Goal: Task Accomplishment & Management: Manage account settings

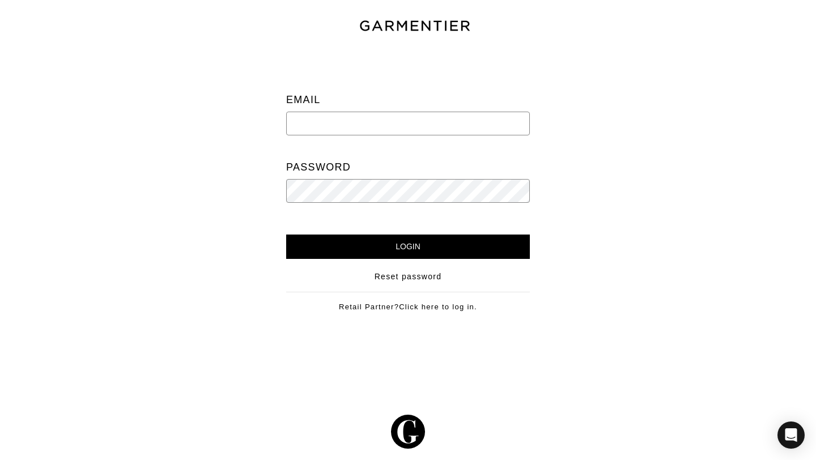
type input "[PERSON_NAME][EMAIL_ADDRESS][DOMAIN_NAME]"
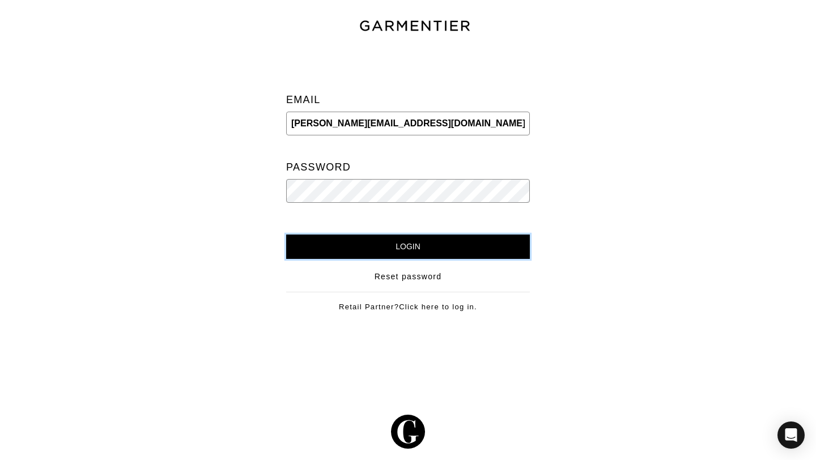
click at [413, 243] on input "Login" at bounding box center [408, 247] width 244 height 24
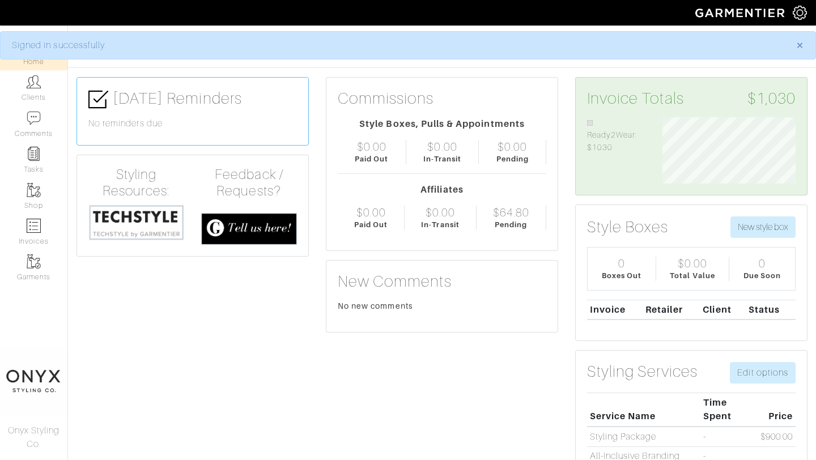
scroll to position [66, 150]
click at [35, 90] on link "Clients" at bounding box center [33, 88] width 67 height 36
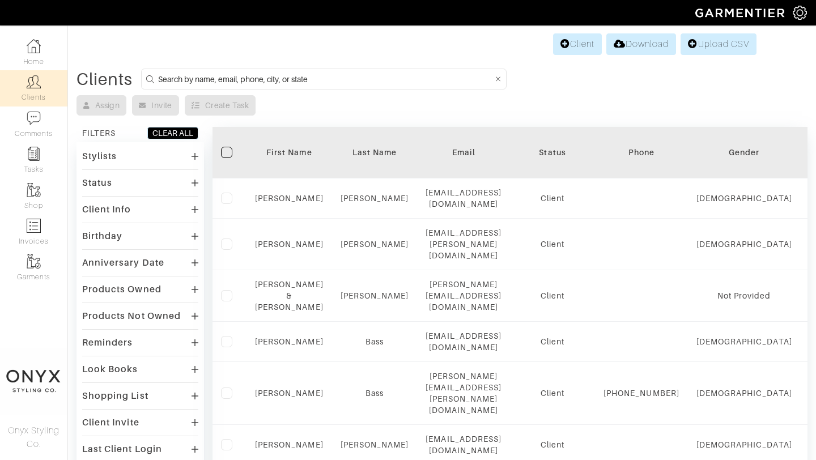
click at [255, 83] on input at bounding box center [325, 79] width 335 height 14
type input "nicole"
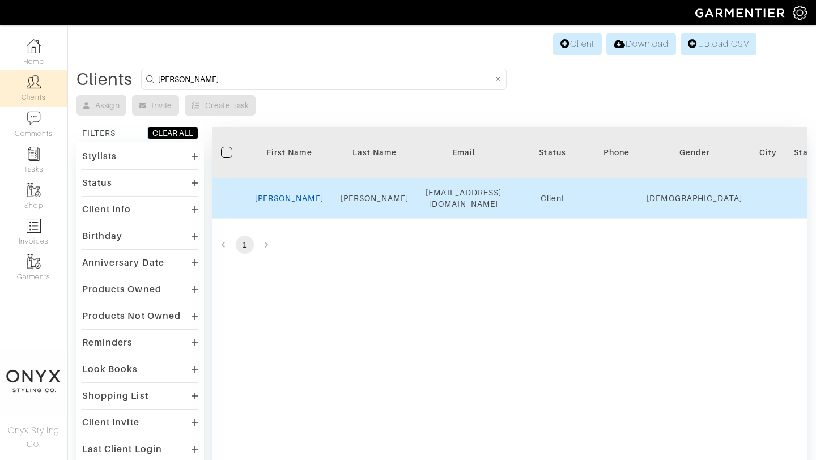
click at [287, 194] on link "Nicole" at bounding box center [289, 198] width 69 height 9
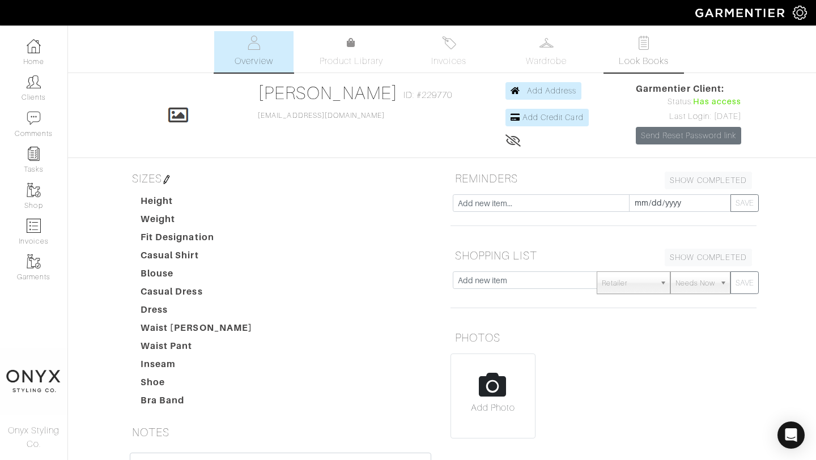
click at [646, 58] on span "Look Books" at bounding box center [644, 61] width 50 height 14
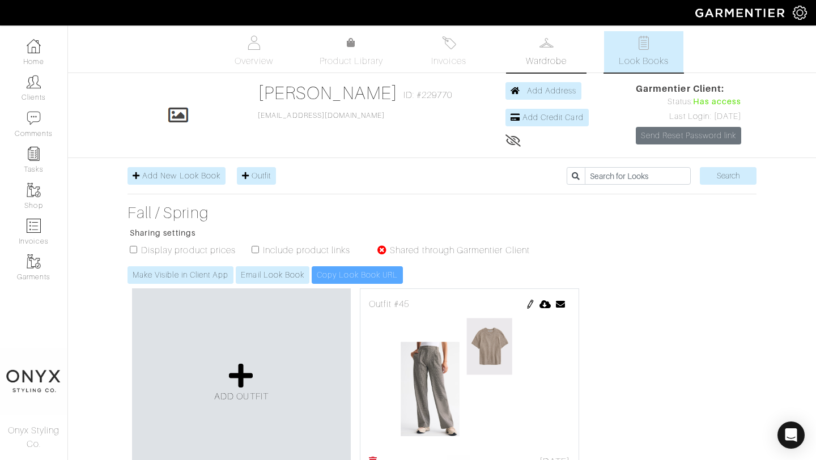
click at [531, 59] on span "Wardrobe" at bounding box center [546, 61] width 41 height 14
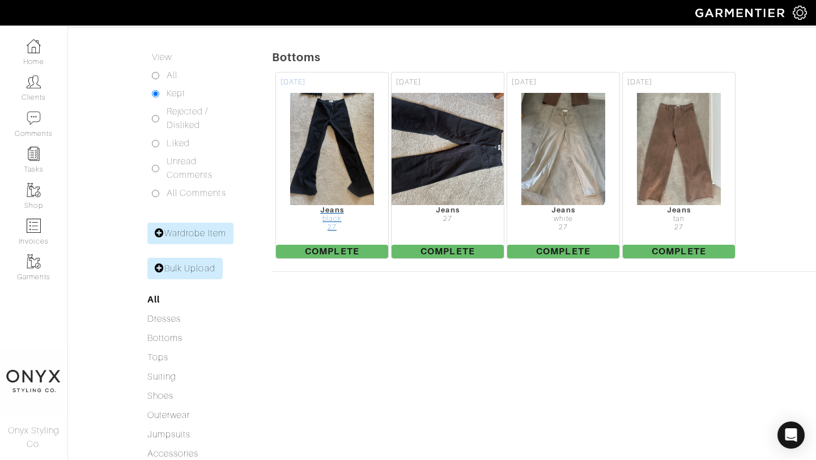
scroll to position [128, 0]
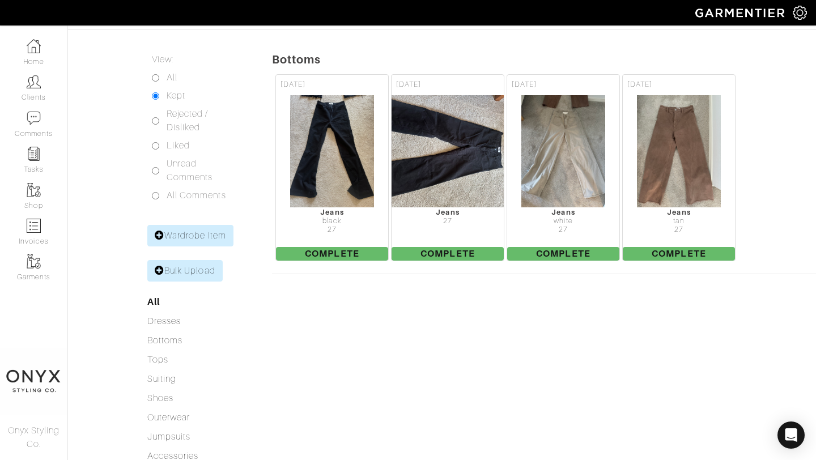
click at [156, 79] on input "All" at bounding box center [155, 77] width 7 height 7
radio input "true"
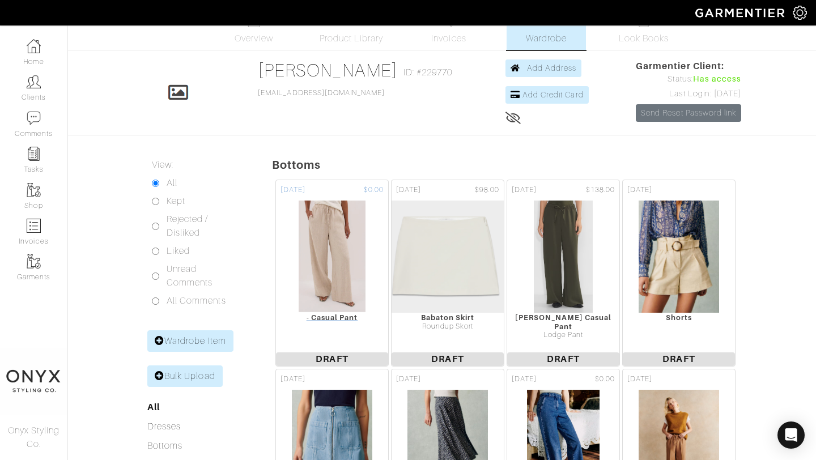
scroll to position [23, 0]
click at [638, 41] on span "Look Books" at bounding box center [644, 38] width 50 height 14
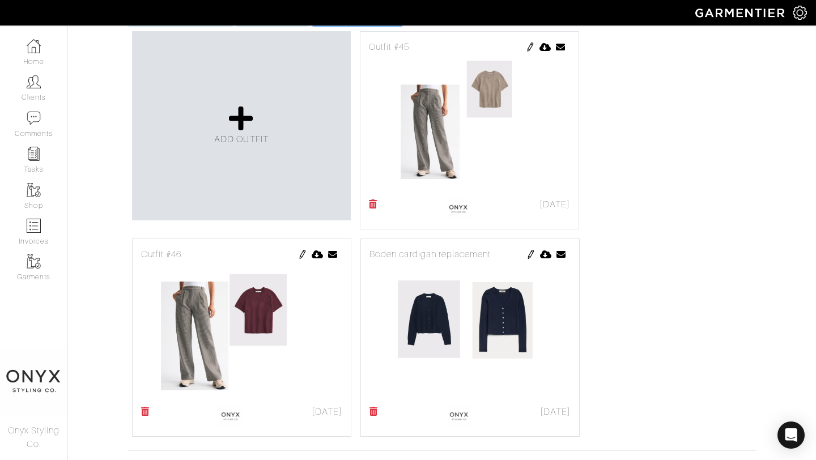
scroll to position [255, 0]
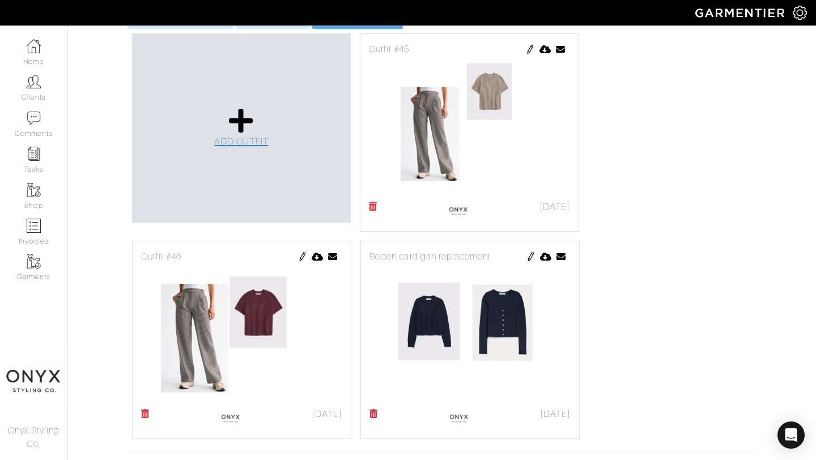
click at [249, 128] on icon at bounding box center [241, 120] width 24 height 27
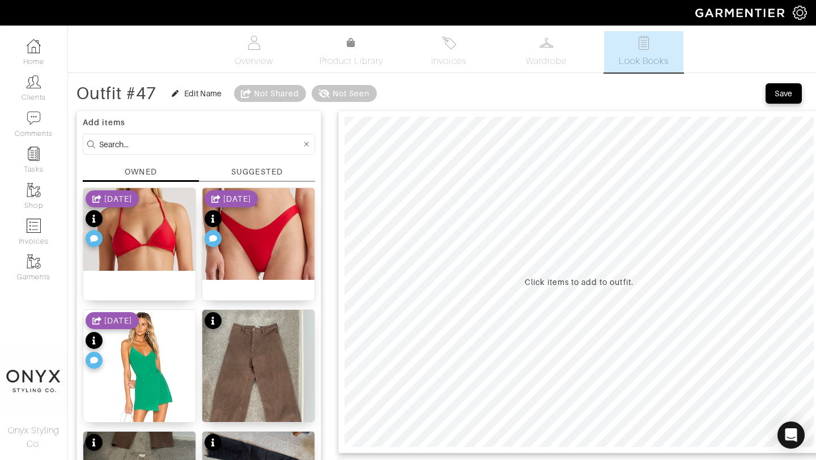
click at [268, 176] on div "SUGGESTED" at bounding box center [256, 172] width 51 height 12
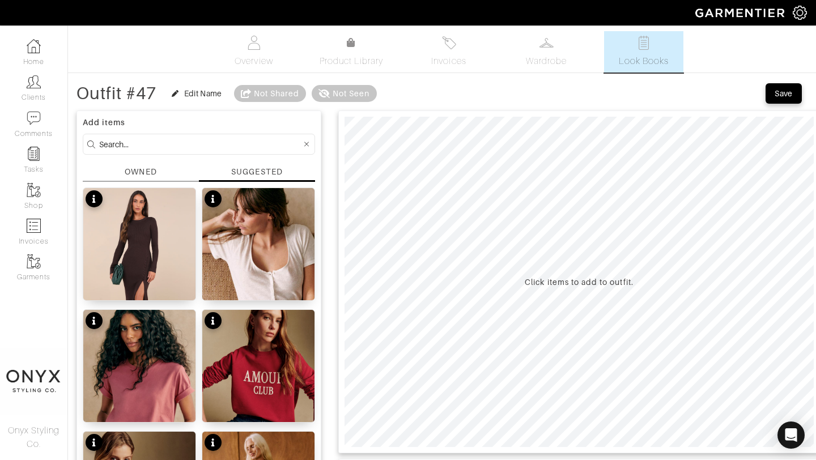
click at [149, 172] on div "OWNED" at bounding box center [141, 172] width 32 height 12
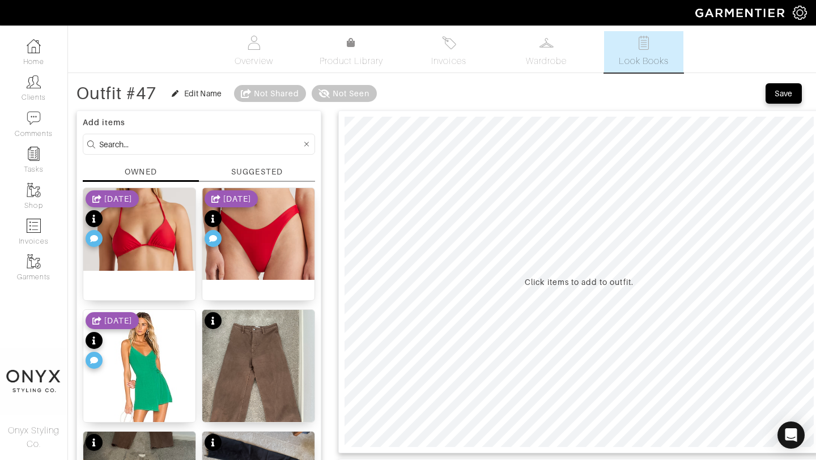
click at [660, 61] on span "Look Books" at bounding box center [644, 61] width 50 height 14
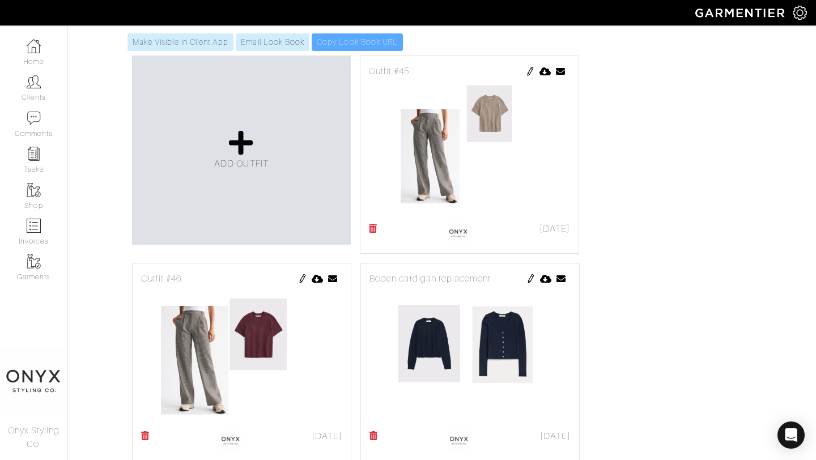
scroll to position [240, 0]
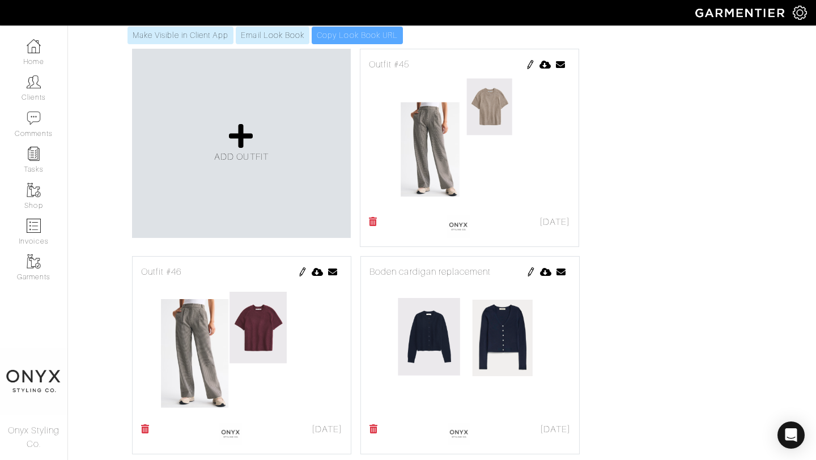
click at [145, 429] on icon at bounding box center [145, 428] width 9 height 9
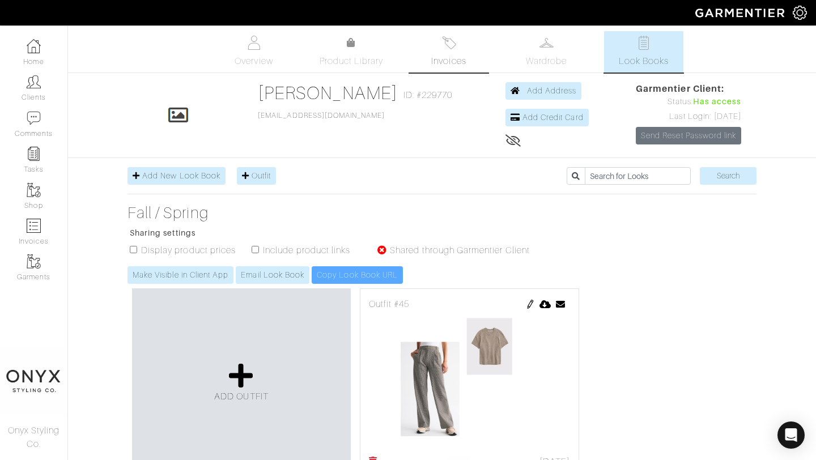
click at [436, 57] on span "Invoices" at bounding box center [448, 61] width 35 height 14
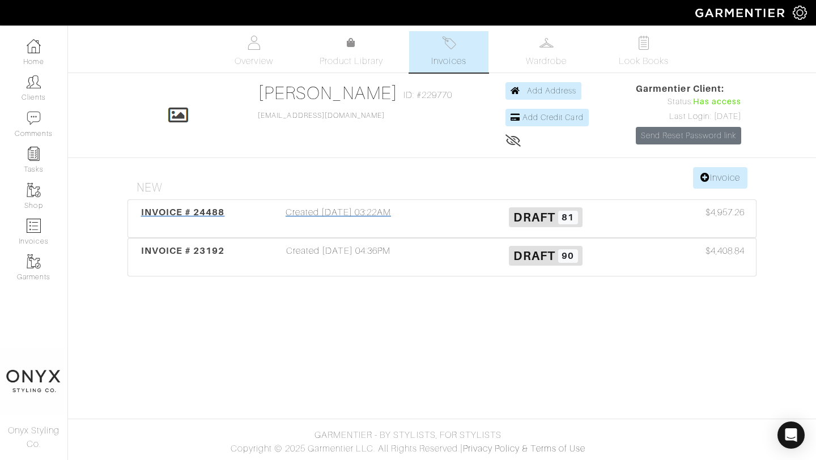
click at [210, 216] on span "INVOICE # 24488" at bounding box center [183, 212] width 84 height 11
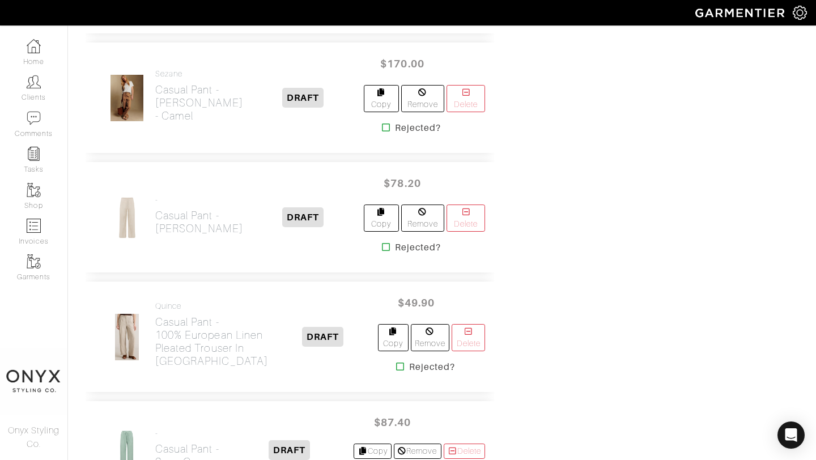
scroll to position [3451, 0]
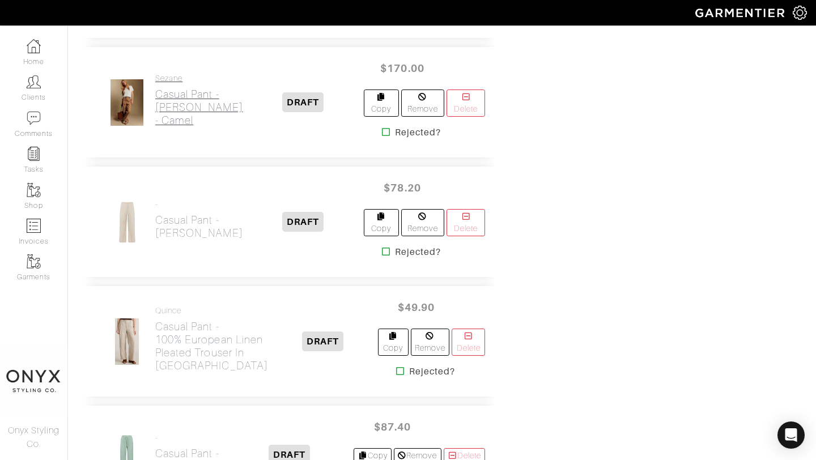
click at [172, 88] on h2 "Casual Pant - [PERSON_NAME] - Camel" at bounding box center [199, 107] width 88 height 39
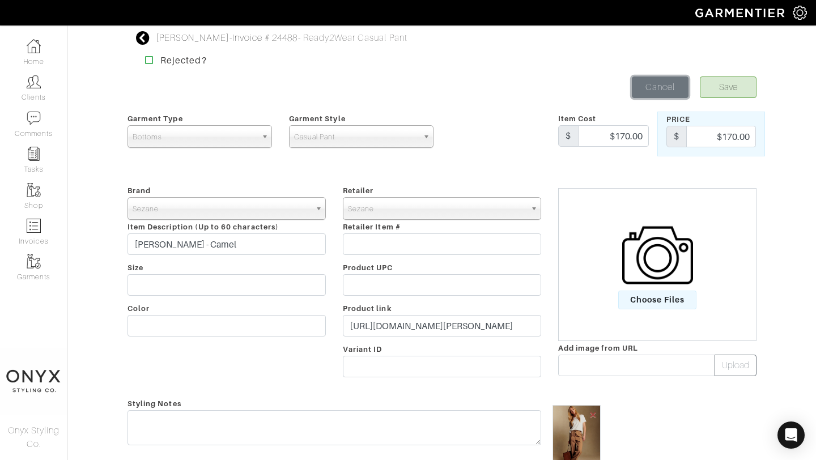
click at [659, 90] on link "Cancel" at bounding box center [660, 88] width 57 height 22
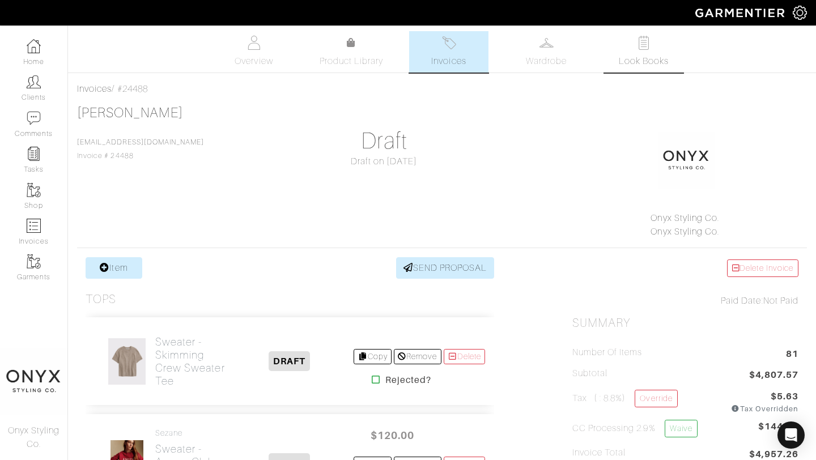
click at [632, 57] on span "Look Books" at bounding box center [644, 61] width 50 height 14
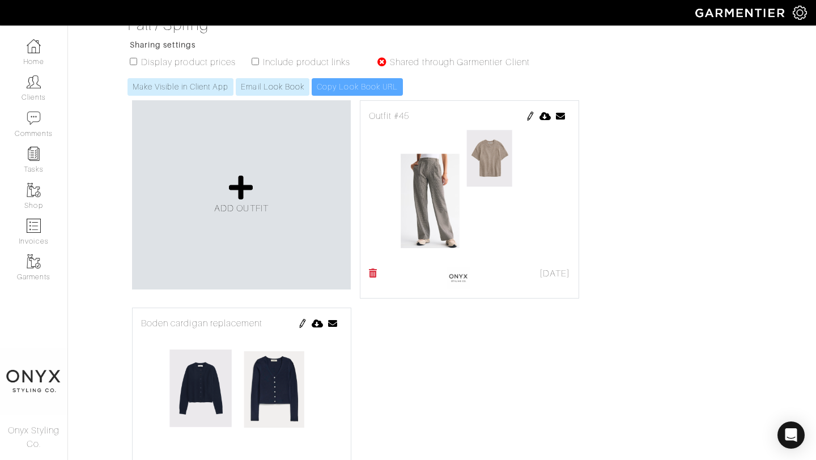
scroll to position [257, 0]
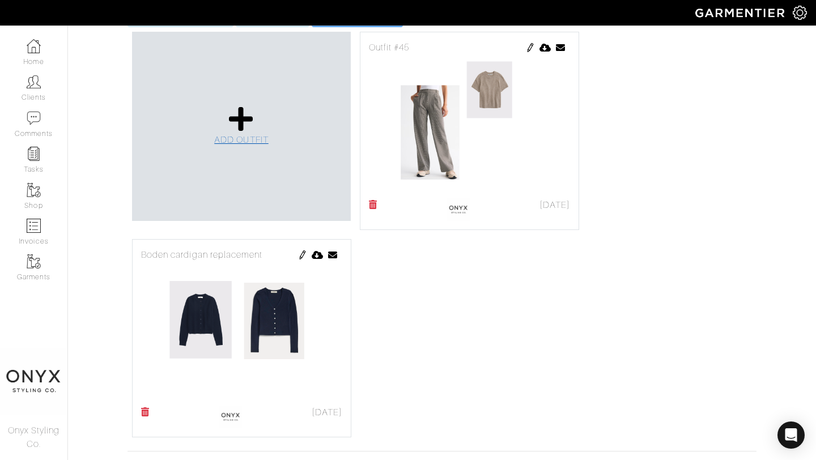
click at [237, 113] on icon at bounding box center [241, 118] width 24 height 27
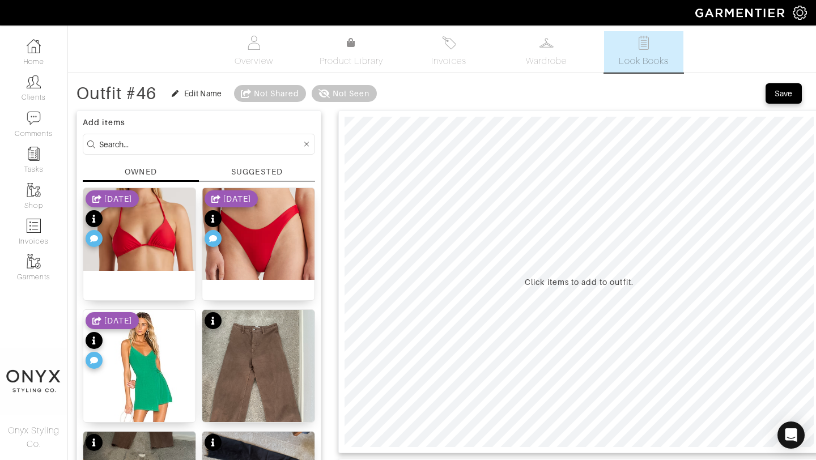
click at [265, 173] on div "SUGGESTED" at bounding box center [256, 172] width 51 height 12
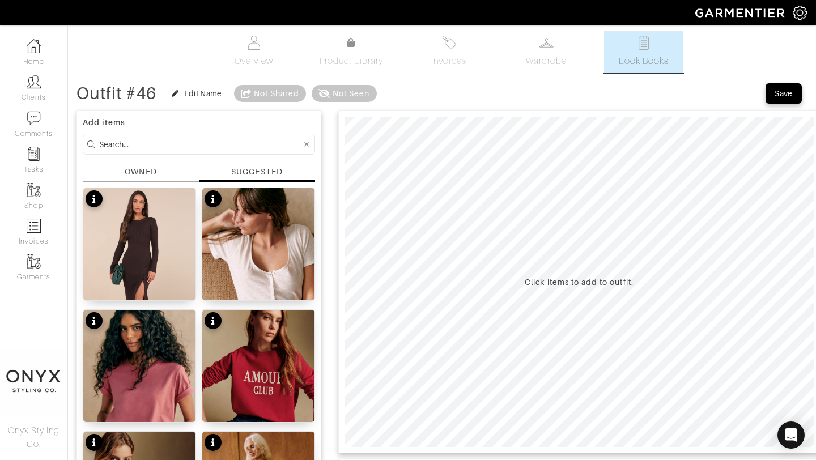
scroll to position [5, 0]
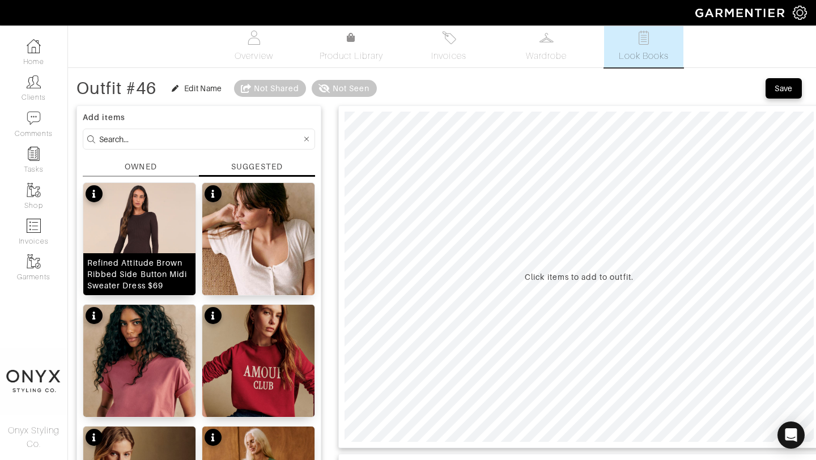
click at [150, 216] on img at bounding box center [139, 267] width 112 height 168
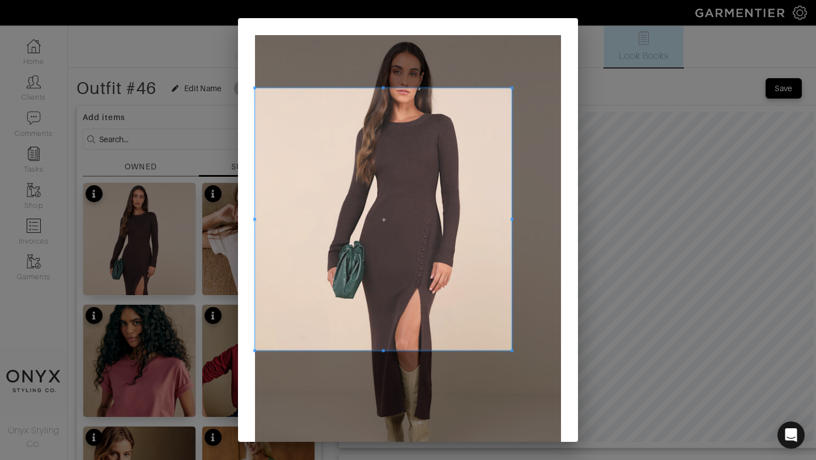
click at [511, 88] on span at bounding box center [512, 88] width 3 height 3
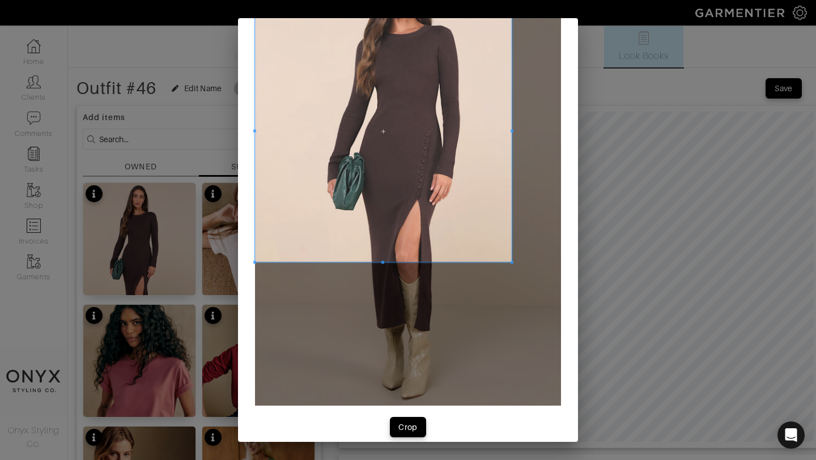
scroll to position [101, 0]
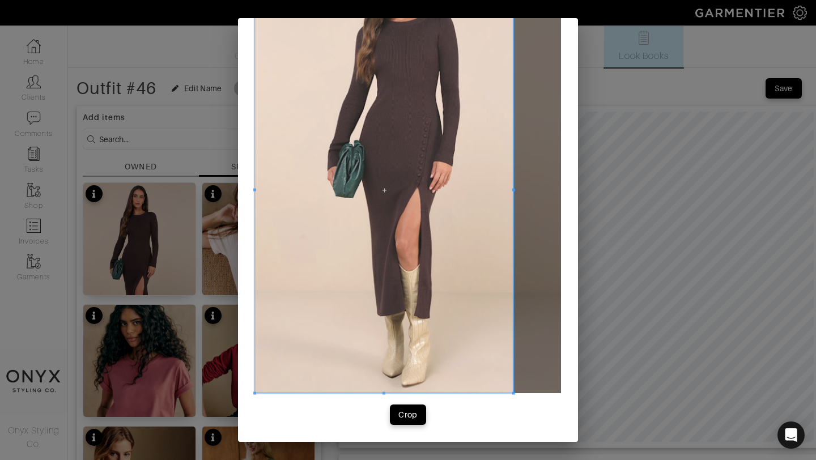
click at [515, 403] on div "Crop" at bounding box center [408, 179] width 340 height 525
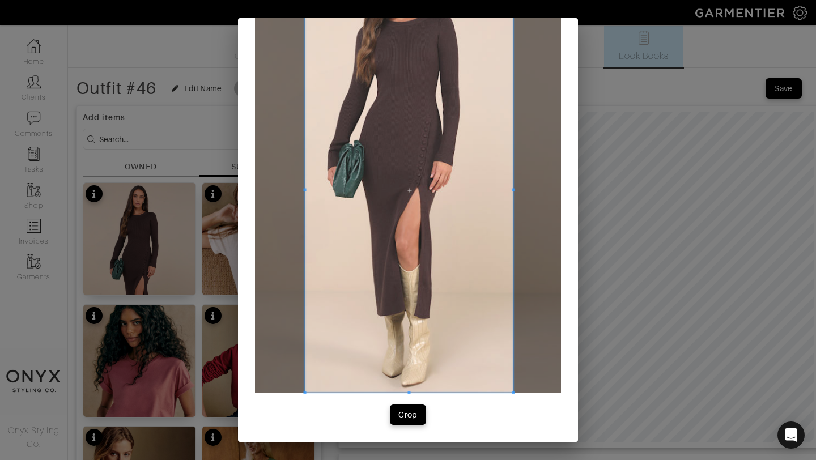
click at [305, 199] on span at bounding box center [305, 190] width 3 height 405
click at [411, 411] on div "Crop" at bounding box center [407, 414] width 19 height 11
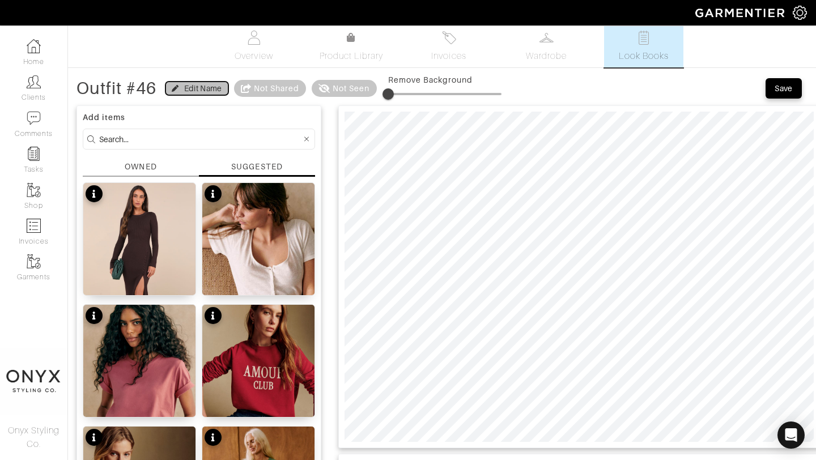
click at [188, 85] on div "Edit Name" at bounding box center [203, 88] width 38 height 11
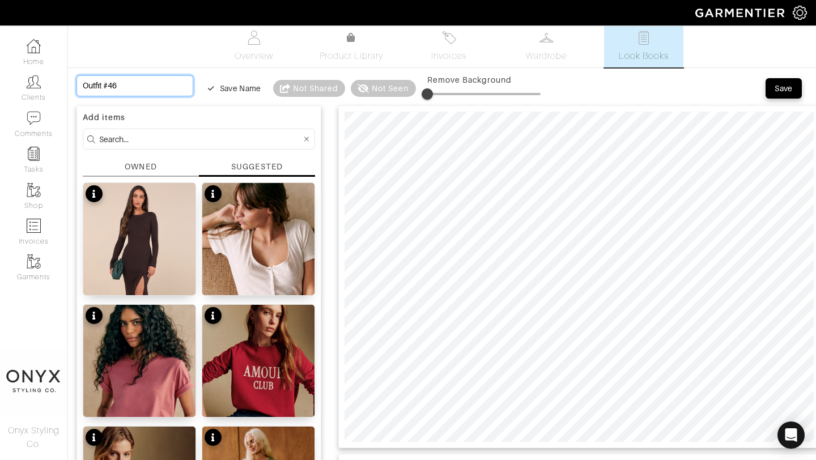
drag, startPoint x: 129, startPoint y: 91, endPoint x: 75, endPoint y: 87, distance: 54.0
type input "D"
type input "Da"
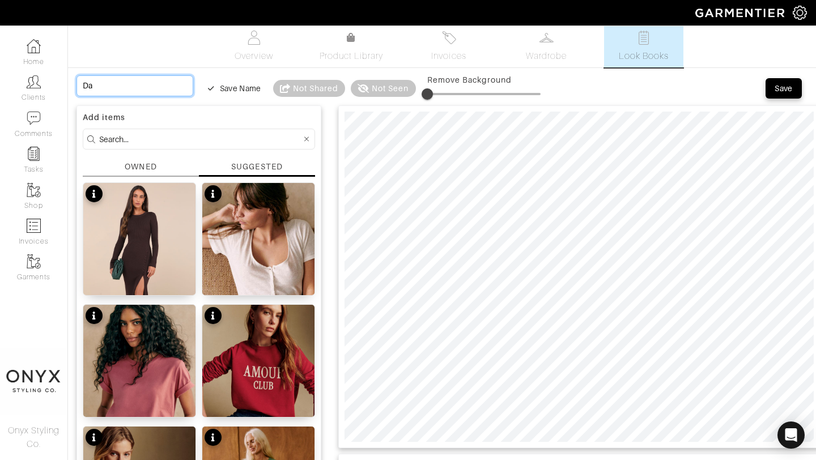
type input "Dat"
type input "Date"
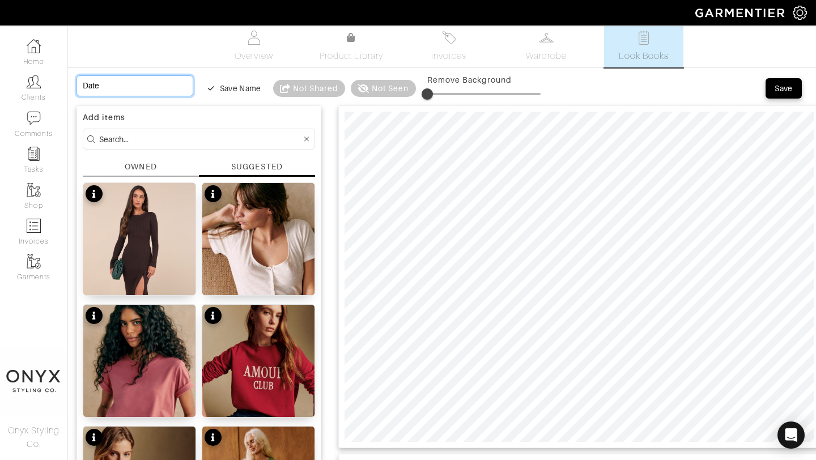
type input "Date n"
type input "Date ni"
type input "Date nig"
type input "Date nigh"
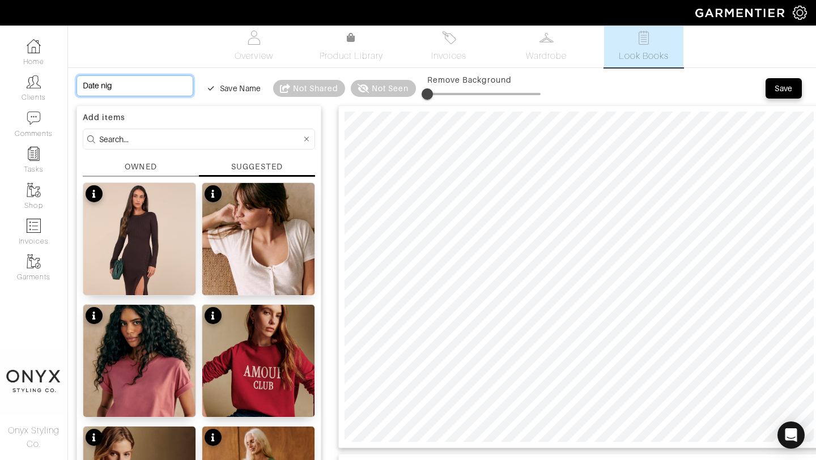
type input "Date nigh"
type input "Date night"
type input "Date night d"
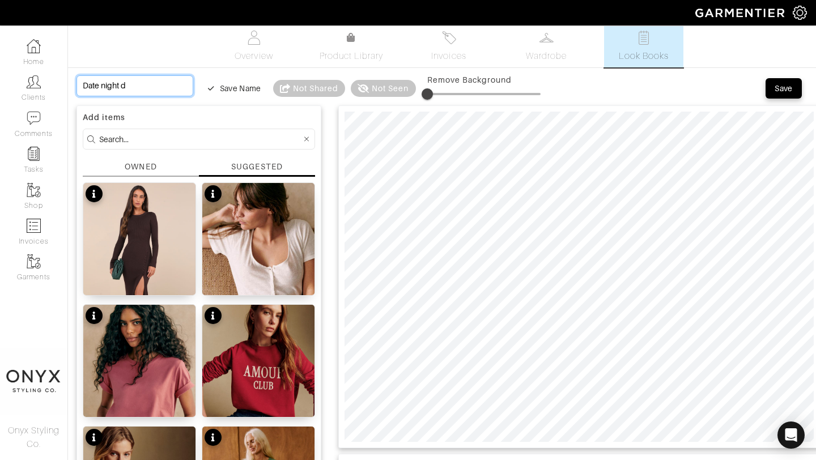
type input "Date night de"
type input "Date night der"
type input "Date night ders"
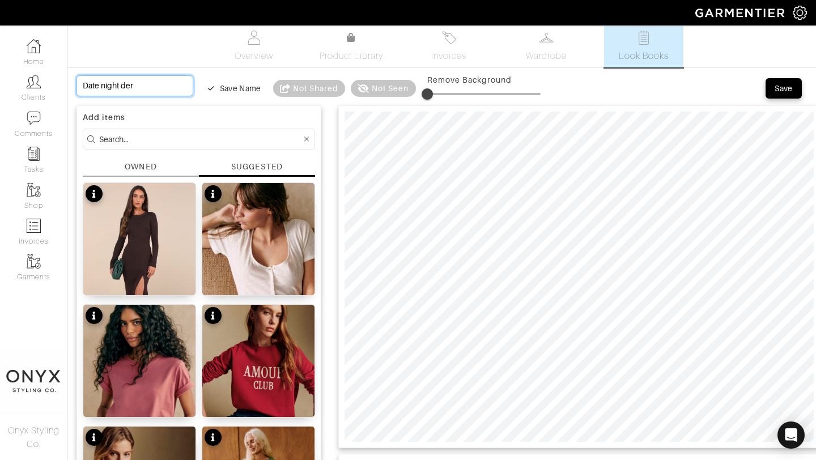
type input "Date night ders"
type input "Date night der"
type input "Date night de"
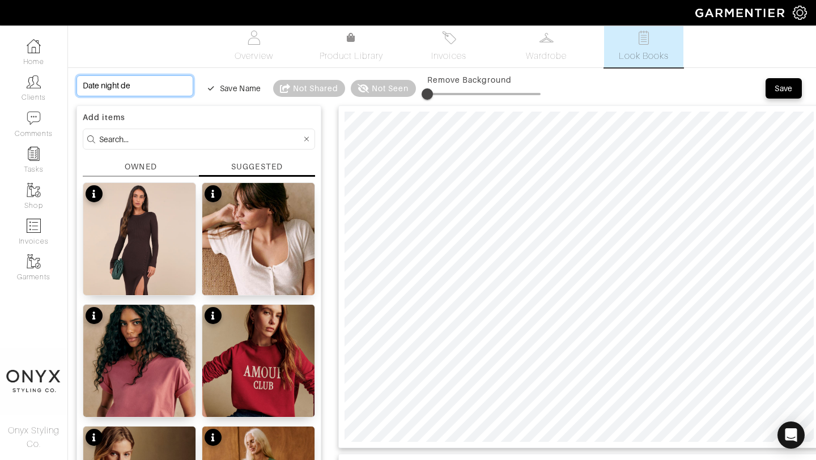
type input "Date night d"
type input "Date night dr"
type input "Date night dre"
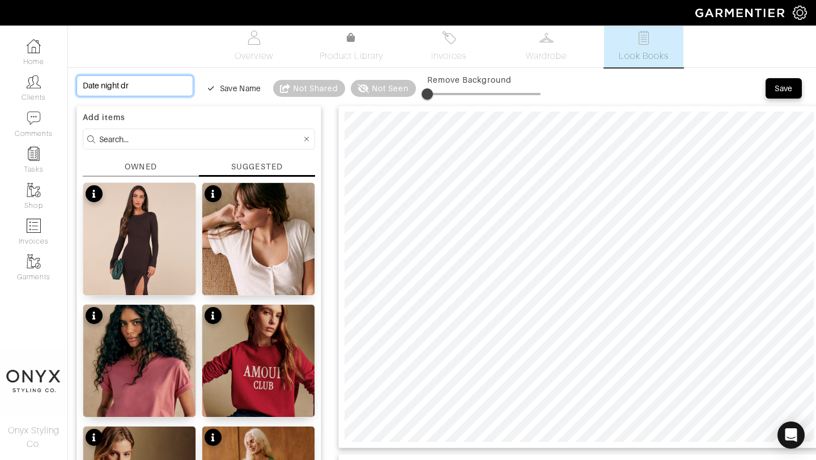
type input "Date night dre"
type input "Date night dres"
type input "Date night dress"
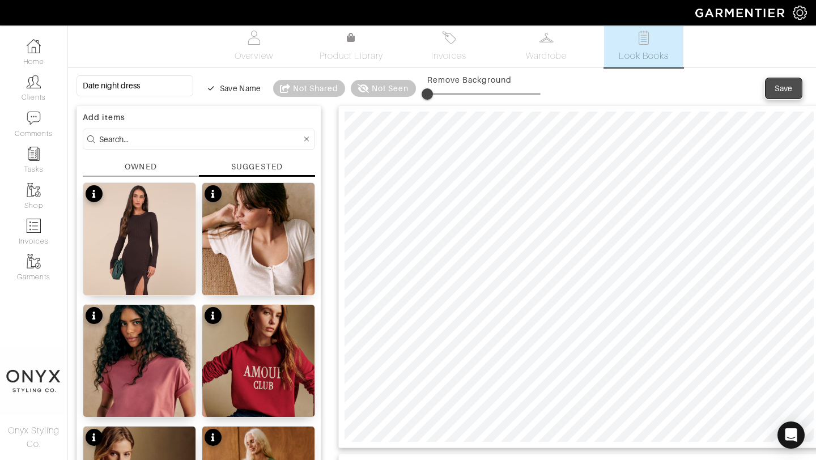
click at [775, 90] on div "Save" at bounding box center [784, 88] width 18 height 11
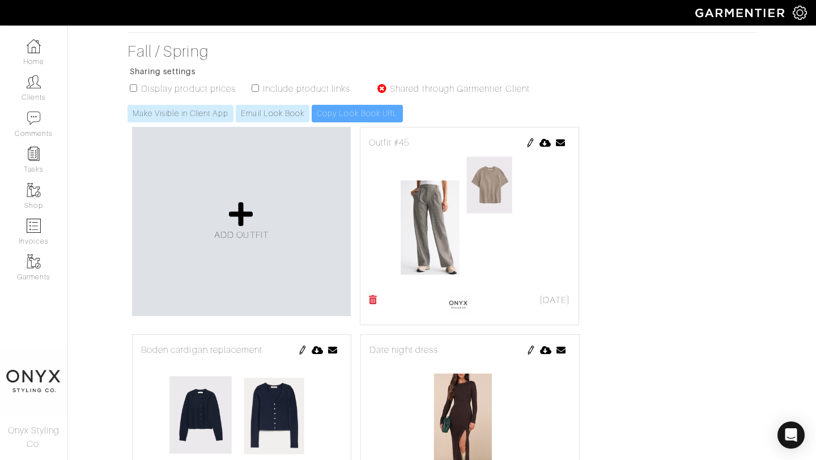
scroll to position [269, 0]
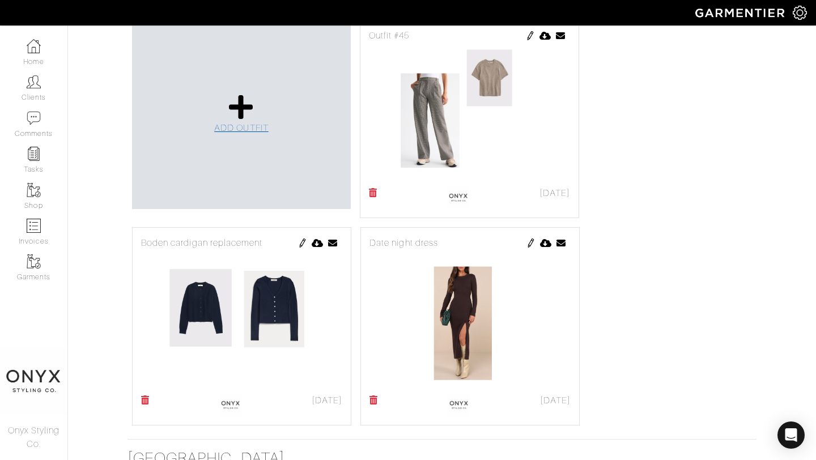
click at [249, 124] on span "ADD OUTFIT" at bounding box center [241, 128] width 54 height 10
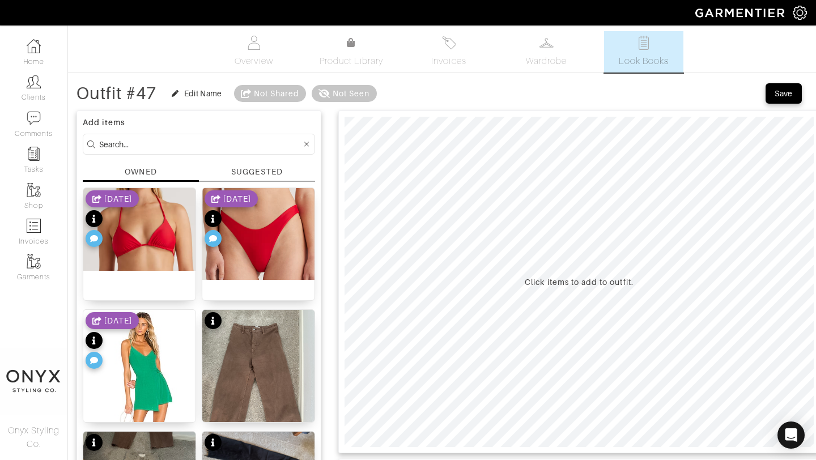
click at [267, 169] on div "SUGGESTED" at bounding box center [256, 172] width 51 height 12
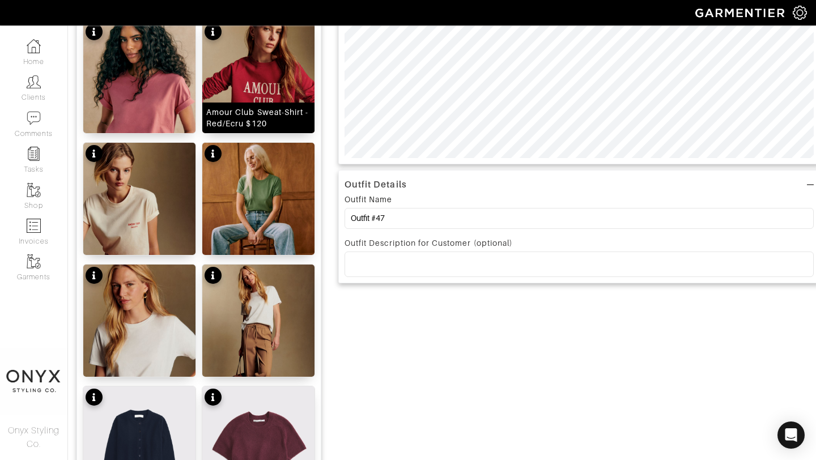
scroll to position [295, 0]
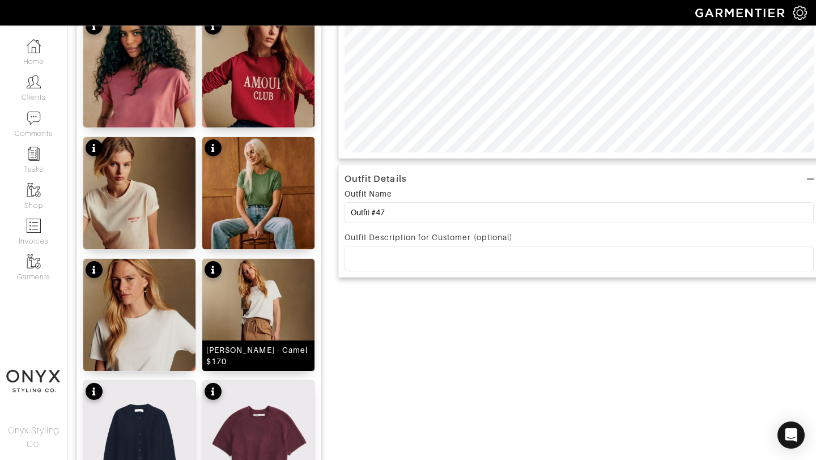
click at [271, 307] on img at bounding box center [258, 338] width 112 height 158
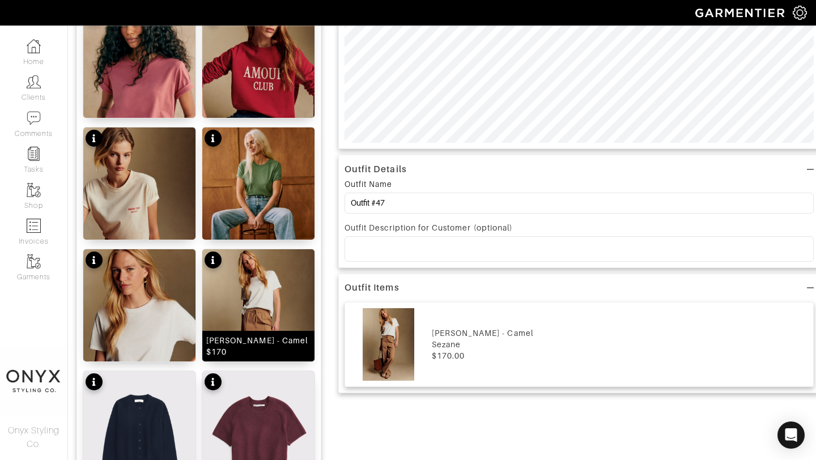
scroll to position [289, 0]
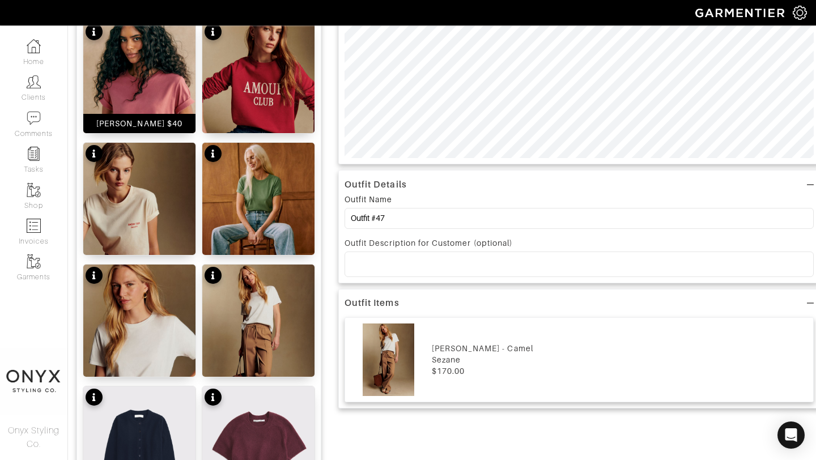
click at [166, 92] on img at bounding box center [139, 100] width 112 height 158
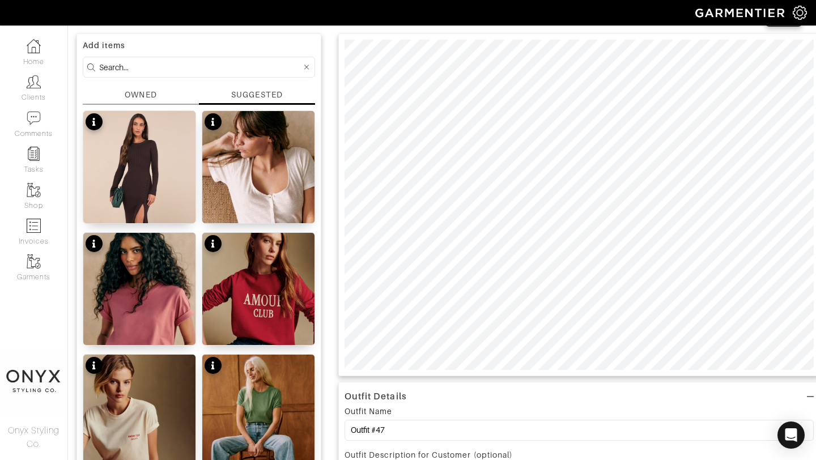
scroll to position [0, 0]
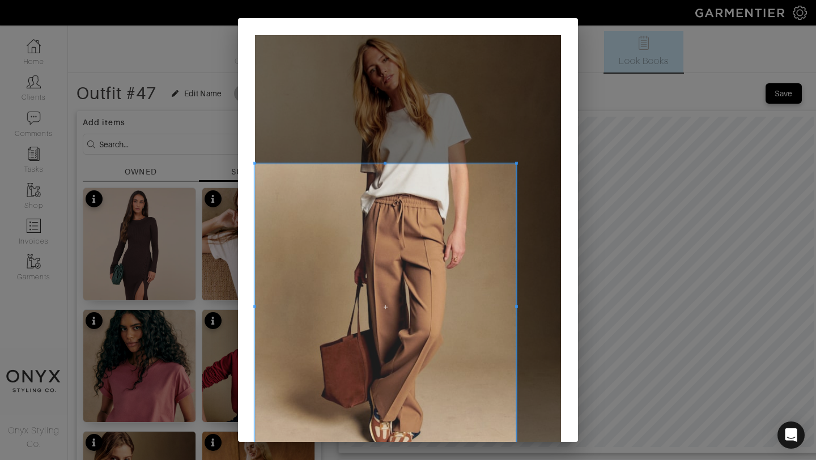
click at [515, 450] on div "Crop" at bounding box center [408, 230] width 816 height 460
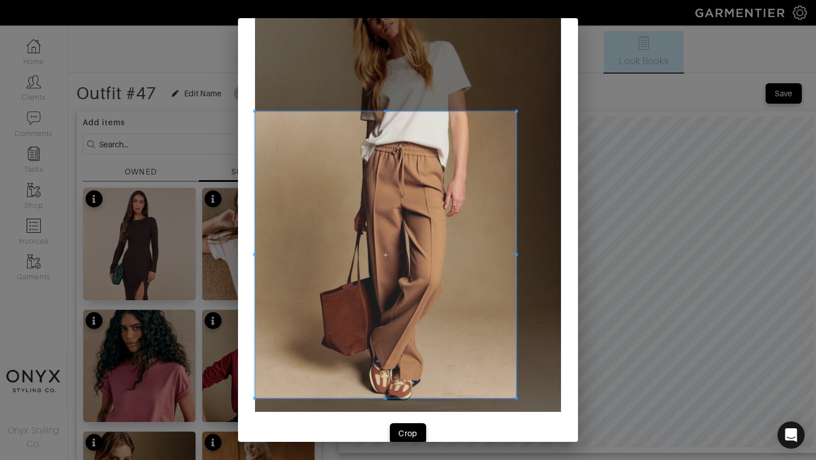
scroll to position [58, 0]
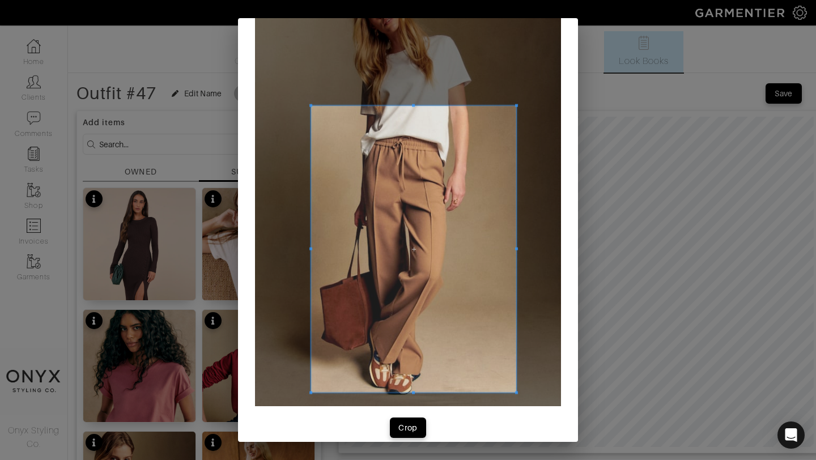
click at [311, 260] on div at bounding box center [413, 249] width 205 height 287
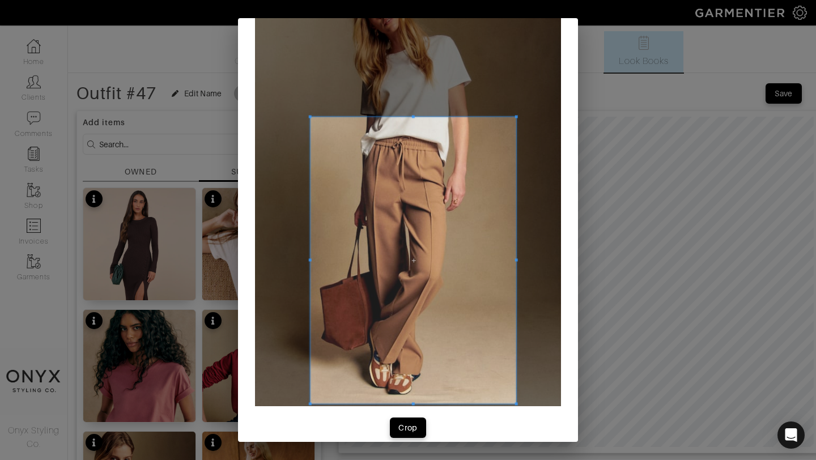
click at [409, 270] on span at bounding box center [414, 260] width 206 height 287
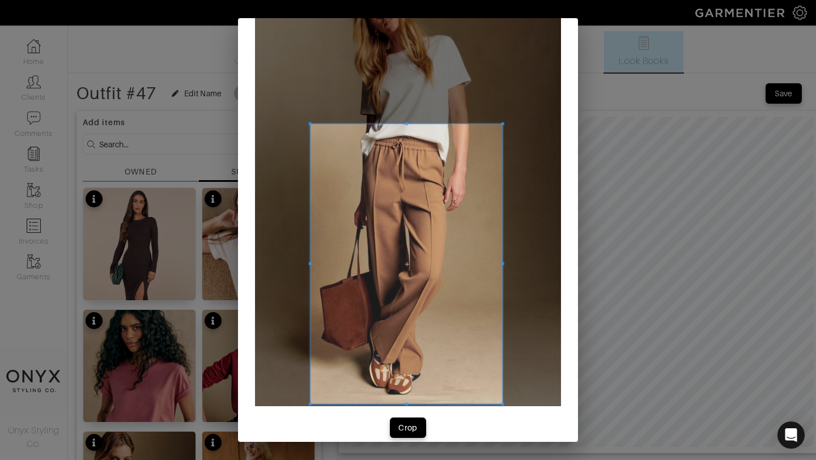
click at [503, 125] on span at bounding box center [503, 123] width 3 height 3
click at [406, 422] on button "Crop" at bounding box center [408, 428] width 36 height 20
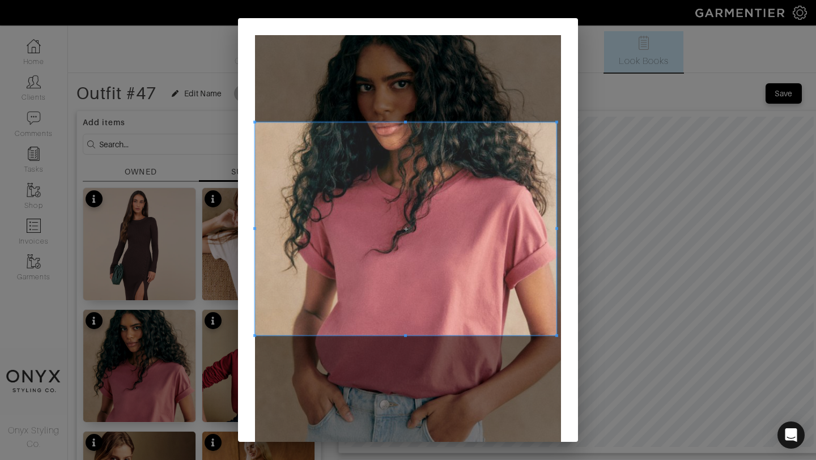
click at [556, 121] on span at bounding box center [556, 122] width 3 height 3
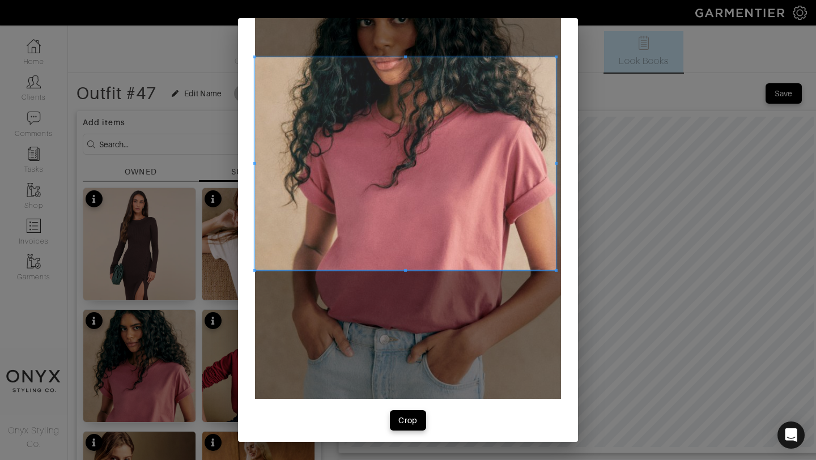
scroll to position [68, 0]
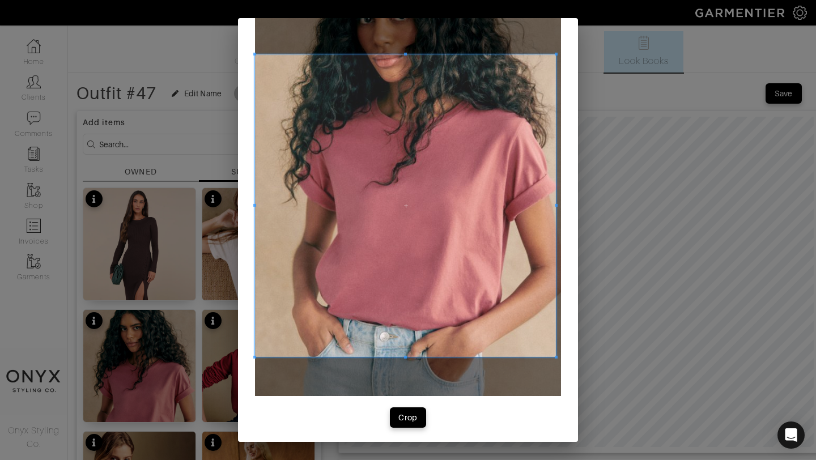
click at [557, 358] on span at bounding box center [556, 357] width 3 height 3
click at [409, 418] on div "Crop" at bounding box center [407, 417] width 19 height 11
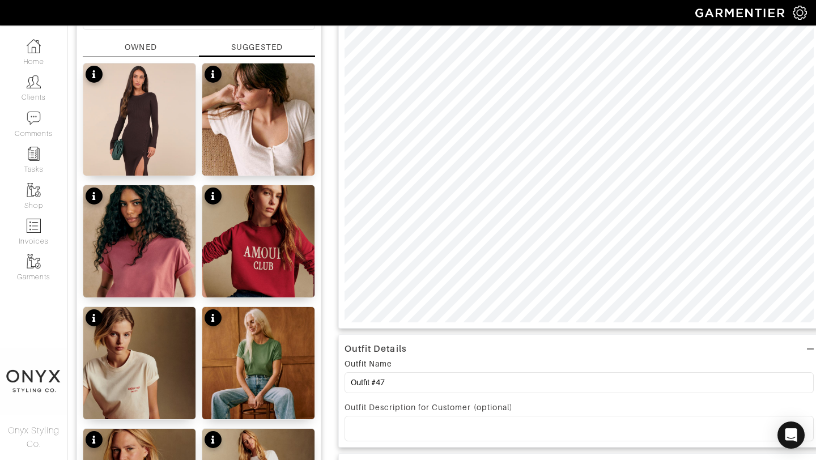
scroll to position [129, 0]
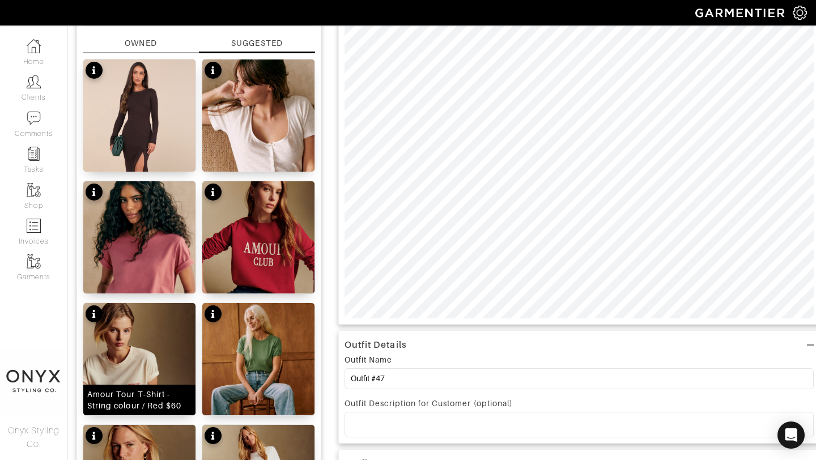
click at [144, 363] on img at bounding box center [139, 382] width 112 height 158
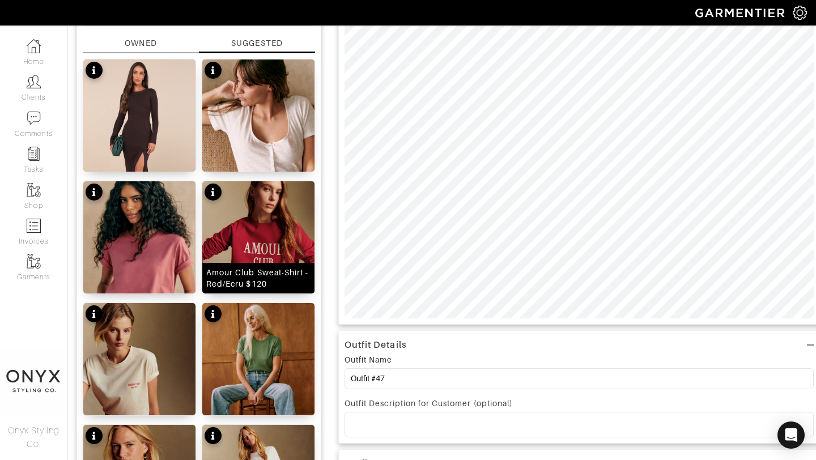
scroll to position [122, 0]
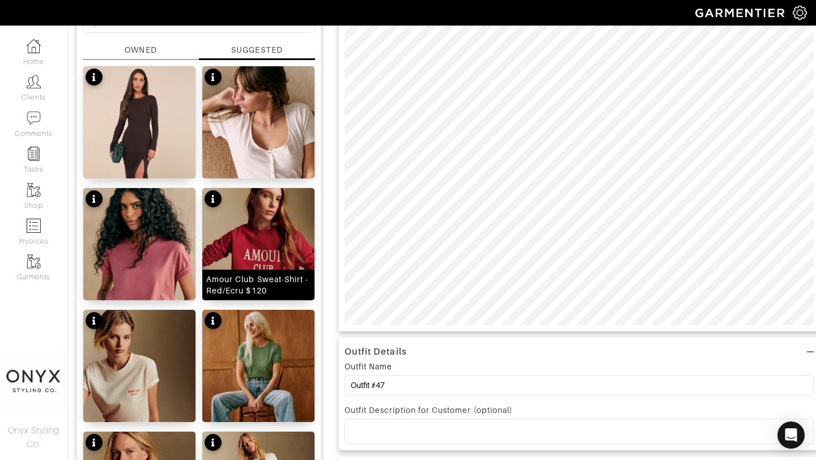
click at [250, 247] on img at bounding box center [258, 267] width 112 height 158
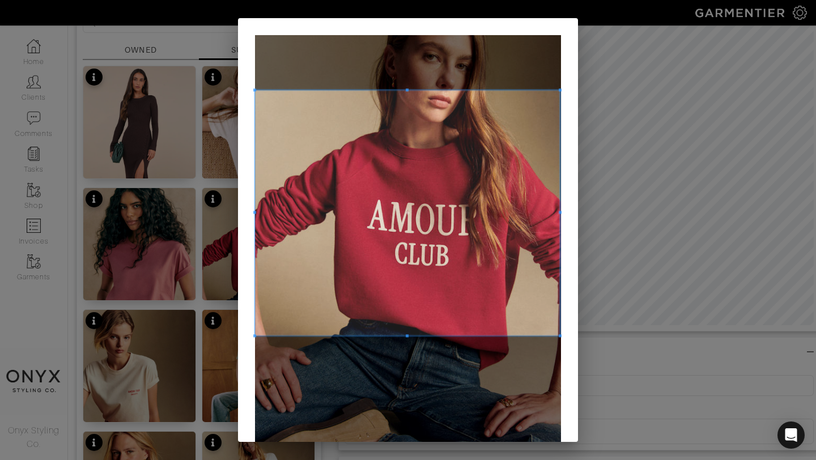
click at [560, 89] on span at bounding box center [560, 89] width 3 height 3
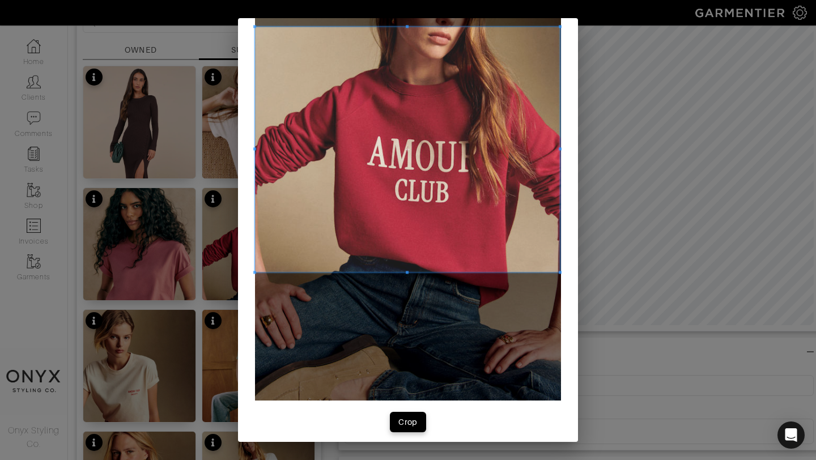
scroll to position [71, 0]
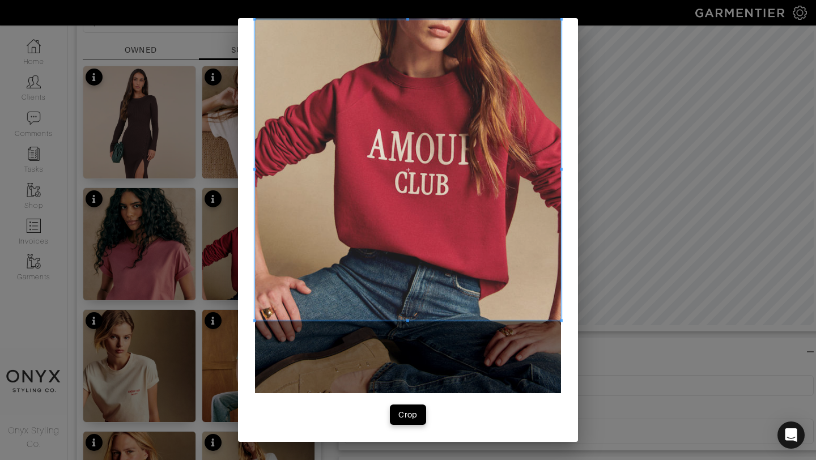
click at [562, 320] on span at bounding box center [561, 320] width 3 height 3
click at [409, 415] on div "Crop" at bounding box center [407, 414] width 19 height 11
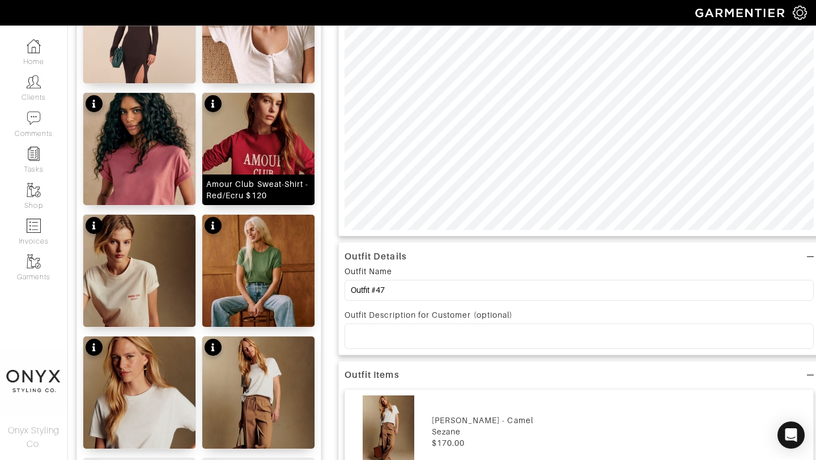
scroll to position [0, 0]
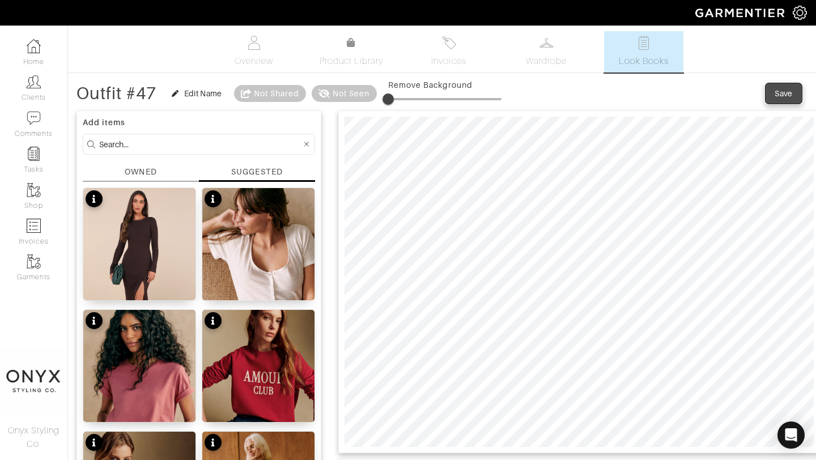
click at [786, 90] on div "Save" at bounding box center [784, 93] width 18 height 11
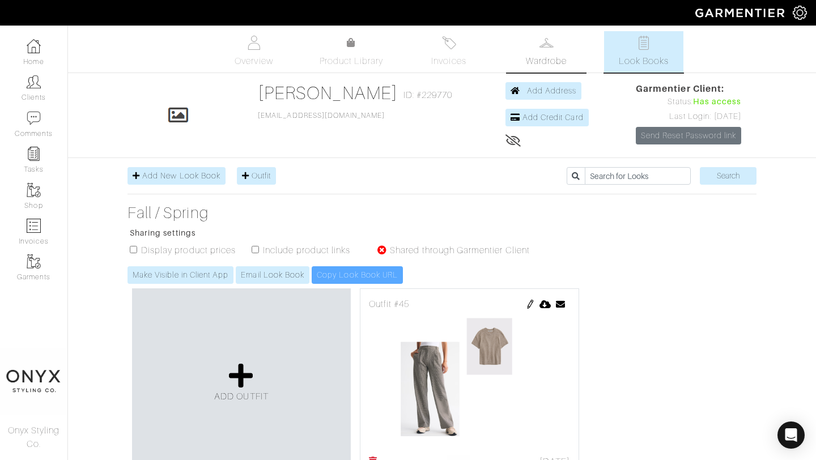
click at [554, 61] on span "Wardrobe" at bounding box center [546, 61] width 41 height 14
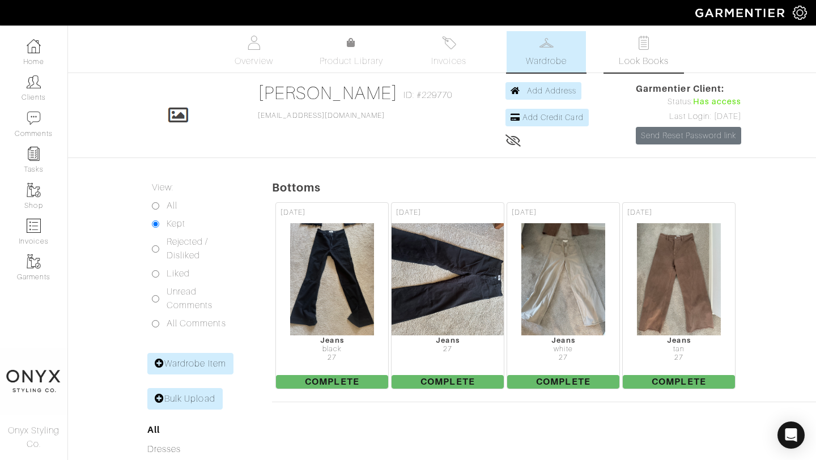
click at [655, 62] on span "Look Books" at bounding box center [644, 61] width 50 height 14
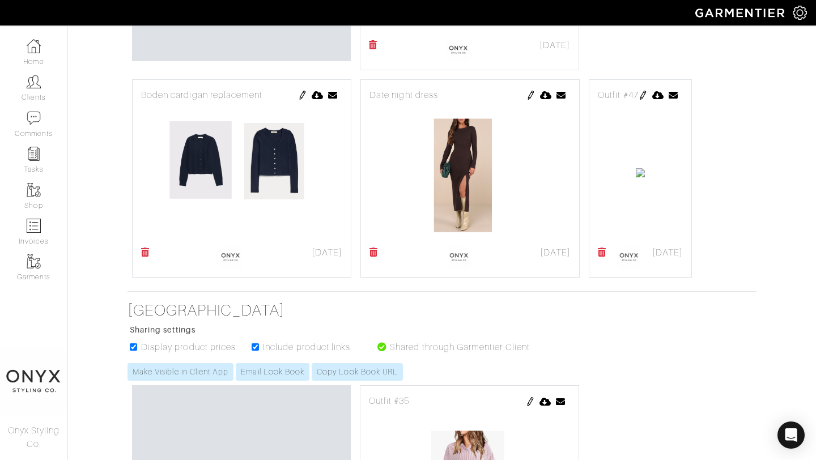
scroll to position [418, 0]
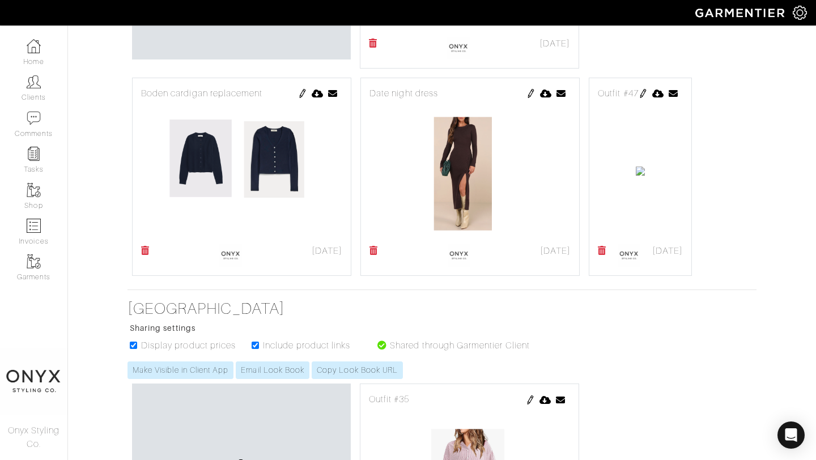
click at [639, 98] on img at bounding box center [643, 93] width 9 height 9
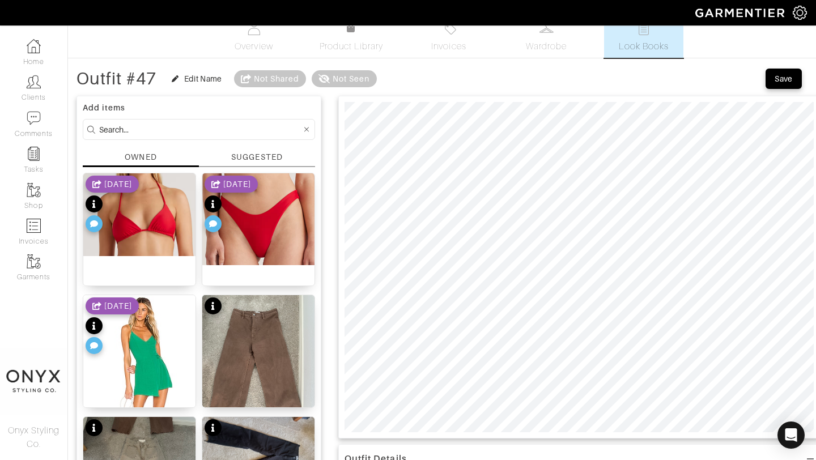
scroll to position [15, 0]
click at [783, 82] on div "Save" at bounding box center [784, 78] width 18 height 11
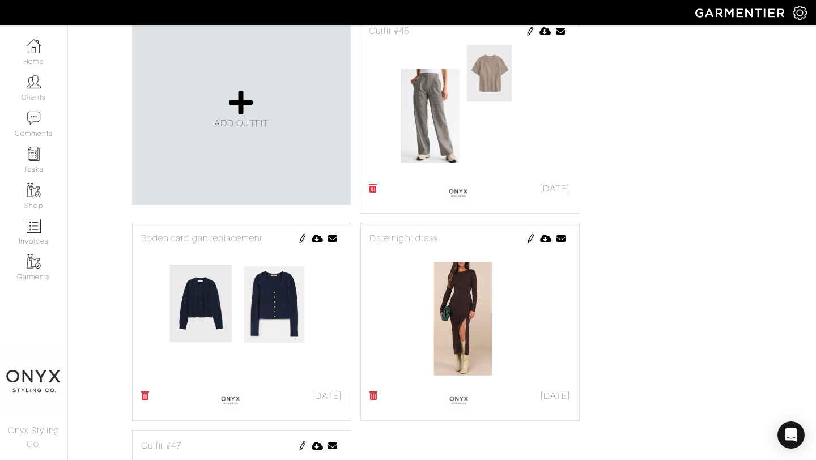
scroll to position [273, 0]
click at [241, 101] on icon at bounding box center [241, 103] width 24 height 27
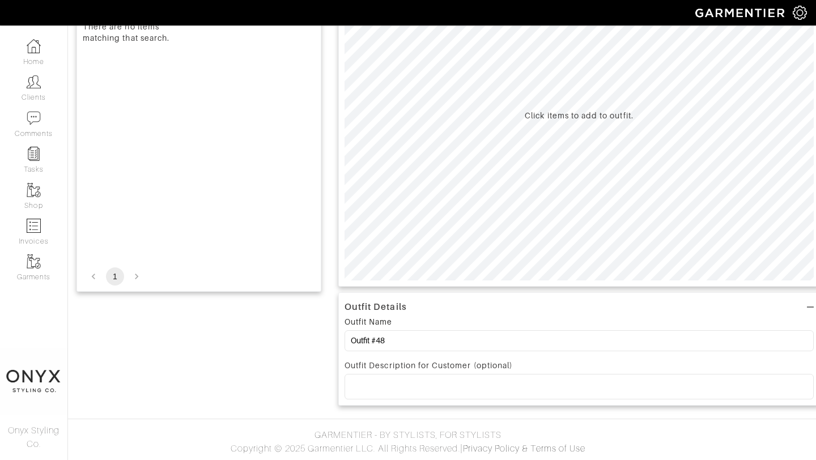
click at [265, 11] on div "SUGGESTED" at bounding box center [256, 5] width 51 height 12
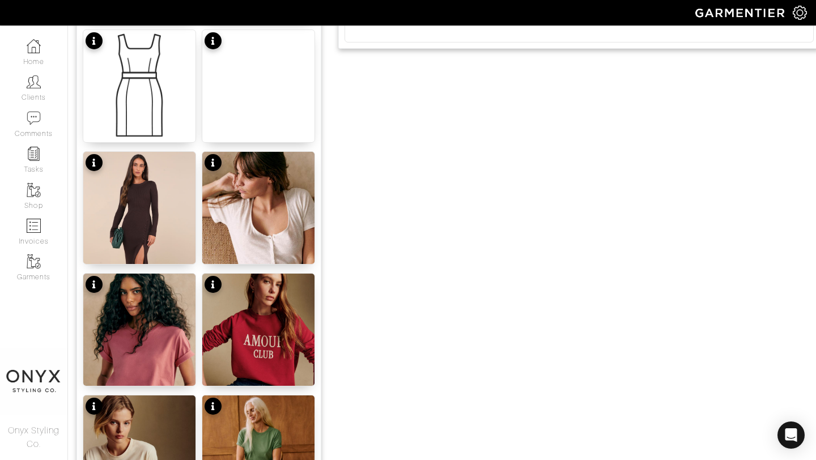
scroll to position [526, 0]
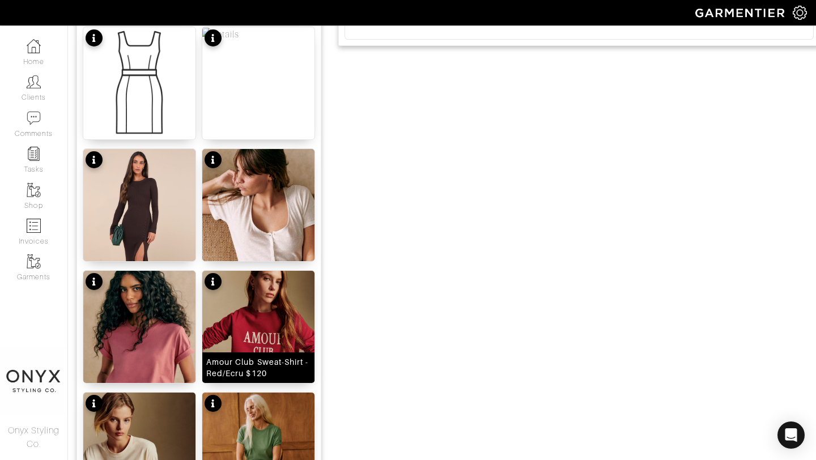
click at [250, 315] on img at bounding box center [258, 350] width 112 height 158
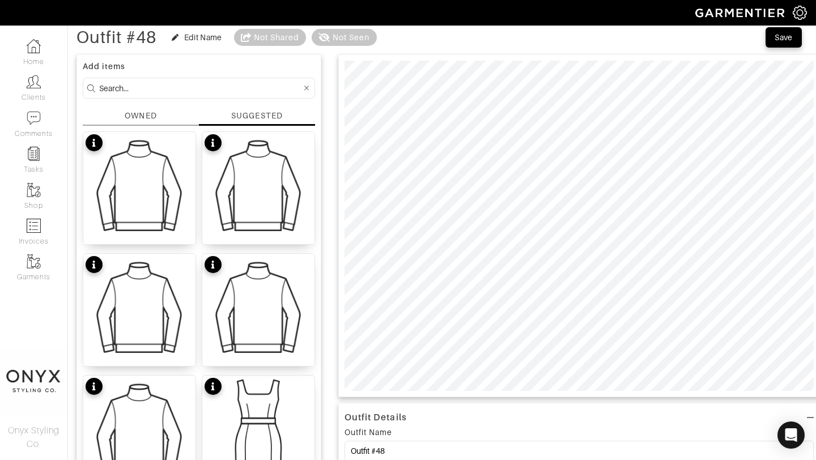
scroll to position [57, 0]
click at [778, 41] on div "Save" at bounding box center [784, 36] width 18 height 11
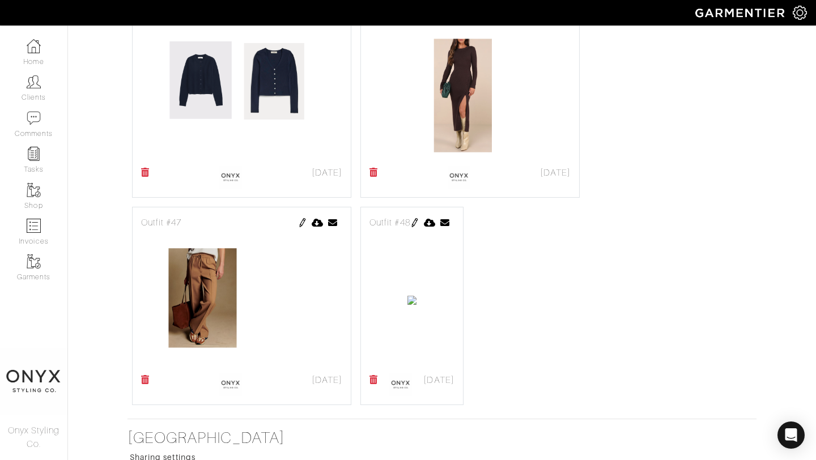
scroll to position [497, 0]
click at [419, 219] on img at bounding box center [414, 222] width 9 height 9
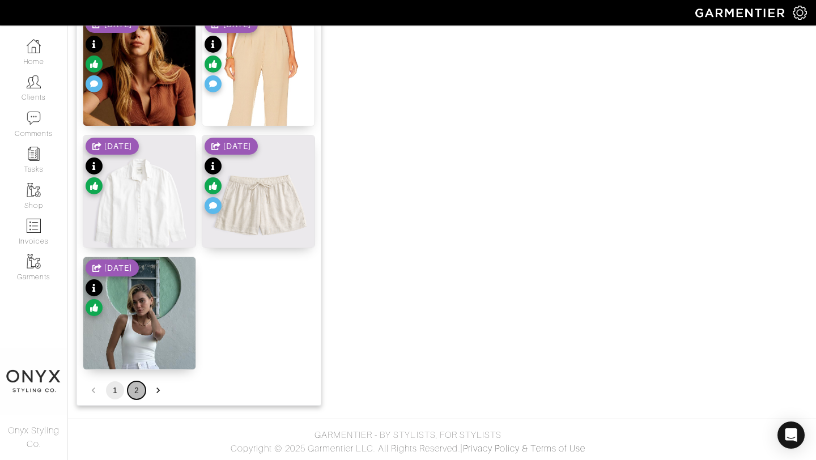
click at [137, 384] on button "2" at bounding box center [137, 390] width 18 height 18
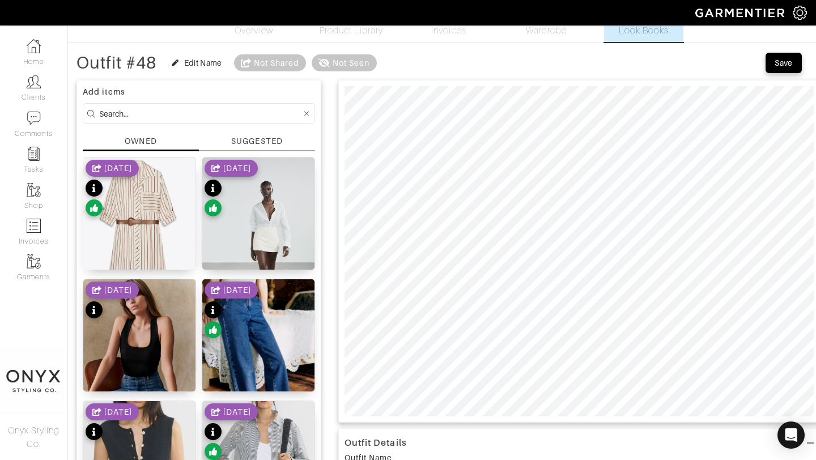
scroll to position [33, 0]
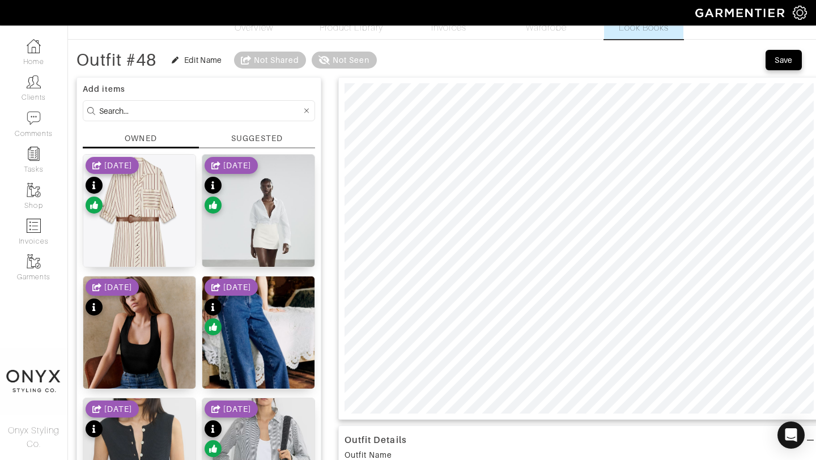
click at [266, 137] on div "SUGGESTED" at bounding box center [256, 139] width 51 height 12
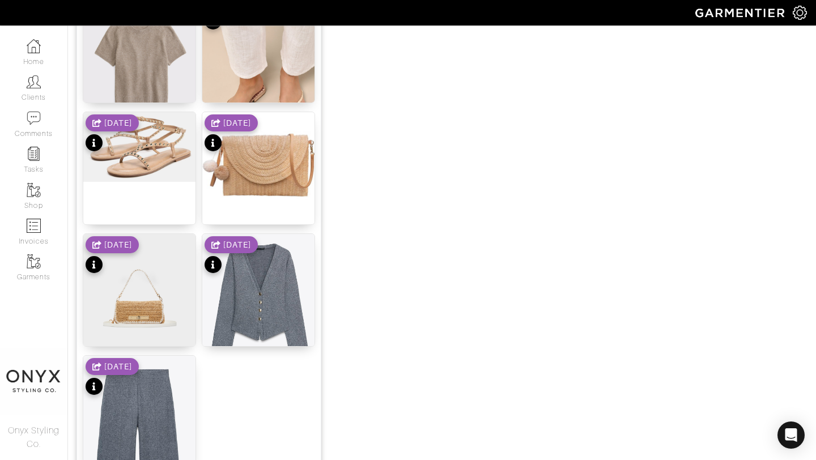
scroll to position [1393, 0]
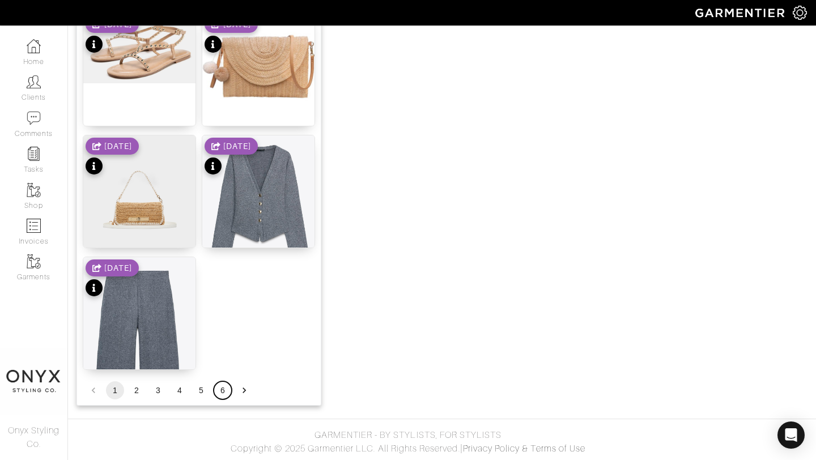
click at [225, 391] on button "6" at bounding box center [223, 390] width 18 height 18
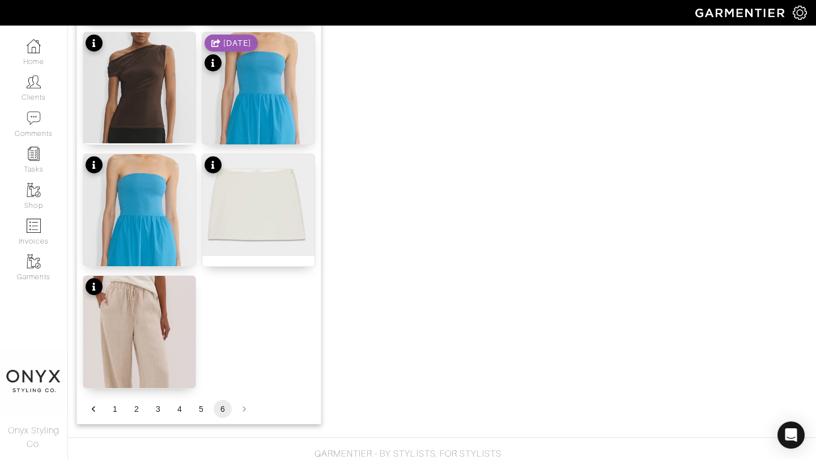
scroll to position [1027, 0]
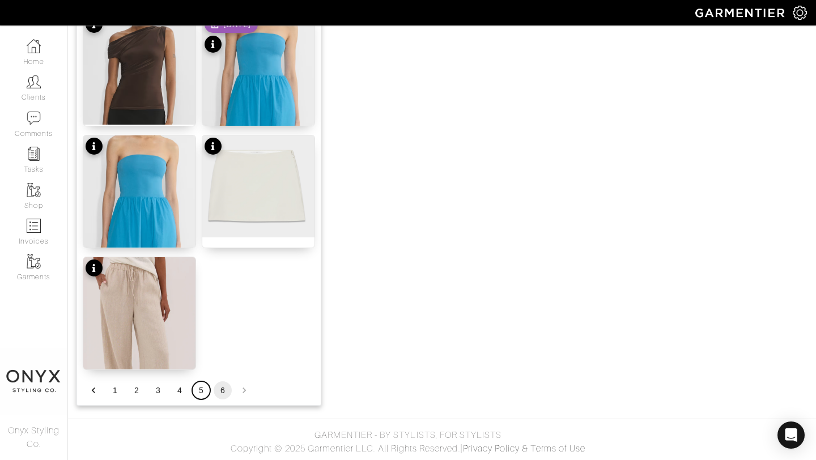
click at [199, 386] on button "5" at bounding box center [201, 390] width 18 height 18
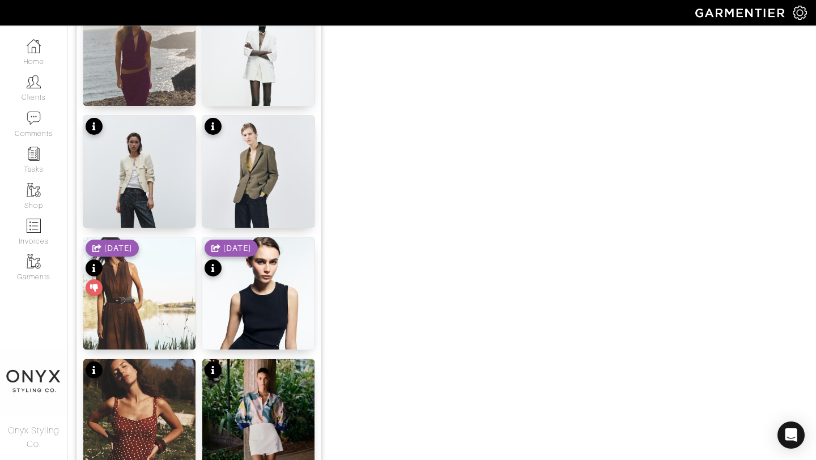
scroll to position [1393, 0]
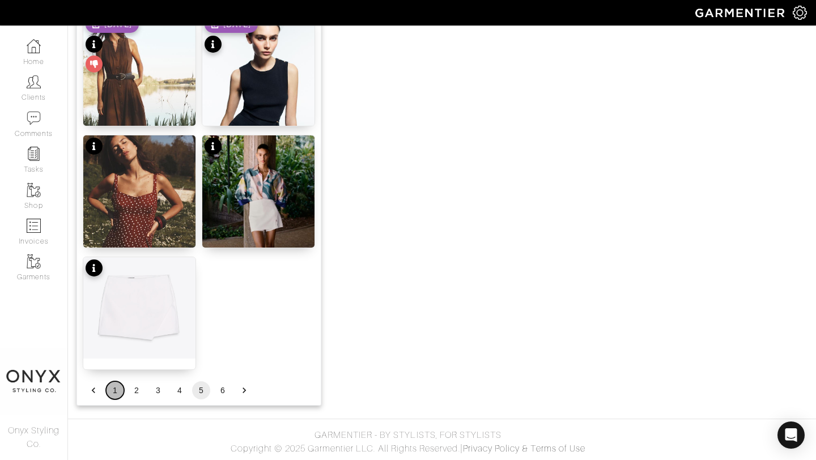
click at [118, 388] on button "1" at bounding box center [115, 390] width 18 height 18
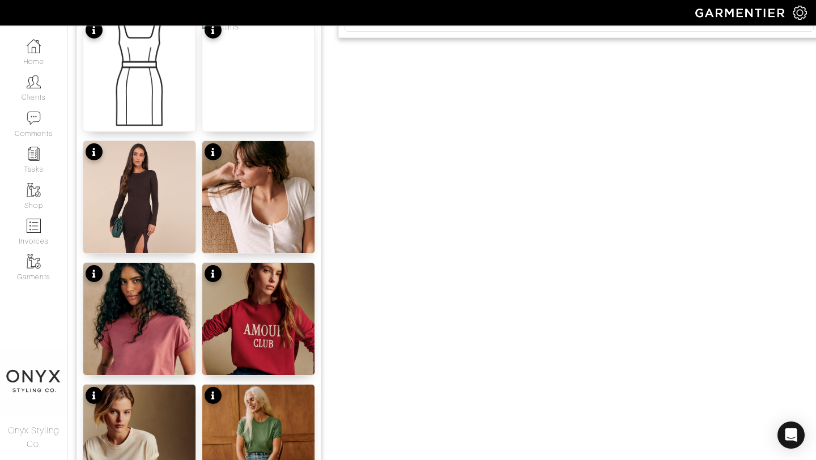
scroll to position [523, 0]
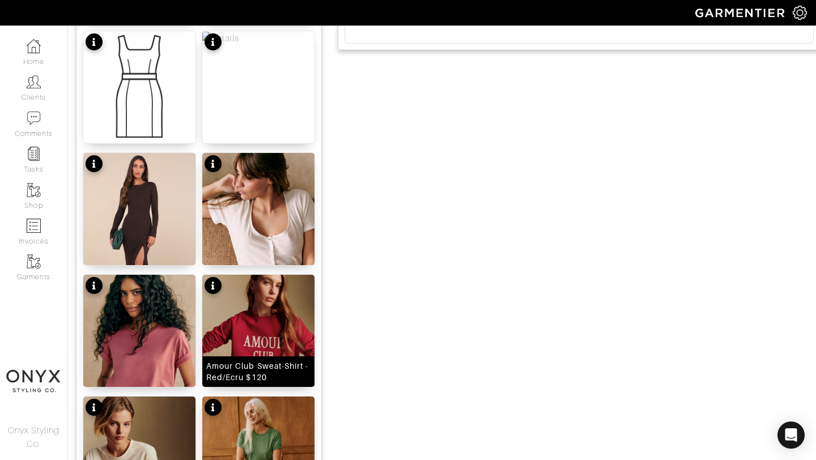
click at [274, 319] on img at bounding box center [258, 354] width 112 height 158
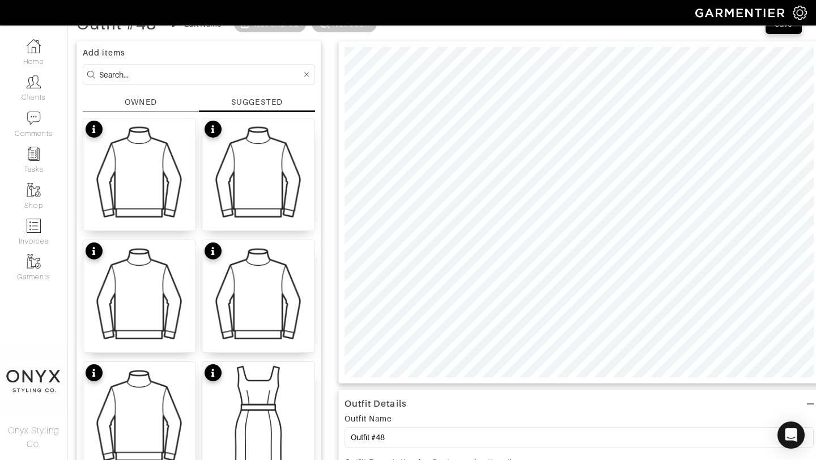
scroll to position [0, 0]
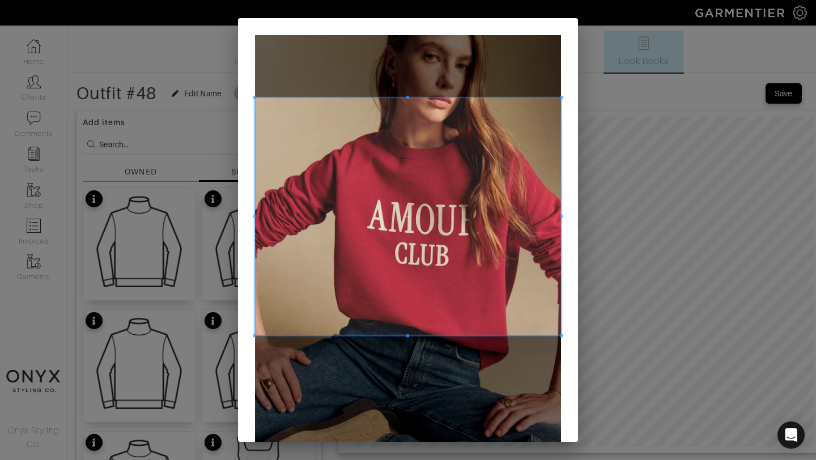
click at [562, 96] on span at bounding box center [561, 97] width 3 height 3
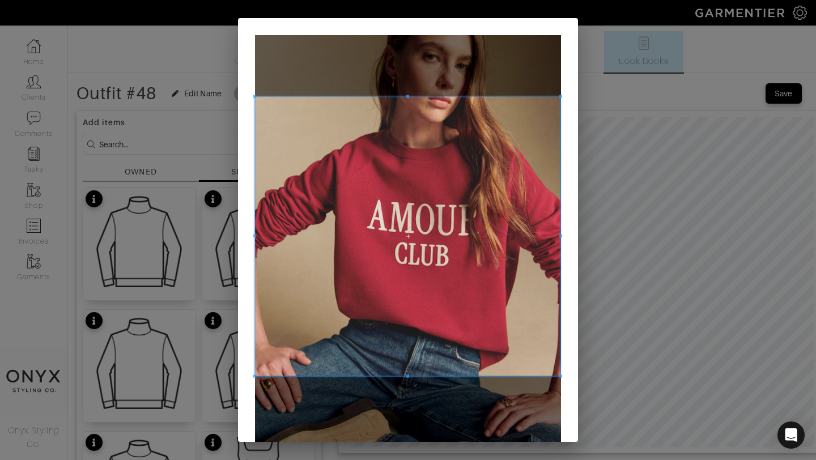
click at [562, 375] on span at bounding box center [560, 376] width 3 height 3
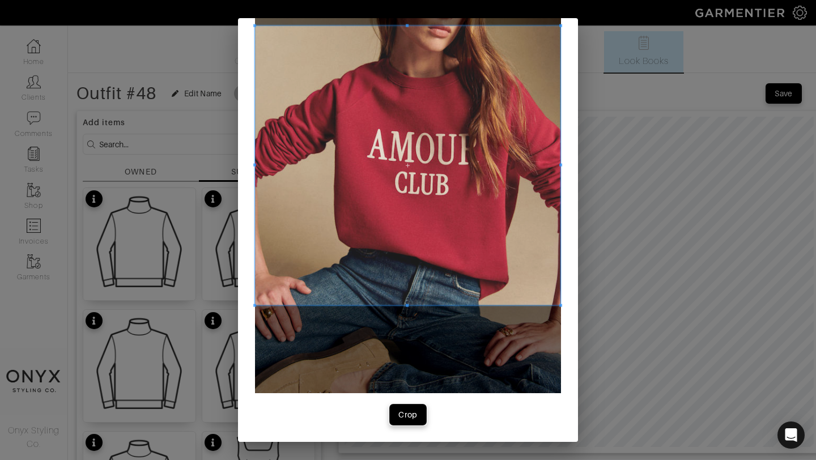
click at [410, 412] on div "Crop" at bounding box center [407, 414] width 19 height 11
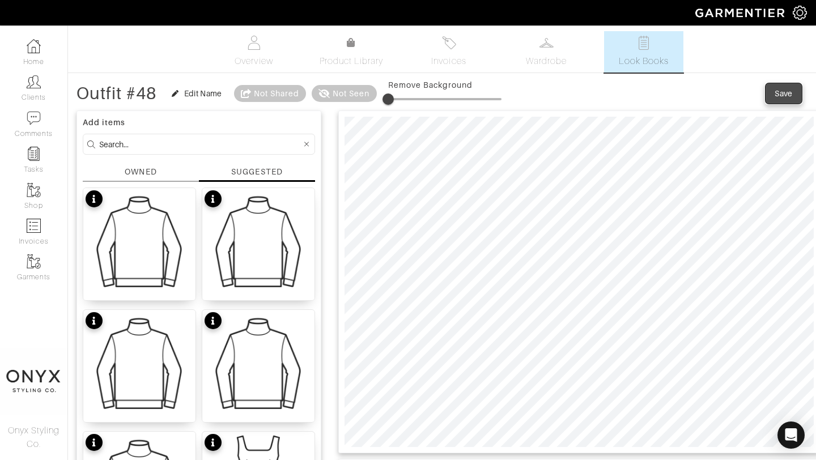
click at [788, 92] on div "Save" at bounding box center [784, 93] width 18 height 11
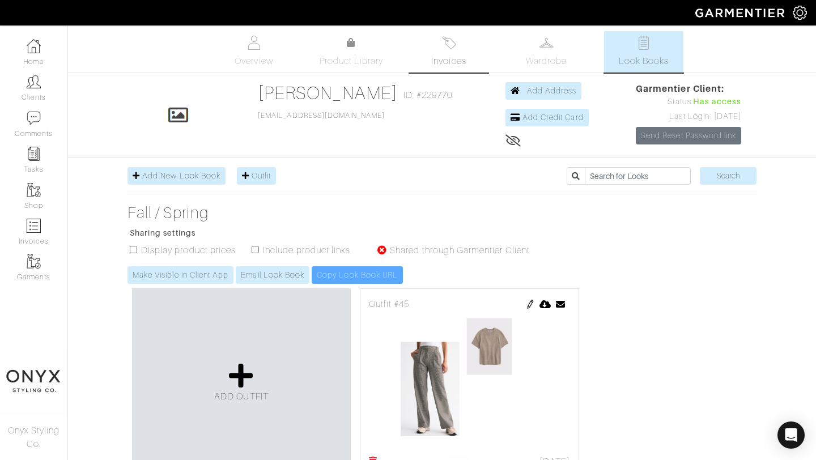
click at [455, 66] on span "Invoices" at bounding box center [448, 61] width 35 height 14
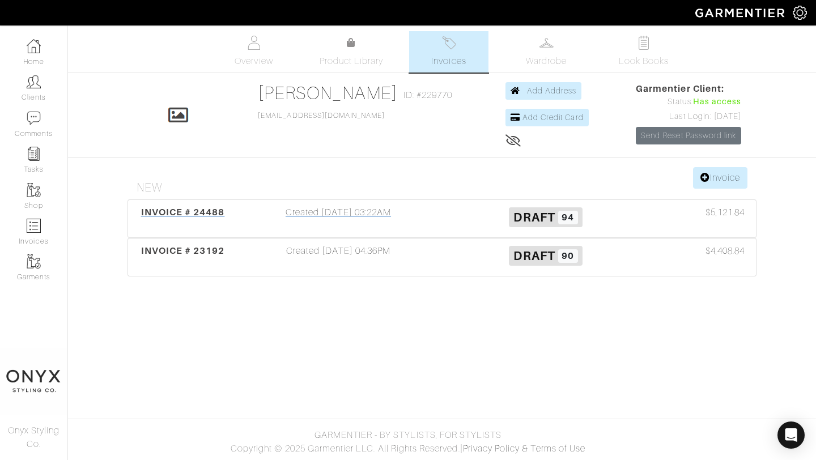
click at [193, 218] on div "INVOICE # 24488" at bounding box center [183, 219] width 104 height 26
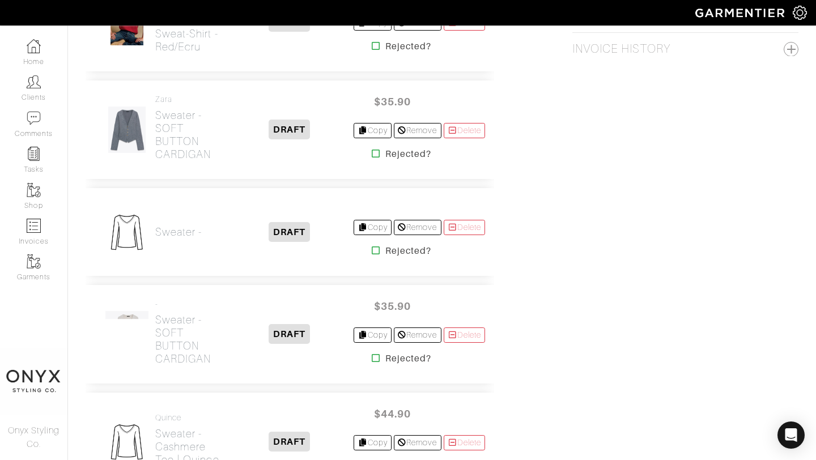
scroll to position [745, 0]
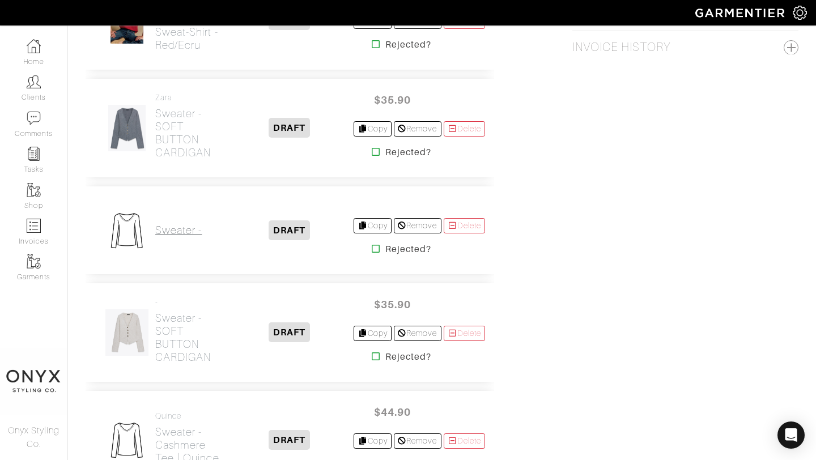
click at [182, 232] on h2 "Sweater -" at bounding box center [178, 230] width 46 height 13
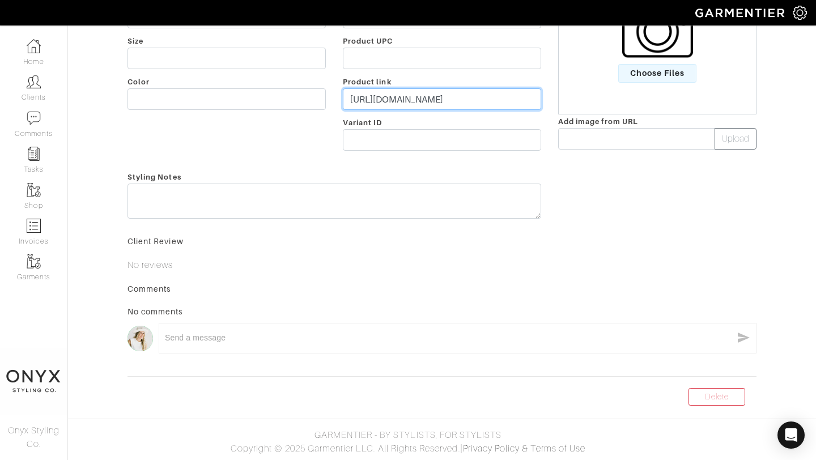
click at [439, 110] on input "https://shop.mango.com/us/en/p/women/sweaters-and-cardigans/sweaters/marbled-kn…" at bounding box center [442, 99] width 198 height 22
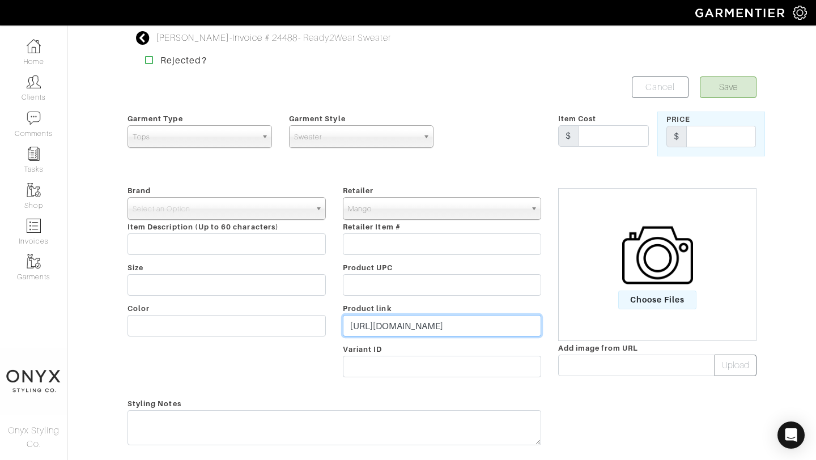
click at [439, 329] on input "https://shop.mango.com/us/en/p/women/sweaters-and-cardigans/sweaters/marbled-kn…" at bounding box center [442, 326] width 198 height 22
click at [436, 325] on input "https://shop.mango.com/us/en/p/women/sweaters-and-cardigans/sweaters/marbled-kn…" at bounding box center [442, 326] width 198 height 22
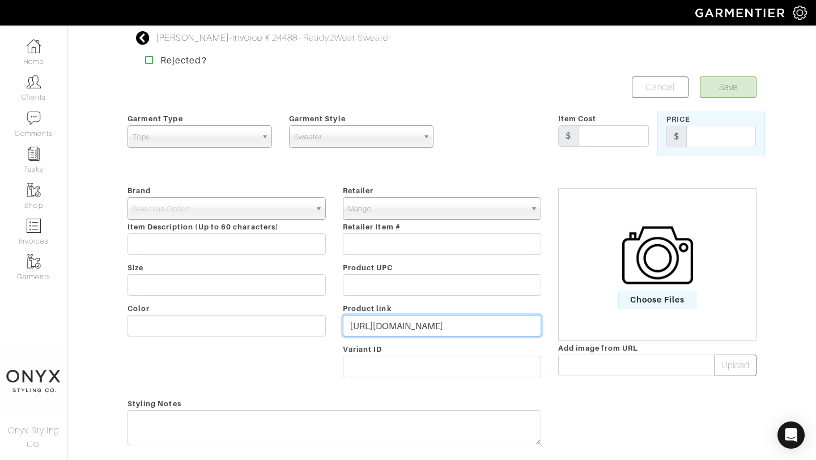
click at [436, 325] on input "https://shop.mango.com/us/en/p/women/sweaters-and-cardigans/sweaters/marbled-kn…" at bounding box center [442, 326] width 198 height 22
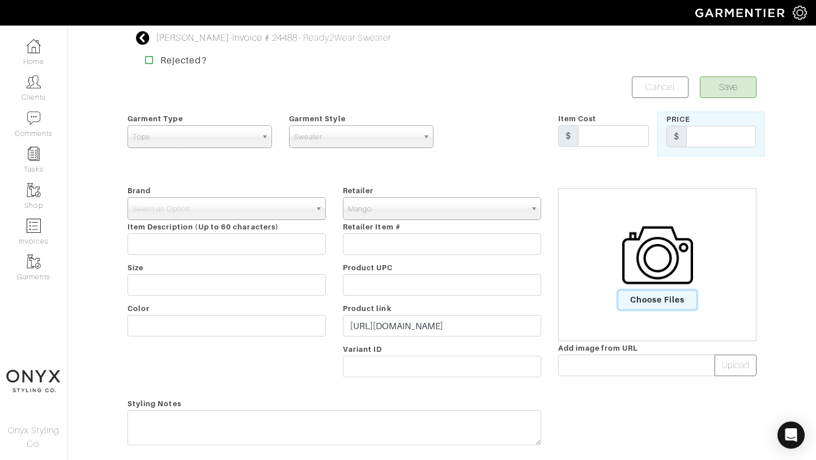
click at [643, 301] on span "Choose Files" at bounding box center [657, 300] width 79 height 19
click at [0, 0] on input "Choose Files" at bounding box center [0, 0] width 0 height 0
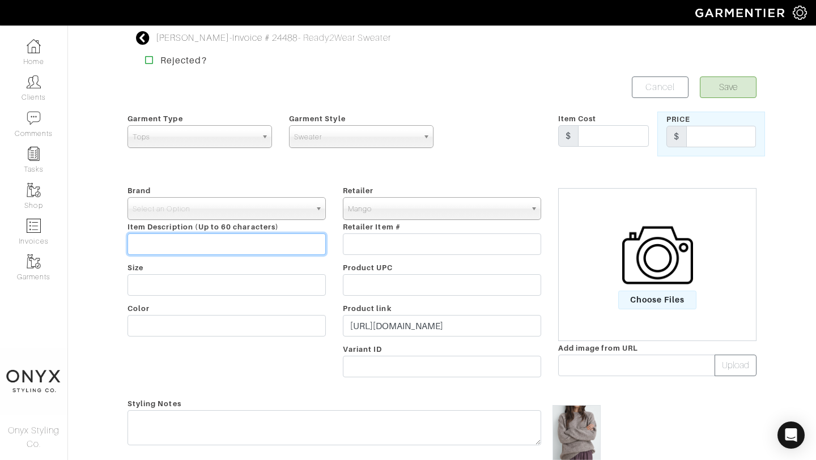
click at [270, 246] on input "text" at bounding box center [227, 244] width 198 height 22
type input "Marbled Knit Sweater"
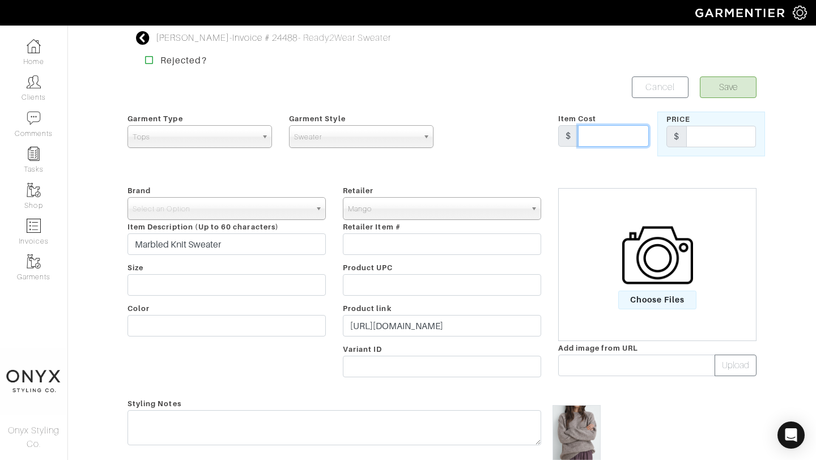
click at [594, 134] on input "text" at bounding box center [613, 136] width 71 height 22
type input "69.99"
click at [712, 144] on input "text" at bounding box center [721, 137] width 70 height 22
type input "69.99"
click at [741, 94] on button "Save" at bounding box center [728, 88] width 57 height 22
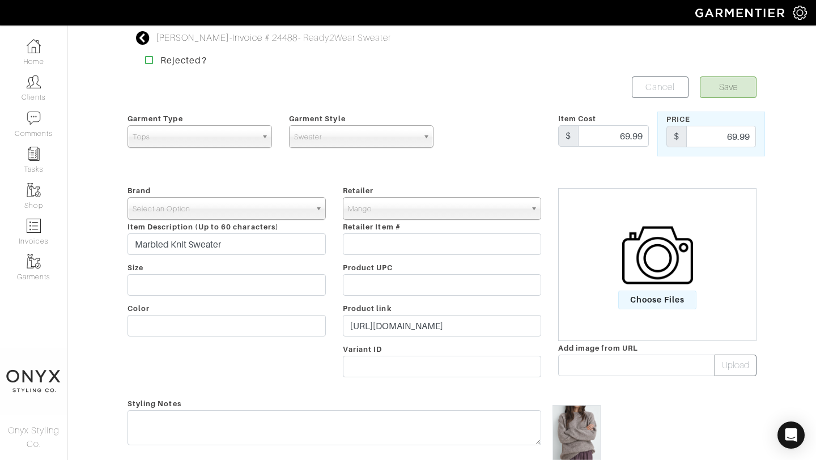
click at [324, 205] on b at bounding box center [320, 209] width 10 height 22
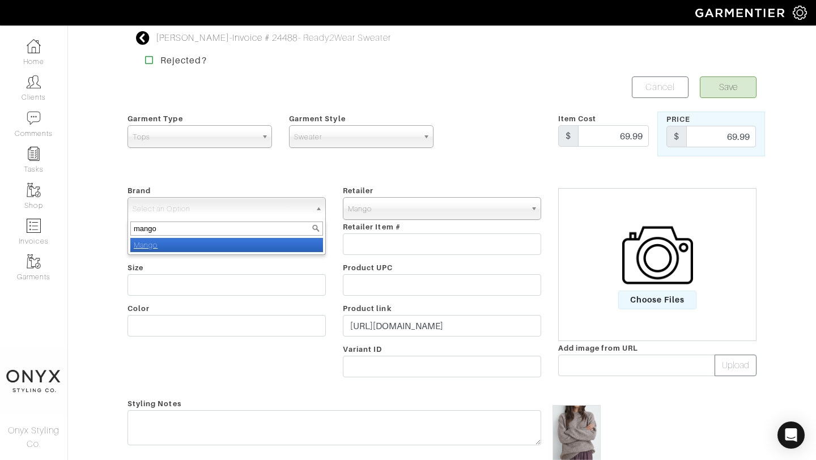
type input "mango"
click at [292, 244] on li "Mango" at bounding box center [226, 245] width 193 height 14
select select "Mango"
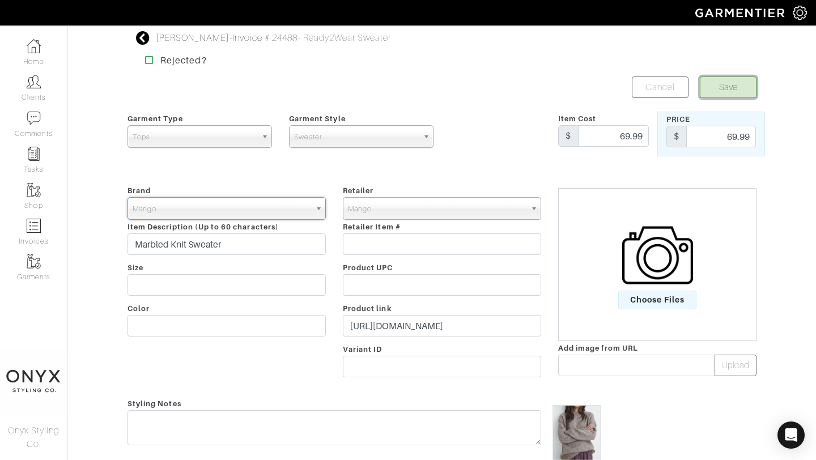
click at [723, 83] on button "Save" at bounding box center [728, 88] width 57 height 22
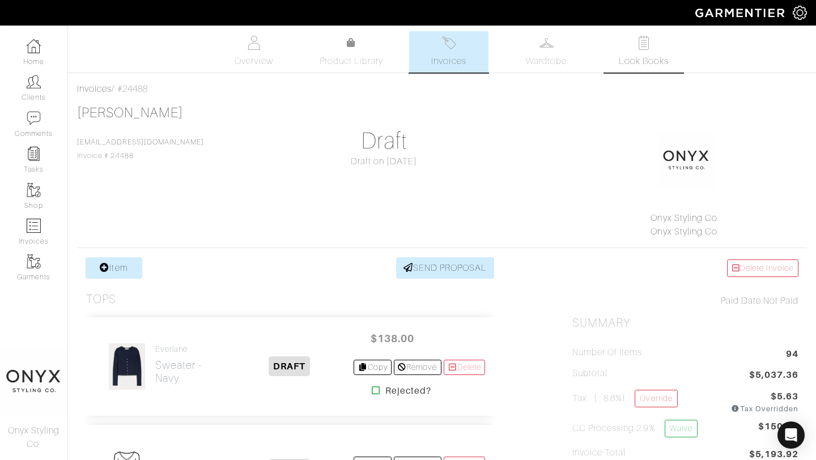
click at [648, 63] on span "Look Books" at bounding box center [644, 61] width 50 height 14
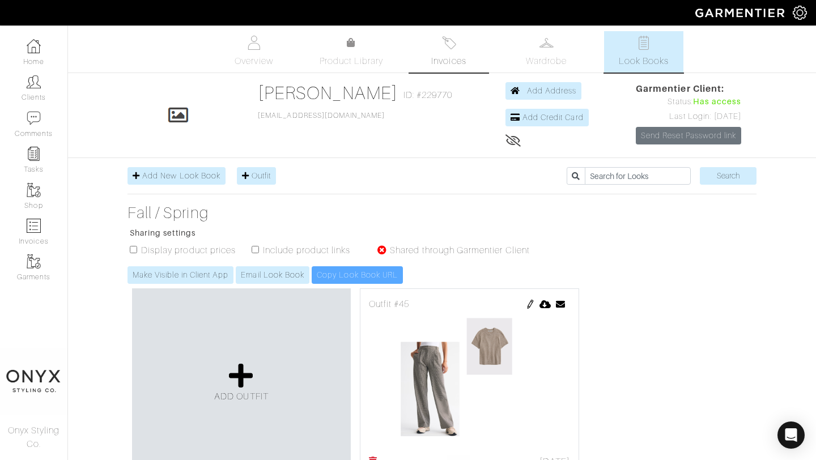
click at [452, 62] on span "Invoices" at bounding box center [448, 61] width 35 height 14
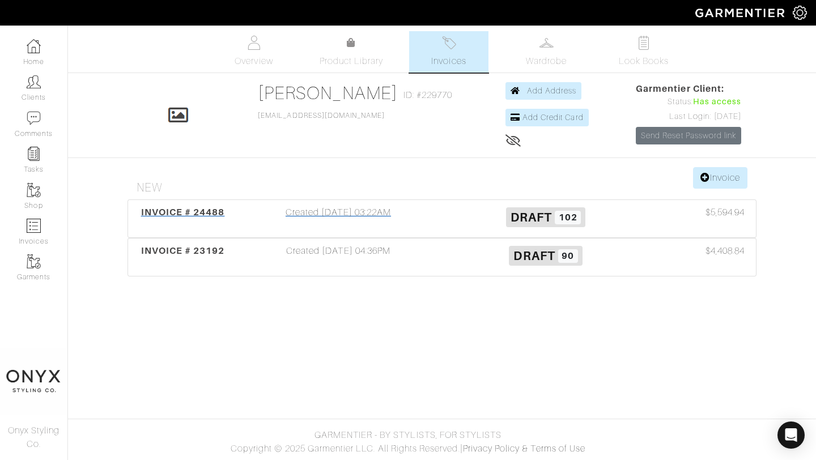
click at [199, 215] on span "INVOICE # 24488" at bounding box center [183, 212] width 84 height 11
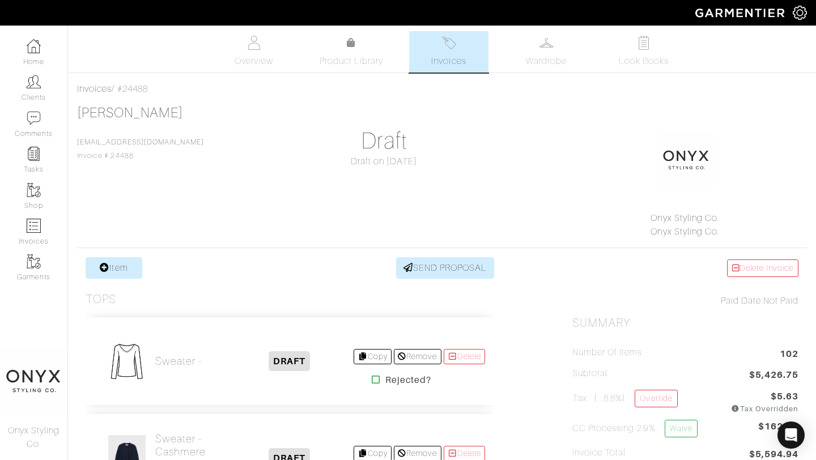
scroll to position [151, 0]
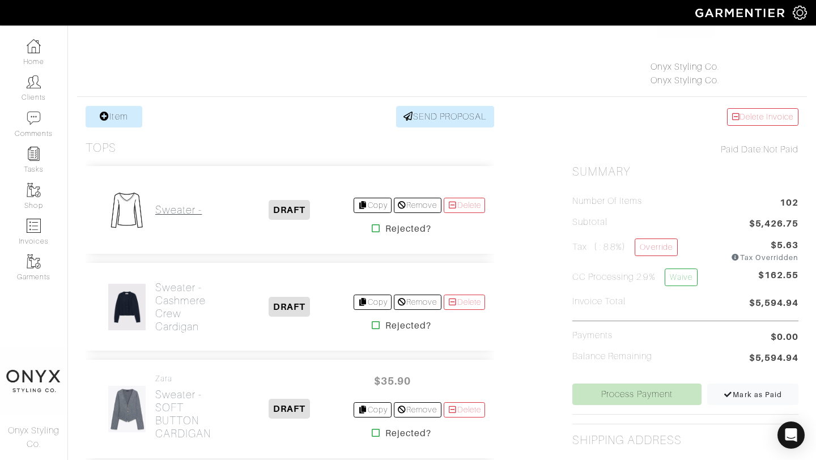
click at [176, 213] on h2 "Sweater -" at bounding box center [178, 209] width 46 height 13
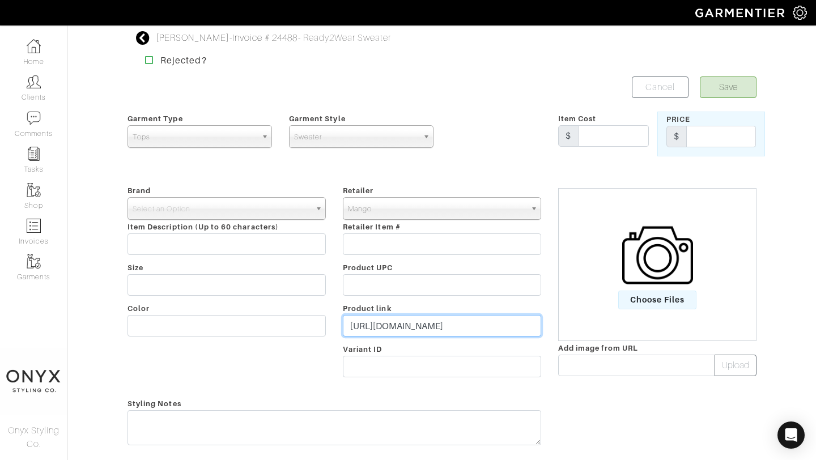
click at [417, 328] on input "[URL][DOMAIN_NAME]" at bounding box center [442, 326] width 198 height 22
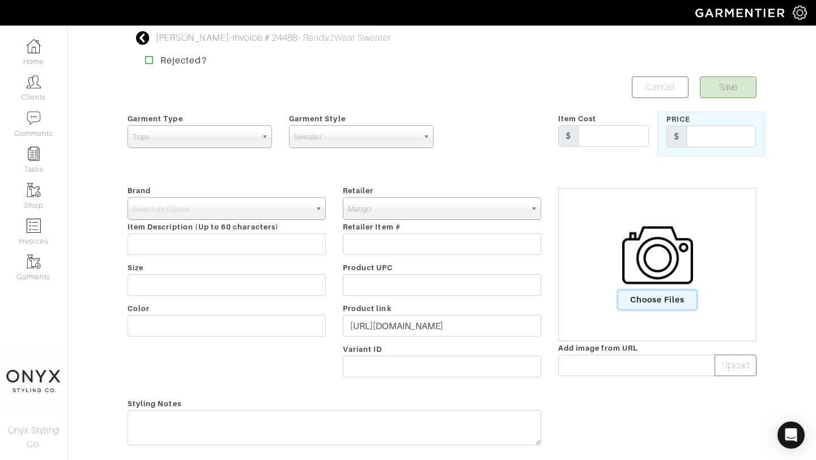
click at [651, 307] on span "Choose Files" at bounding box center [657, 300] width 79 height 19
click at [0, 0] on input "Choose Files" at bounding box center [0, 0] width 0 height 0
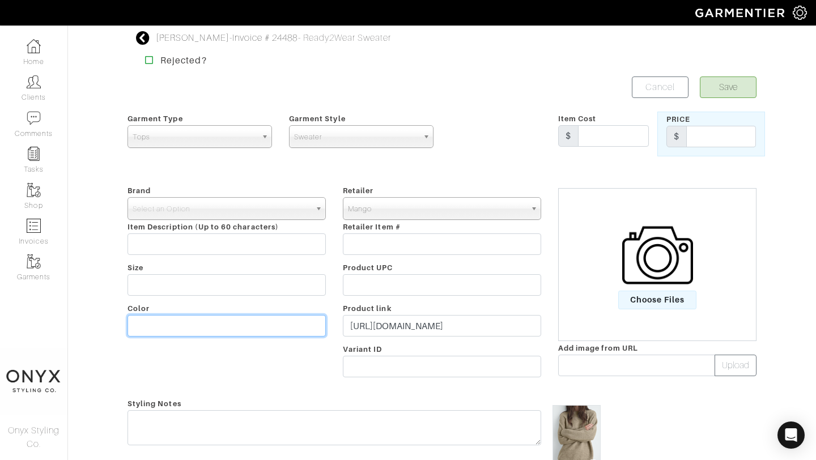
click at [266, 334] on input "text" at bounding box center [227, 326] width 198 height 22
type input "Forest Green"
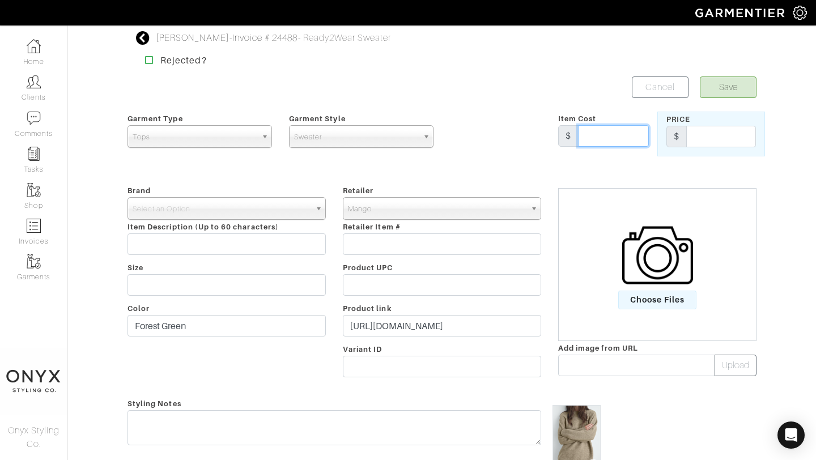
click at [599, 136] on input "text" at bounding box center [613, 136] width 71 height 22
type input "69.99"
click at [706, 142] on input "text" at bounding box center [721, 137] width 70 height 22
type input "69.99"
click at [726, 79] on button "Save" at bounding box center [728, 88] width 57 height 22
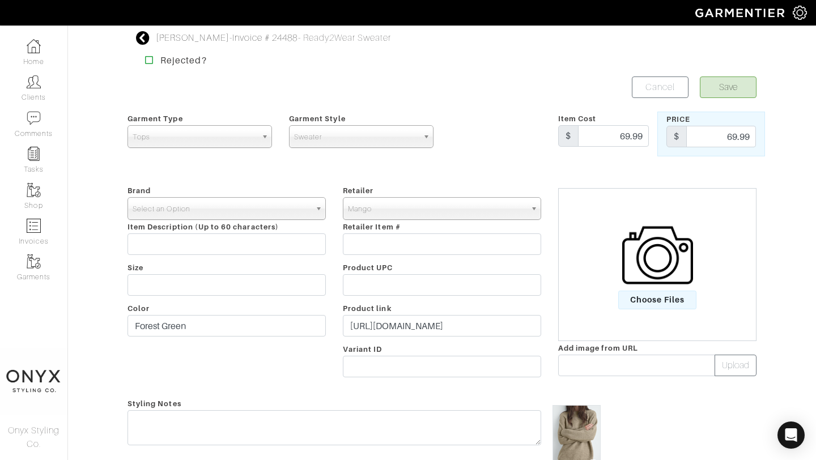
click at [226, 204] on span "Select an Option" at bounding box center [222, 209] width 178 height 23
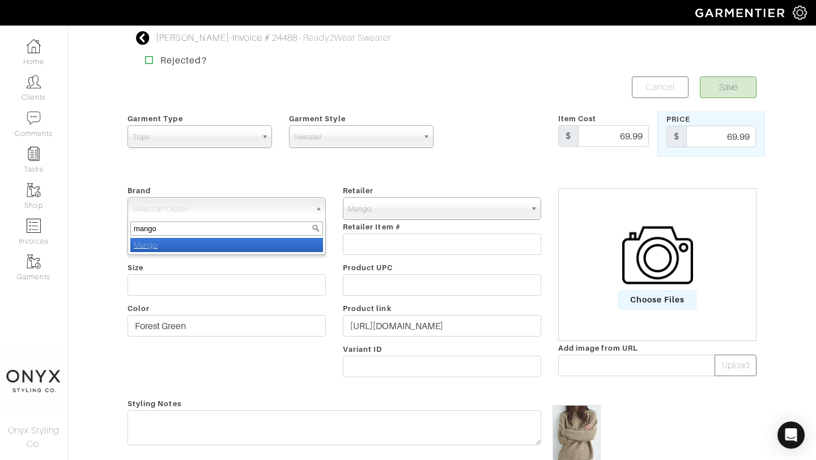
type input "mango"
click at [224, 243] on li "Mango" at bounding box center [226, 245] width 193 height 14
select select "Mango"
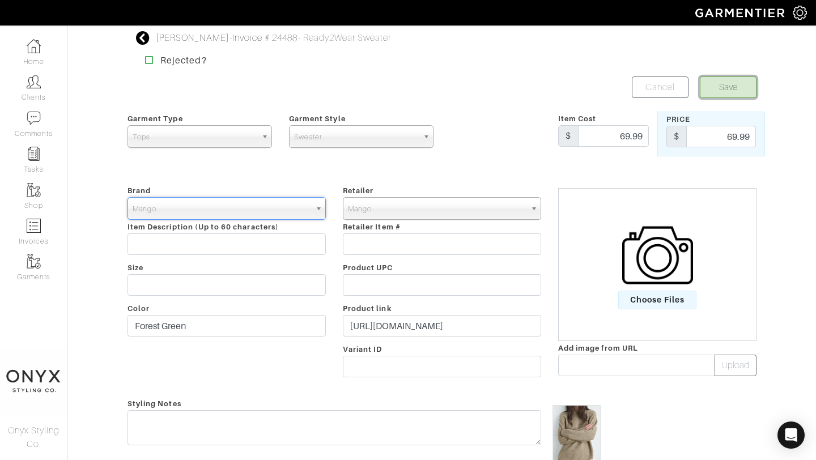
click at [735, 86] on button "Save" at bounding box center [728, 88] width 57 height 22
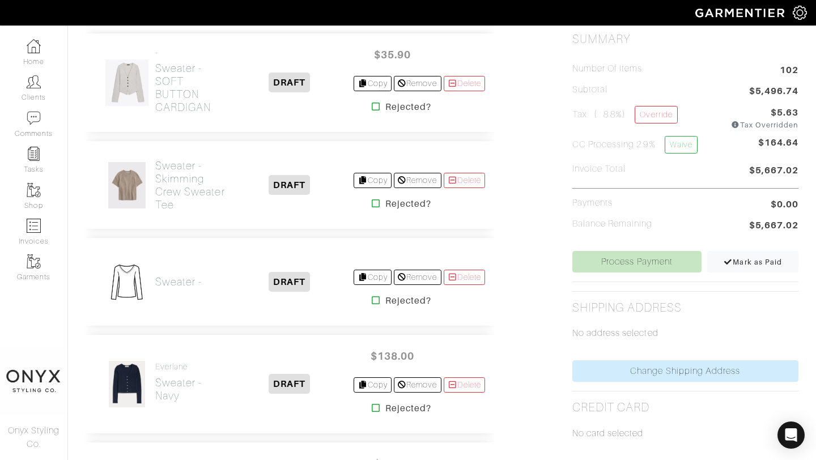
scroll to position [286, 0]
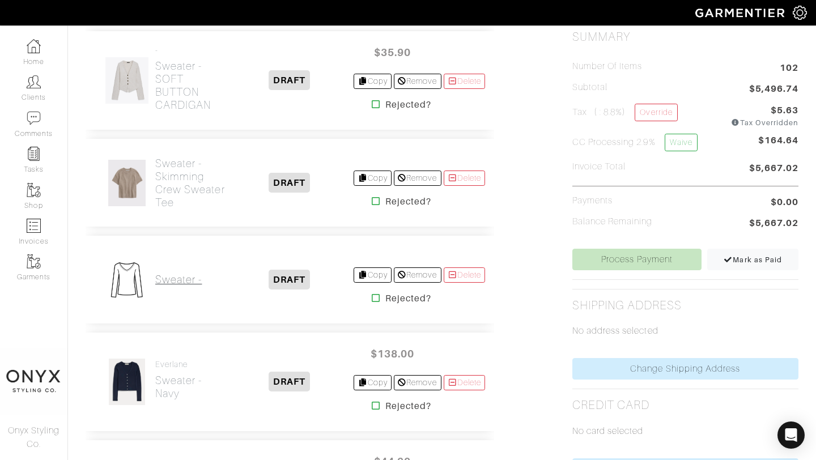
click at [171, 274] on h2 "Sweater -" at bounding box center [178, 279] width 46 height 13
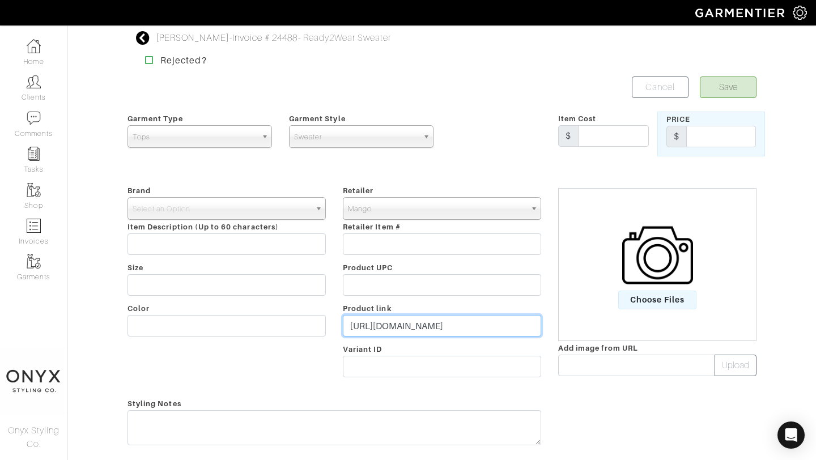
click at [449, 322] on input "[URL][DOMAIN_NAME]" at bounding box center [442, 326] width 198 height 22
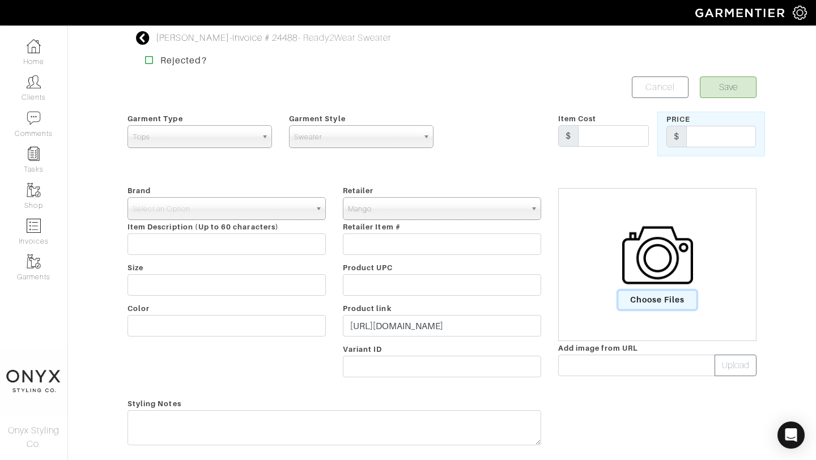
click at [629, 294] on span "Choose Files" at bounding box center [657, 300] width 79 height 19
click at [0, 0] on input "Choose Files" at bounding box center [0, 0] width 0 height 0
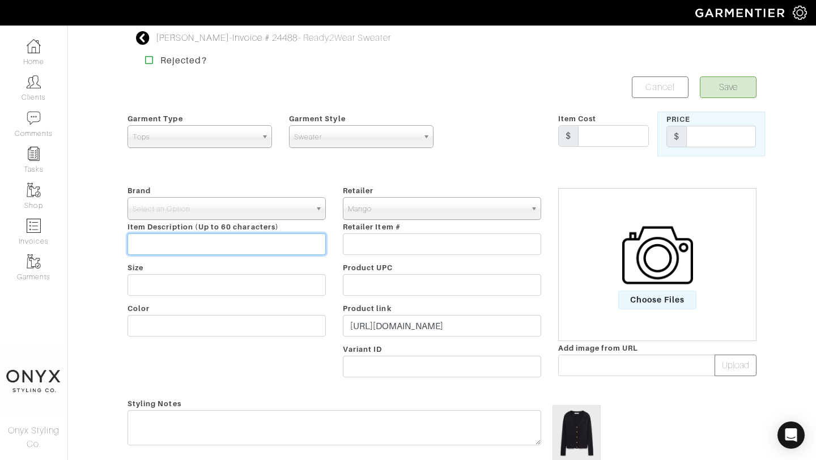
click at [257, 244] on input "text" at bounding box center [227, 244] width 198 height 22
type input "Ribbed button cardigan"
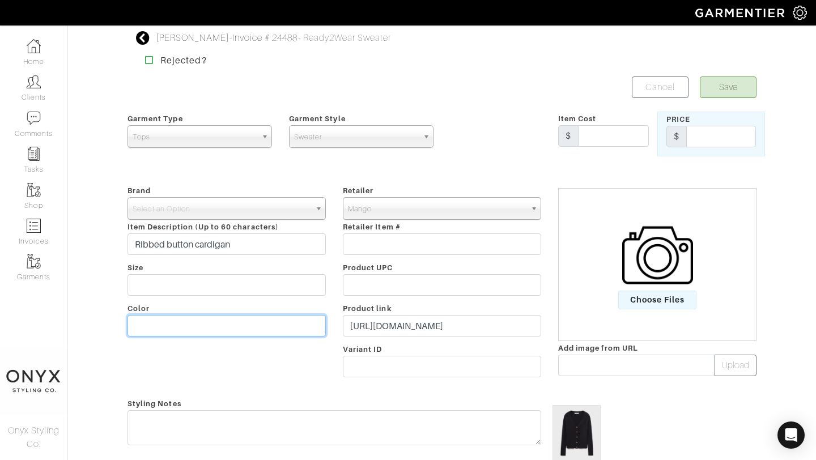
click at [218, 324] on input "text" at bounding box center [227, 326] width 198 height 22
type input "black"
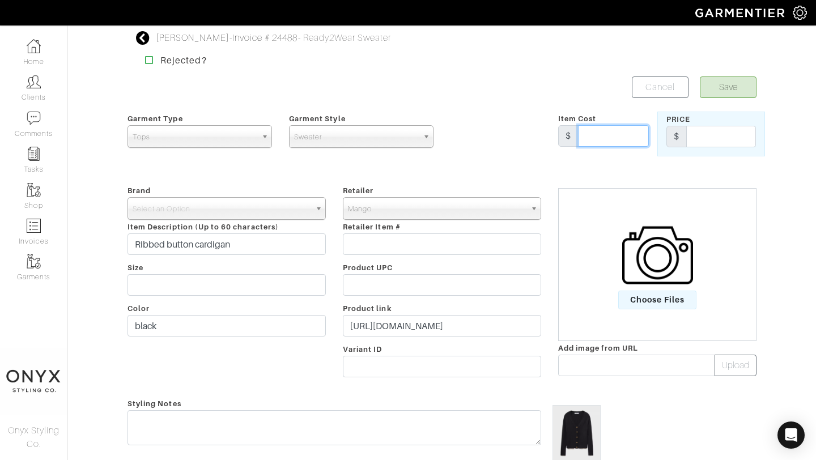
click at [609, 137] on input "text" at bounding box center [613, 136] width 71 height 22
type input "69.99"
click at [700, 141] on input "text" at bounding box center [721, 137] width 70 height 22
type input "69.99"
click at [737, 88] on button "Save" at bounding box center [728, 88] width 57 height 22
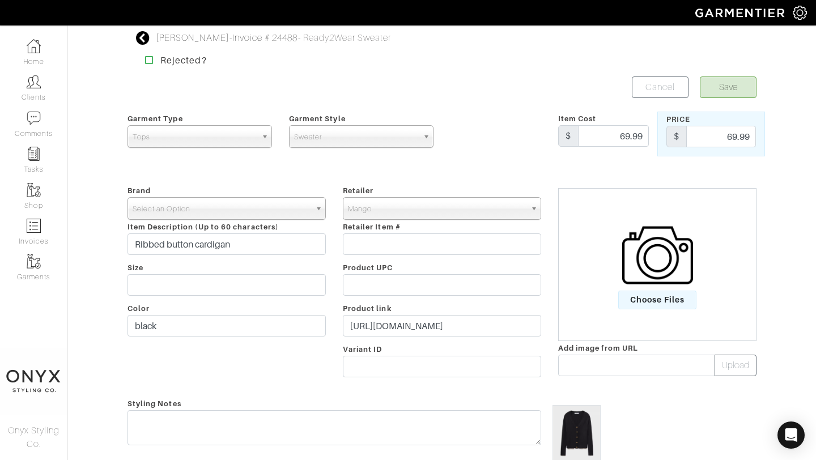
click at [313, 207] on link "Select an Option" at bounding box center [227, 208] width 198 height 23
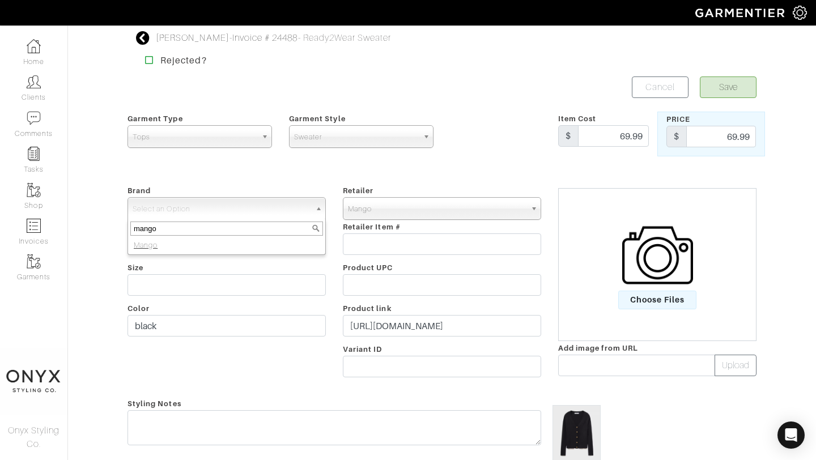
type input "mango"
click at [284, 248] on li "Mango" at bounding box center [226, 245] width 193 height 14
select select "Mango"
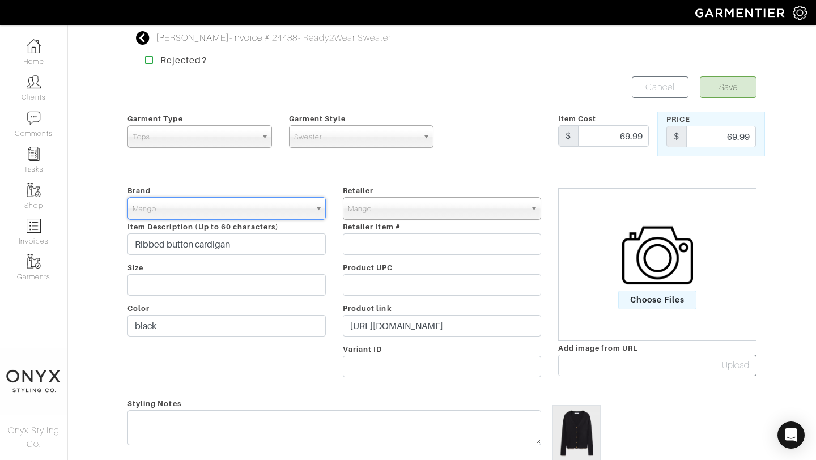
click at [726, 98] on form "Save Cancel Garment Type Tops Bottoms Dresses Jumpsuits Suiting Outerwear Shoes…" at bounding box center [442, 364] width 629 height 574
click at [731, 88] on button "Save" at bounding box center [728, 88] width 57 height 22
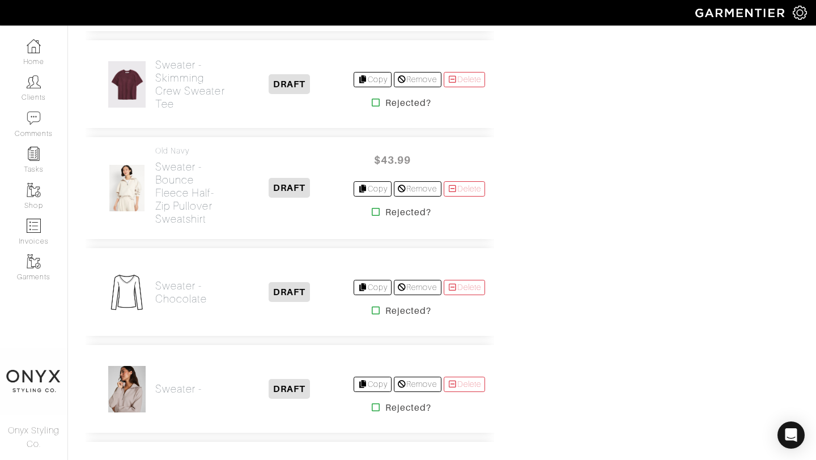
scroll to position [1266, 0]
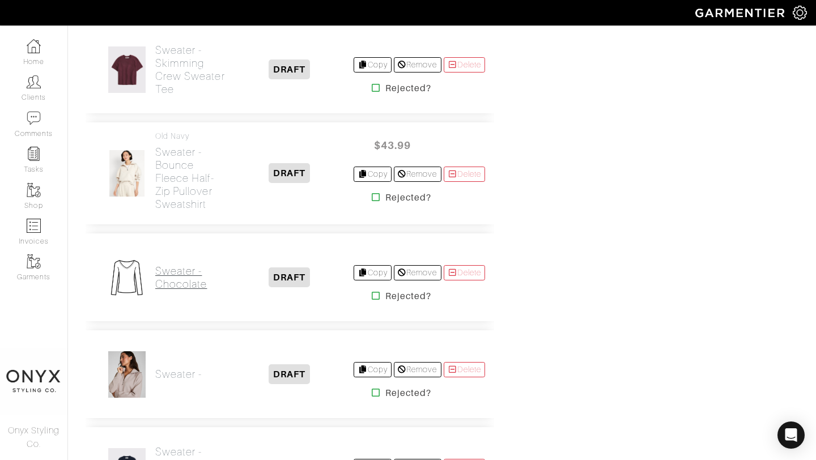
click at [185, 265] on h2 "Sweater - Chocolate" at bounding box center [190, 278] width 70 height 26
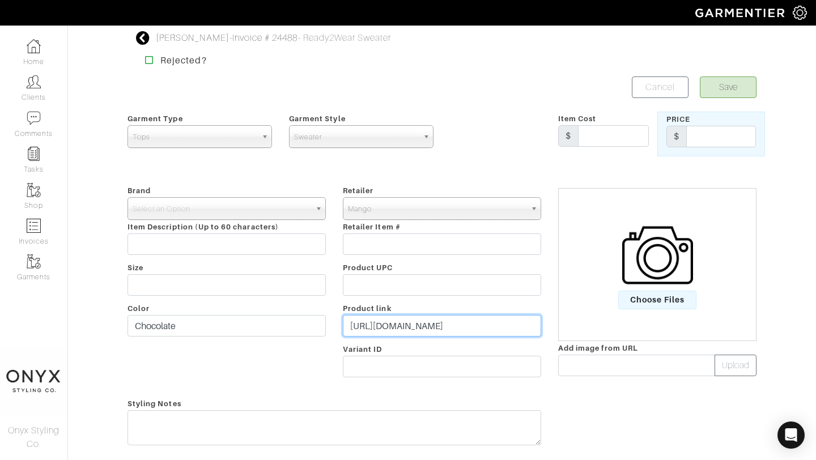
click at [441, 326] on input "[URL][DOMAIN_NAME]" at bounding box center [442, 326] width 198 height 22
click at [230, 209] on span "Select an Option" at bounding box center [222, 209] width 178 height 23
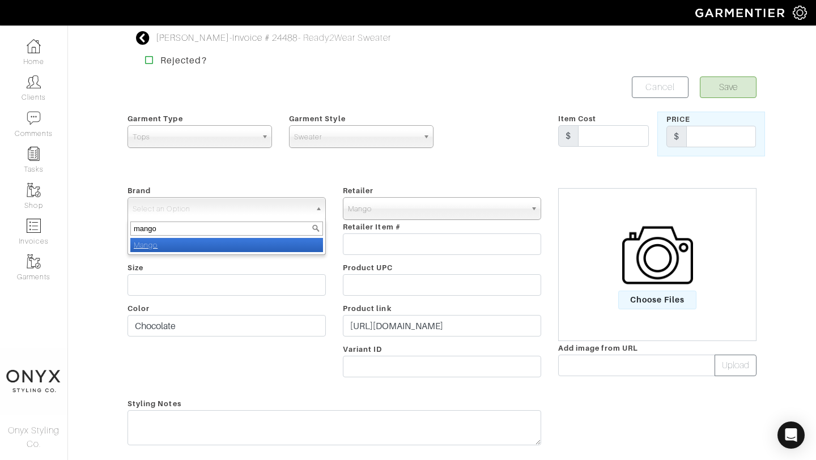
type input "mango"
click at [235, 246] on li "Mango" at bounding box center [226, 245] width 193 height 14
select select "Mango"
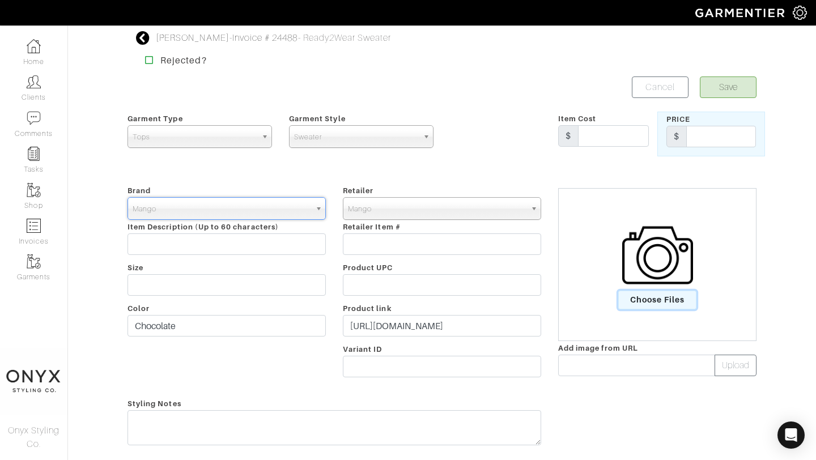
click at [661, 303] on span "Choose Files" at bounding box center [657, 300] width 79 height 19
click at [0, 0] on input "Choose Files" at bounding box center [0, 0] width 0 height 0
click at [601, 129] on input "text" at bounding box center [613, 136] width 71 height 22
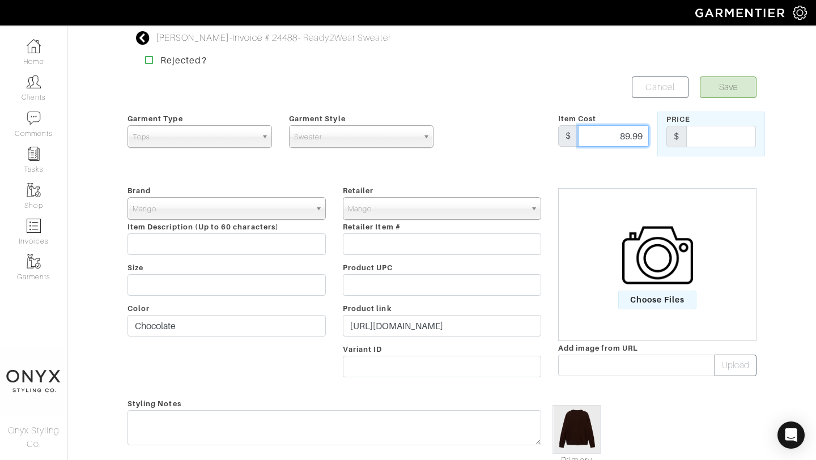
type input "89.99"
click at [727, 137] on input "text" at bounding box center [721, 137] width 70 height 22
type input "89.99"
click at [723, 88] on button "Save" at bounding box center [728, 88] width 57 height 22
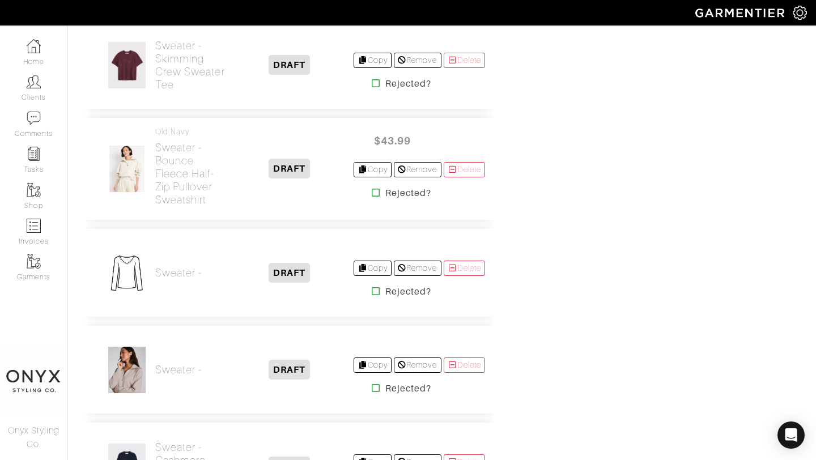
scroll to position [1269, 0]
click at [174, 267] on h2 "Sweater -" at bounding box center [178, 273] width 46 height 13
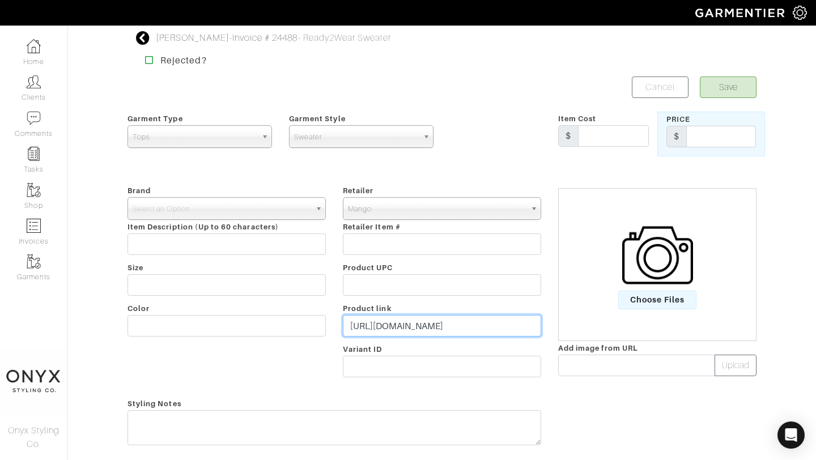
click at [440, 328] on input "[URL][DOMAIN_NAME]" at bounding box center [442, 326] width 198 height 22
click at [440, 328] on input "https://shop.mango.com/us/en/p/women/sweaters-and-cardigans/cardigans/v-neck-kn…" at bounding box center [442, 326] width 198 height 22
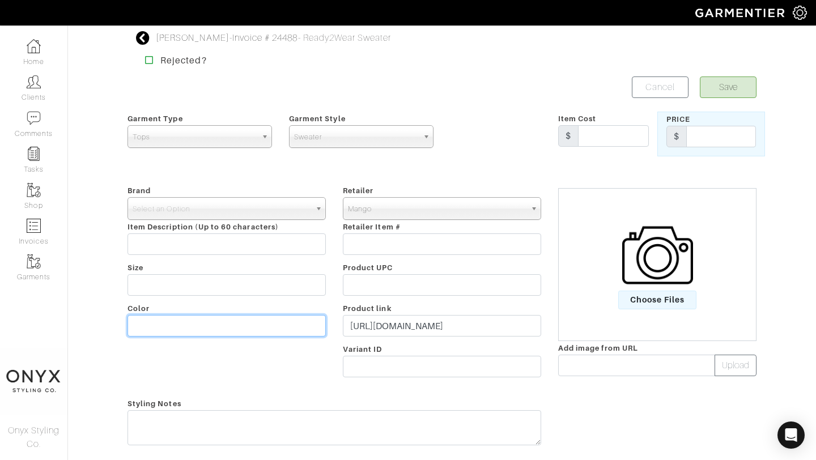
click at [242, 330] on input "text" at bounding box center [227, 326] width 198 height 22
type input "khaki"
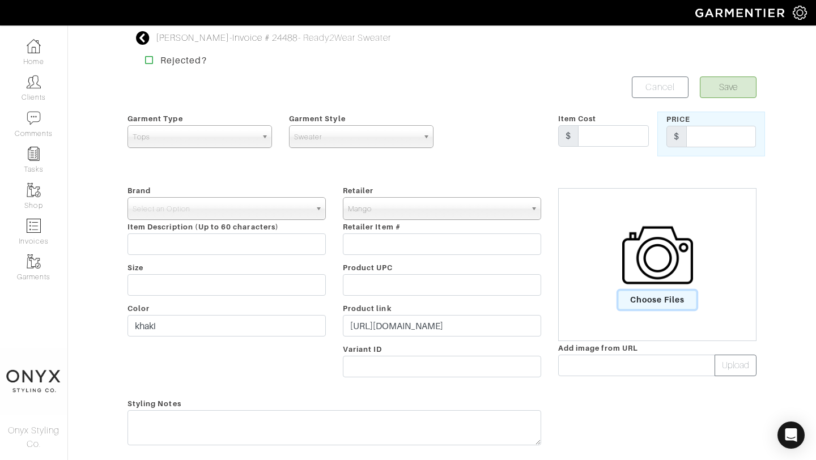
click at [684, 305] on span "Choose Files" at bounding box center [657, 300] width 79 height 19
click at [0, 0] on input "Choose Files" at bounding box center [0, 0] width 0 height 0
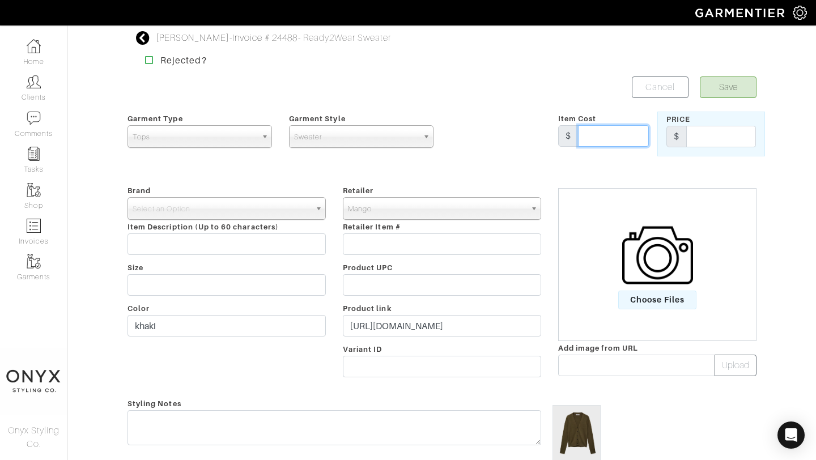
click at [619, 139] on input "text" at bounding box center [613, 136] width 71 height 22
type input "49.99"
click at [715, 133] on input "text" at bounding box center [721, 137] width 70 height 22
type input "49.99"
click at [312, 207] on link "Select an Option" at bounding box center [227, 208] width 198 height 23
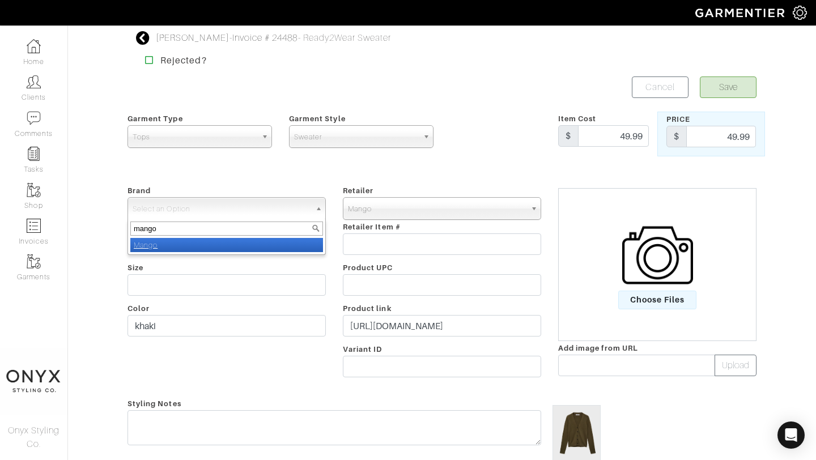
type input "mango"
click at [286, 247] on li "Mango" at bounding box center [226, 245] width 193 height 14
select select "Mango"
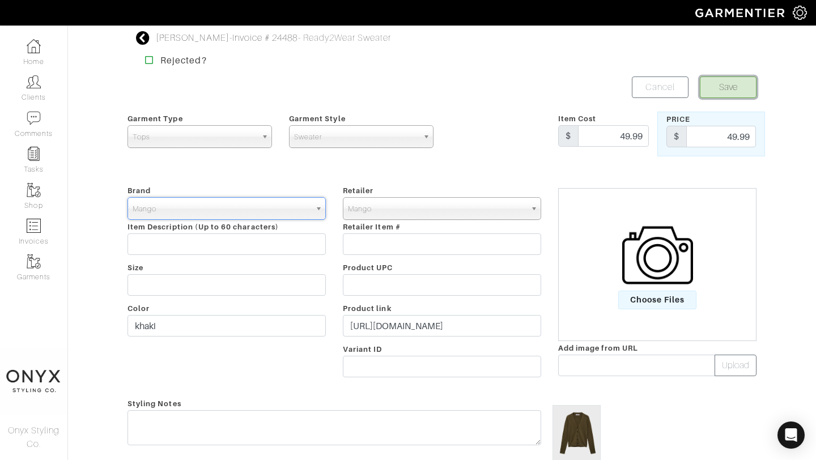
click at [737, 90] on button "Save" at bounding box center [728, 88] width 57 height 22
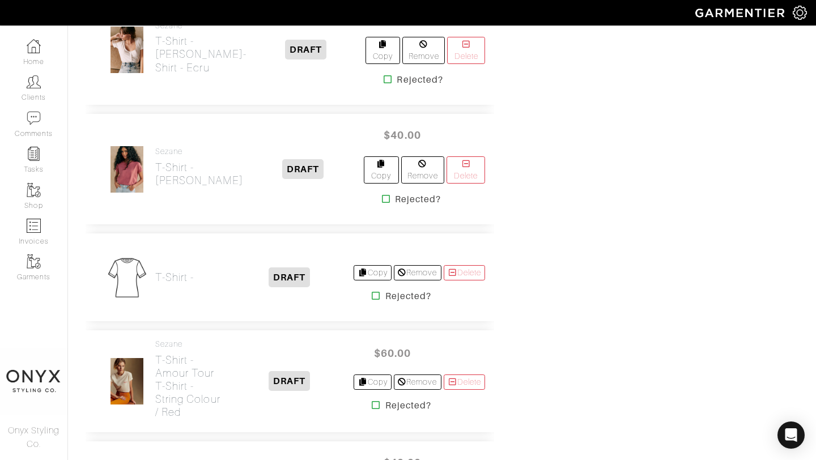
scroll to position [3067, 0]
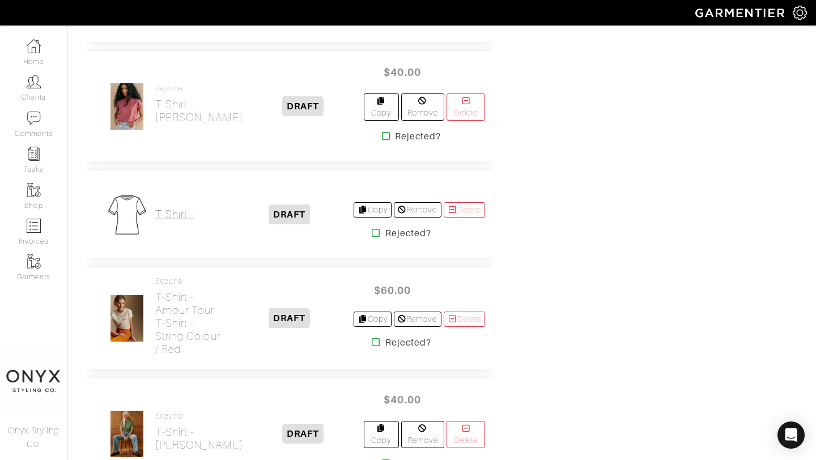
click at [175, 208] on h2 "T-Shirt -" at bounding box center [174, 214] width 39 height 13
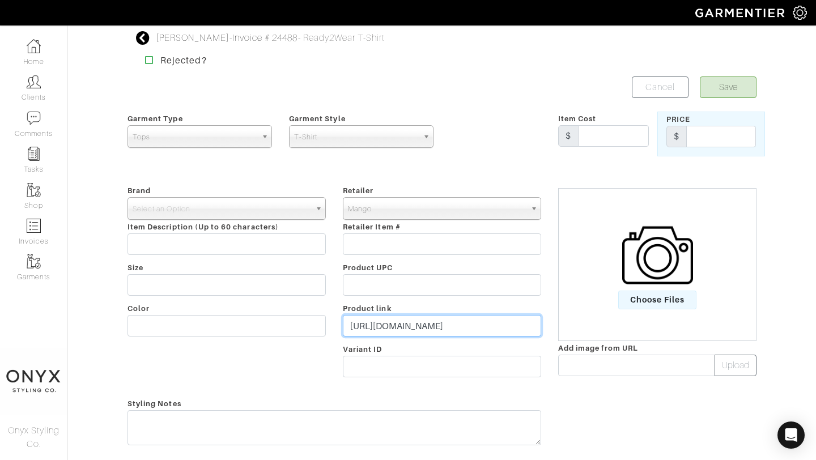
click at [492, 326] on input "[URL][DOMAIN_NAME]" at bounding box center [442, 326] width 198 height 22
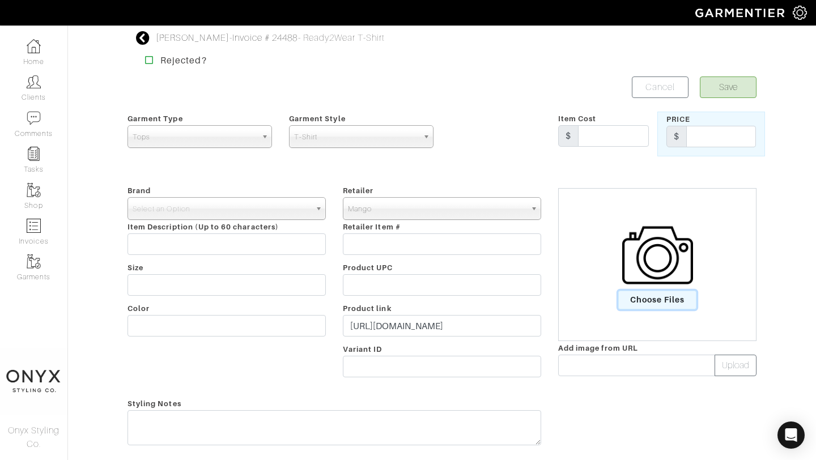
click at [638, 300] on span "Choose Files" at bounding box center [657, 300] width 79 height 19
click at [0, 0] on input "Choose Files" at bounding box center [0, 0] width 0 height 0
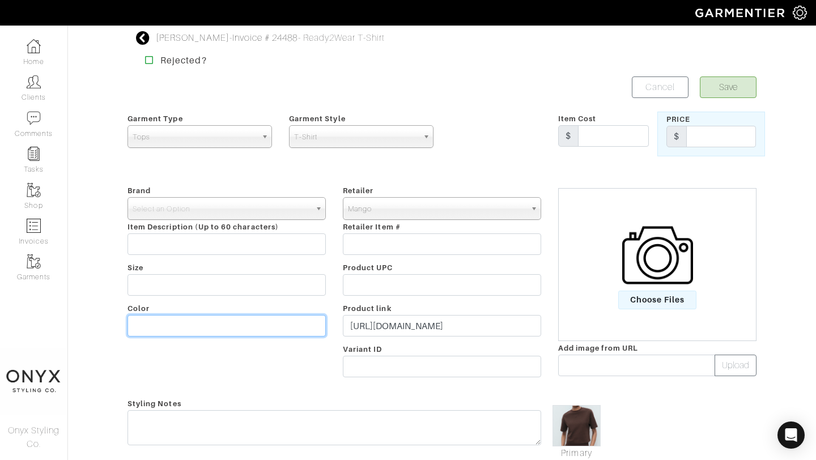
click at [229, 321] on input "text" at bounding box center [227, 326] width 198 height 22
type input "brown"
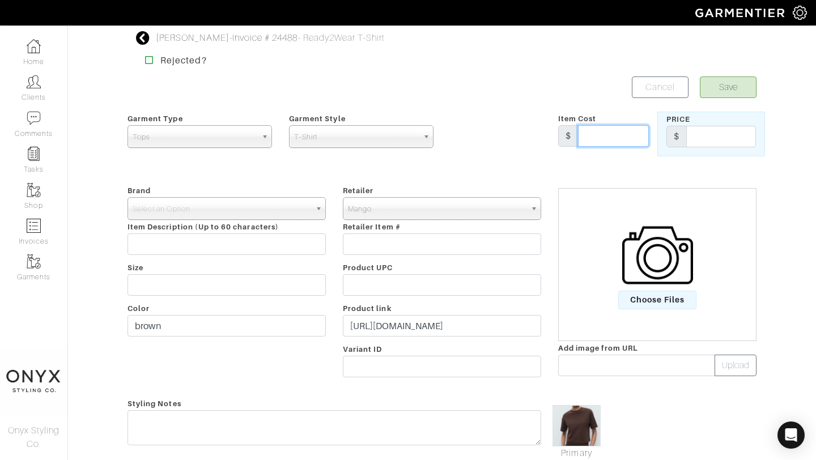
click at [602, 138] on input "text" at bounding box center [613, 136] width 71 height 22
type input "45.99"
click at [704, 138] on input "text" at bounding box center [721, 137] width 70 height 22
type input "45.99"
click at [728, 92] on button "Save" at bounding box center [728, 88] width 57 height 22
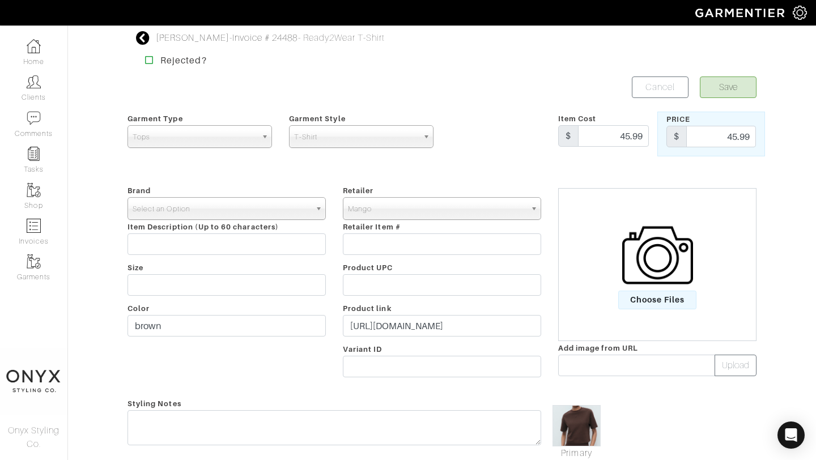
click at [316, 210] on b at bounding box center [320, 209] width 10 height 22
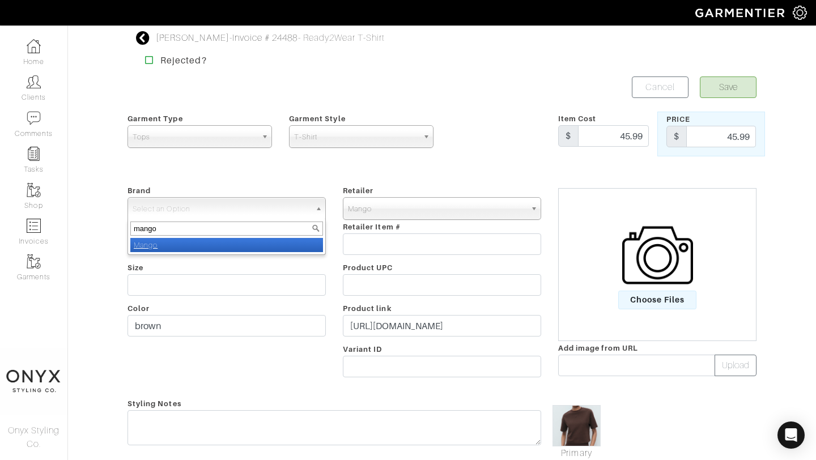
type input "mango"
click at [288, 243] on li "Mango" at bounding box center [226, 245] width 193 height 14
select select "Mango"
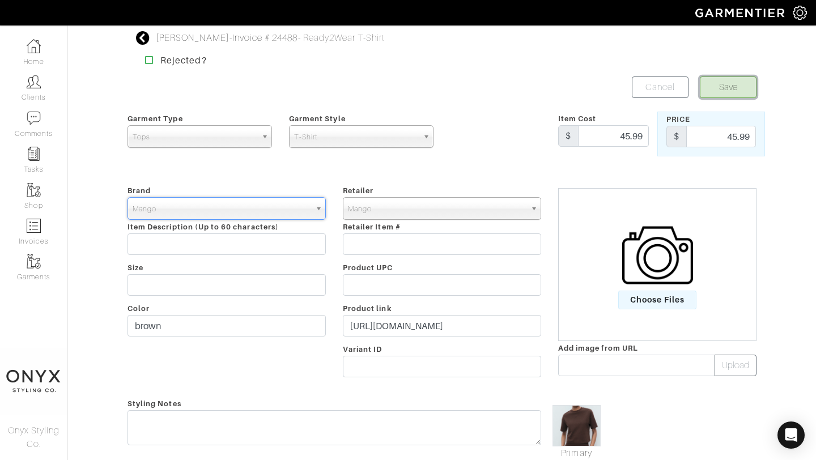
click at [738, 88] on button "Save" at bounding box center [728, 88] width 57 height 22
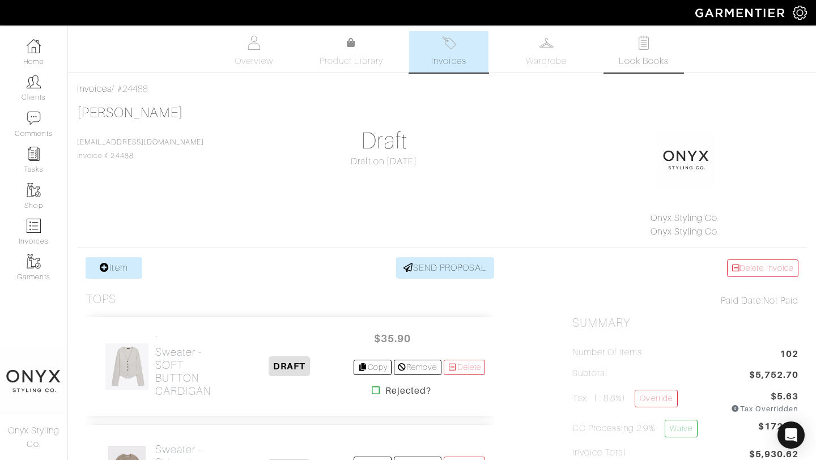
click at [642, 55] on span "Look Books" at bounding box center [644, 61] width 50 height 14
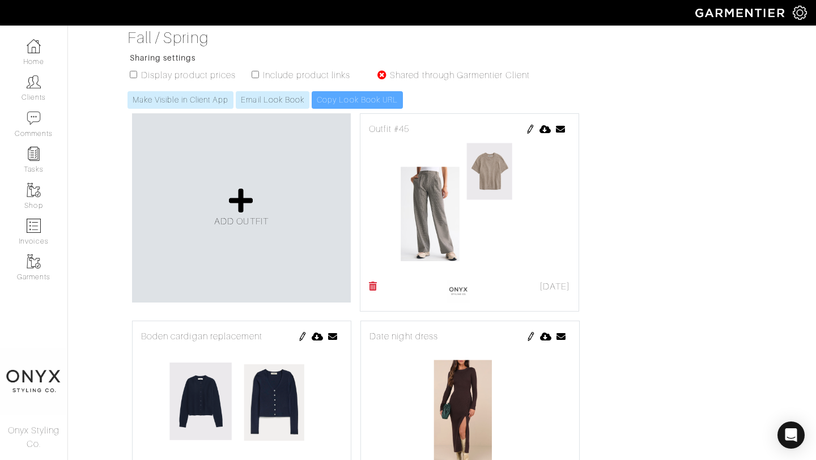
scroll to position [250, 0]
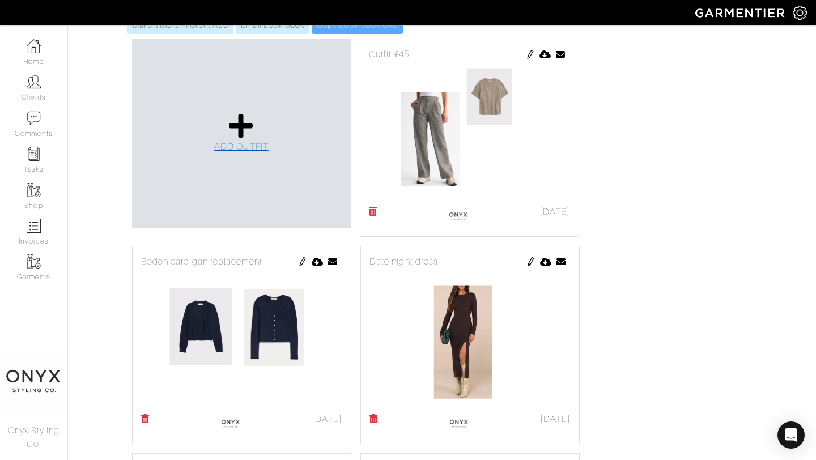
click at [219, 126] on link "ADD OUTFIT" at bounding box center [241, 132] width 54 height 41
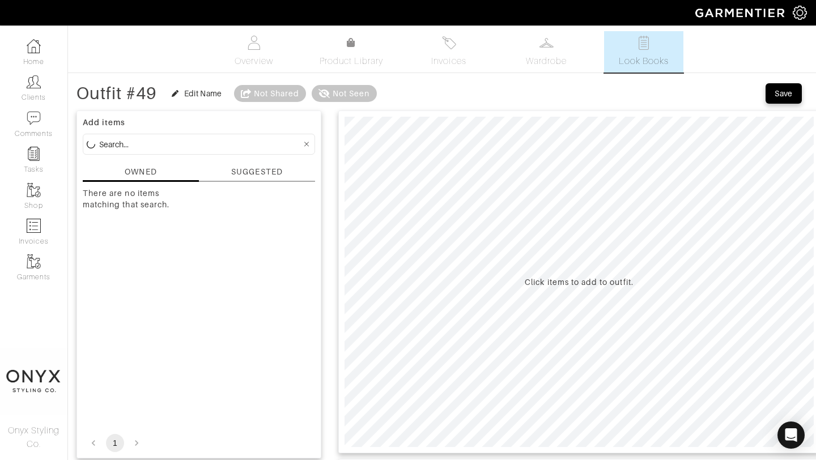
click at [255, 174] on div "SUGGESTED" at bounding box center [256, 172] width 51 height 12
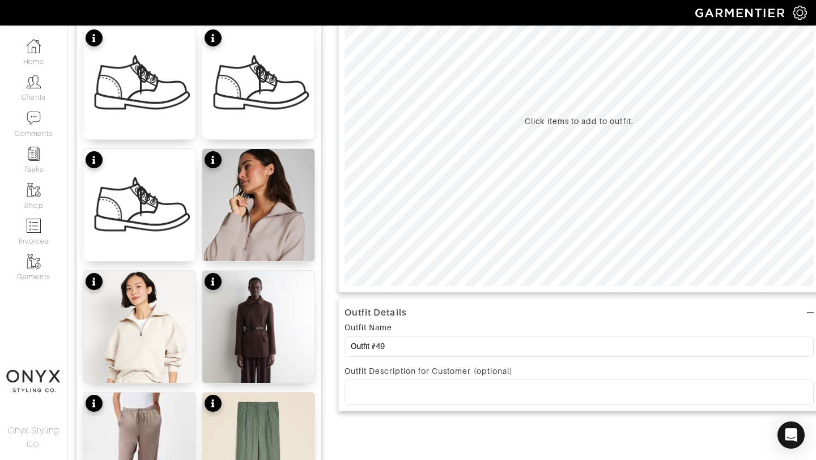
scroll to position [178, 0]
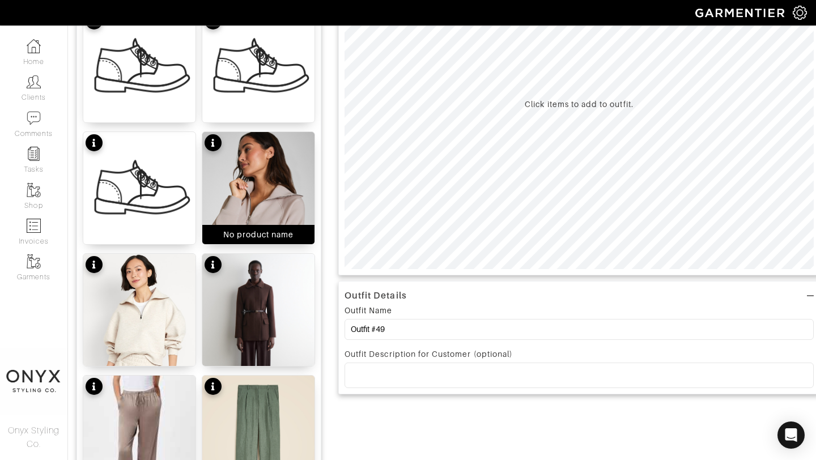
click at [267, 198] on img at bounding box center [258, 202] width 112 height 140
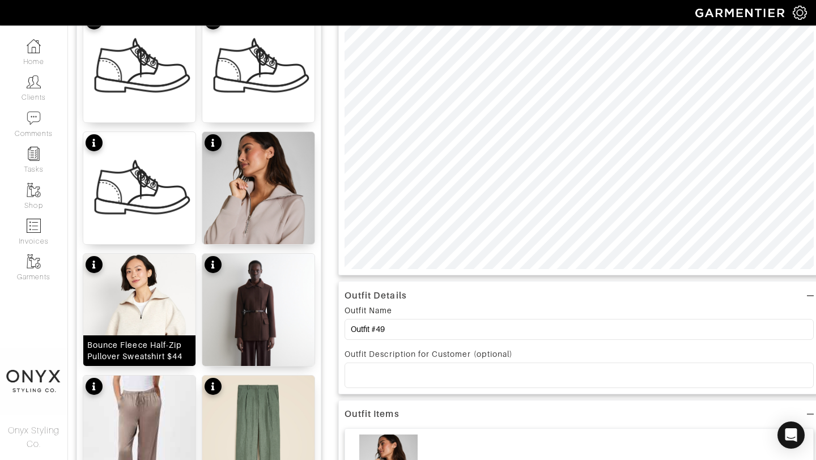
click at [161, 305] on img at bounding box center [139, 329] width 112 height 150
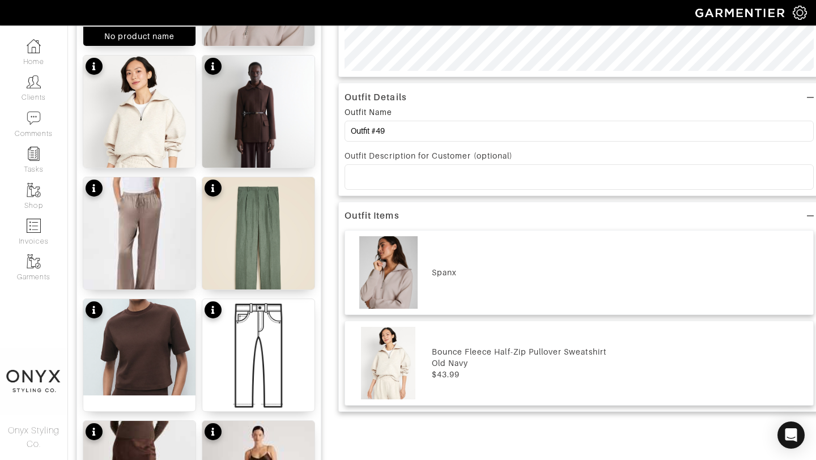
scroll to position [415, 0]
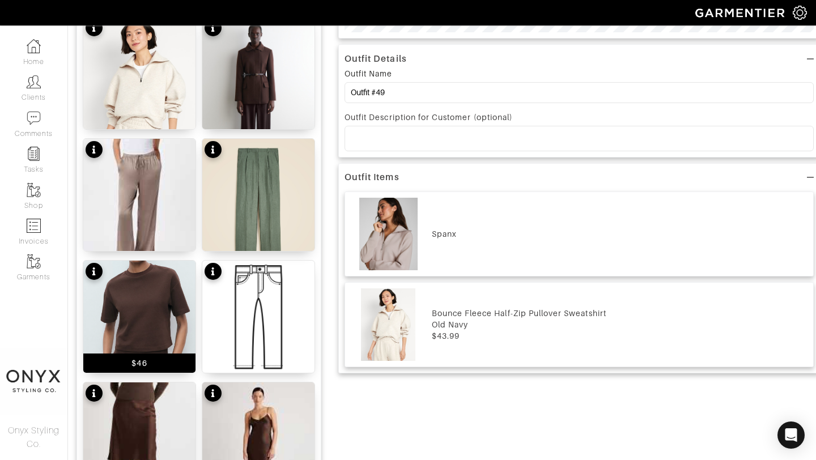
click at [146, 296] on img at bounding box center [139, 309] width 112 height 96
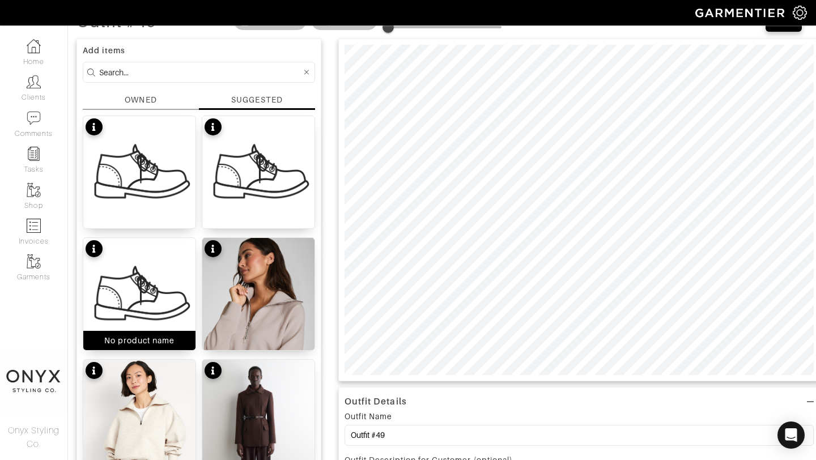
scroll to position [0, 0]
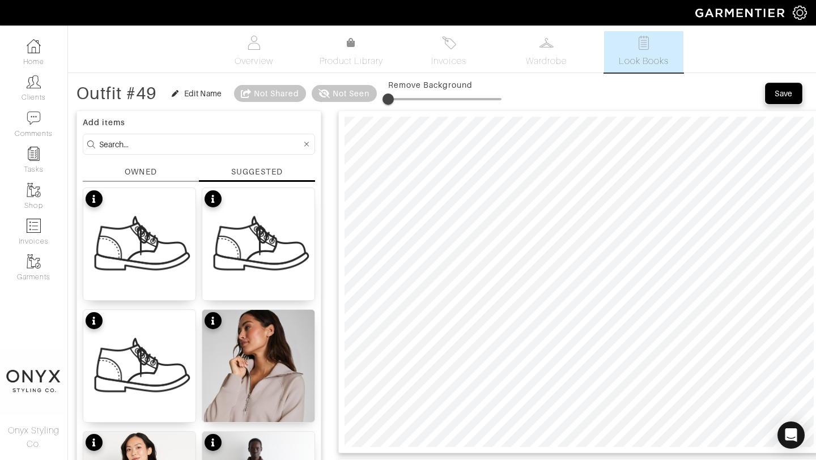
click at [777, 95] on div "Save" at bounding box center [784, 93] width 18 height 11
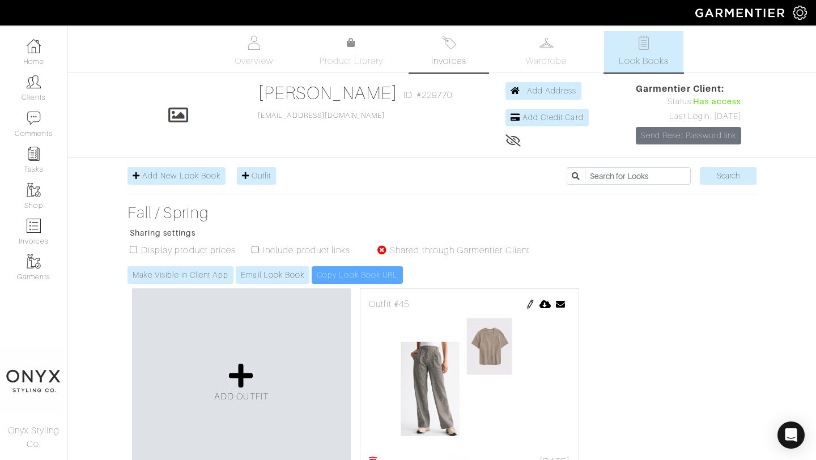
click at [453, 54] on span "Invoices" at bounding box center [448, 61] width 35 height 14
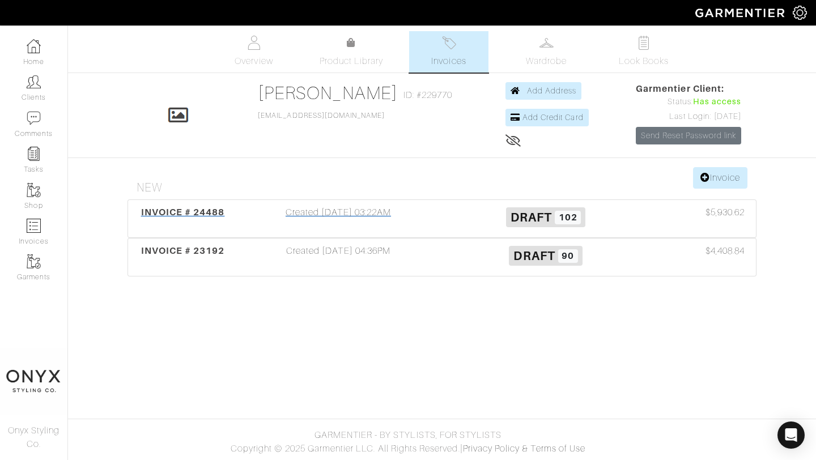
click at [173, 211] on span "INVOICE # 24488" at bounding box center [183, 212] width 84 height 11
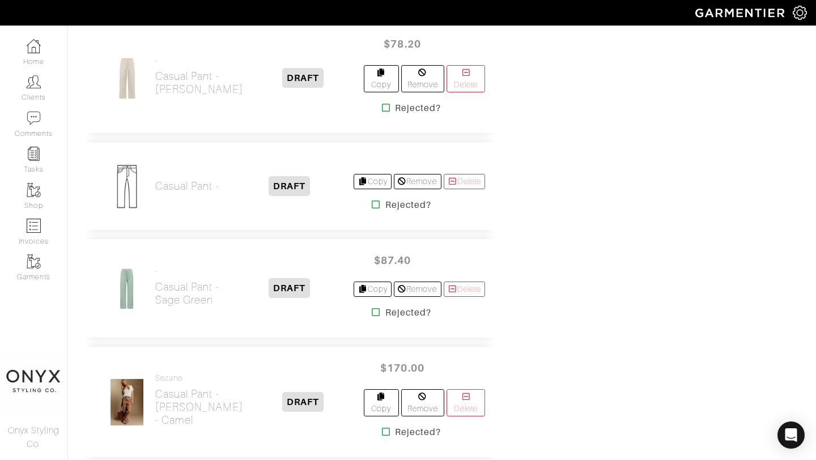
scroll to position [4387, 0]
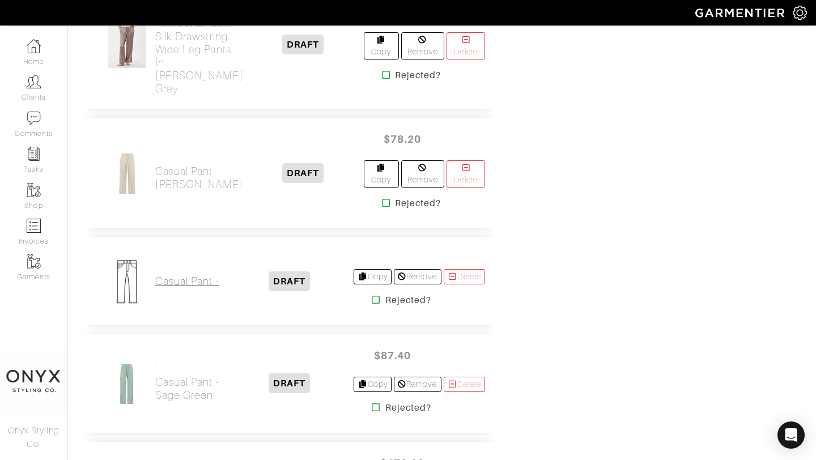
click at [192, 283] on h2 "Casual Pant -" at bounding box center [187, 281] width 64 height 13
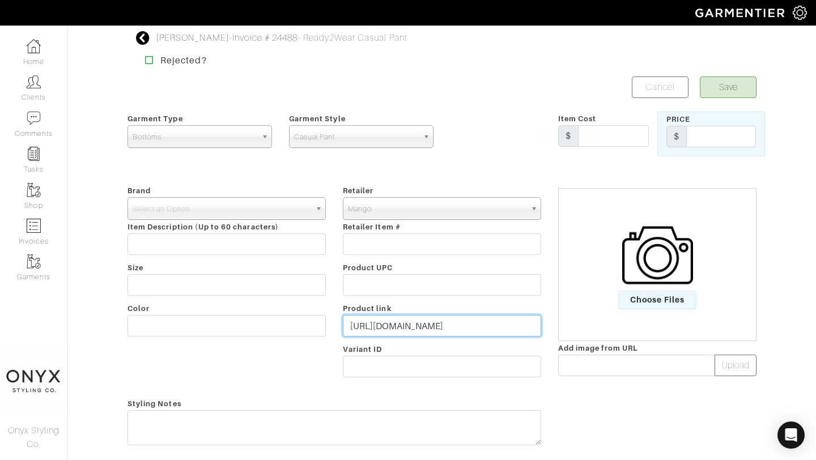
click at [426, 328] on input "[URL][DOMAIN_NAME]" at bounding box center [442, 326] width 198 height 22
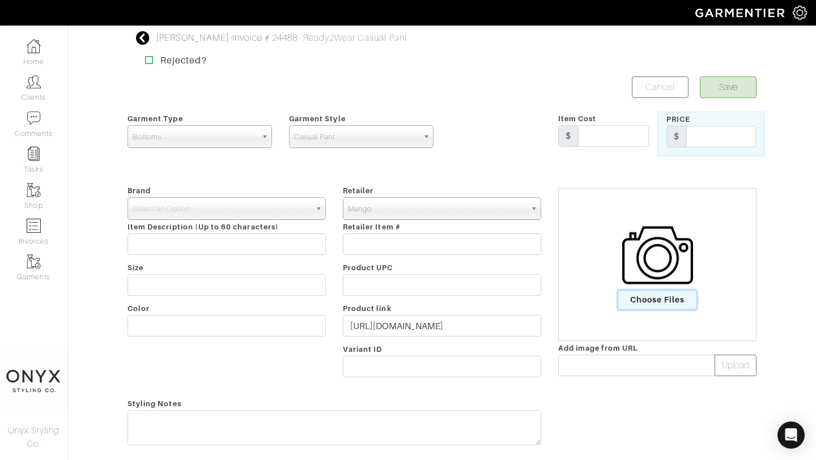
click at [660, 306] on span "Choose Files" at bounding box center [657, 300] width 79 height 19
click at [0, 0] on input "Choose Files" at bounding box center [0, 0] width 0 height 0
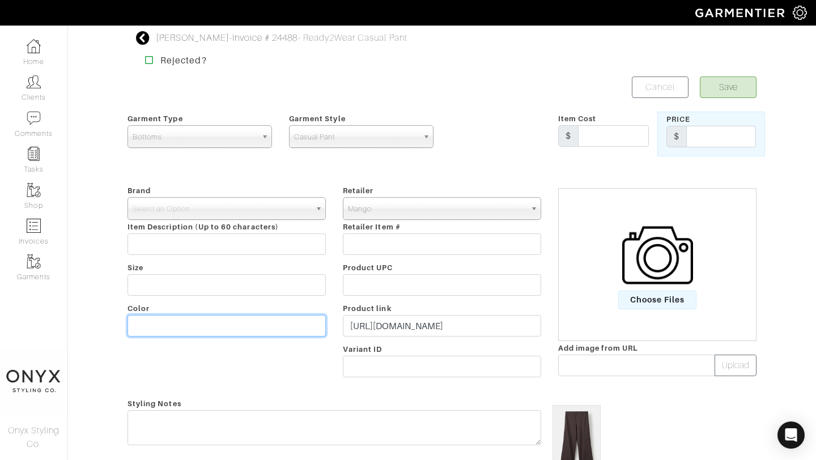
click at [242, 319] on input "text" at bounding box center [227, 326] width 198 height 22
type input "brown"
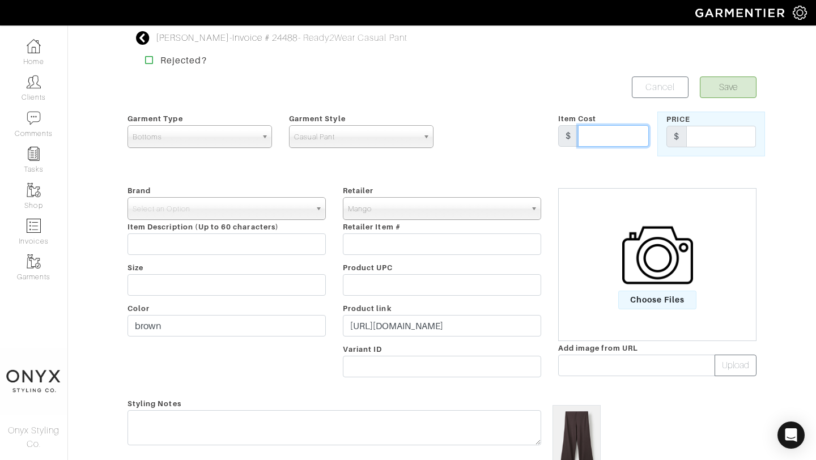
click at [609, 135] on input "text" at bounding box center [613, 136] width 71 height 22
type input "59.99"
click at [716, 136] on input "text" at bounding box center [721, 137] width 70 height 22
type input "59.99"
click at [295, 206] on span "Select an Option" at bounding box center [222, 209] width 178 height 23
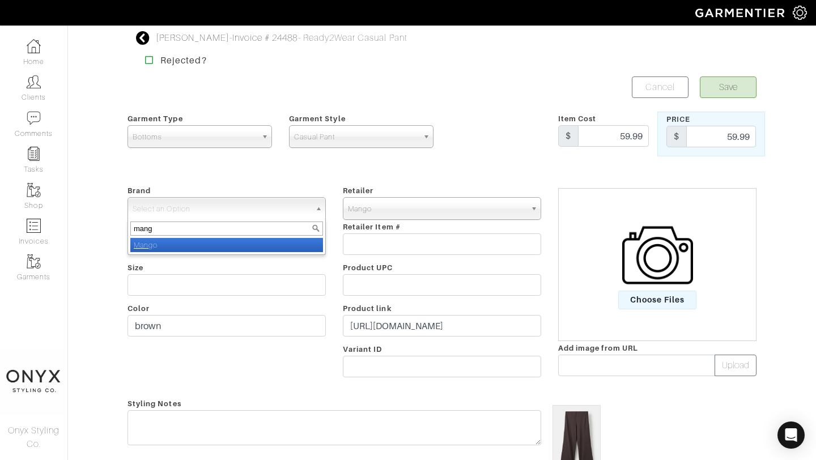
type input "mang"
click at [287, 244] on li "Mang o" at bounding box center [226, 245] width 193 height 14
select select "Mango"
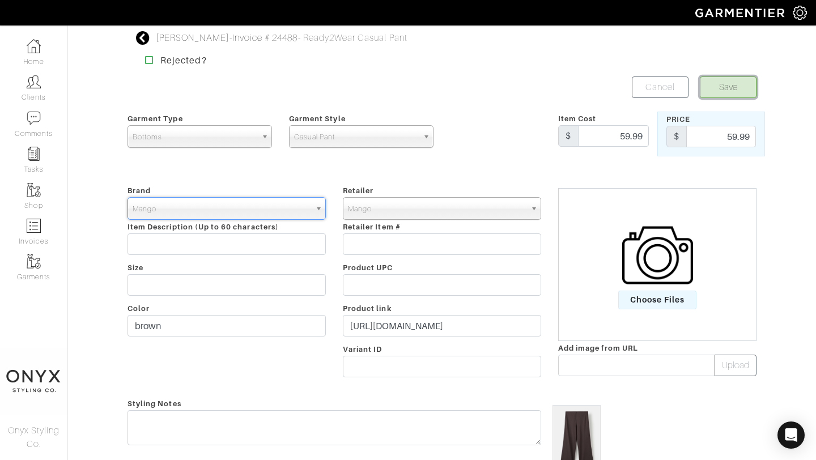
click at [736, 94] on button "Save" at bounding box center [728, 88] width 57 height 22
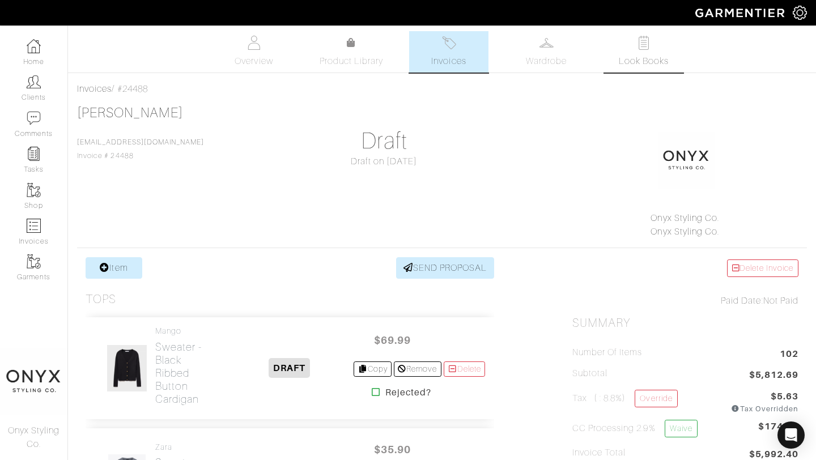
click at [624, 60] on span "Look Books" at bounding box center [644, 61] width 50 height 14
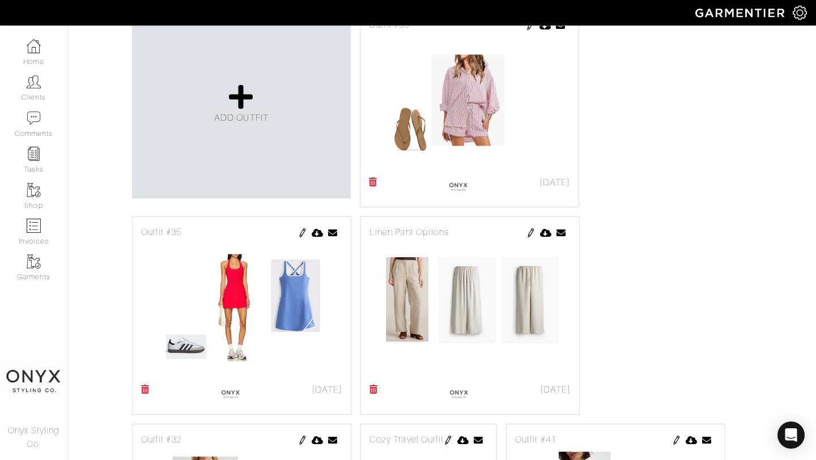
scroll to position [699, 0]
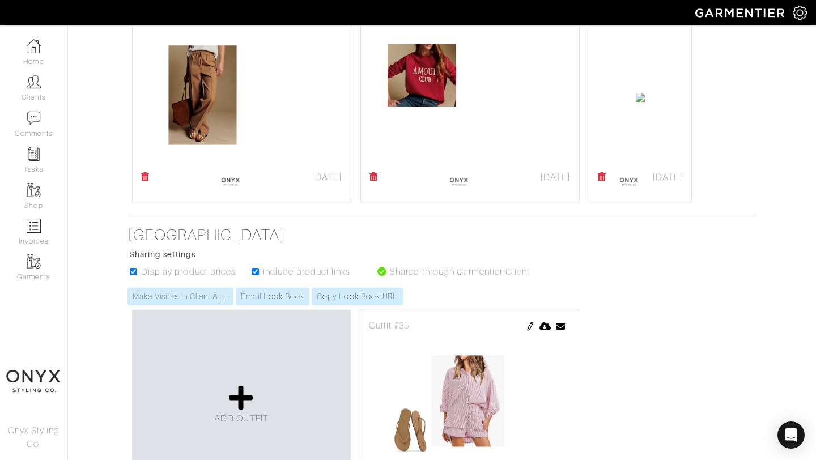
click at [639, 24] on img at bounding box center [643, 19] width 9 height 9
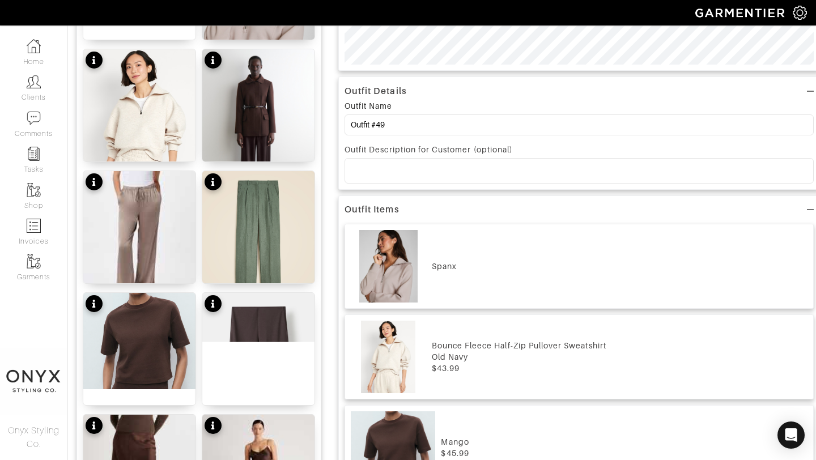
scroll to position [400, 0]
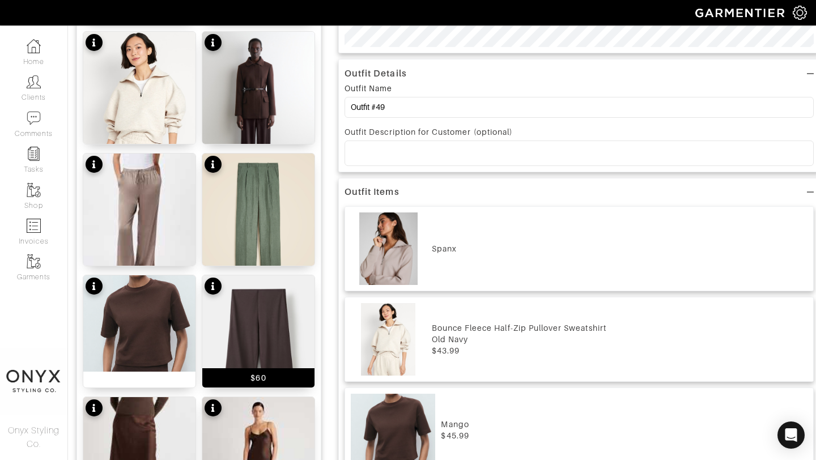
click at [272, 321] on img at bounding box center [258, 361] width 112 height 172
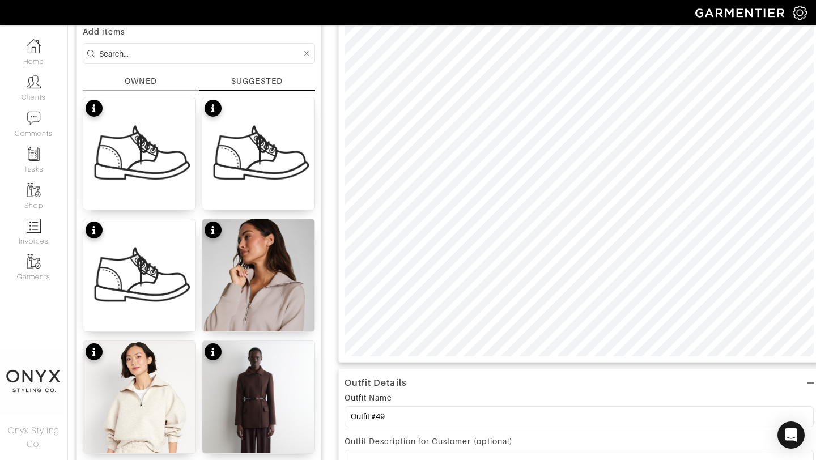
scroll to position [0, 0]
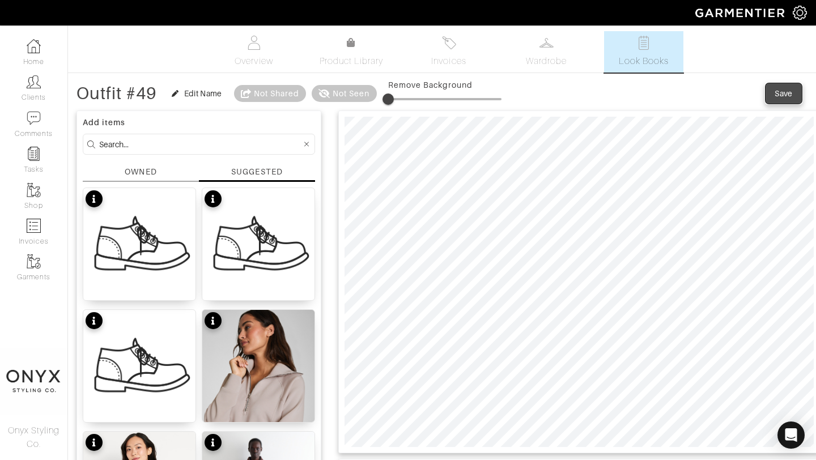
click at [783, 95] on div "Save" at bounding box center [784, 93] width 18 height 11
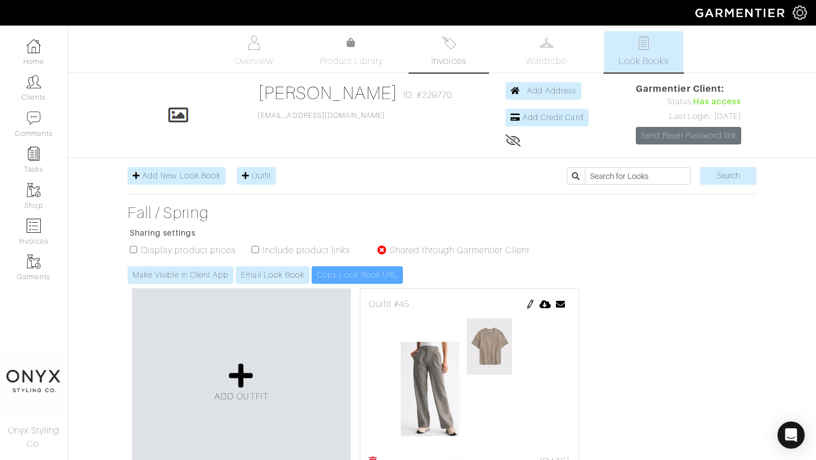
click at [448, 53] on link "Invoices" at bounding box center [448, 51] width 79 height 41
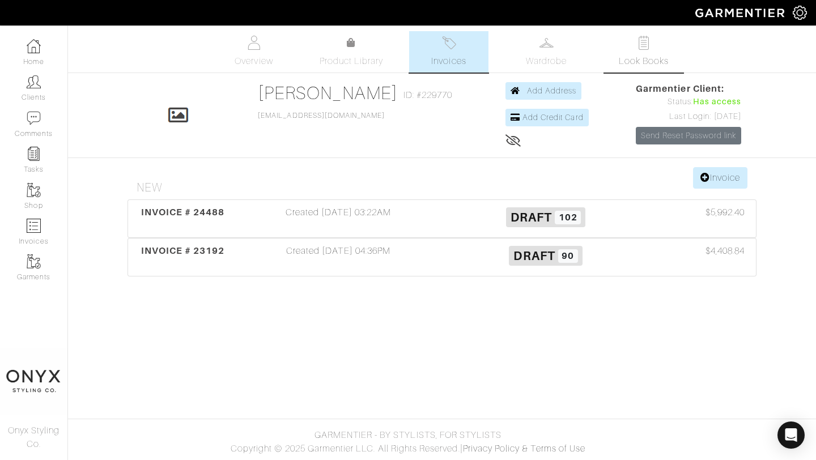
click at [635, 58] on span "Look Books" at bounding box center [644, 61] width 50 height 14
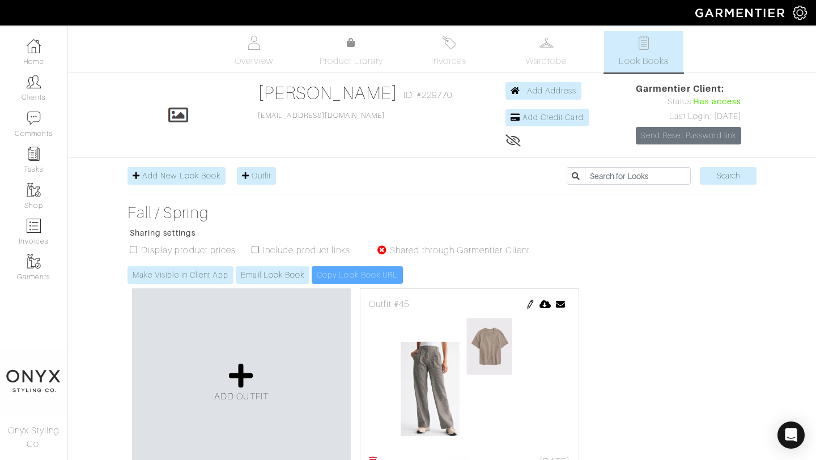
click at [530, 305] on img at bounding box center [530, 304] width 9 height 9
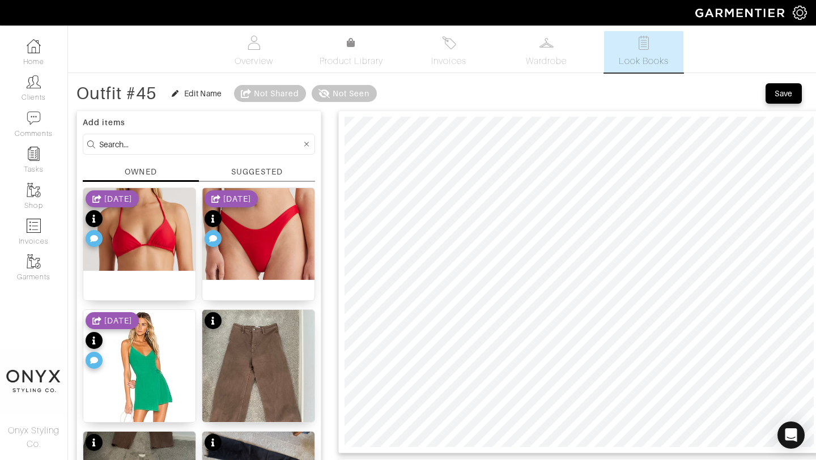
click at [266, 174] on div "SUGGESTED" at bounding box center [256, 172] width 51 height 12
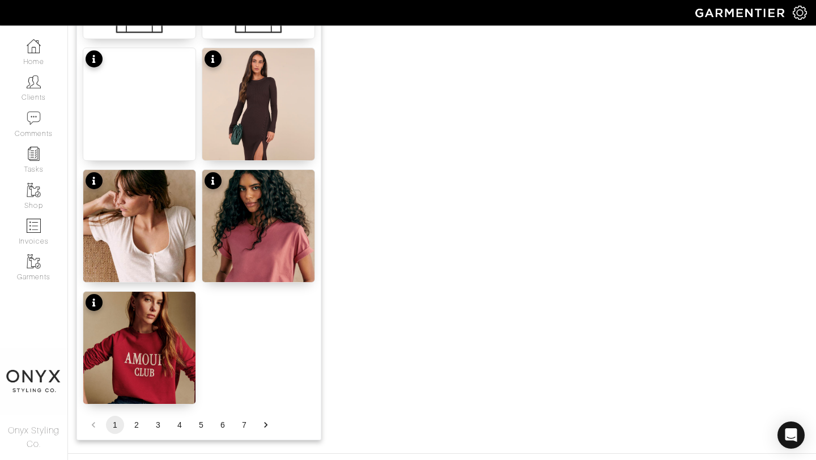
scroll to position [1393, 0]
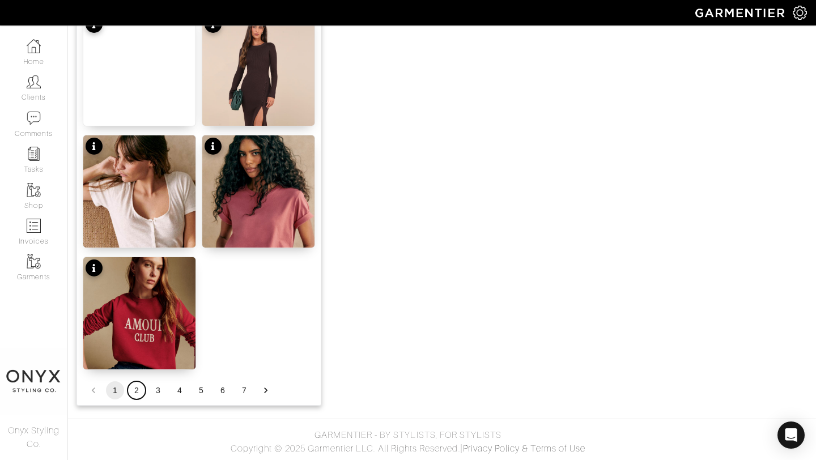
click at [138, 393] on button "2" at bounding box center [137, 390] width 18 height 18
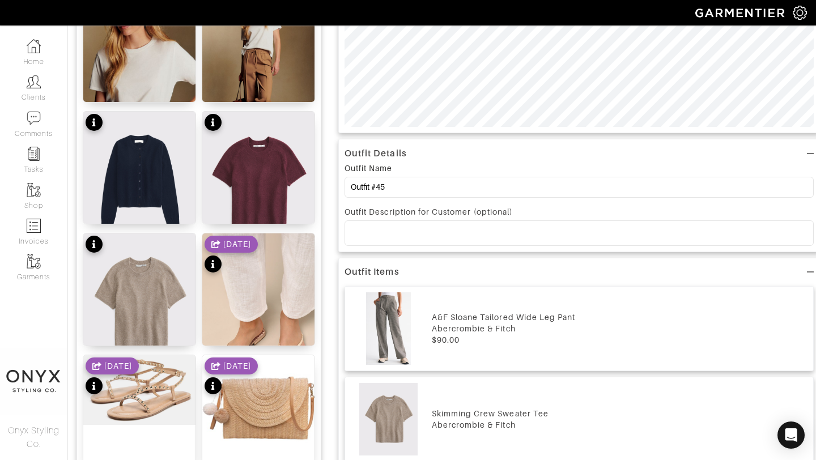
scroll to position [275, 0]
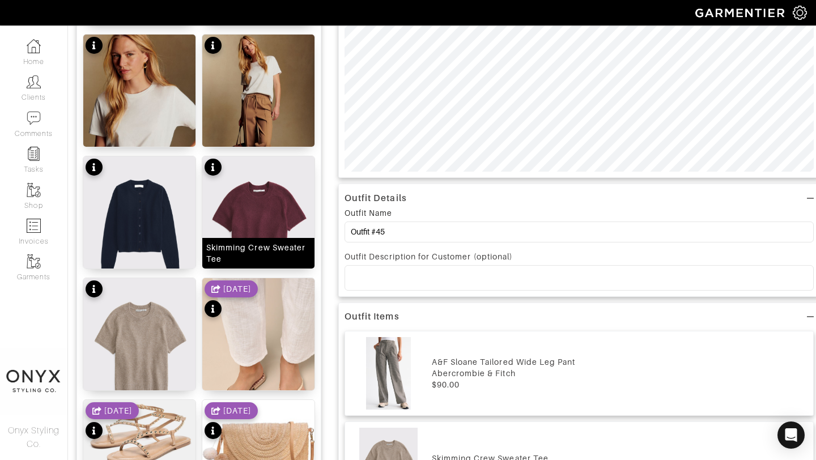
click at [266, 228] on img at bounding box center [258, 226] width 112 height 141
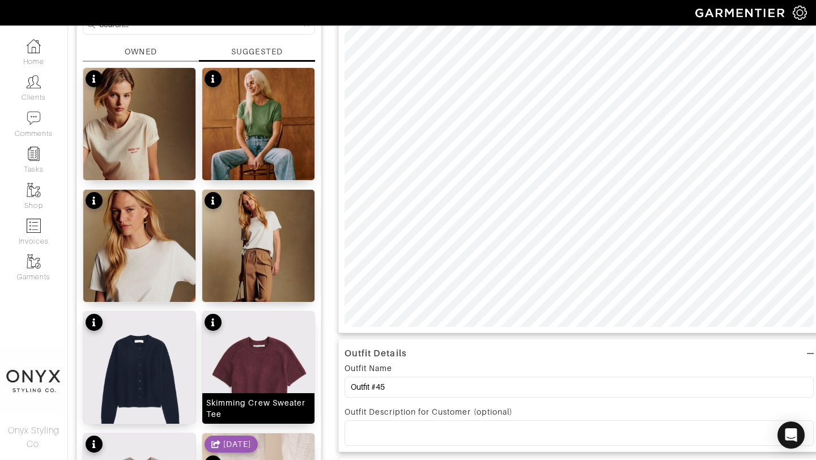
scroll to position [0, 0]
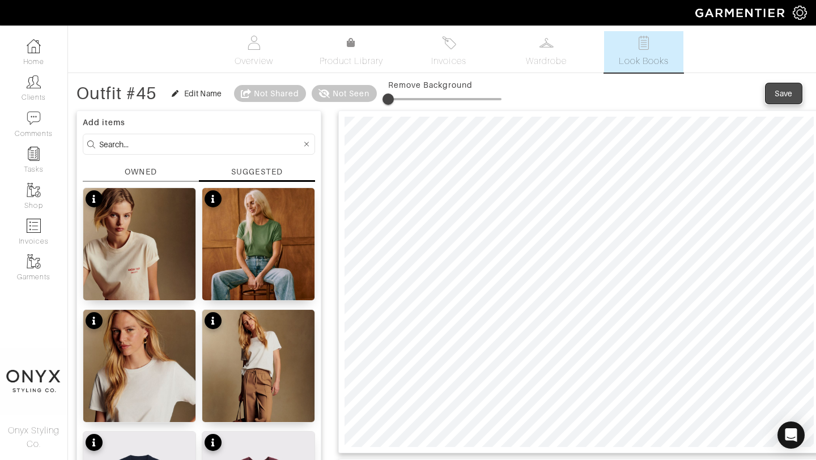
click at [776, 99] on div "Save" at bounding box center [784, 93] width 18 height 11
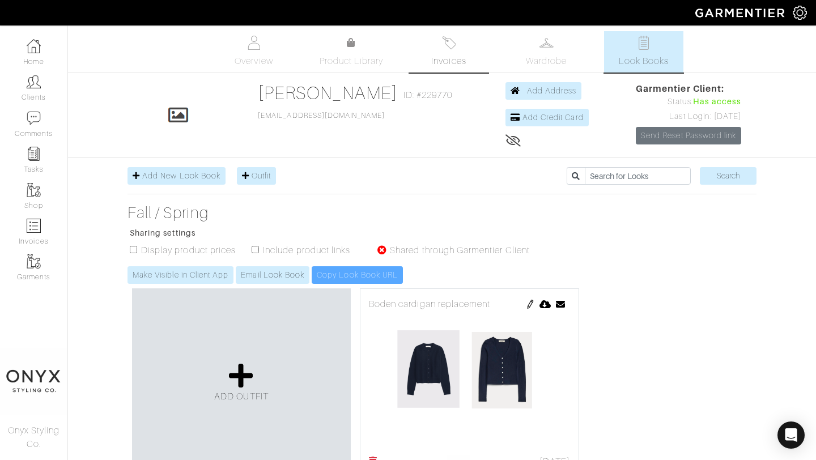
click at [457, 60] on span "Invoices" at bounding box center [448, 61] width 35 height 14
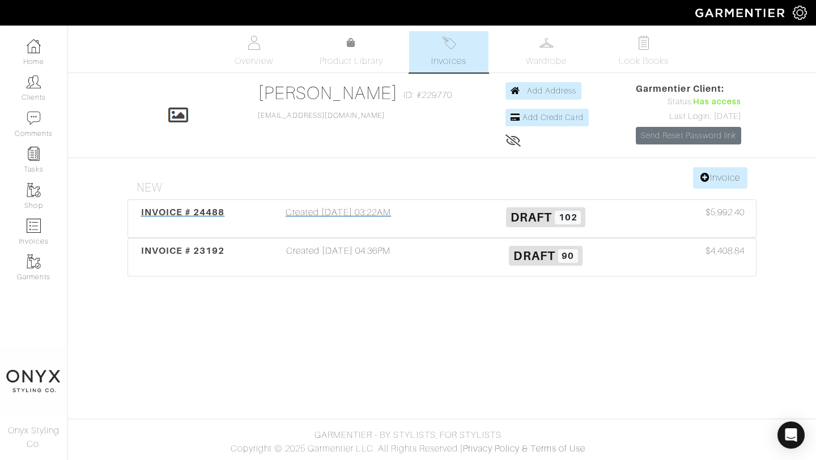
click at [207, 213] on span "INVOICE # 24488" at bounding box center [183, 212] width 84 height 11
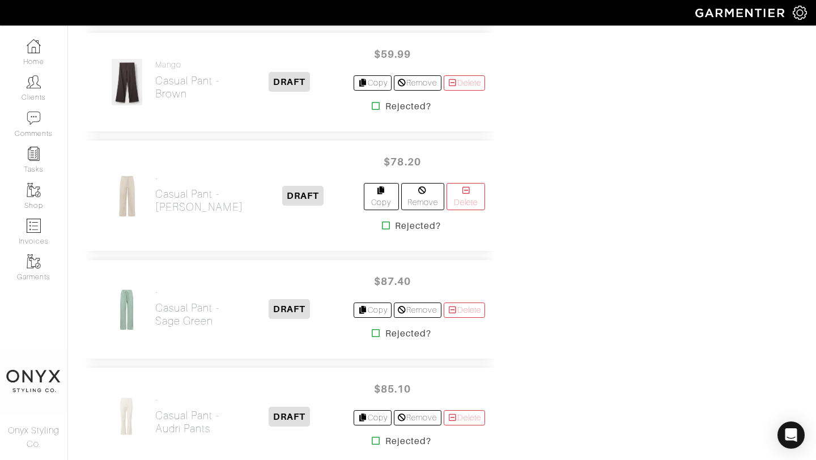
scroll to position [4492, 0]
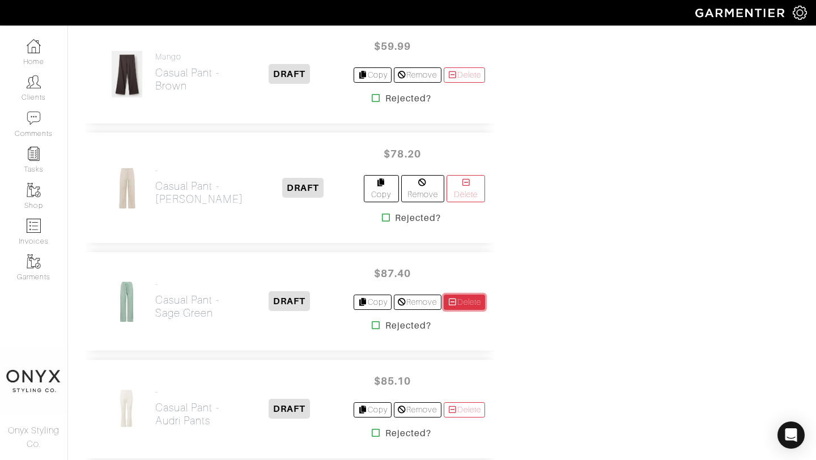
click at [461, 310] on link "Delete" at bounding box center [465, 302] width 42 height 15
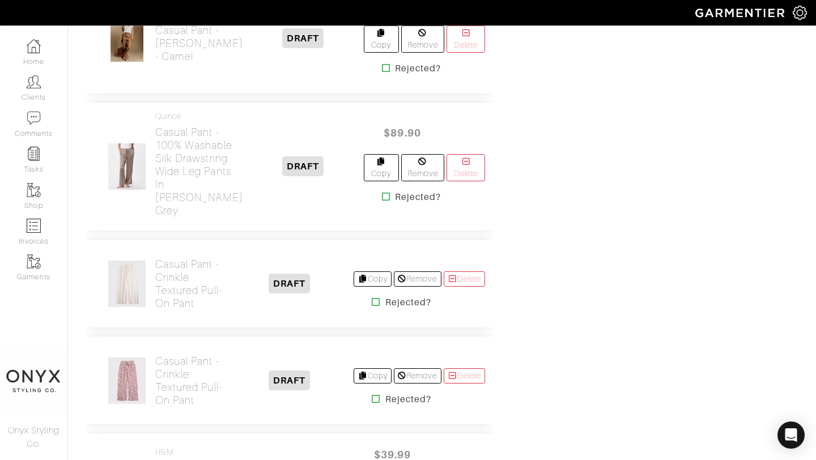
scroll to position [3988, 0]
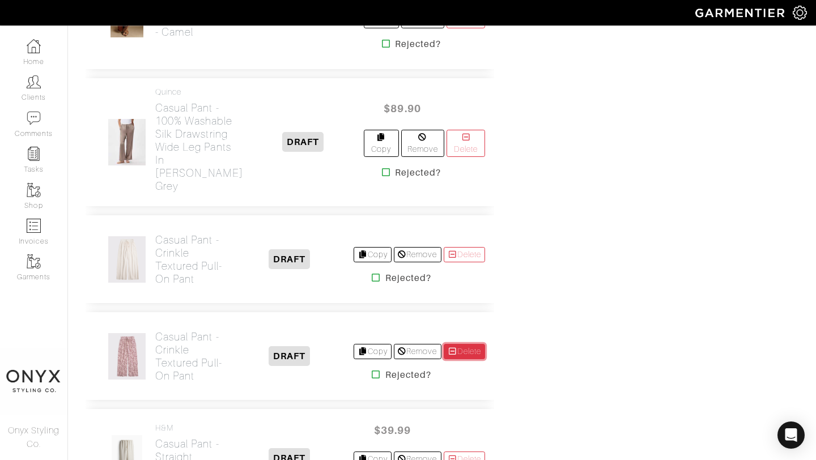
click at [470, 344] on link "Delete" at bounding box center [465, 351] width 42 height 15
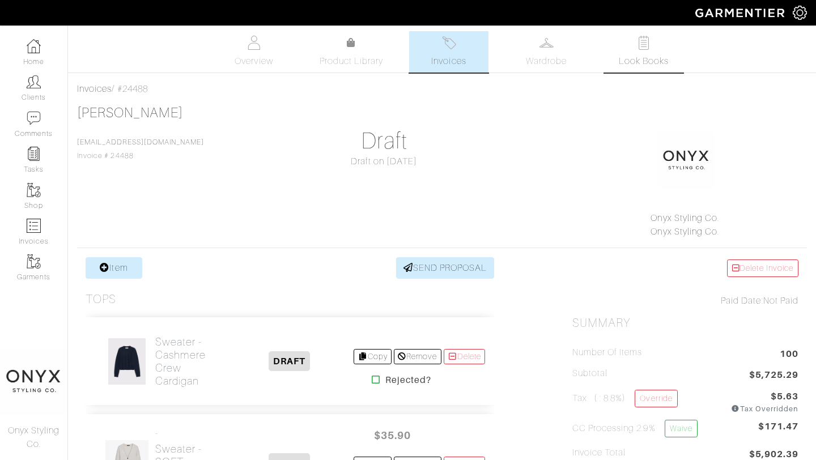
click at [643, 63] on span "Look Books" at bounding box center [644, 61] width 50 height 14
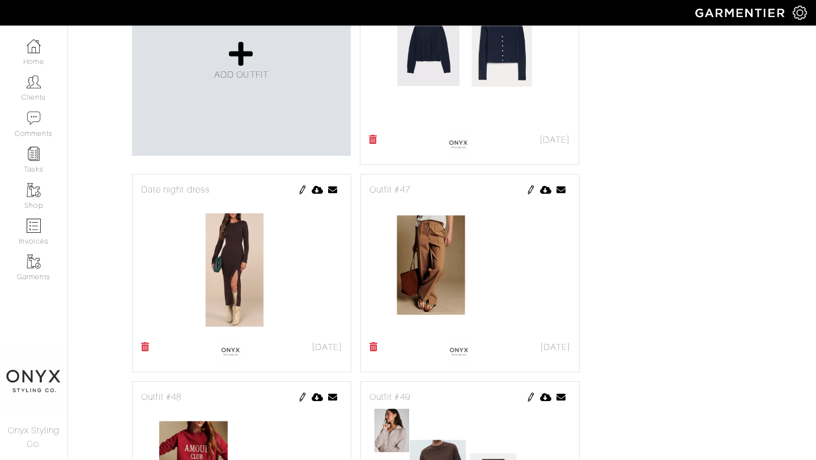
scroll to position [261, 0]
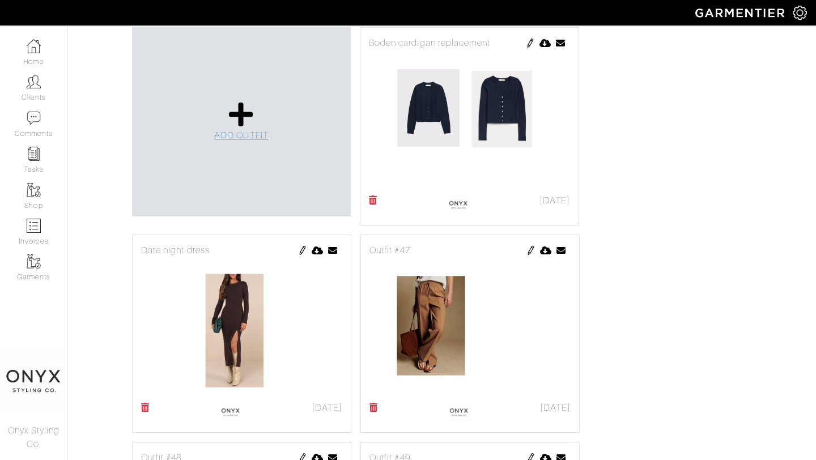
click at [242, 114] on icon at bounding box center [241, 114] width 24 height 27
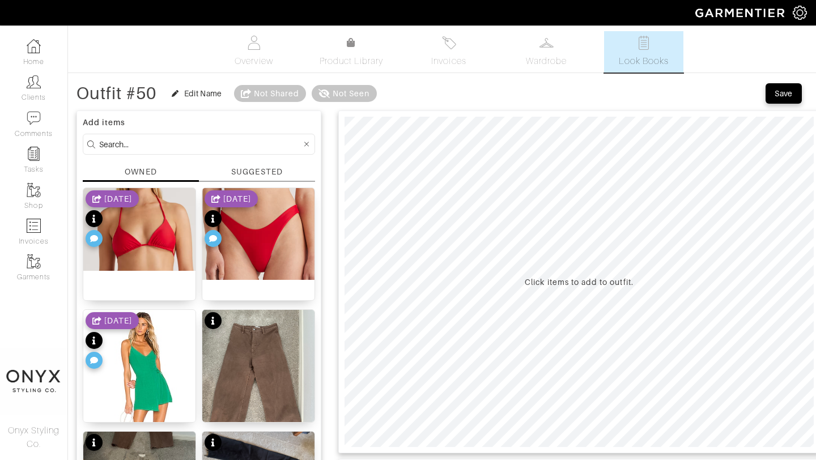
click at [263, 171] on div "SUGGESTED" at bounding box center [256, 172] width 51 height 12
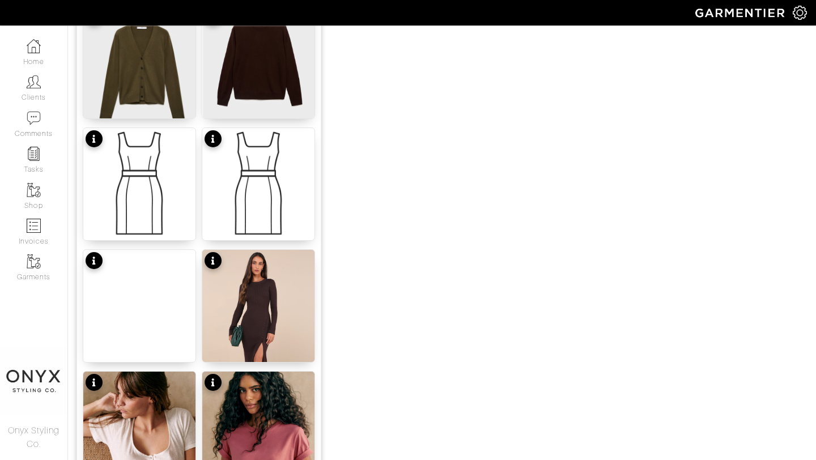
scroll to position [1163, 0]
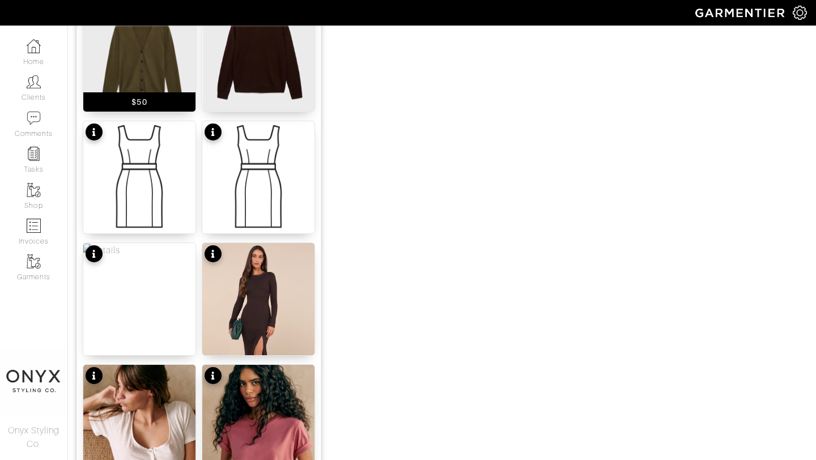
click at [150, 59] on img at bounding box center [139, 63] width 112 height 129
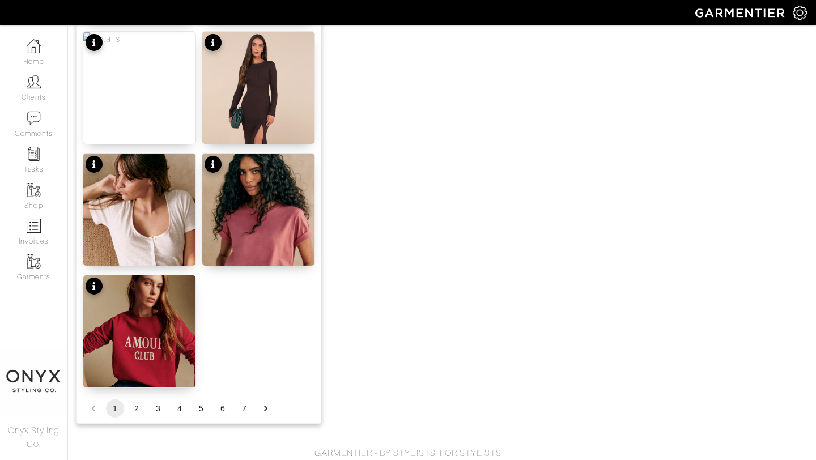
scroll to position [1393, 0]
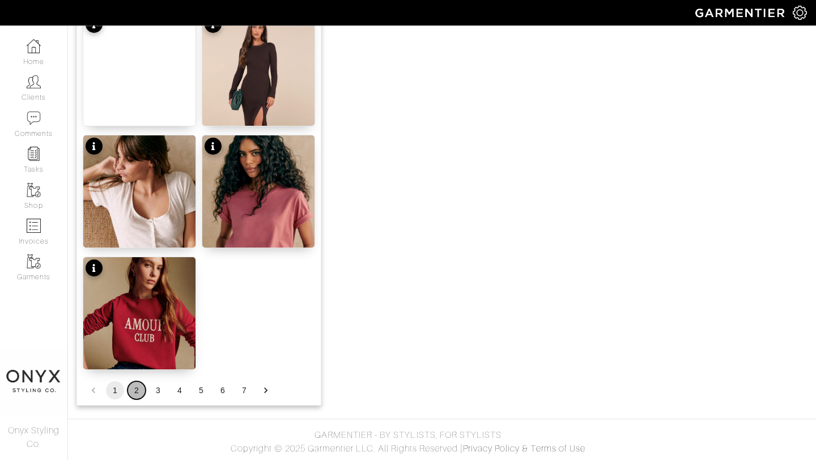
click at [135, 389] on button "2" at bounding box center [137, 390] width 18 height 18
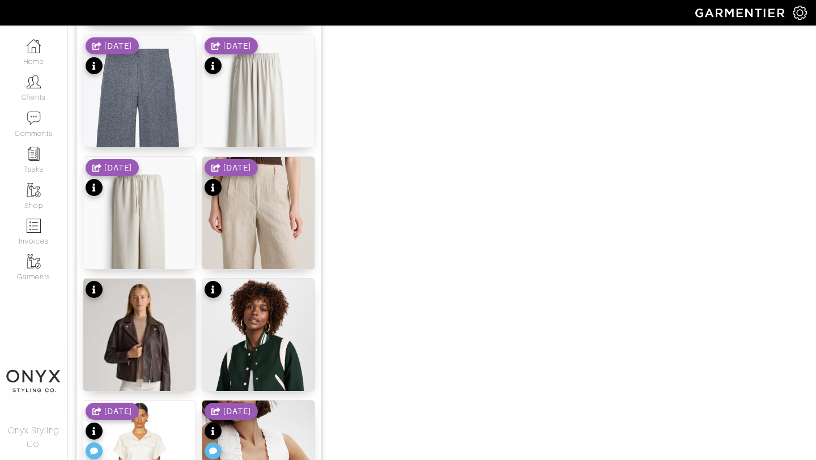
scroll to position [864, 0]
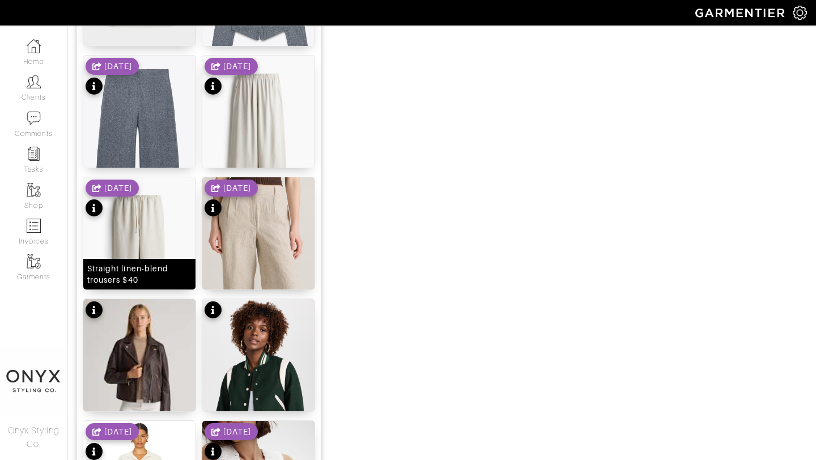
click at [137, 249] on img at bounding box center [139, 261] width 112 height 168
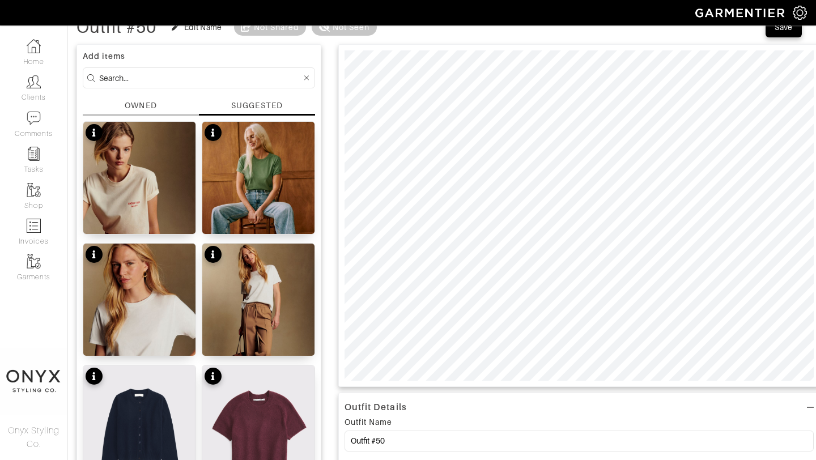
scroll to position [0, 0]
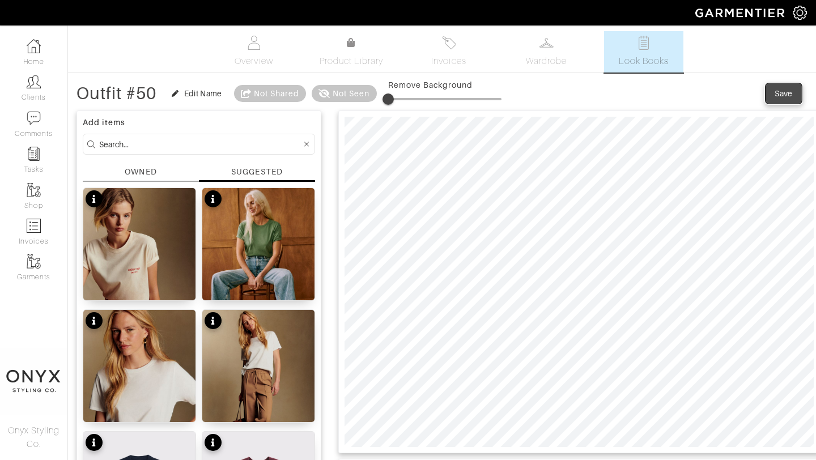
click at [784, 95] on div "Save" at bounding box center [784, 93] width 18 height 11
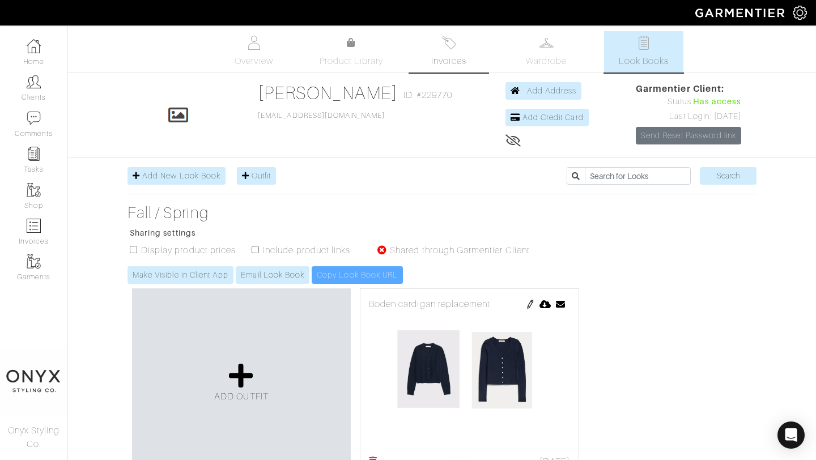
click at [448, 54] on link "Invoices" at bounding box center [448, 51] width 79 height 41
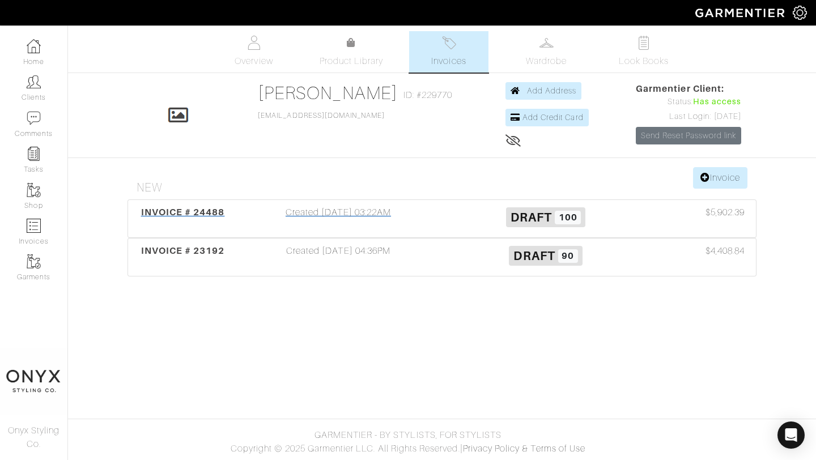
click at [206, 210] on span "INVOICE # 24488" at bounding box center [183, 212] width 84 height 11
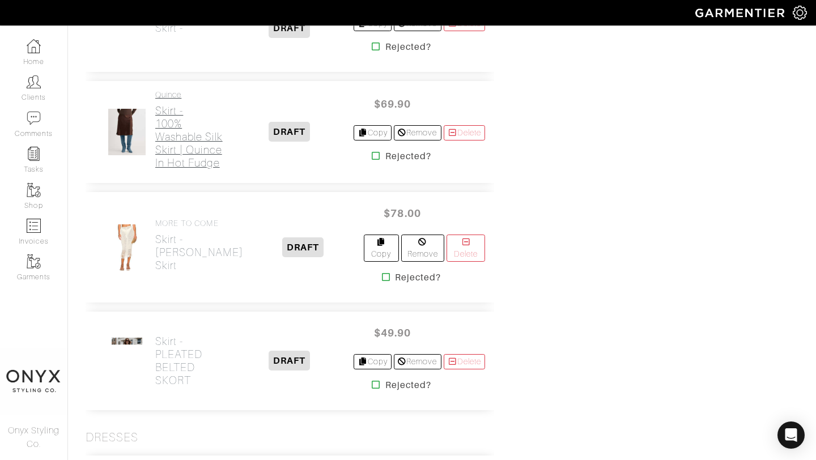
scroll to position [6047, 0]
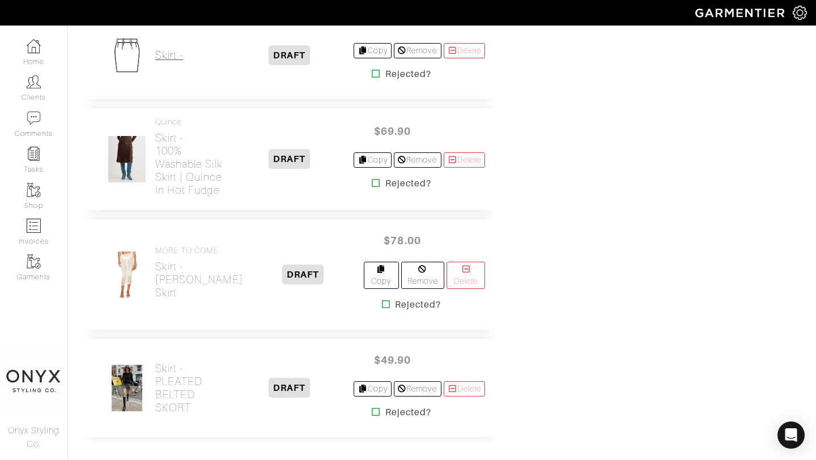
click at [170, 62] on h2 "Skirt -" at bounding box center [169, 55] width 28 height 13
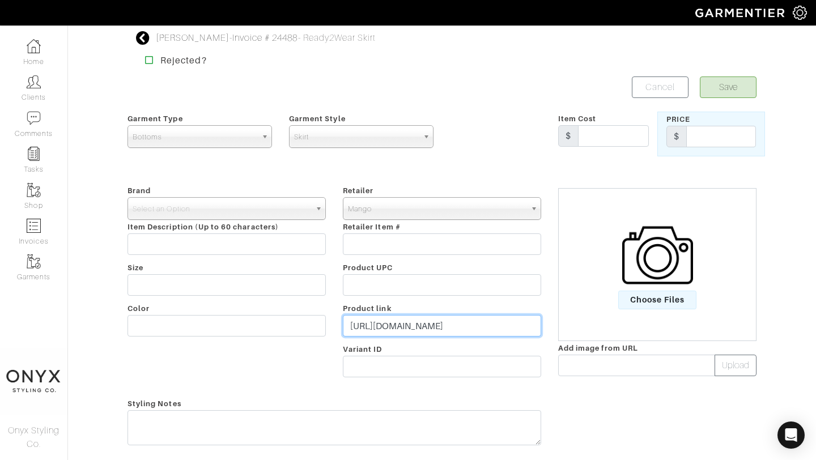
click at [417, 326] on input "https://shop.mango.com/us/en/p/women/skirts/short/wrapped-skort_17095828?c=76" at bounding box center [442, 326] width 198 height 22
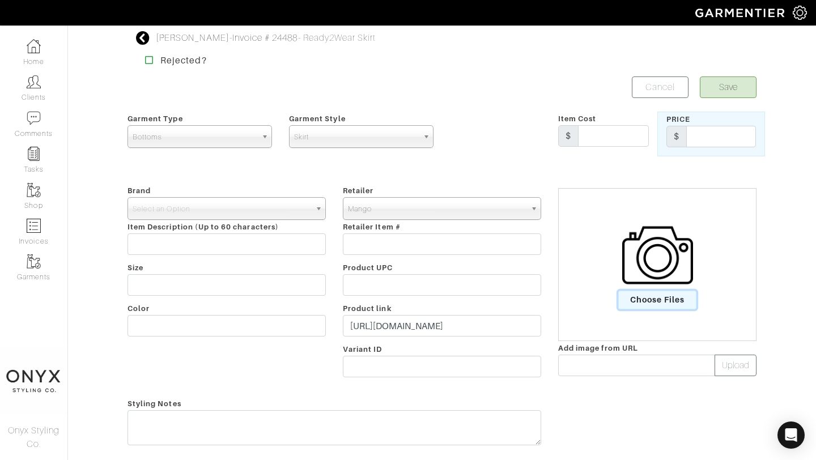
click at [677, 300] on span "Choose Files" at bounding box center [657, 300] width 79 height 19
click at [0, 0] on input "Choose Files" at bounding box center [0, 0] width 0 height 0
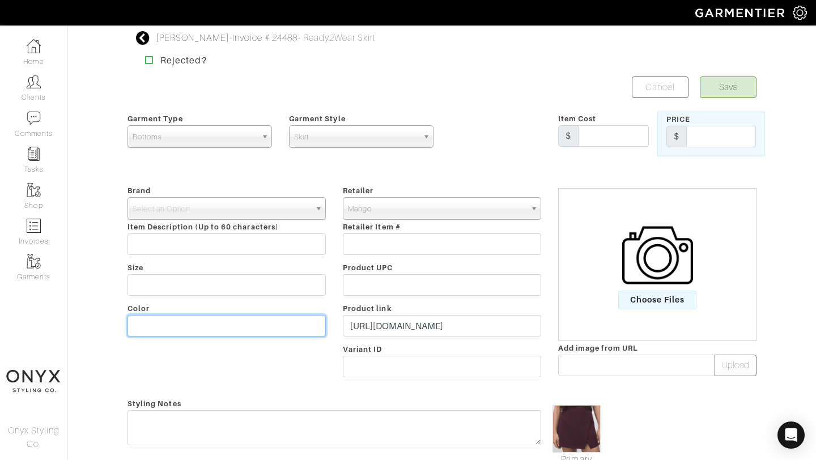
click at [205, 325] on input "text" at bounding box center [227, 326] width 198 height 22
type input "Maroon"
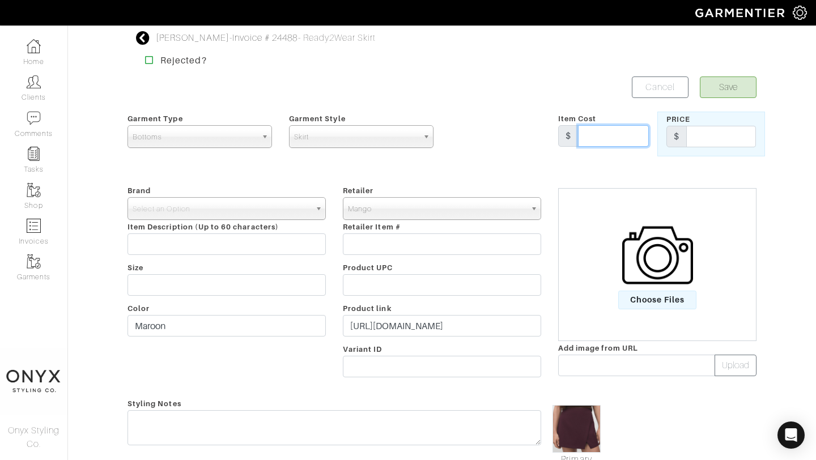
click at [627, 138] on input "text" at bounding box center [613, 136] width 71 height 22
type input "69.99"
click at [709, 141] on input "text" at bounding box center [721, 137] width 70 height 22
type input "69.99"
click at [213, 202] on span "Select an Option" at bounding box center [222, 209] width 178 height 23
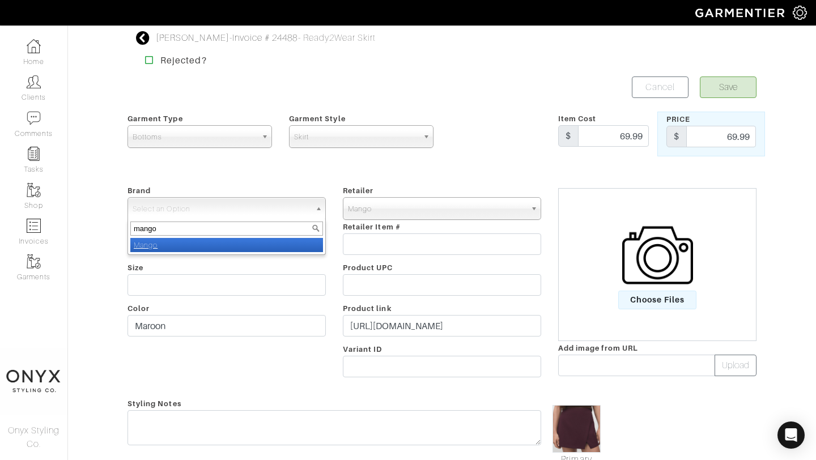
type input "mango"
click at [214, 247] on li "Mango" at bounding box center [226, 245] width 193 height 14
select select "Mango"
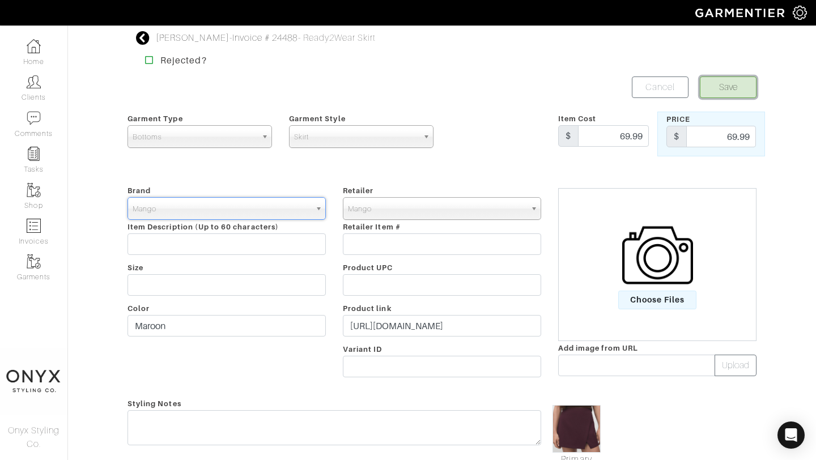
click at [742, 94] on button "Save" at bounding box center [728, 88] width 57 height 22
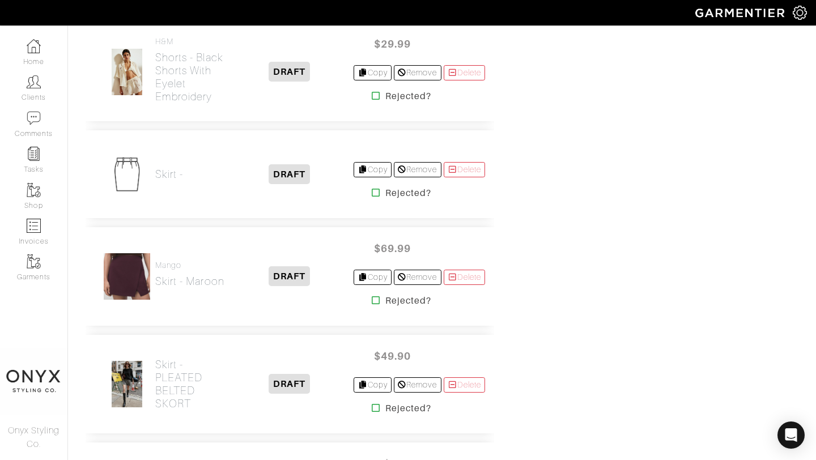
scroll to position [5841, 0]
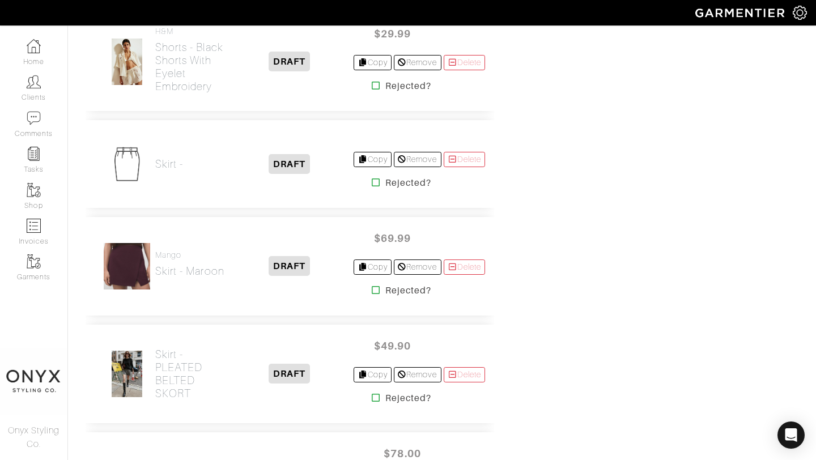
click at [166, 171] on div "Skirt -" at bounding box center [169, 164] width 28 height 22
click at [167, 171] on h2 "Skirt -" at bounding box center [169, 164] width 28 height 13
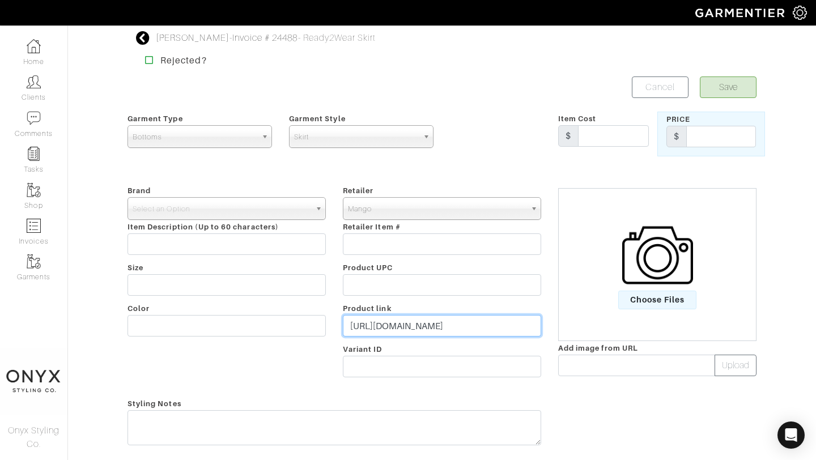
click at [444, 328] on input "[URL][DOMAIN_NAME]" at bounding box center [442, 326] width 198 height 22
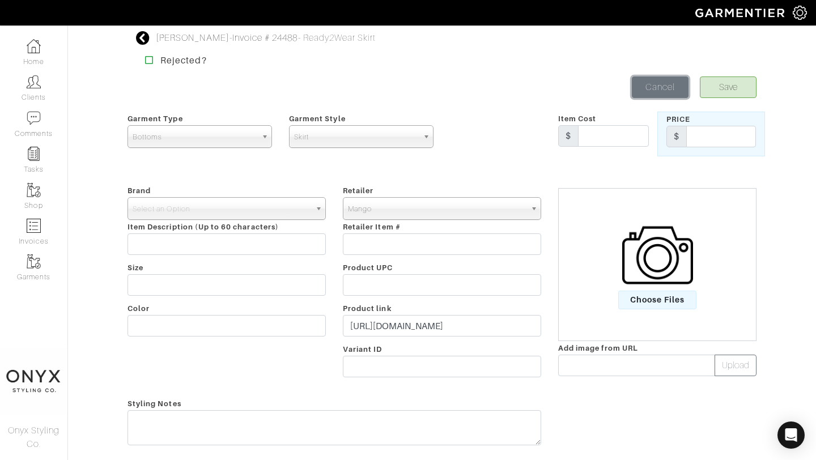
click at [649, 91] on link "Cancel" at bounding box center [660, 88] width 57 height 22
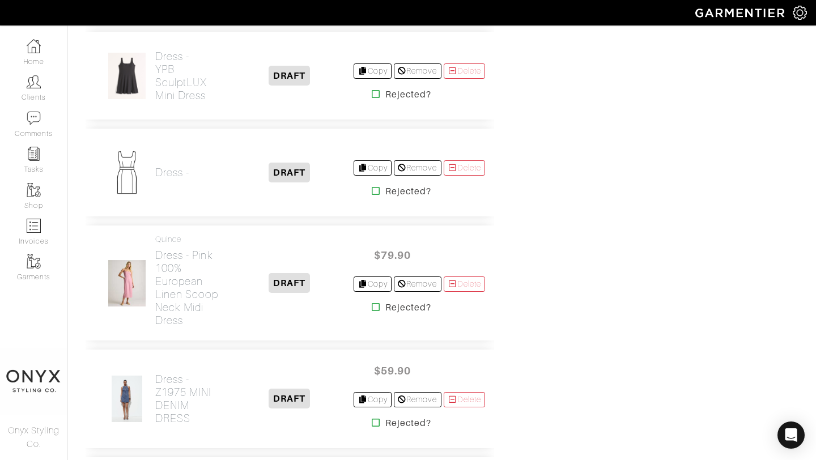
scroll to position [6641, 0]
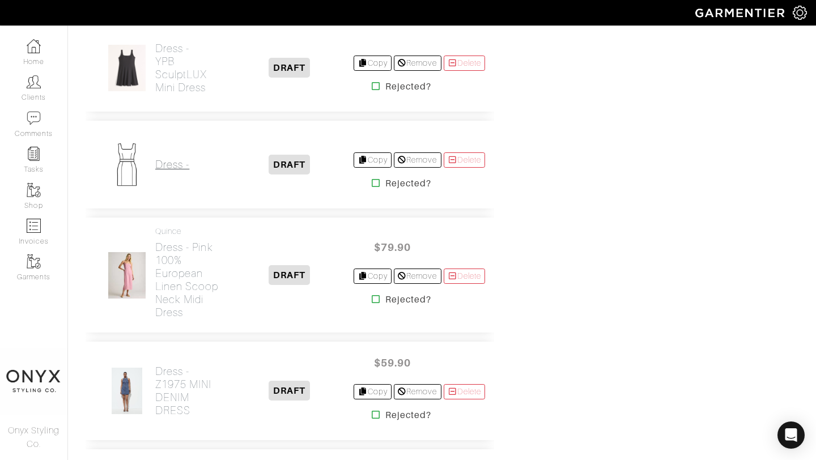
click at [174, 171] on h2 "Dress -" at bounding box center [172, 164] width 34 height 13
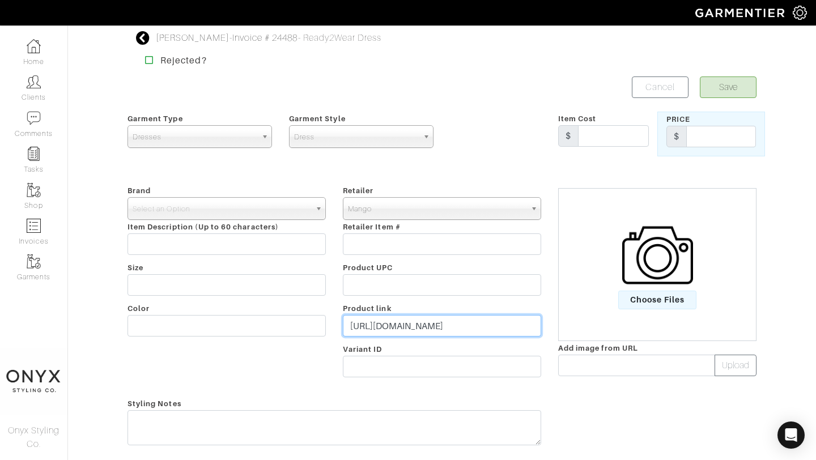
click at [424, 328] on input "[URL][DOMAIN_NAME]" at bounding box center [442, 326] width 198 height 22
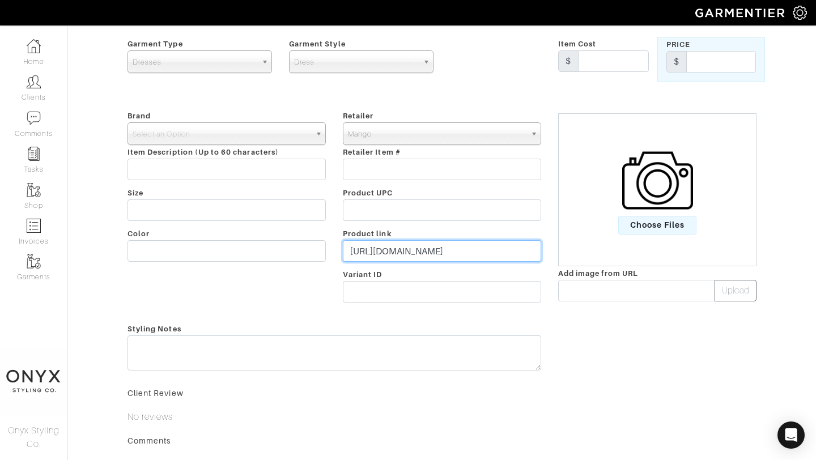
scroll to position [227, 0]
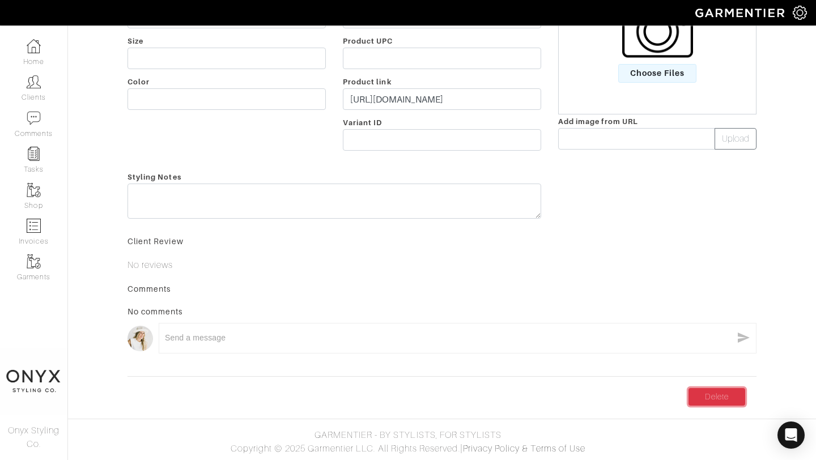
click at [718, 401] on link "Delete" at bounding box center [717, 397] width 57 height 18
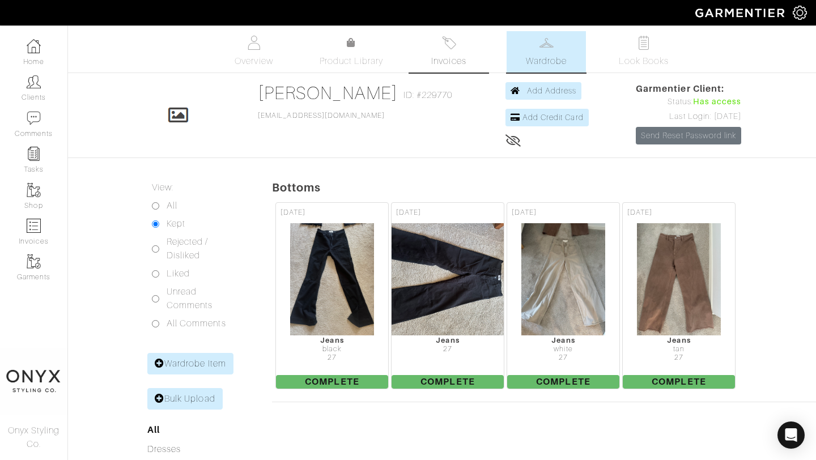
click at [448, 54] on span "Invoices" at bounding box center [448, 61] width 35 height 14
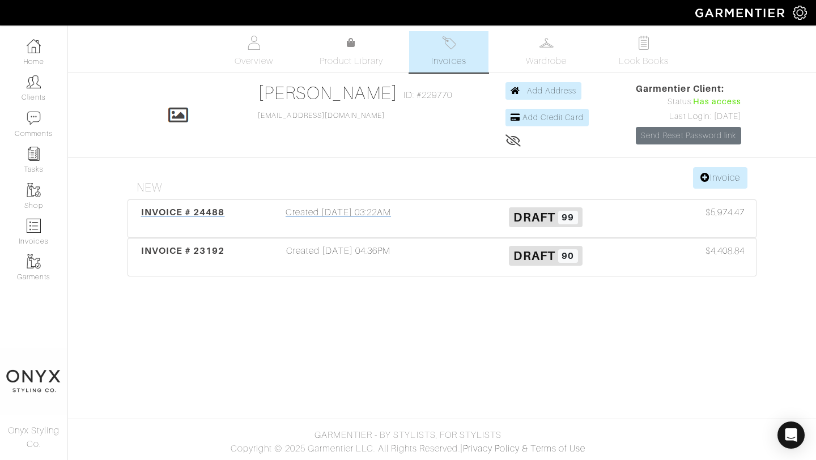
click at [191, 213] on span "INVOICE # 24488" at bounding box center [183, 212] width 84 height 11
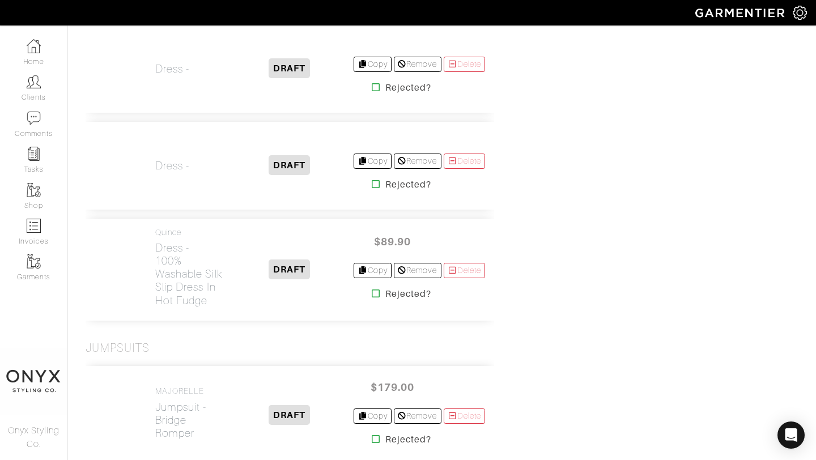
scroll to position [8125, 0]
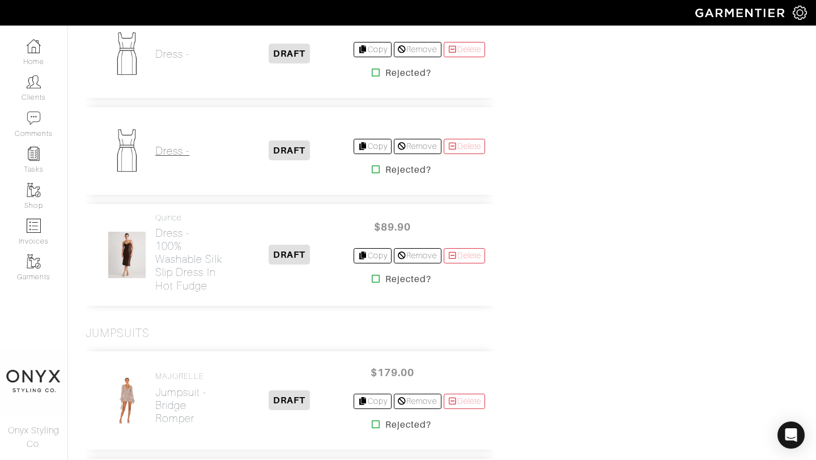
click at [180, 158] on h2 "Dress -" at bounding box center [172, 151] width 34 height 13
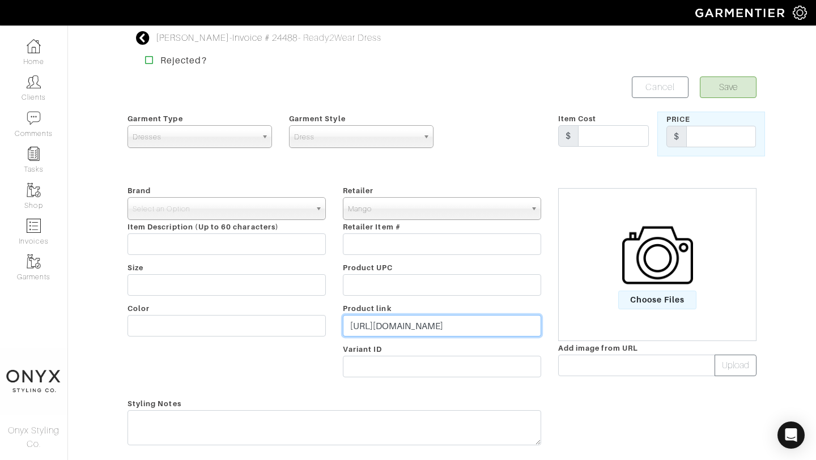
click at [400, 329] on input "https://shop.mango.com/us/en/p/women/dresses-and-jumpsuits/dresses/gathered-cot…" at bounding box center [442, 326] width 198 height 22
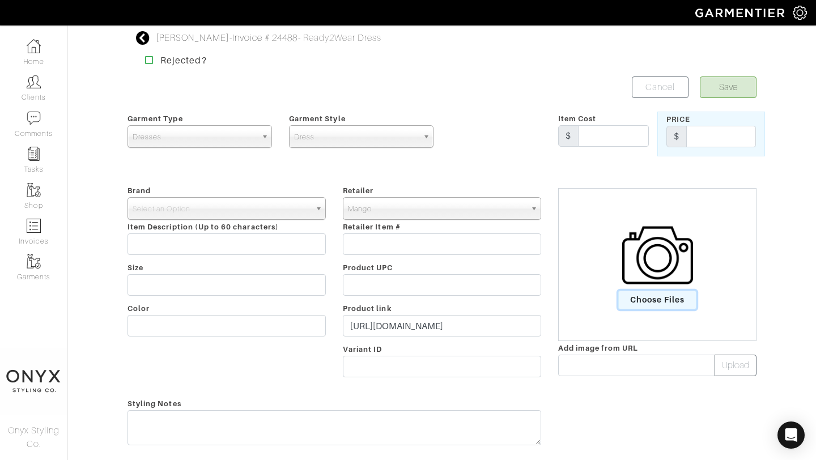
click at [640, 296] on span "Choose Files" at bounding box center [657, 300] width 79 height 19
click at [0, 0] on input "Choose Files" at bounding box center [0, 0] width 0 height 0
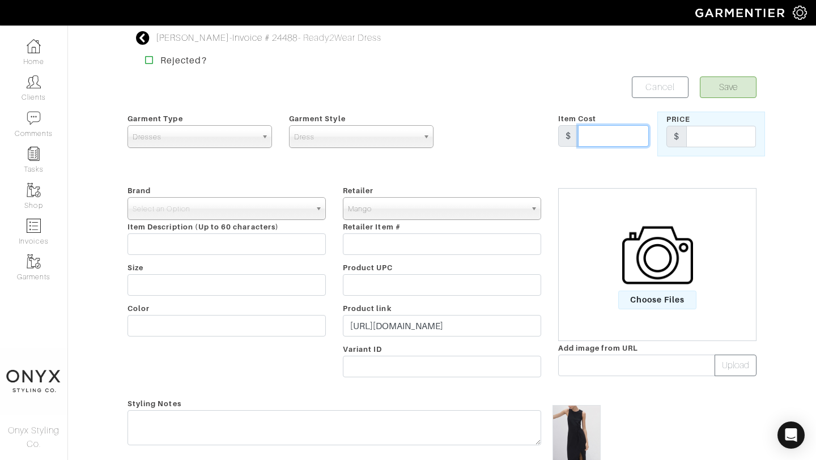
click at [618, 142] on input "text" at bounding box center [613, 136] width 71 height 22
type input "49.99"
click at [301, 203] on span "Select an Option" at bounding box center [222, 209] width 178 height 23
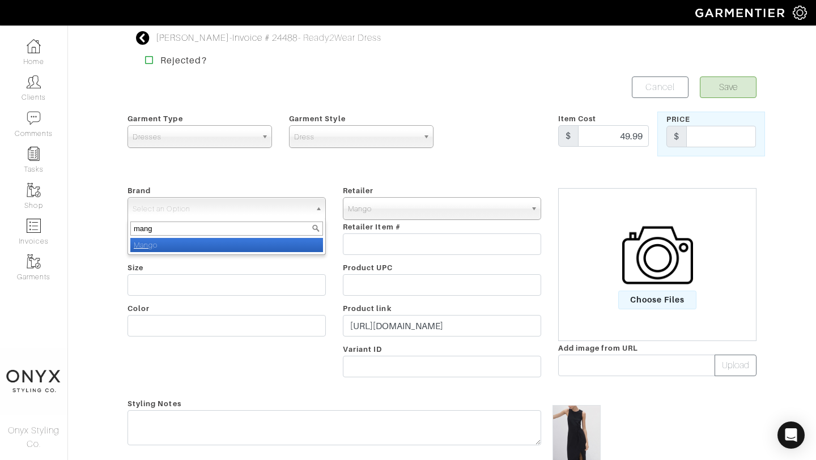
type input "mang"
click at [286, 246] on li "Mang o" at bounding box center [226, 245] width 193 height 14
select select "Mango"
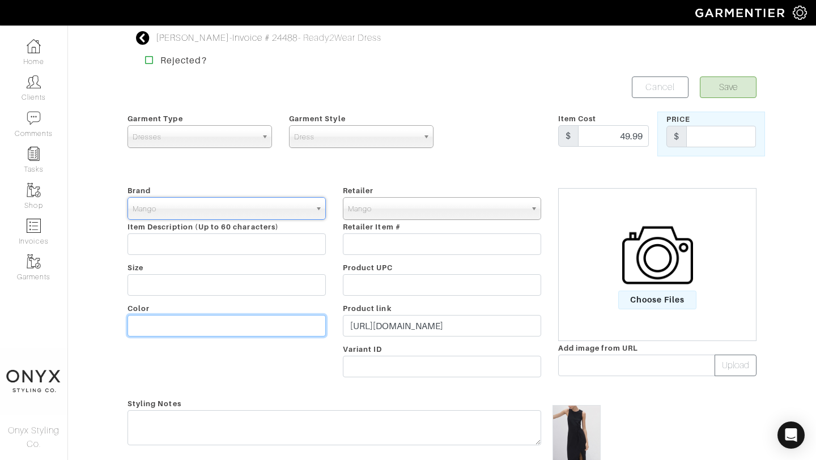
click at [261, 320] on input "text" at bounding box center [227, 326] width 198 height 22
type input "Black"
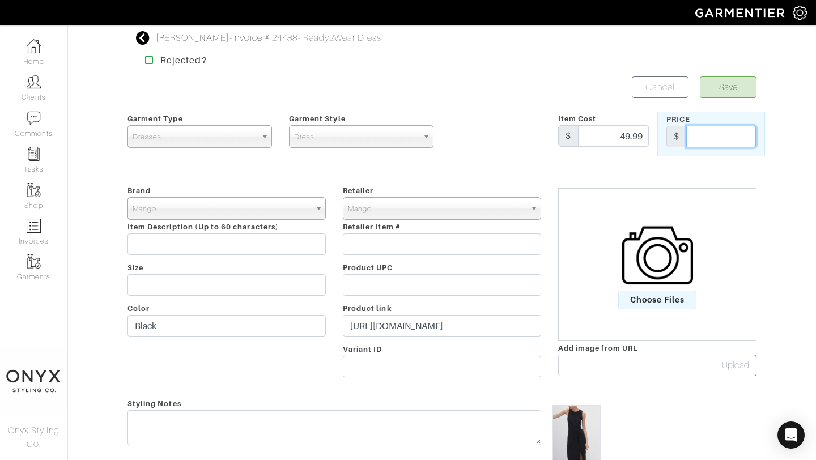
click at [714, 135] on input "text" at bounding box center [721, 137] width 70 height 22
type input "49.99"
click at [734, 82] on button "Save" at bounding box center [728, 88] width 57 height 22
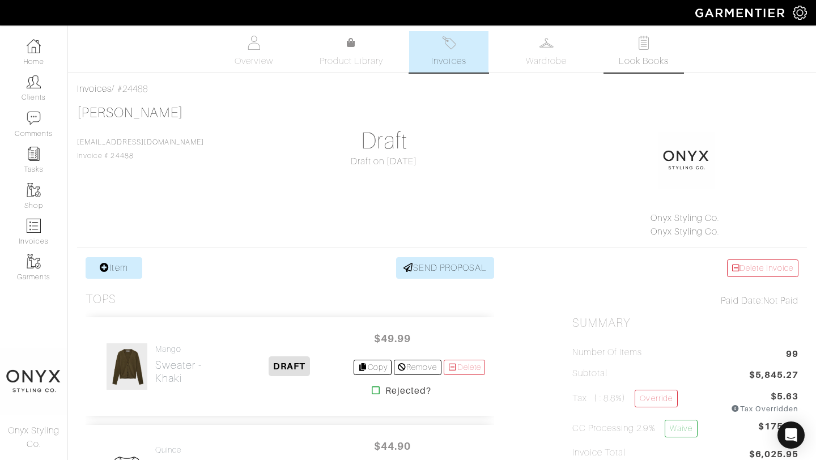
click at [643, 58] on span "Look Books" at bounding box center [644, 61] width 50 height 14
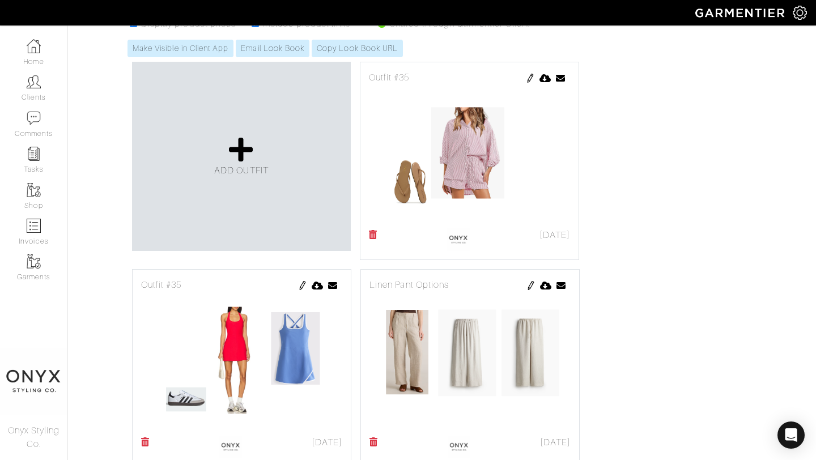
scroll to position [1160, 0]
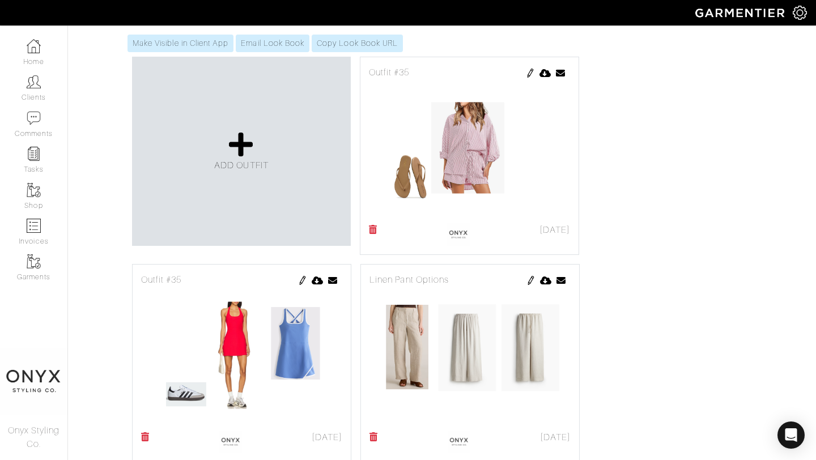
click at [438, 278] on div "Linen Pant Options" at bounding box center [470, 280] width 201 height 14
click at [531, 279] on img at bounding box center [530, 280] width 9 height 9
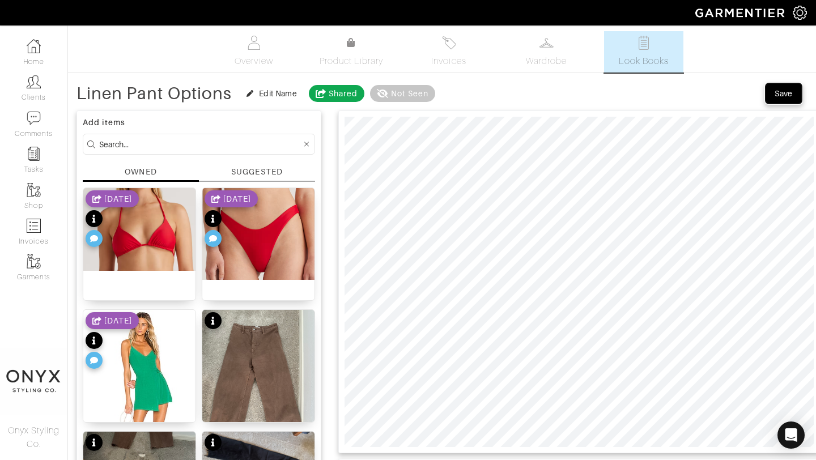
click at [785, 99] on div "Save" at bounding box center [784, 93] width 18 height 11
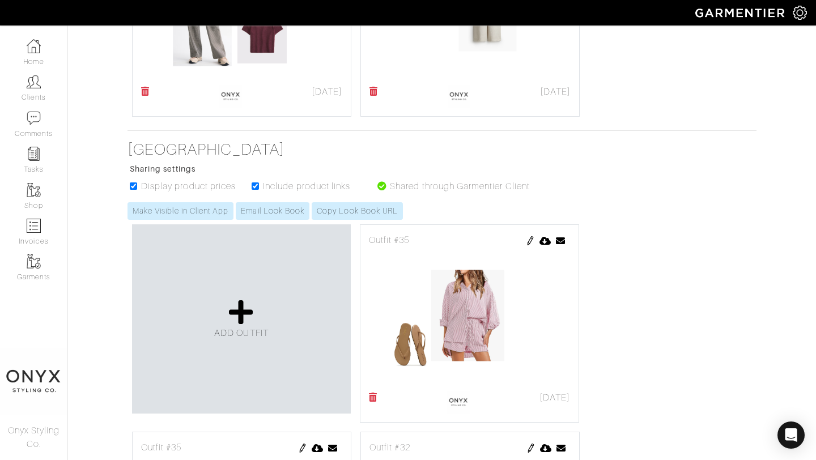
scroll to position [1144, 0]
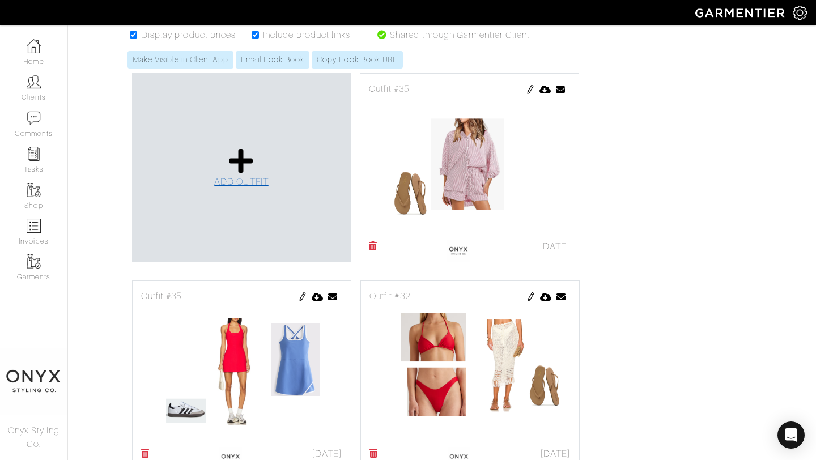
click at [236, 158] on icon at bounding box center [241, 160] width 24 height 27
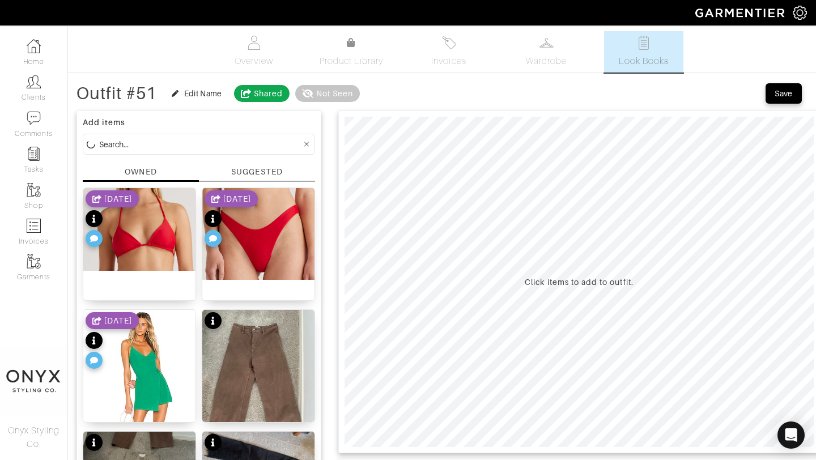
click at [252, 175] on div "SUGGESTED" at bounding box center [256, 172] width 51 height 12
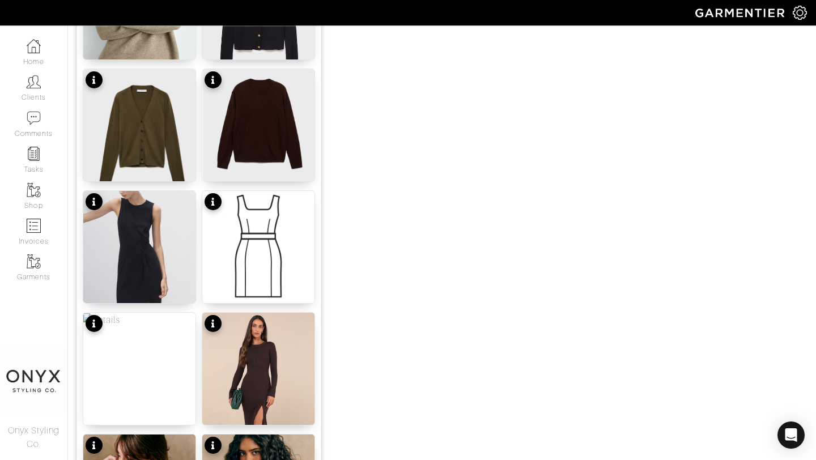
scroll to position [1049, 0]
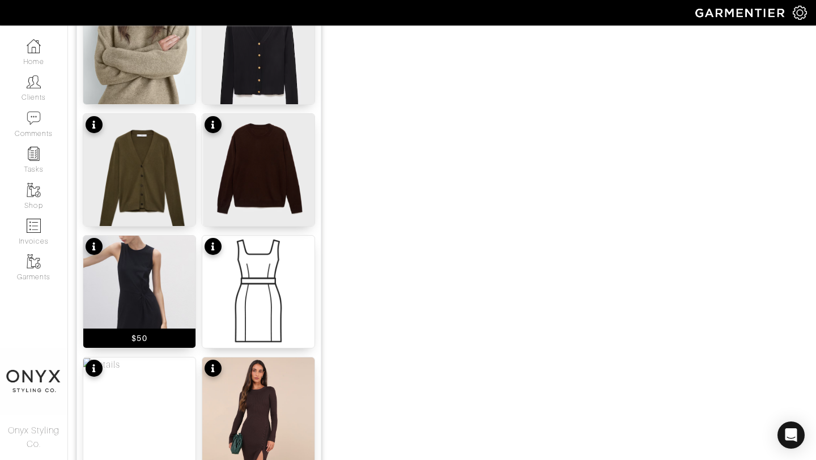
click at [162, 281] on img at bounding box center [139, 338] width 112 height 205
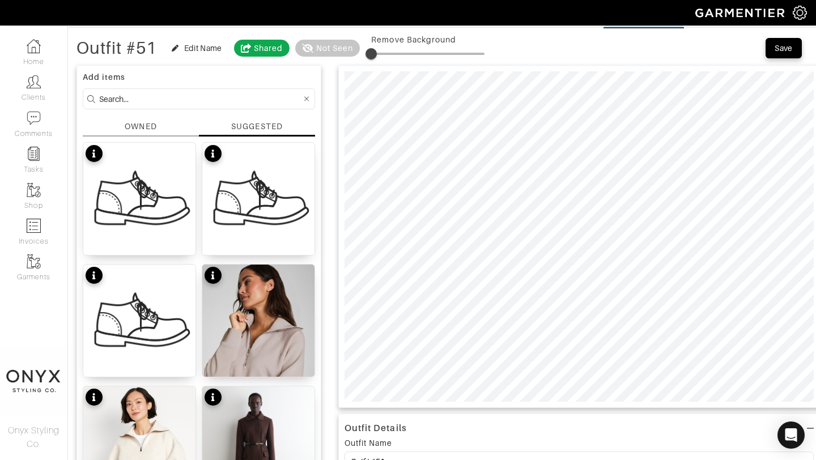
scroll to position [39, 0]
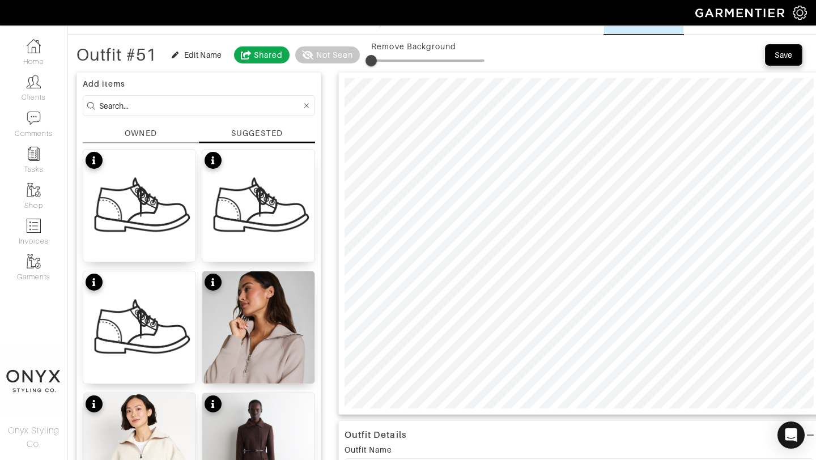
click at [782, 58] on div "Save" at bounding box center [784, 54] width 18 height 11
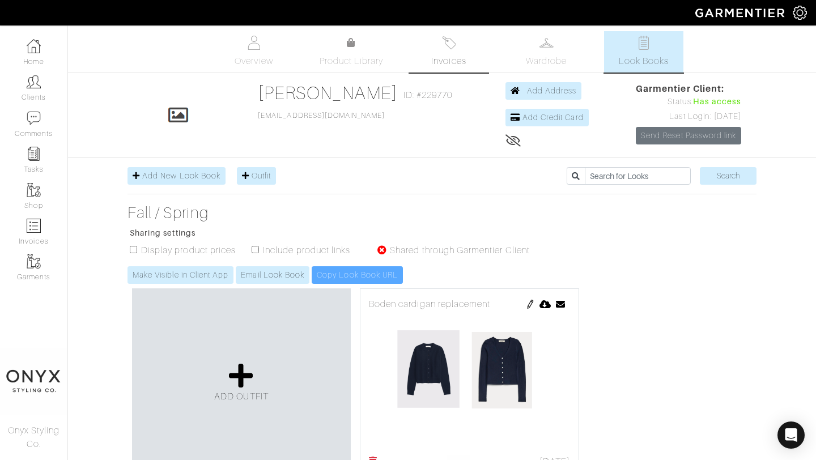
click at [456, 53] on link "Invoices" at bounding box center [448, 51] width 79 height 41
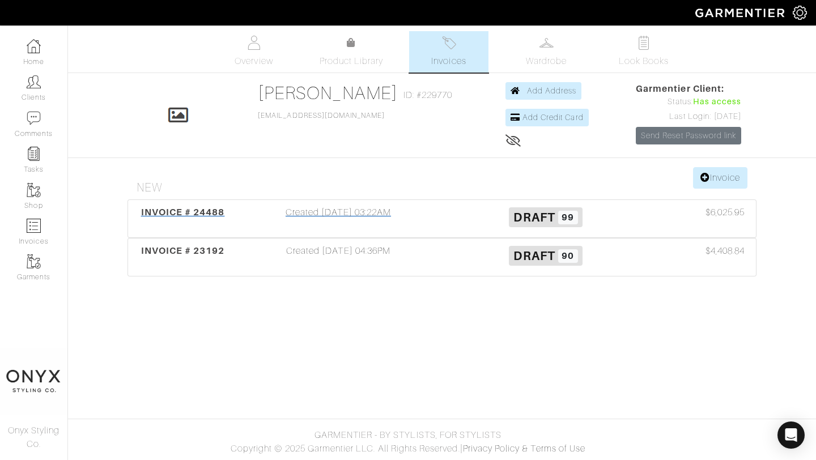
click at [199, 207] on span "INVOICE # 24488" at bounding box center [183, 212] width 84 height 11
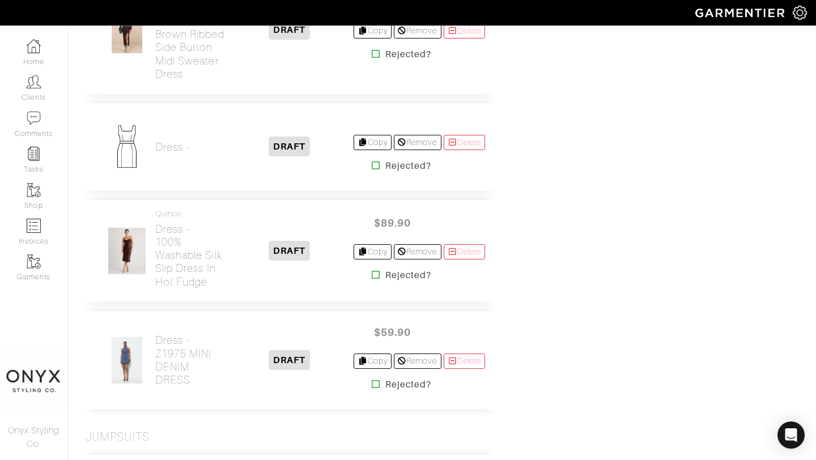
scroll to position [8036, 0]
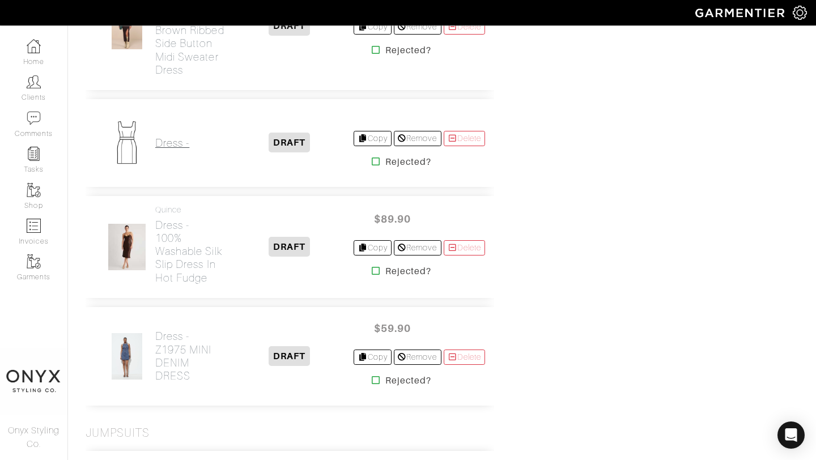
click at [176, 150] on h2 "Dress -" at bounding box center [172, 143] width 34 height 13
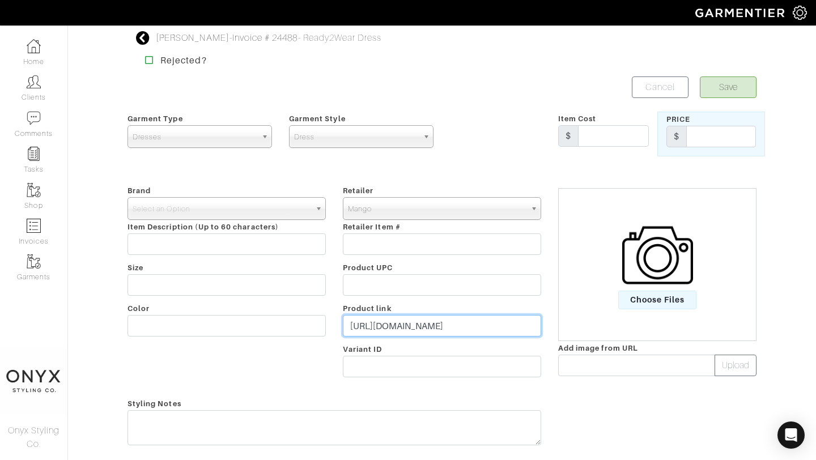
click at [483, 326] on input "[URL][DOMAIN_NAME]" at bounding box center [442, 326] width 198 height 22
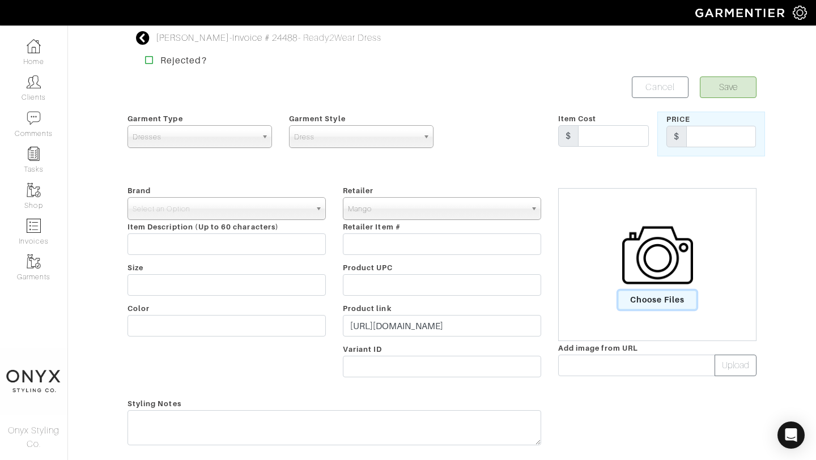
click at [630, 297] on span "Choose Files" at bounding box center [657, 300] width 79 height 19
click at [0, 0] on input "Choose Files" at bounding box center [0, 0] width 0 height 0
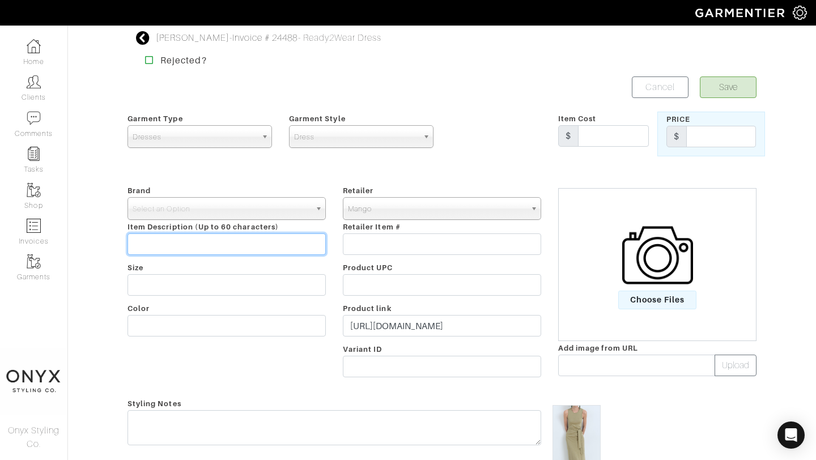
click at [258, 241] on input "text" at bounding box center [227, 244] width 198 height 22
type input "cotton midi dress"
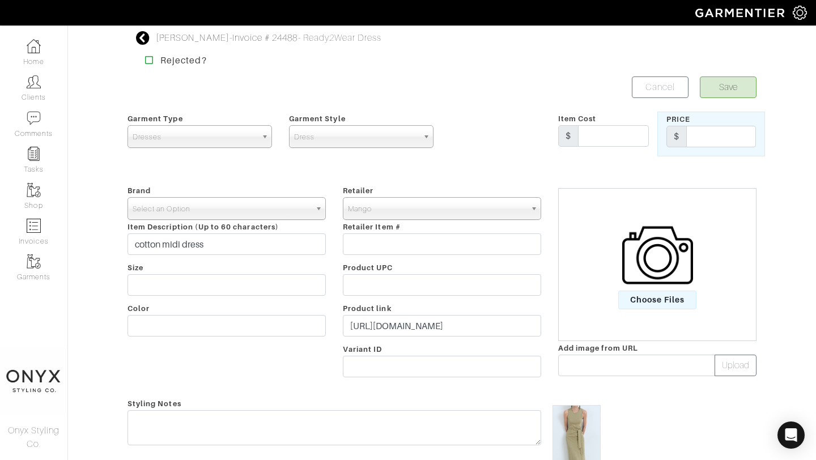
click at [261, 210] on span "Select an Option" at bounding box center [222, 209] width 178 height 23
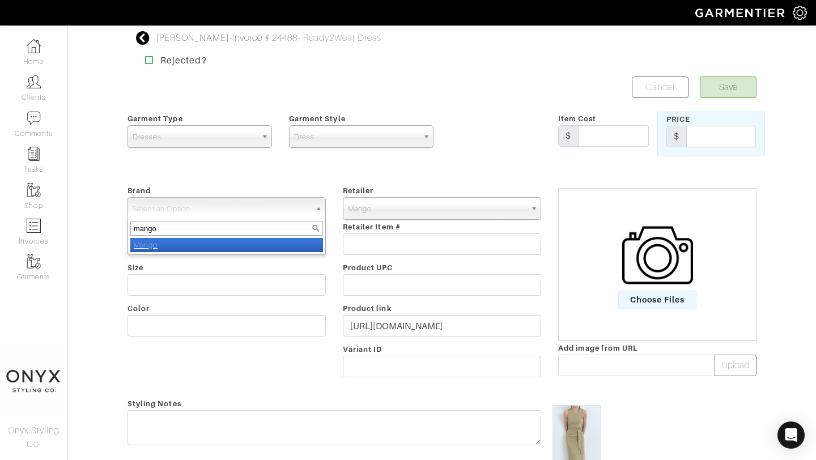
type input "mango"
click at [252, 253] on div "mango Mango" at bounding box center [227, 237] width 198 height 36
click at [253, 250] on li "Mango" at bounding box center [226, 245] width 193 height 14
select select "Mango"
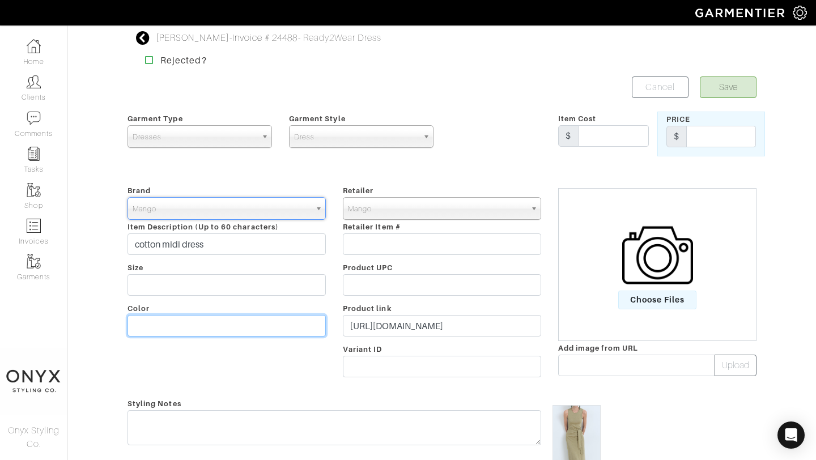
click at [247, 328] on input "text" at bounding box center [227, 326] width 198 height 22
type input "khaki"
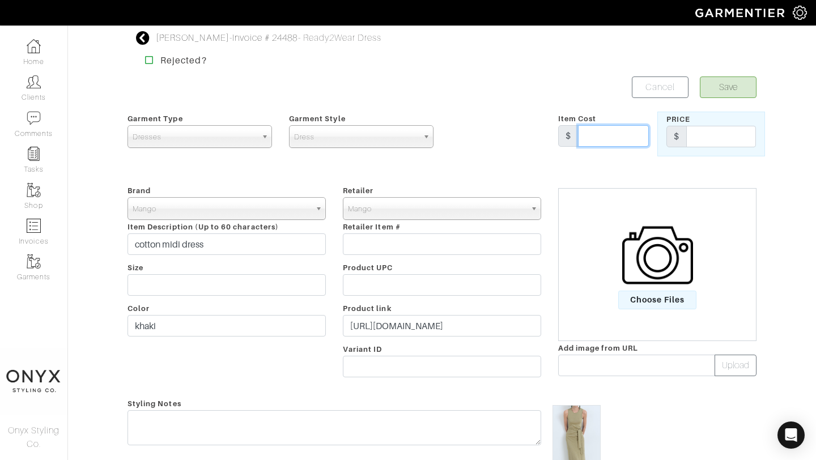
click at [618, 137] on input "text" at bounding box center [613, 136] width 71 height 22
type input "49.99"
click at [729, 139] on input "text" at bounding box center [721, 137] width 70 height 22
type input "49.99"
click at [740, 87] on button "Save" at bounding box center [728, 88] width 57 height 22
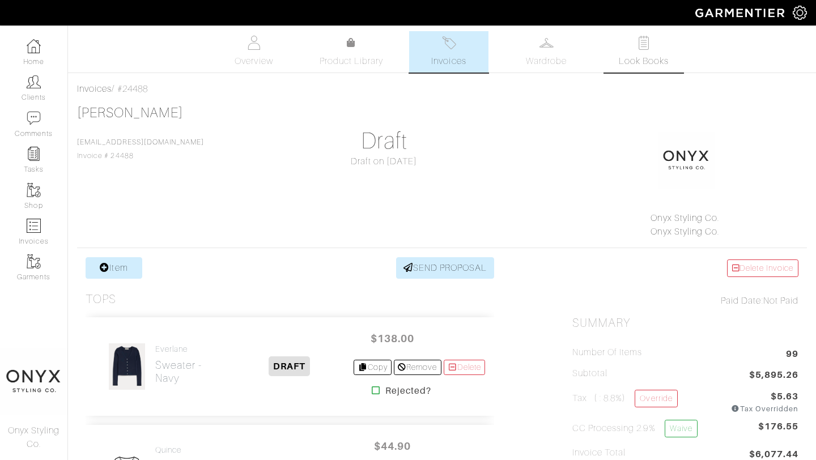
click at [636, 63] on span "Look Books" at bounding box center [644, 61] width 50 height 14
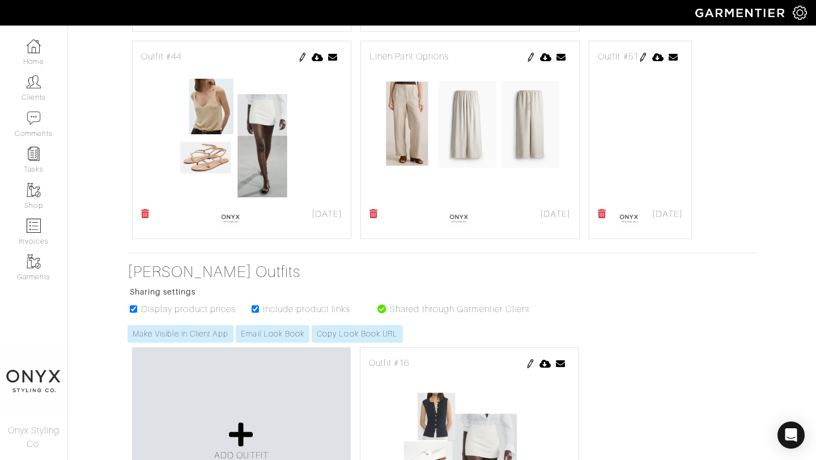
scroll to position [2638, 0]
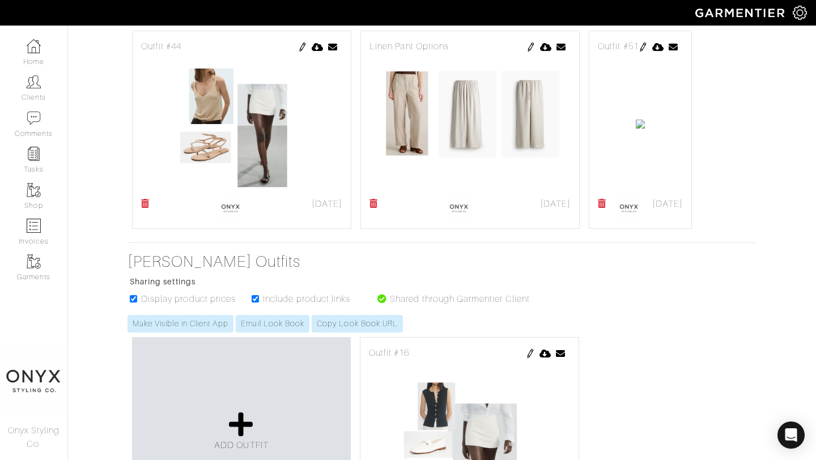
click at [639, 52] on img at bounding box center [643, 47] width 9 height 9
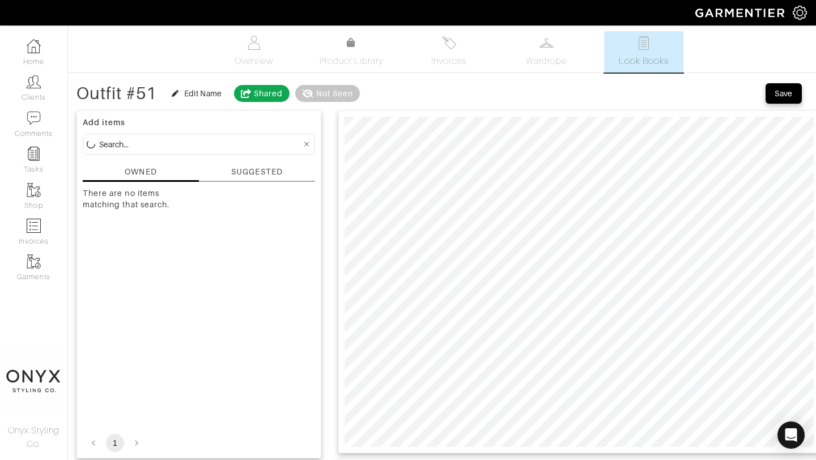
click at [271, 171] on div "SUGGESTED" at bounding box center [256, 172] width 51 height 12
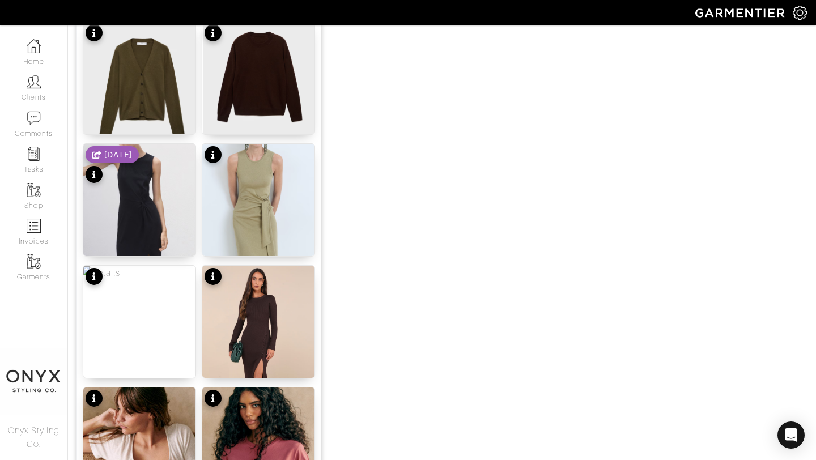
scroll to position [1166, 0]
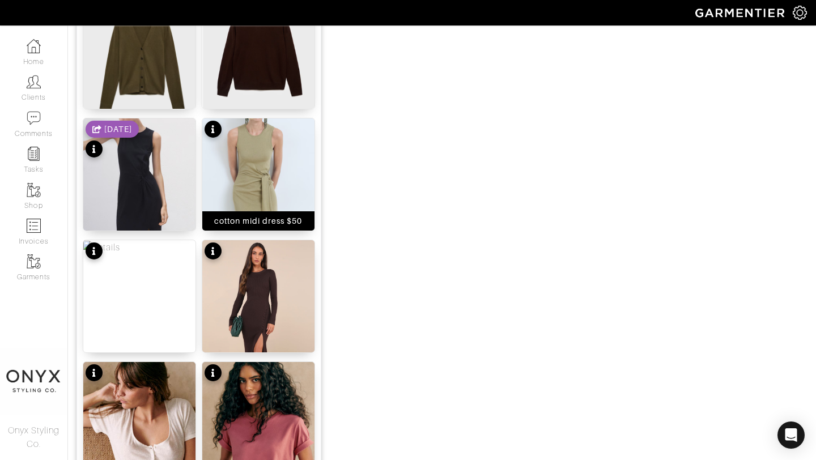
click at [264, 151] on img at bounding box center [258, 226] width 112 height 216
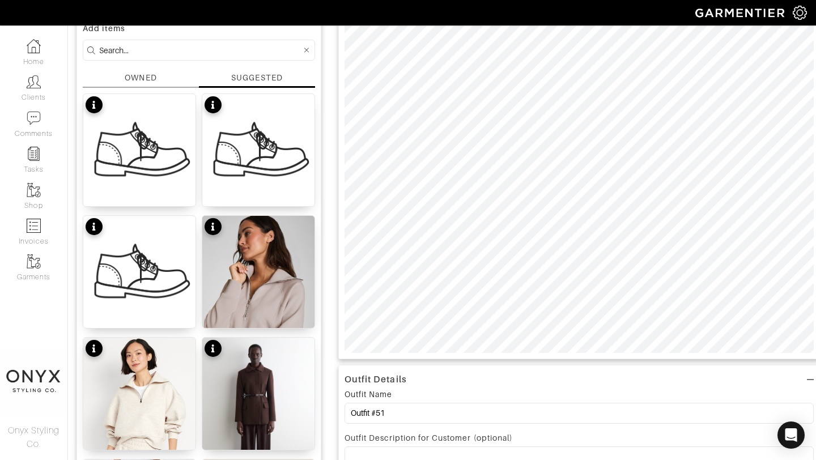
scroll to position [0, 0]
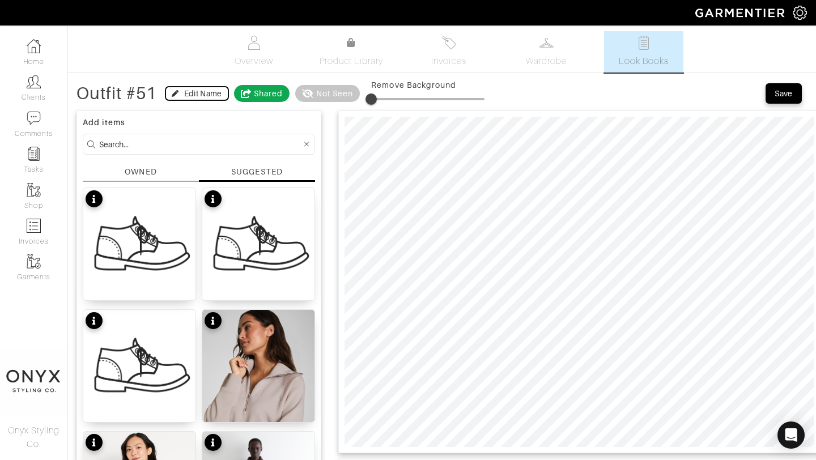
click at [218, 97] on div "Edit Name" at bounding box center [203, 93] width 38 height 11
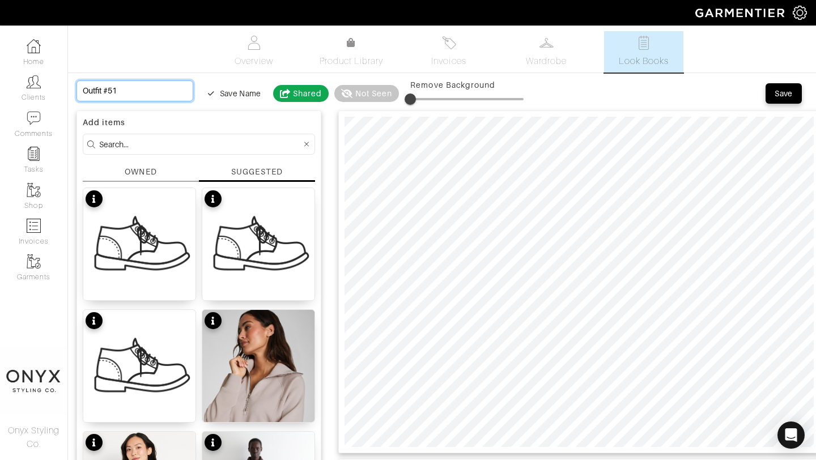
click at [147, 99] on input "Outfit #51" at bounding box center [135, 90] width 117 height 21
drag, startPoint x: 147, startPoint y: 98, endPoint x: 49, endPoint y: 84, distance: 99.0
type input "S"
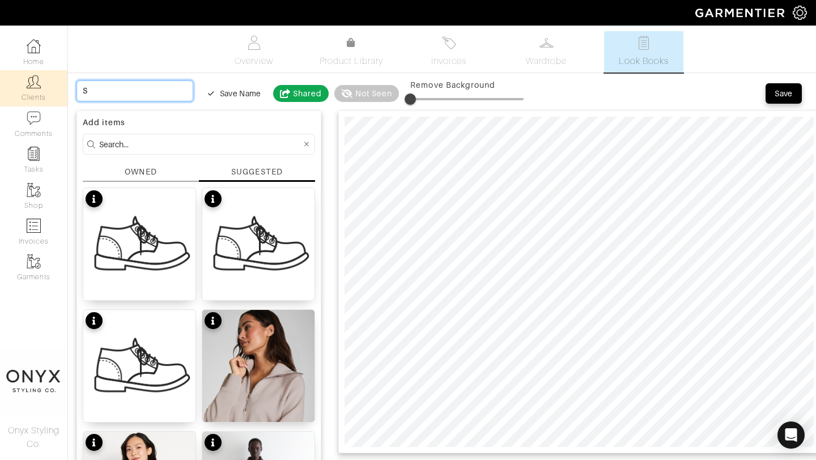
type input "Si"
type input "Sim"
type input "Simp"
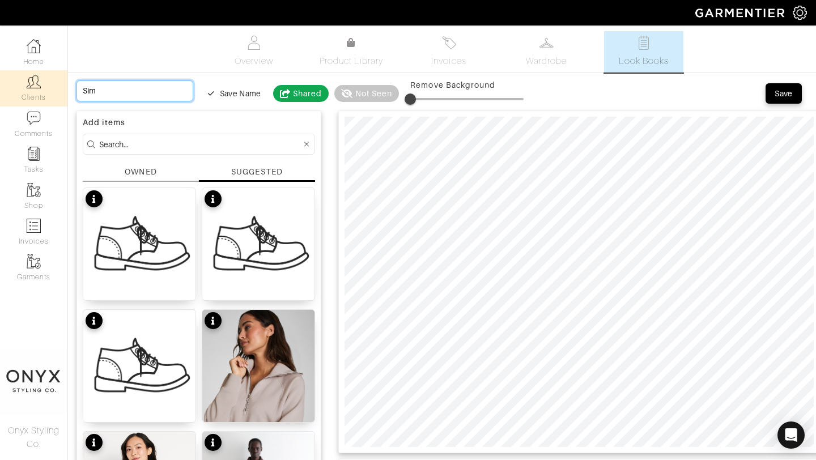
type input "Simp"
type input "Simpl"
type input "Simple"
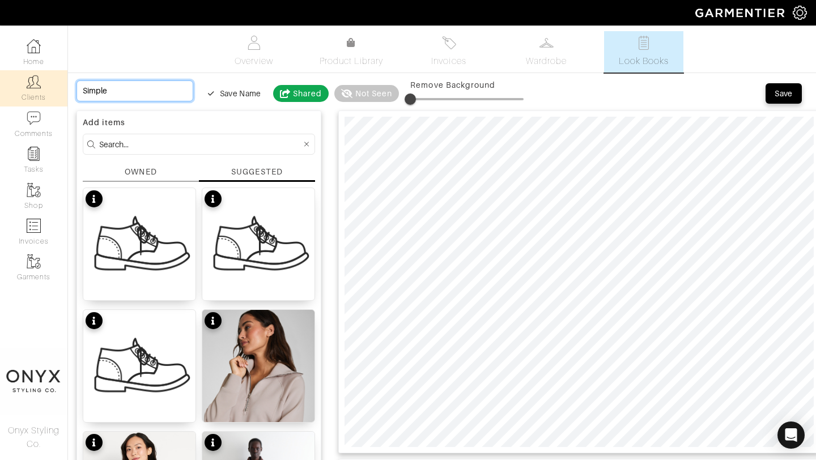
type input "Simple,"
type input "Simple, e"
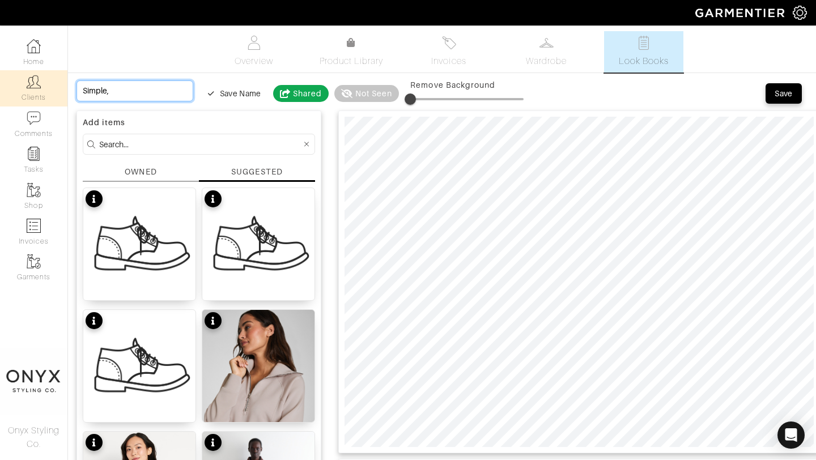
type input "Simple, e"
type input "Simple, ea"
type input "Simple, eas"
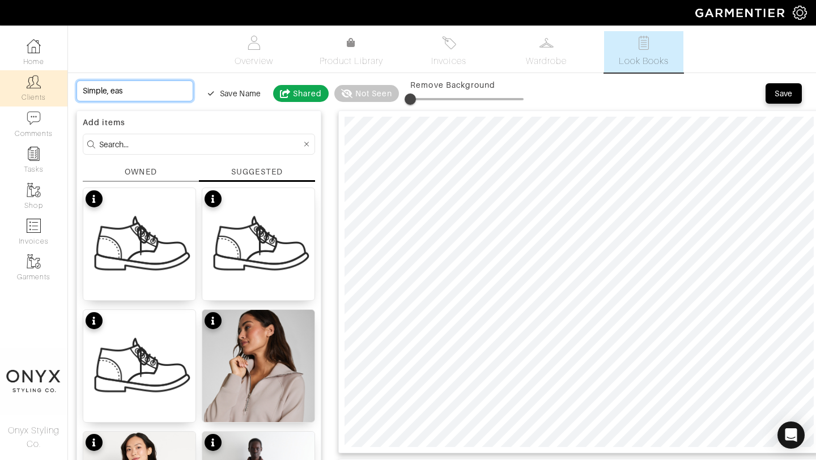
type input "Simple, easy"
type input "Simple, easy,"
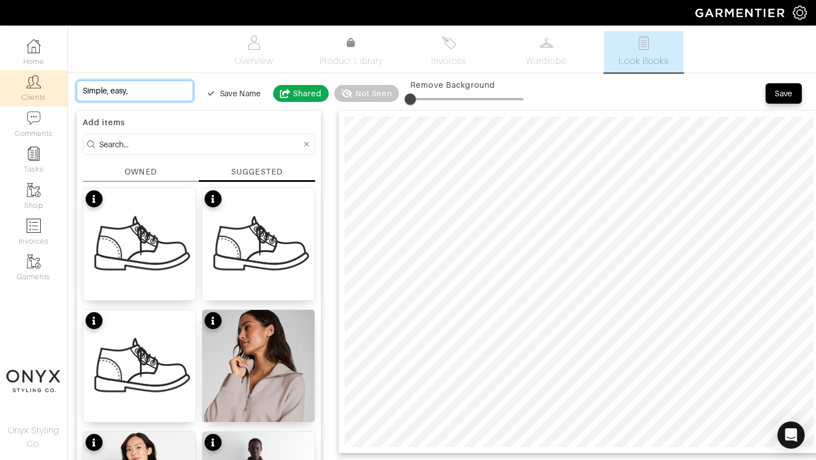
type input "Simple, easy,"
type input "Simple, easy, c"
type input "Simple, easy, co"
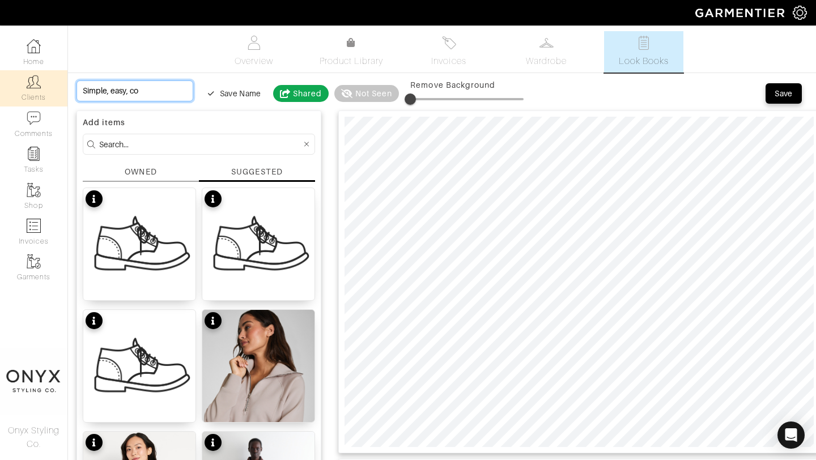
type input "Simple, easy, com"
type input "Simple, easy, comf"
type input "Simple, easy, comfy"
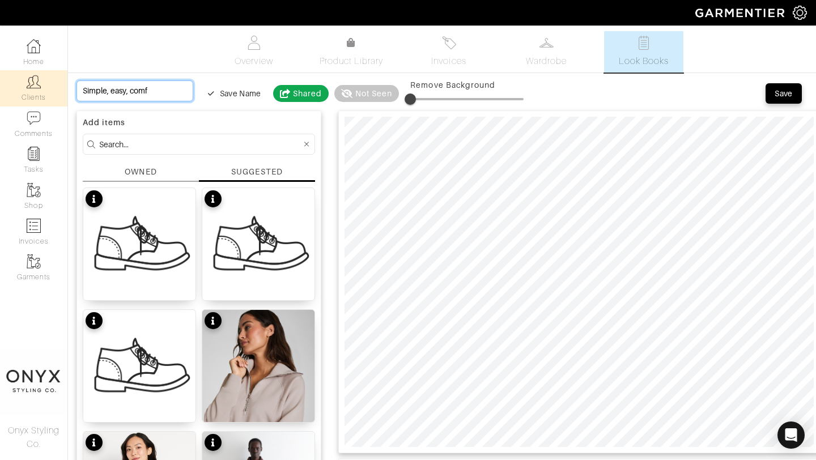
type input "Simple, easy, comfy"
type input "Simple, easy, comfy ("
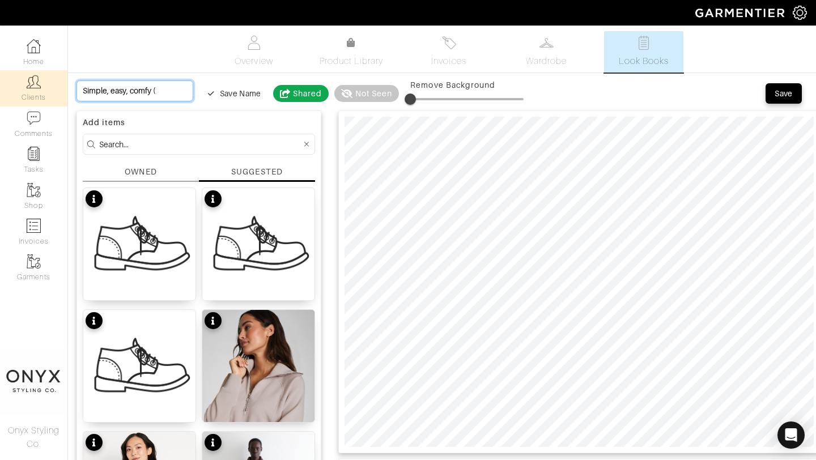
type input "Simple, easy, comfy (c"
type input "Simple, easy, comfy (ca"
type input "Simple, easy, comfy (can"
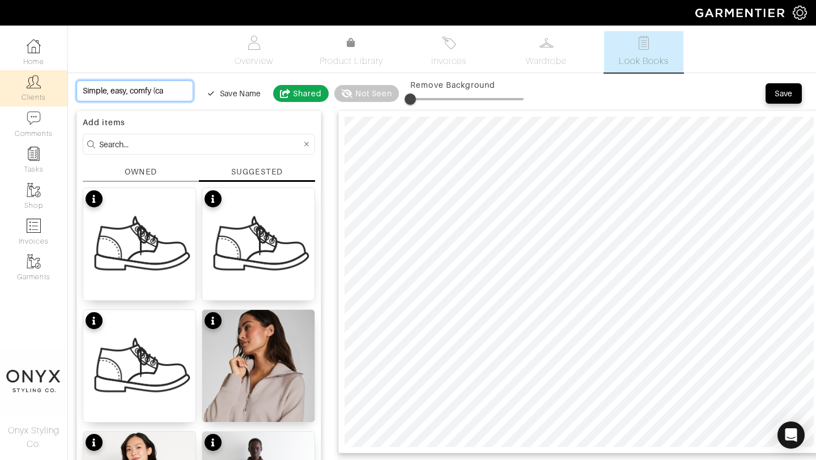
type input "Simple, easy, comfy (can"
type input "Simple, easy, comfy (can w"
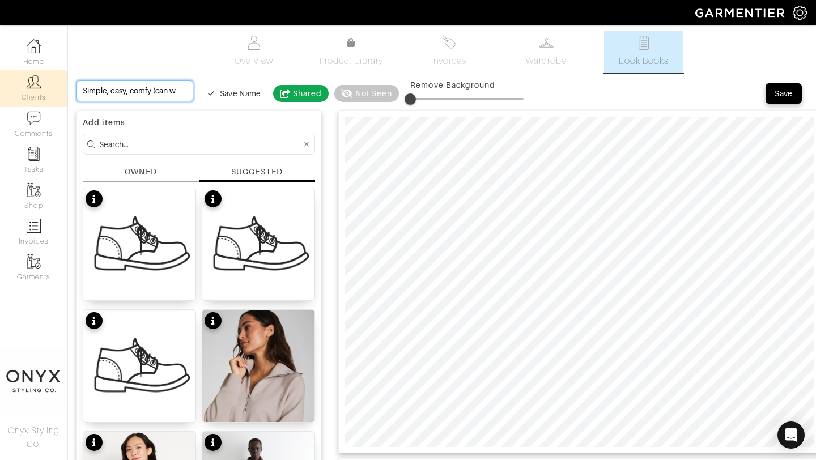
type input "Simple, easy, comfy (can we"
type input "Simple, easy, comfy (can wea"
type input "Simple, easy, comfy (can wear"
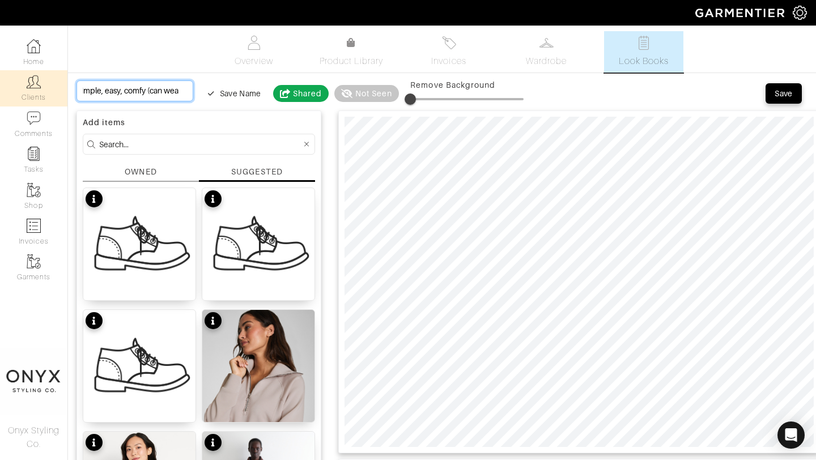
type input "Simple, easy, comfy (can wear"
type input "Simple, easy, comfy (can wear a"
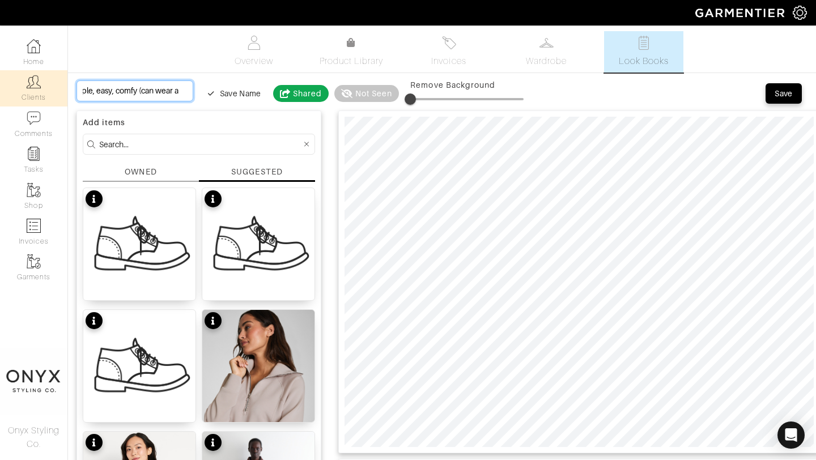
type input "Simple, easy, comfy (can wear an"
type input "Simple, easy, comfy (can wear any"
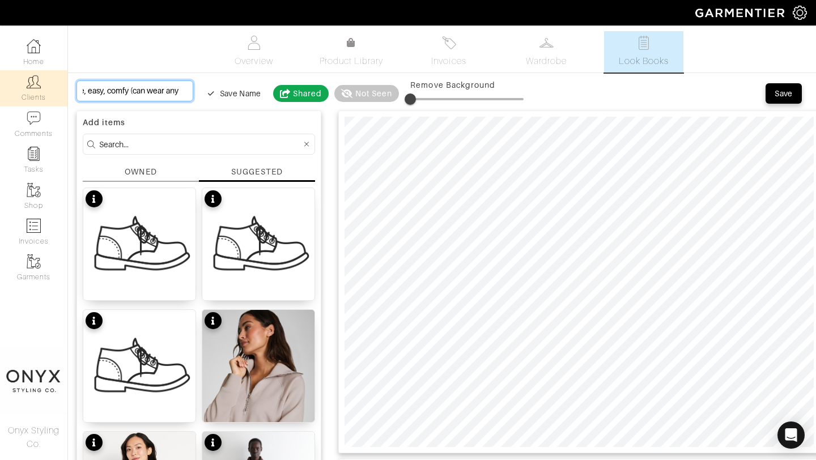
type input "Simple, easy, comfy (can wear any"
type input "Simple, easy, comfy (can wear any b"
type input "Simple, easy, comfy (can wear any br"
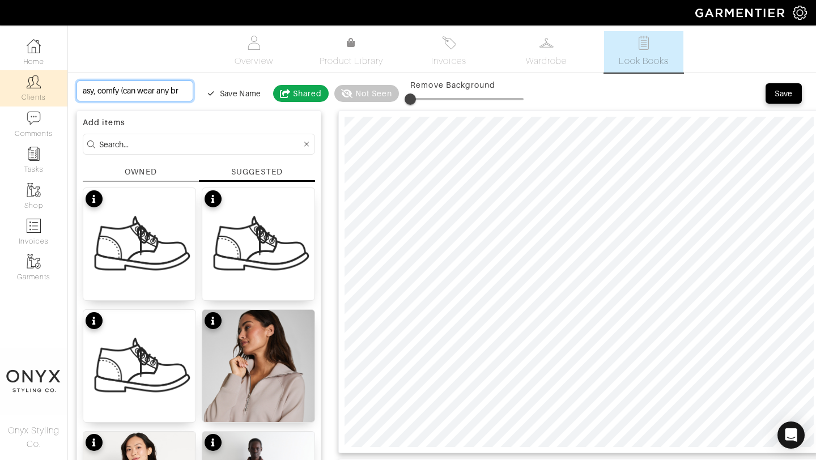
type input "Simple, easy, comfy (can wear any bra"
type input "Simple, easy, comfy (can wear any bra)"
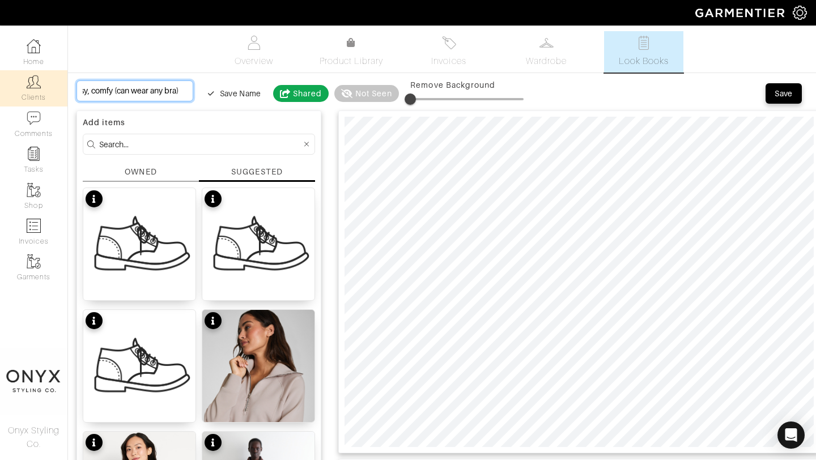
type input "Simple, easy, comfy (can wear any bra)"
type input "Simple, easy, comfy (can wear any bra) d"
type input "Simple, easy, comfy (can wear any bra) dr"
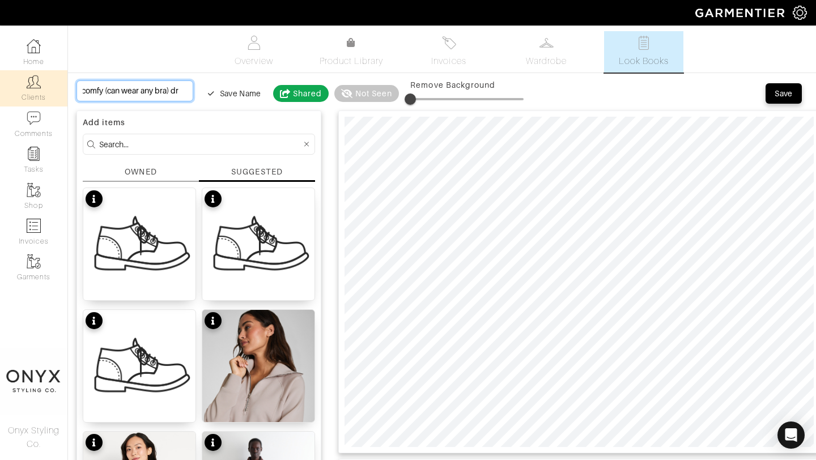
type input "Simple, easy, comfy (can wear any bra) dre"
type input "Simple, easy, comfy (can wear any bra) dres"
type input "Simple, easy, comfy (can wear any bra) dress"
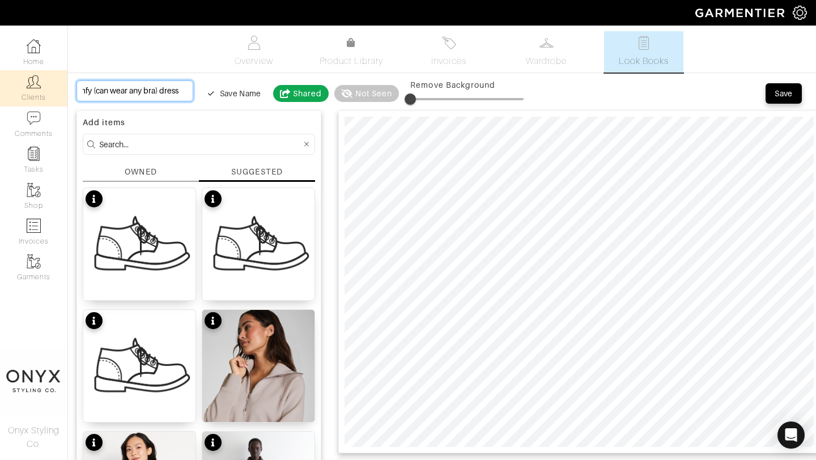
type input "Simple, easy, comfy (can wear any bra) dress"
type input "Simple, easy, comfy (can wear any bra) dress o"
type input "Simple, easy, comfy (can wear any bra) dress op"
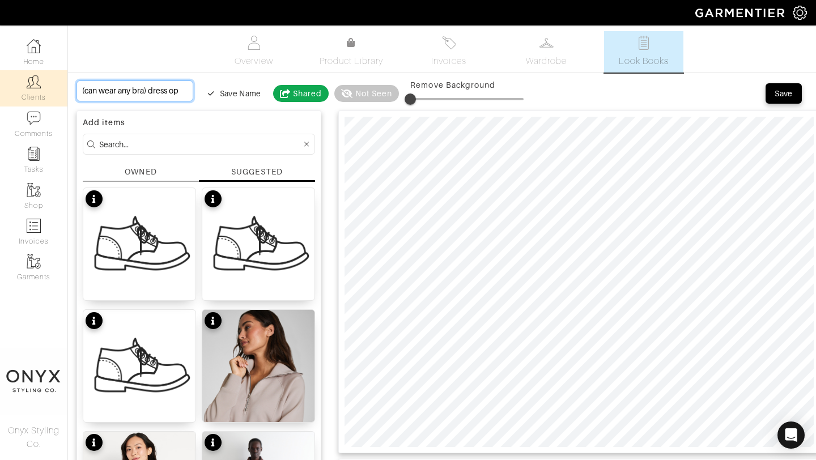
type input "Simple, easy, comfy (can wear any bra) dress opt"
type input "Simple, easy, comfy (can wear any bra) dress opti"
type input "Simple, easy, comfy (can wear any bra) dress optio"
type input "Simple, easy, comfy (can wear any bra) dress option"
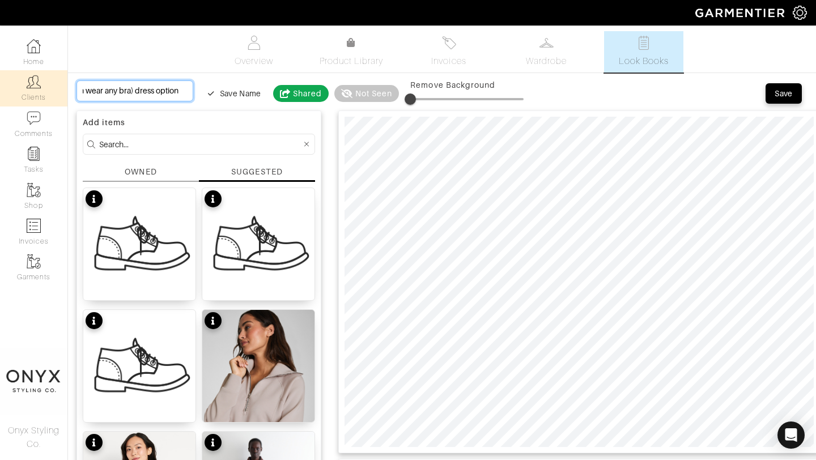
scroll to position [0, 106]
type input "Simple, easy, comfy (can wear any bra) dress options"
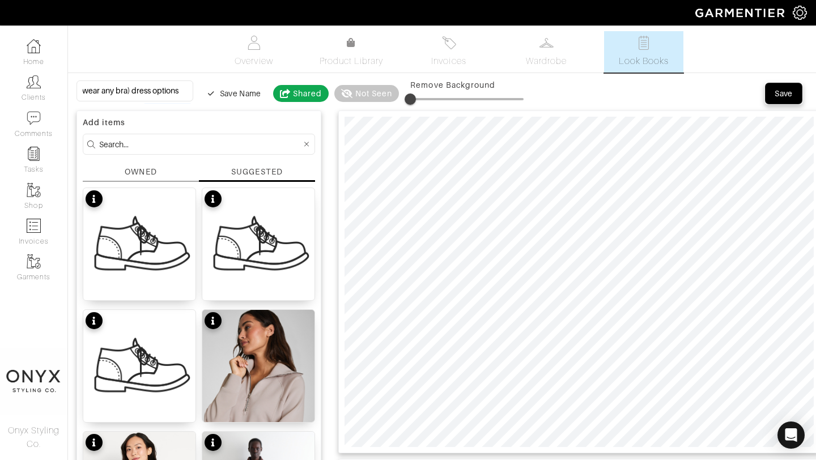
click at [785, 96] on div "Save" at bounding box center [784, 93] width 18 height 11
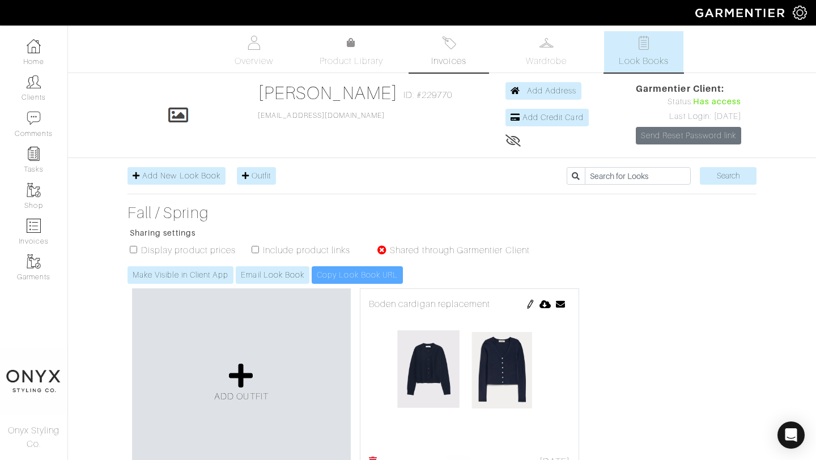
click at [449, 53] on link "Invoices" at bounding box center [448, 51] width 79 height 41
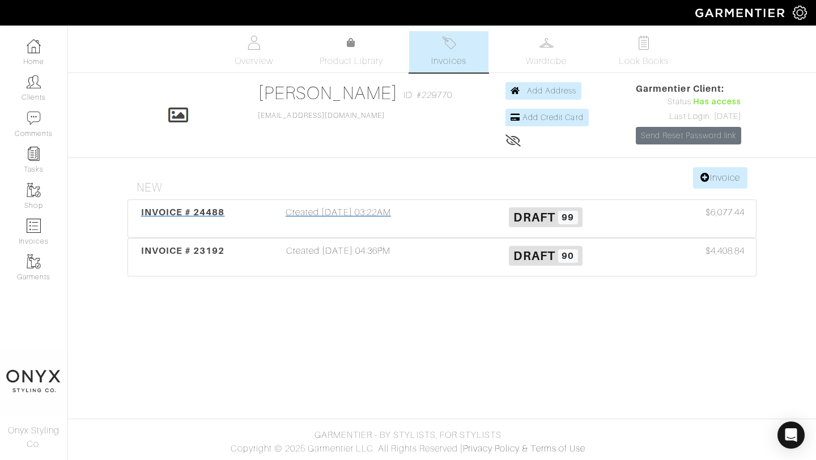
click at [209, 213] on span "INVOICE # 24488" at bounding box center [183, 212] width 84 height 11
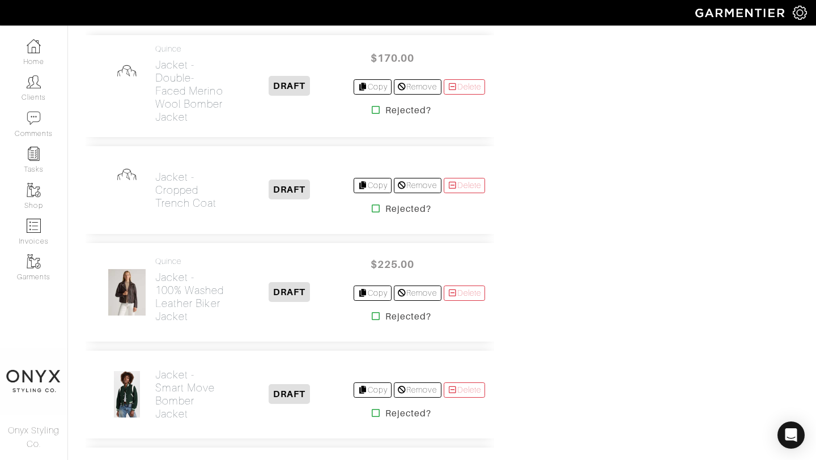
scroll to position [9271, 0]
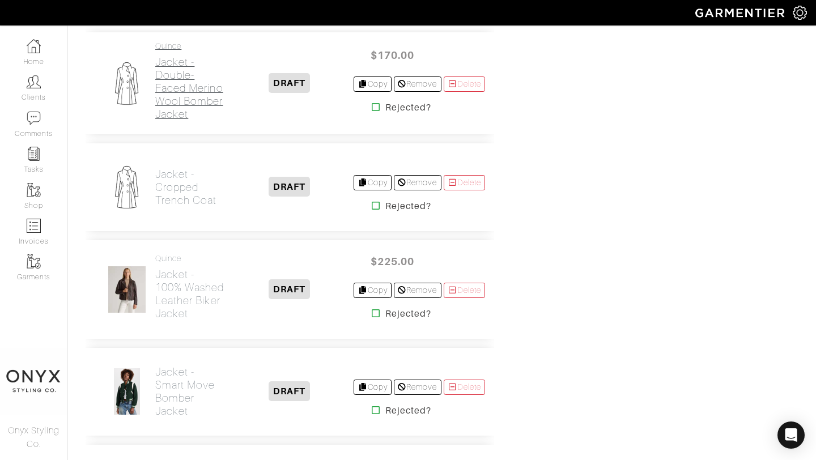
click at [193, 121] on h2 "Jacket - Double-Faced Merino Wool Bomber Jacket" at bounding box center [190, 88] width 70 height 65
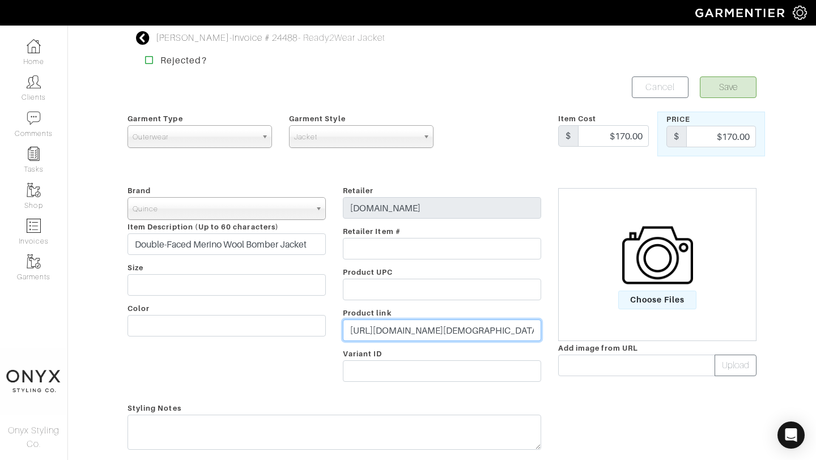
click at [455, 329] on input "https://www.quince.com/women/women's-double-faced-merino-wool-bomber-jacket?col…" at bounding box center [442, 331] width 198 height 22
click at [647, 299] on span "Choose Files" at bounding box center [657, 300] width 79 height 19
click at [0, 0] on input "Choose Files" at bounding box center [0, 0] width 0 height 0
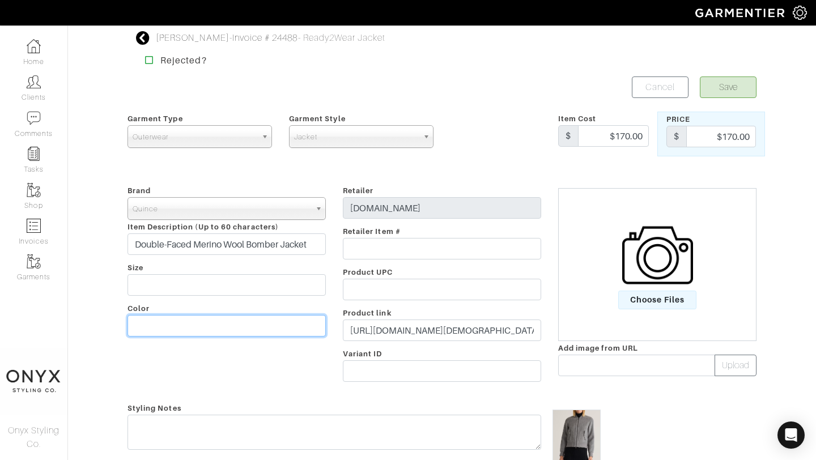
click at [268, 325] on input "text" at bounding box center [227, 326] width 198 height 22
type input "Gray"
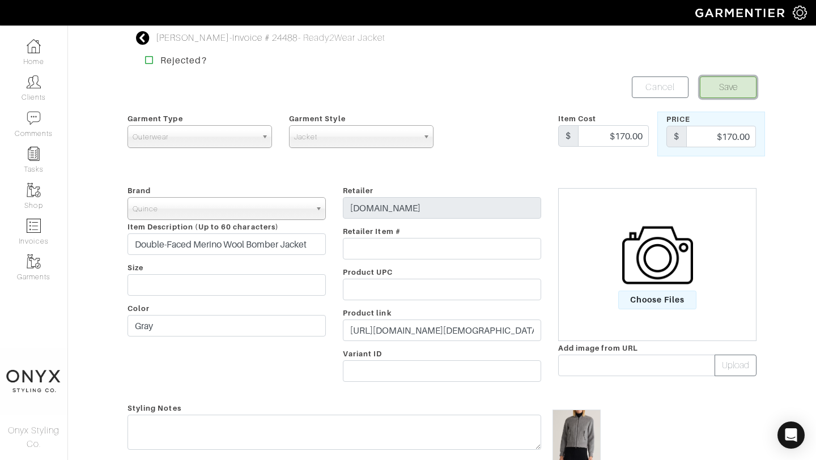
click at [740, 88] on button "Save" at bounding box center [728, 88] width 57 height 22
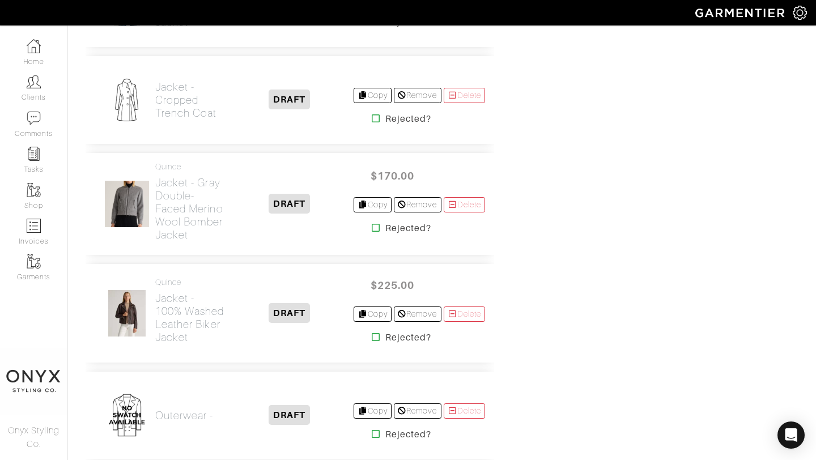
scroll to position [9356, 0]
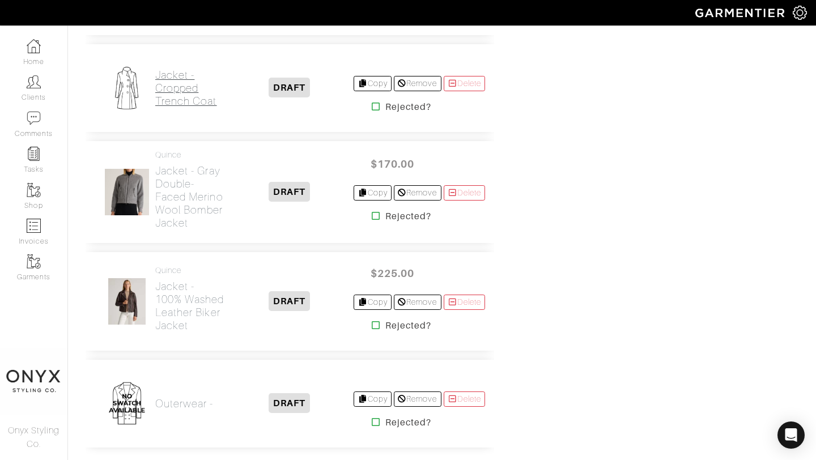
click at [183, 108] on h2 "Jacket - Cropped Trench Coat" at bounding box center [190, 88] width 70 height 39
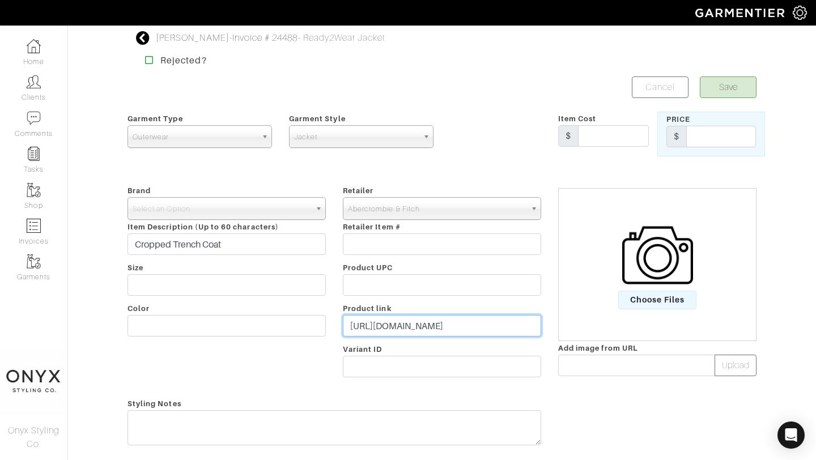
click at [425, 324] on input "[URL][DOMAIN_NAME]" at bounding box center [442, 326] width 198 height 22
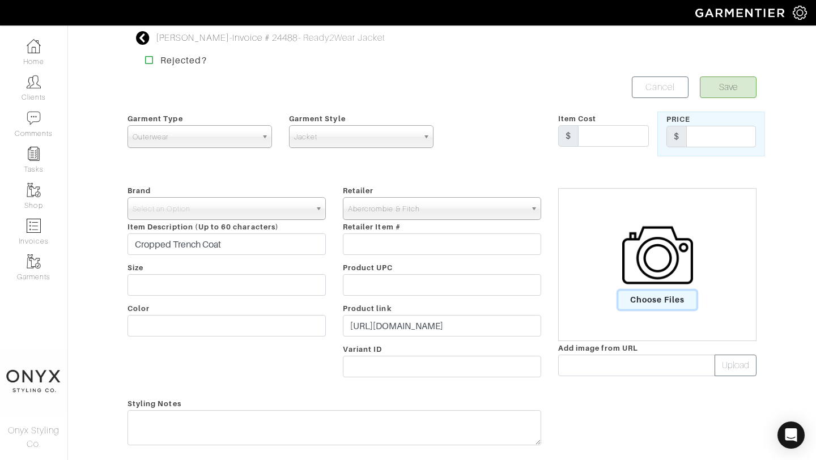
click at [631, 302] on span "Choose Files" at bounding box center [657, 300] width 79 height 19
click at [0, 0] on input "Choose Files" at bounding box center [0, 0] width 0 height 0
click at [611, 138] on input "text" at bounding box center [613, 136] width 71 height 22
type input "120"
click at [707, 139] on input "text" at bounding box center [721, 137] width 70 height 22
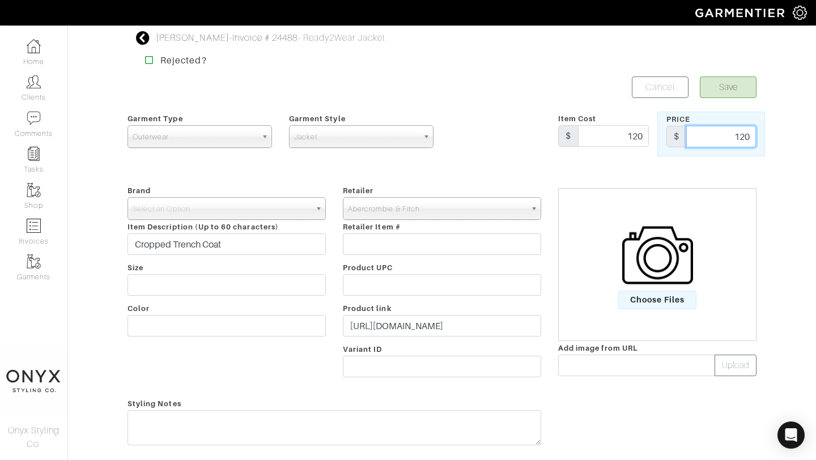
type input "120"
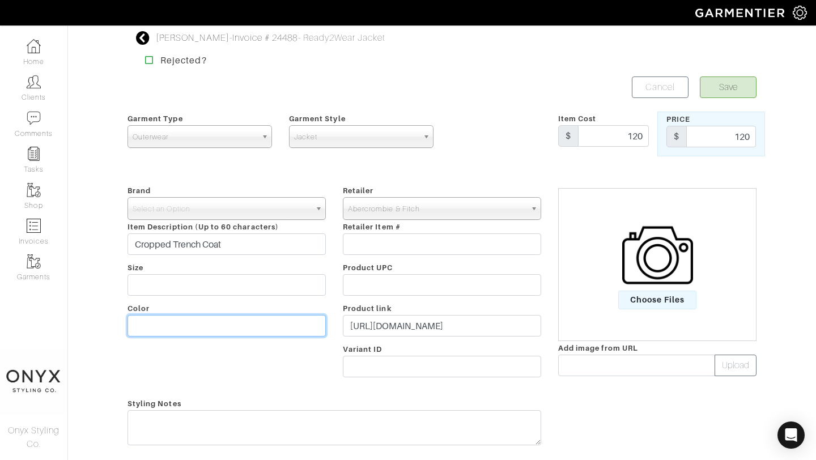
click at [257, 332] on input "text" at bounding box center [227, 326] width 198 height 22
type input "Forest Green"
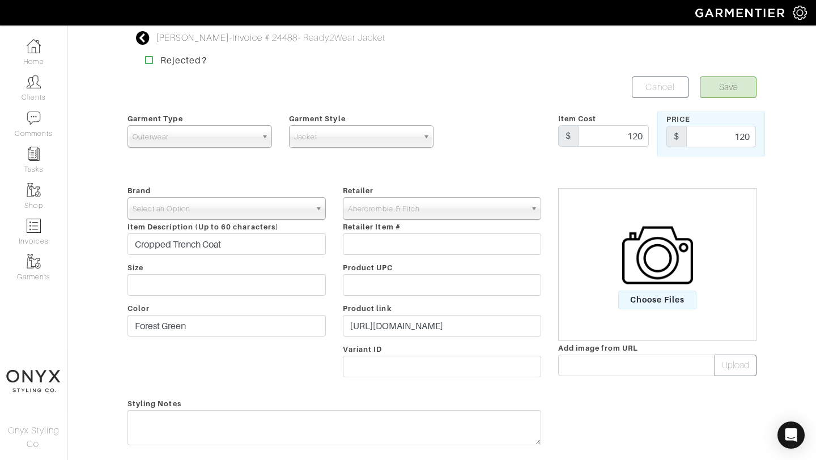
click at [239, 212] on span "Select an Option" at bounding box center [222, 209] width 178 height 23
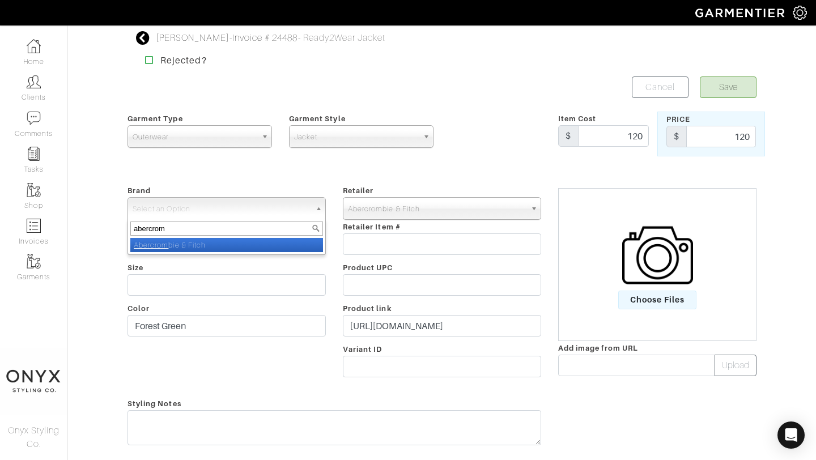
type input "abercrom"
click at [228, 244] on li "Abercrom bie & Fitch" at bounding box center [226, 245] width 193 height 14
select select "Abercrombie & Fitch"
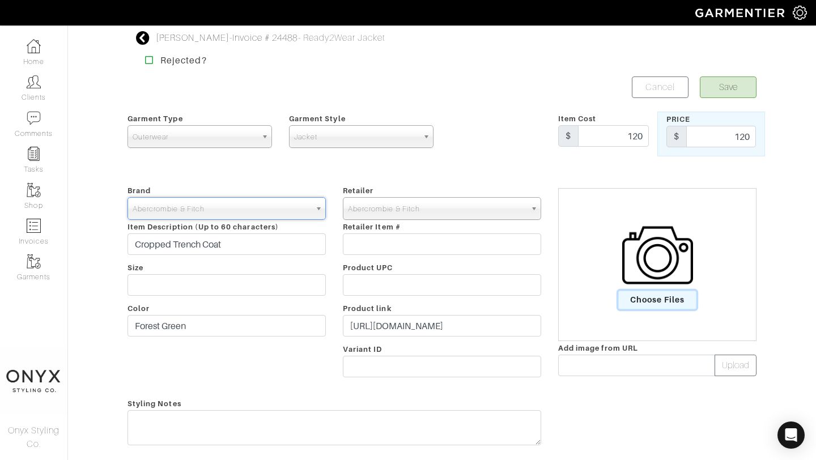
click at [660, 303] on span "Choose Files" at bounding box center [657, 300] width 79 height 19
click at [0, 0] on input "Choose Files" at bounding box center [0, 0] width 0 height 0
click at [728, 84] on button "Save" at bounding box center [728, 88] width 57 height 22
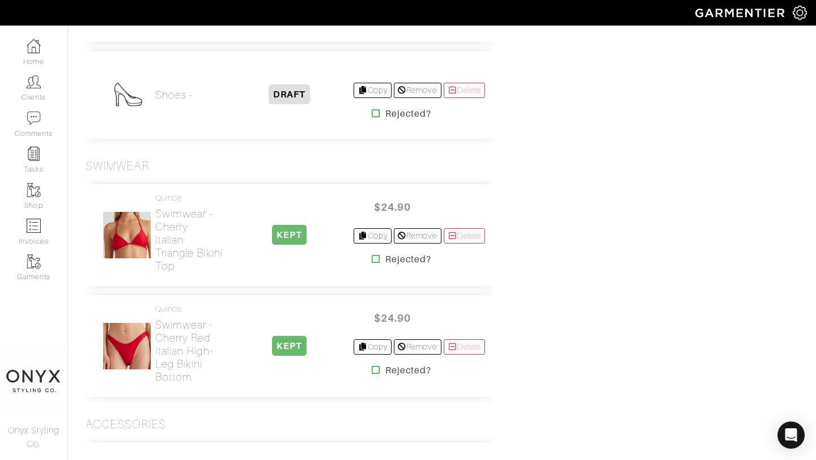
scroll to position [10292, 0]
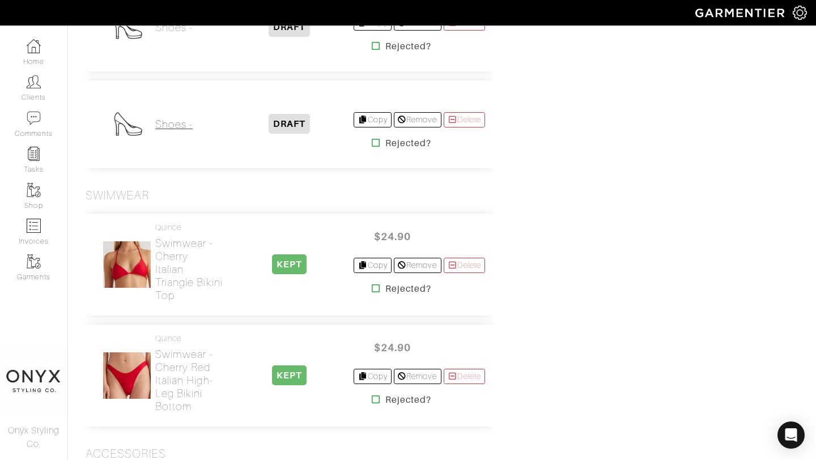
click at [163, 131] on h2 "Shoes -" at bounding box center [173, 124] width 37 height 13
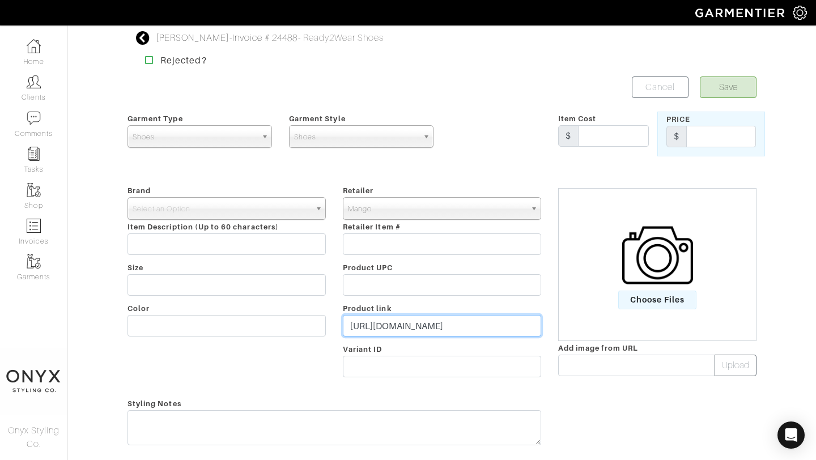
click at [414, 326] on input "[URL][DOMAIN_NAME]" at bounding box center [442, 326] width 198 height 22
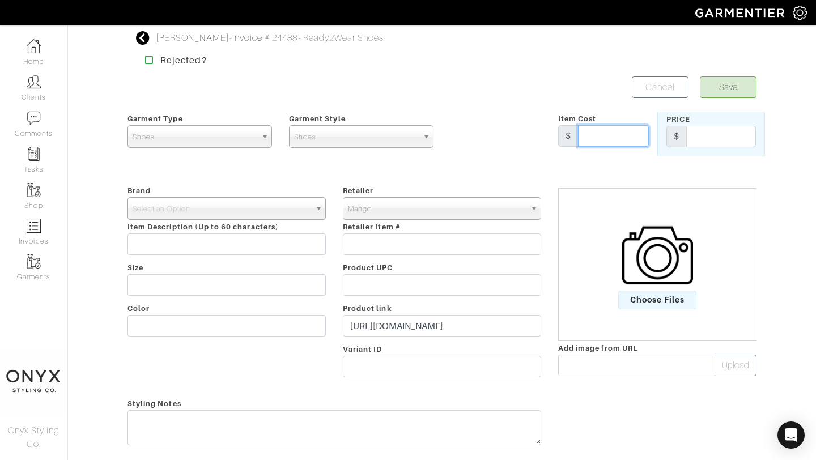
click at [606, 131] on input "text" at bounding box center [613, 136] width 71 height 22
type input "149.99"
click at [700, 139] on input "text" at bounding box center [721, 137] width 70 height 22
type input "149.99"
click at [306, 210] on span "Select an Option" at bounding box center [222, 209] width 178 height 23
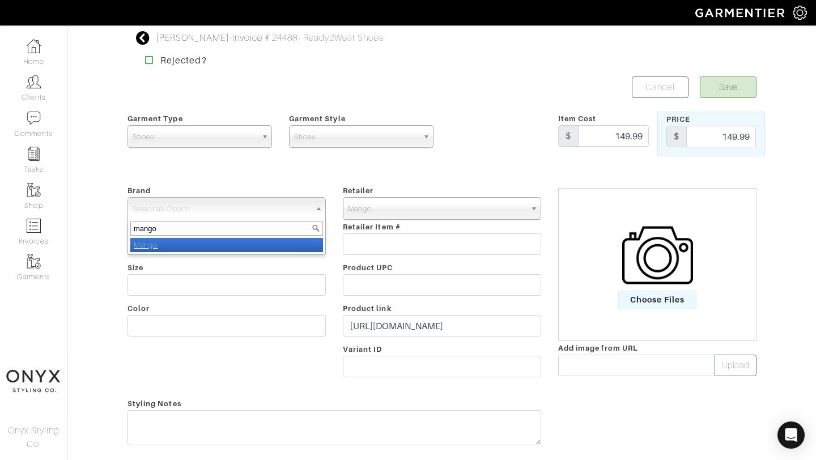
type input "mango"
click at [262, 244] on li "Mango" at bounding box center [226, 245] width 193 height 14
select select "Mango"
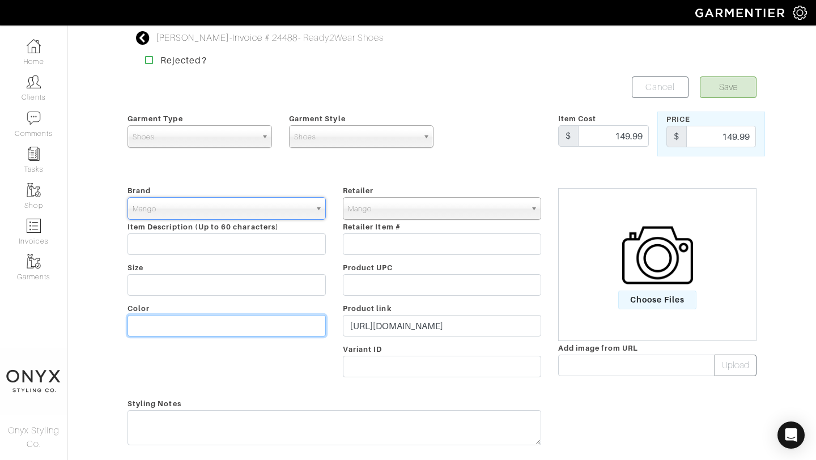
click at [231, 326] on input "text" at bounding box center [227, 326] width 198 height 22
type input "Chocolate"
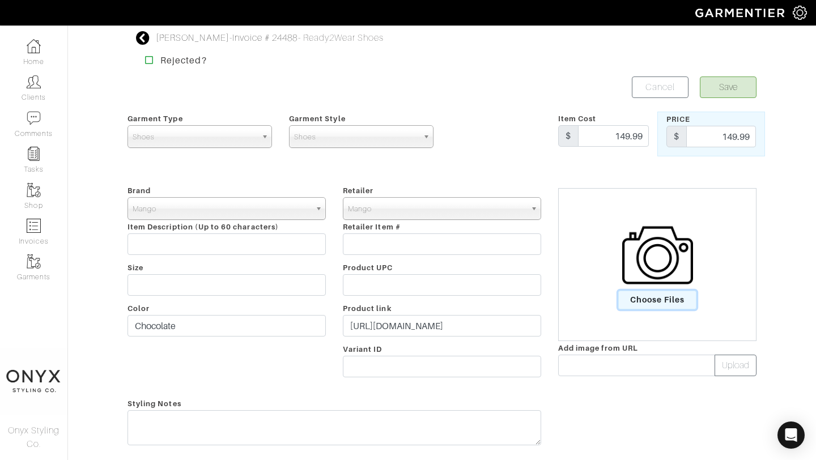
click at [640, 308] on span "Choose Files" at bounding box center [657, 300] width 79 height 19
click at [0, 0] on input "Choose Files" at bounding box center [0, 0] width 0 height 0
click at [724, 88] on button "Save" at bounding box center [728, 88] width 57 height 22
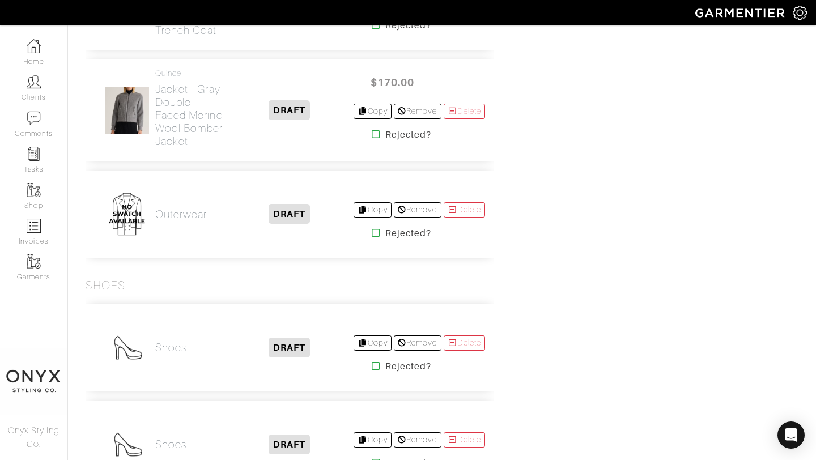
scroll to position [9559, 0]
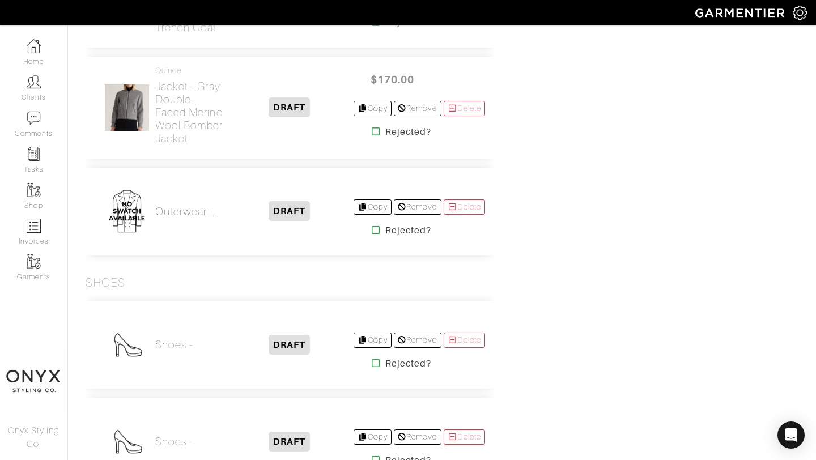
click at [197, 218] on h2 "Outerwear -" at bounding box center [184, 211] width 58 height 13
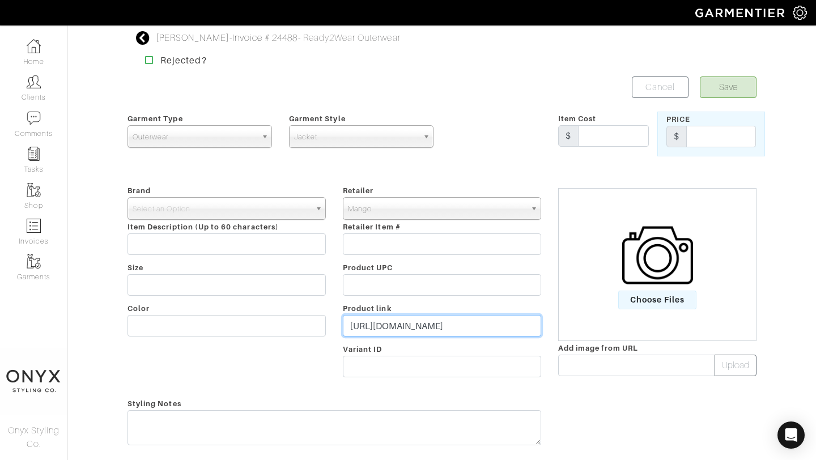
click at [445, 324] on input "https://shop.mango.com/us/en/p/women/trench-coats-and-parkas/trench-coats/class…" at bounding box center [442, 326] width 198 height 22
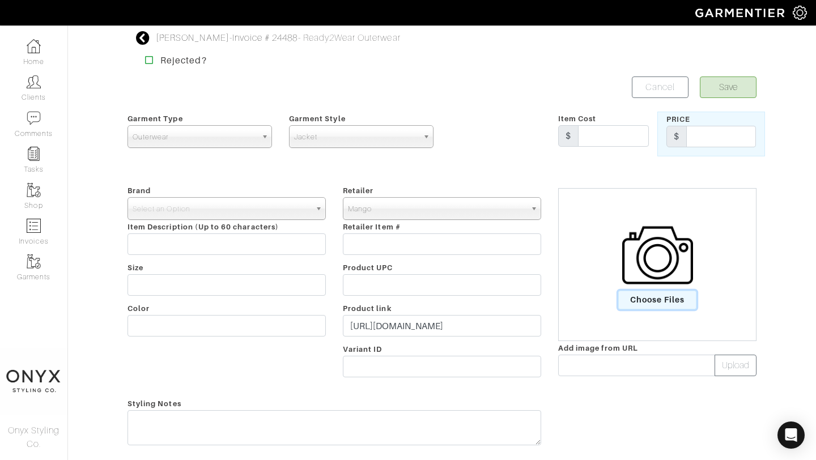
click at [656, 306] on span "Choose Files" at bounding box center [657, 300] width 79 height 19
click at [0, 0] on input "Choose Files" at bounding box center [0, 0] width 0 height 0
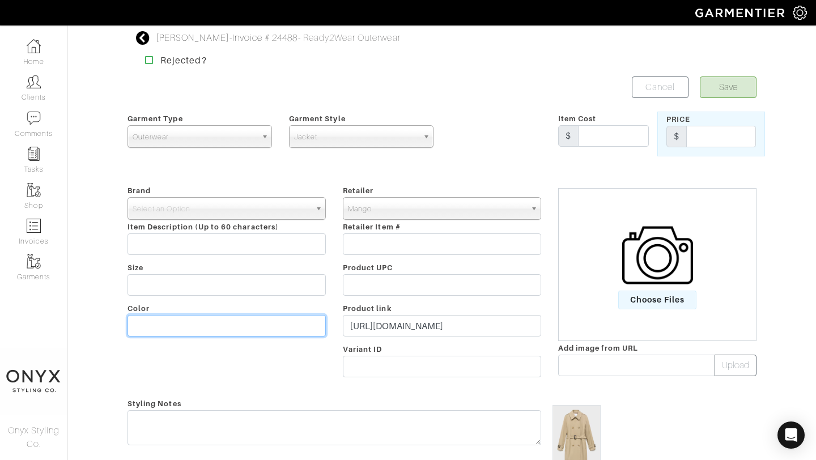
click at [262, 328] on input "text" at bounding box center [227, 326] width 198 height 22
type input "Beige"
click at [286, 212] on span "Select an Option" at bounding box center [222, 209] width 178 height 23
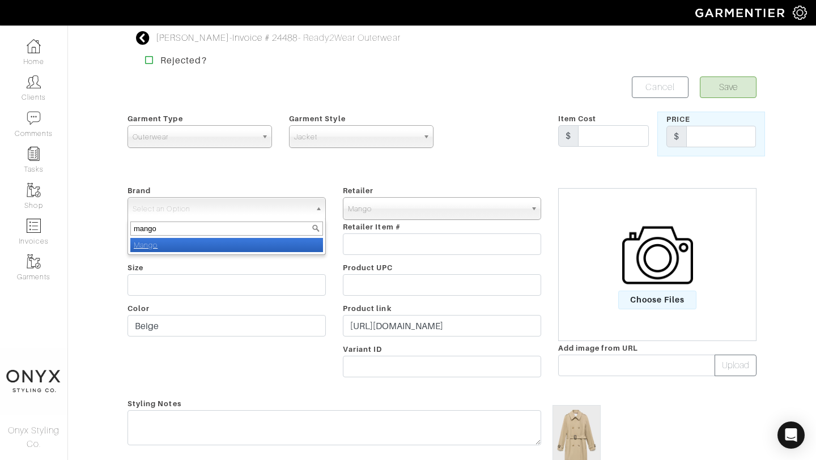
type input "mango"
click at [285, 244] on li "Mango" at bounding box center [226, 245] width 193 height 14
select select "Mango"
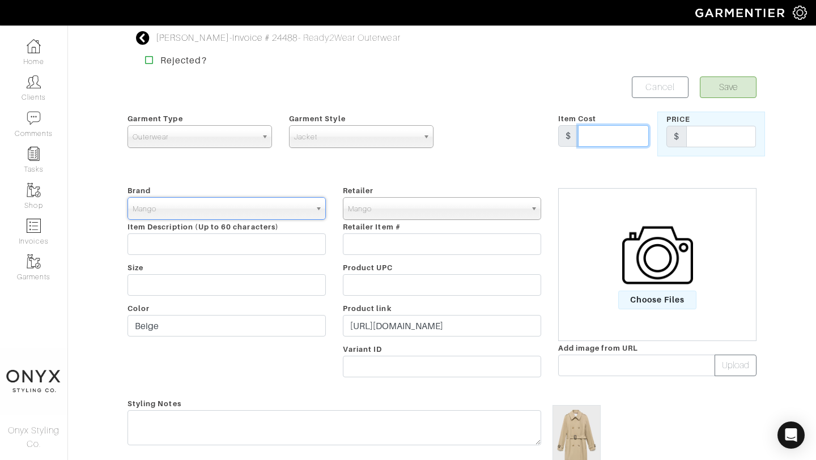
click at [626, 133] on input "text" at bounding box center [613, 136] width 71 height 22
type input "149.99"
click at [710, 134] on input "text" at bounding box center [721, 137] width 70 height 22
type input "149.99"
click at [736, 83] on button "Save" at bounding box center [728, 88] width 57 height 22
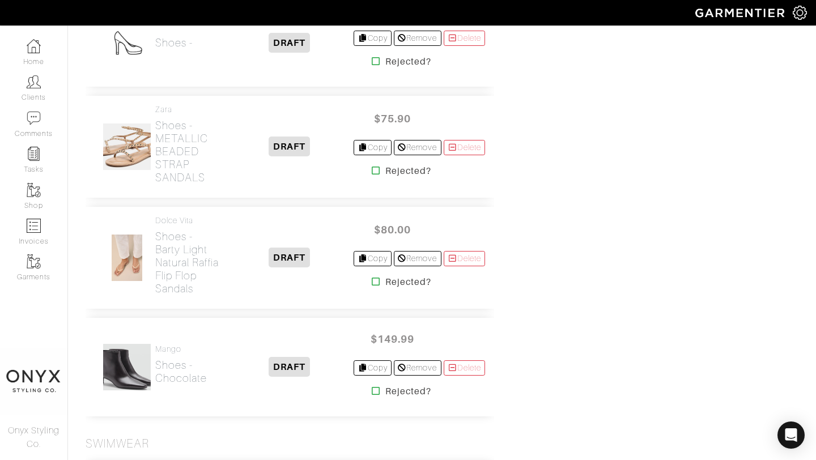
scroll to position [10063, 0]
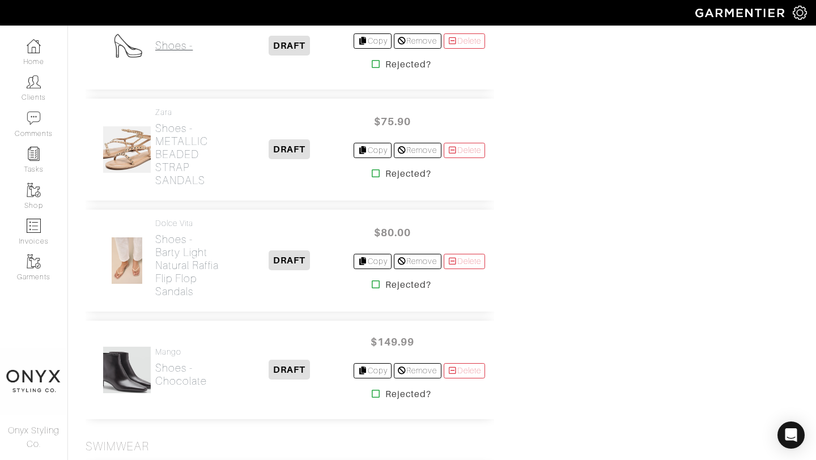
click at [175, 52] on h2 "Shoes -" at bounding box center [173, 45] width 37 height 13
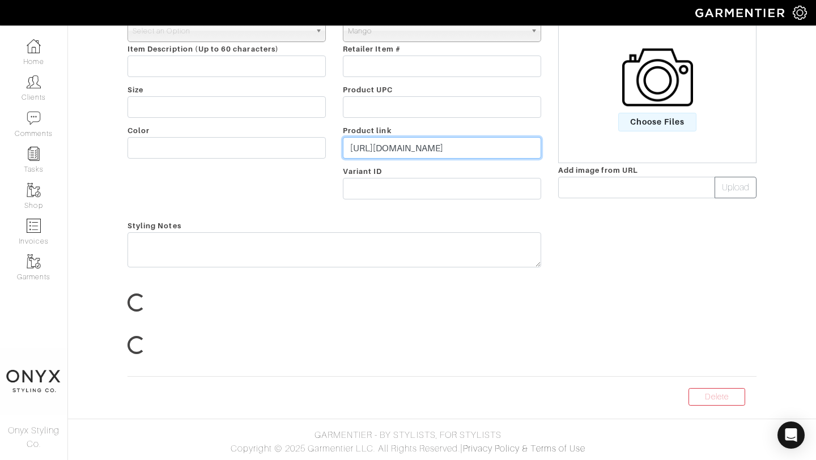
click at [458, 159] on input "[URL][DOMAIN_NAME]" at bounding box center [442, 148] width 198 height 22
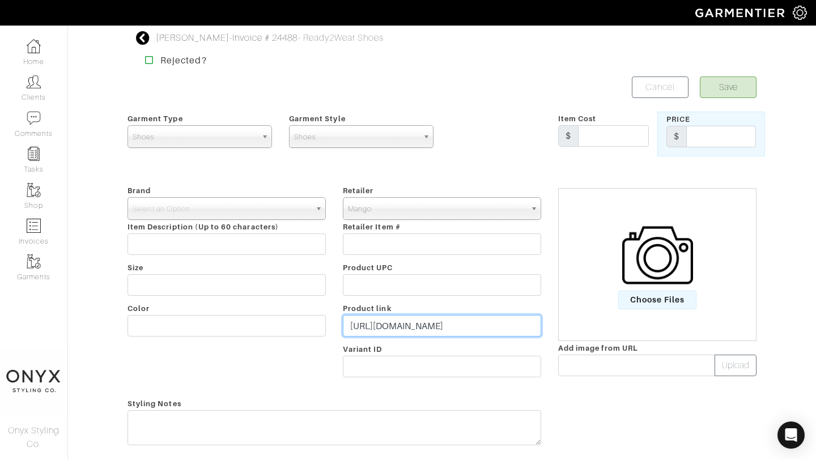
click at [458, 325] on input "[URL][DOMAIN_NAME]" at bounding box center [442, 326] width 198 height 22
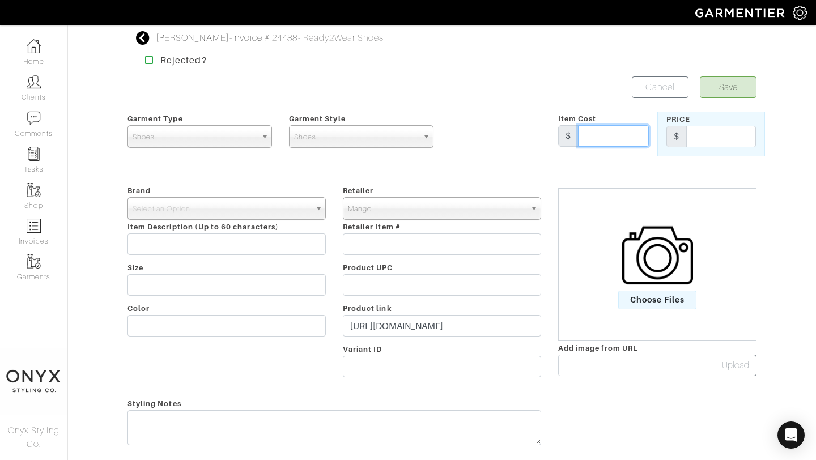
click at [598, 128] on input "text" at bounding box center [613, 136] width 71 height 22
type input "89.99"
click at [711, 139] on input "text" at bounding box center [721, 137] width 70 height 22
type input "89.99"
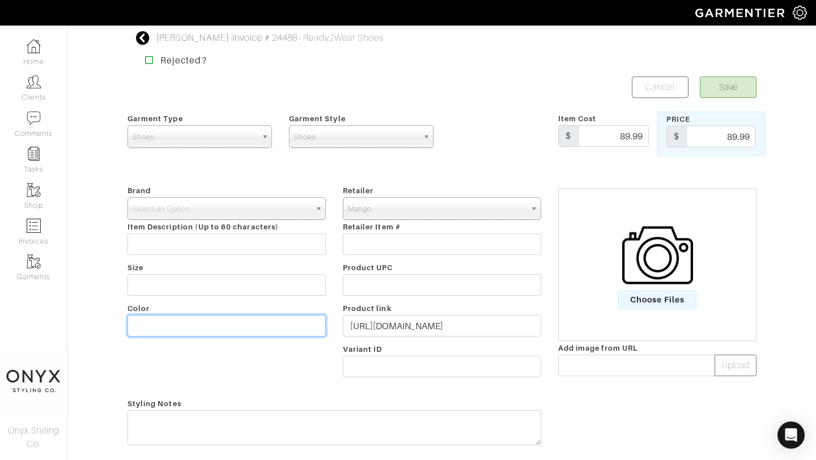
click at [212, 319] on input "text" at bounding box center [227, 326] width 198 height 22
type input "Beige"
click at [249, 214] on span "Select an Option" at bounding box center [222, 209] width 178 height 23
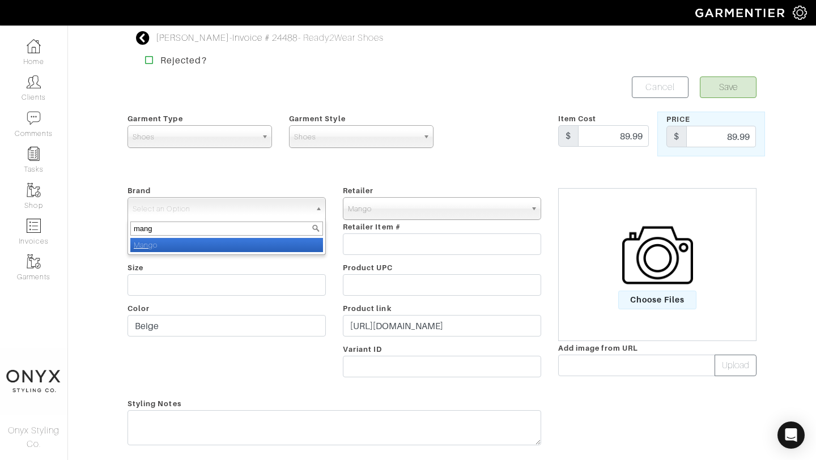
type input "mang"
click at [244, 245] on li "Mang o" at bounding box center [226, 245] width 193 height 14
select select "Mango"
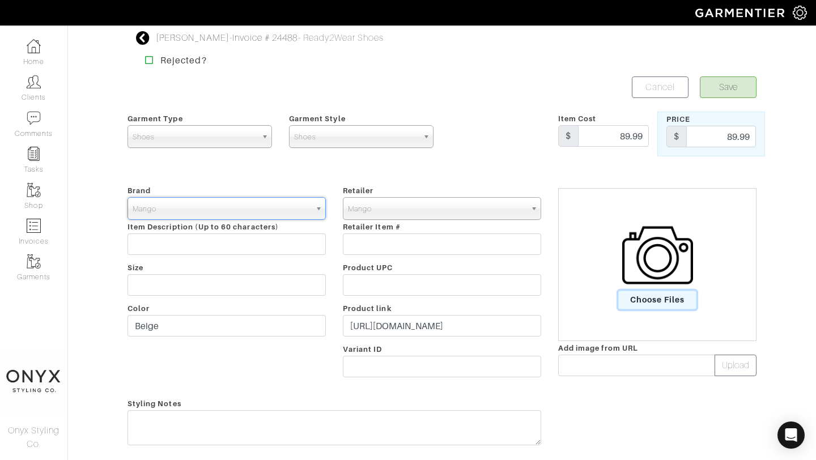
click at [660, 296] on span "Choose Files" at bounding box center [657, 300] width 79 height 19
click at [0, 0] on input "Choose Files" at bounding box center [0, 0] width 0 height 0
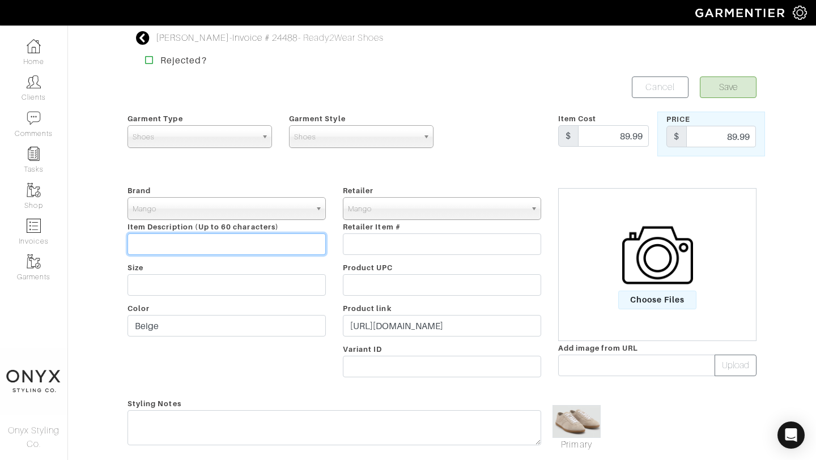
click at [227, 241] on input "text" at bounding box center [227, 244] width 198 height 22
type input "Suede sneaker"
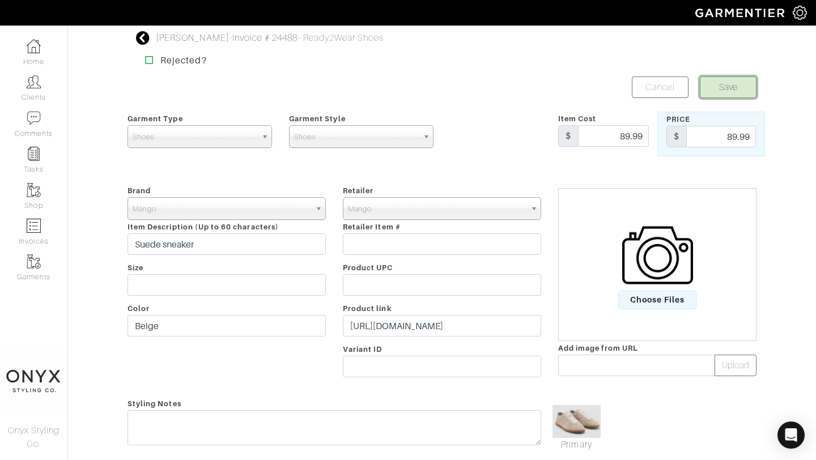
click at [732, 88] on button "Save" at bounding box center [728, 88] width 57 height 22
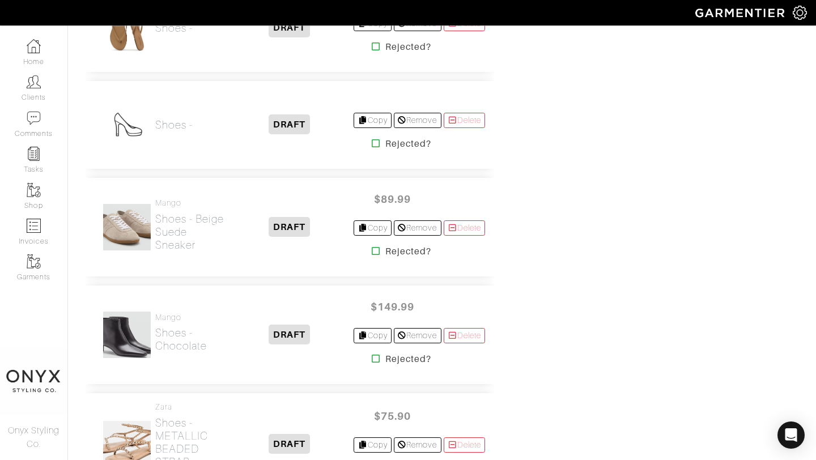
scroll to position [10027, 0]
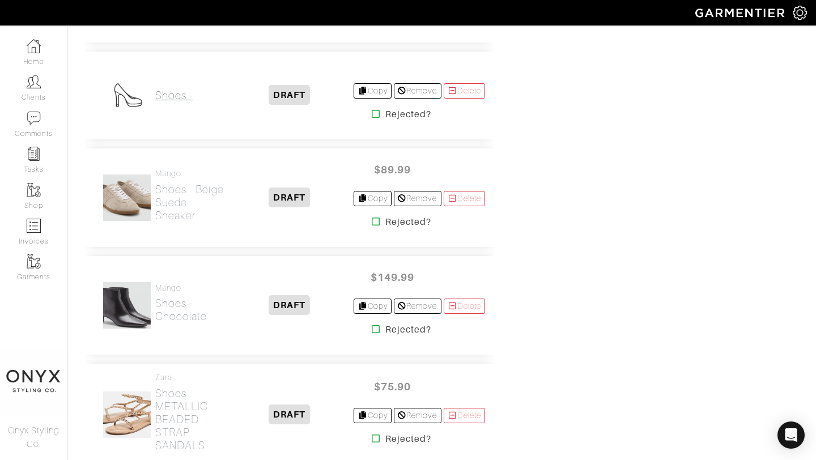
click at [175, 102] on h2 "Shoes -" at bounding box center [173, 95] width 37 height 13
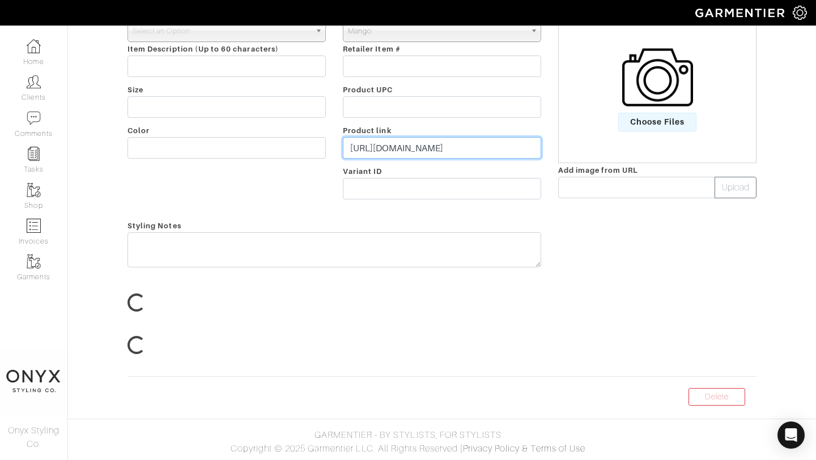
click at [425, 159] on input "https://shop.mango.com/us/en/p/women/shoes/flat-shoes/suede-sneakers_87087173" at bounding box center [442, 148] width 198 height 22
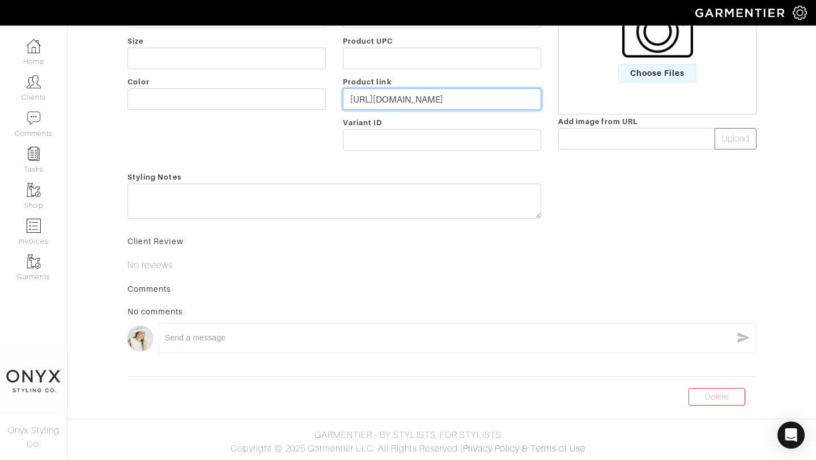
click at [425, 110] on input "https://shop.mango.com/us/en/p/women/shoes/flat-shoes/suede-sneakers_87087173" at bounding box center [442, 99] width 198 height 22
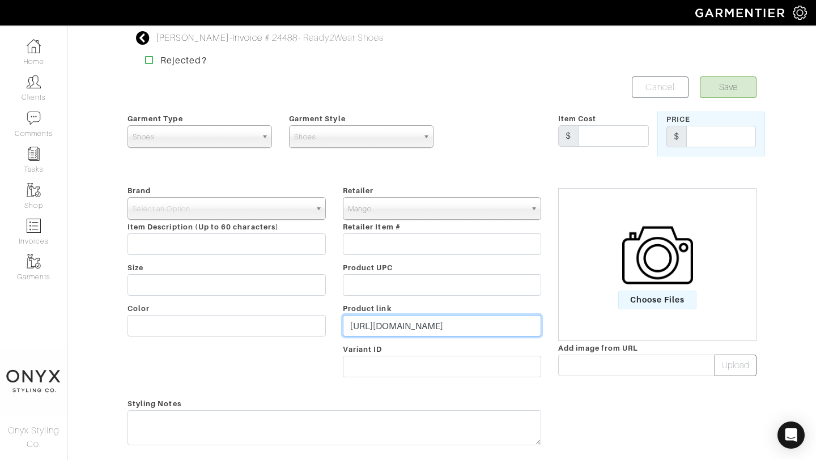
click at [425, 326] on input "https://shop.mango.com/us/en/p/women/shoes/flat-shoes/suede-sneakers_87087173" at bounding box center [442, 326] width 198 height 22
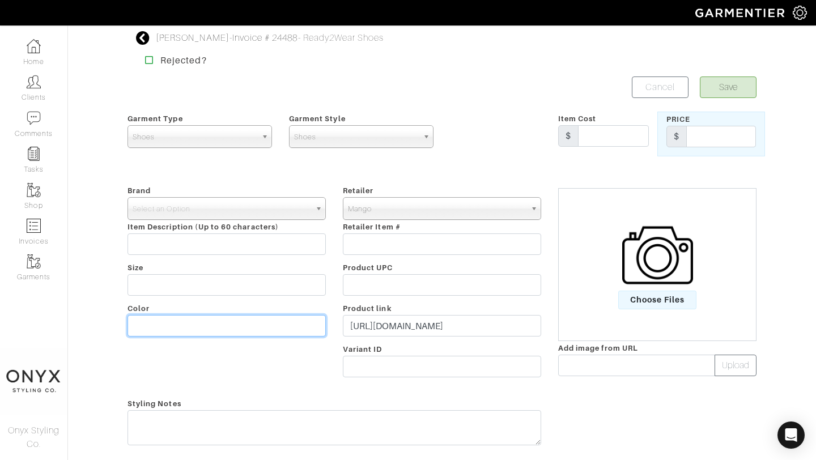
click at [259, 326] on input "text" at bounding box center [227, 326] width 198 height 22
type input "Sand"
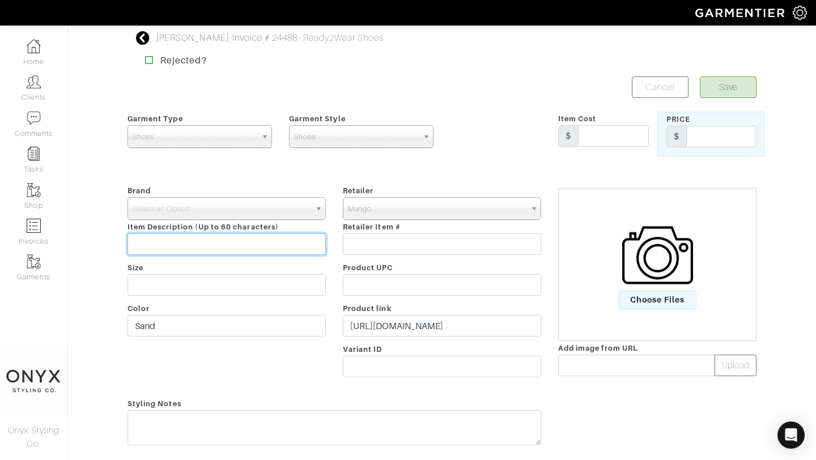
click at [267, 243] on input "text" at bounding box center [227, 244] width 198 height 22
type input "Suede sneaker"
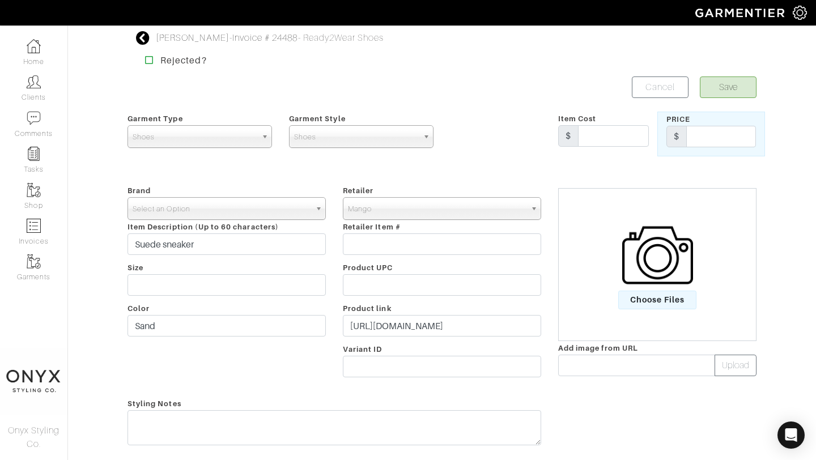
click at [246, 206] on span "Select an Option" at bounding box center [222, 209] width 178 height 23
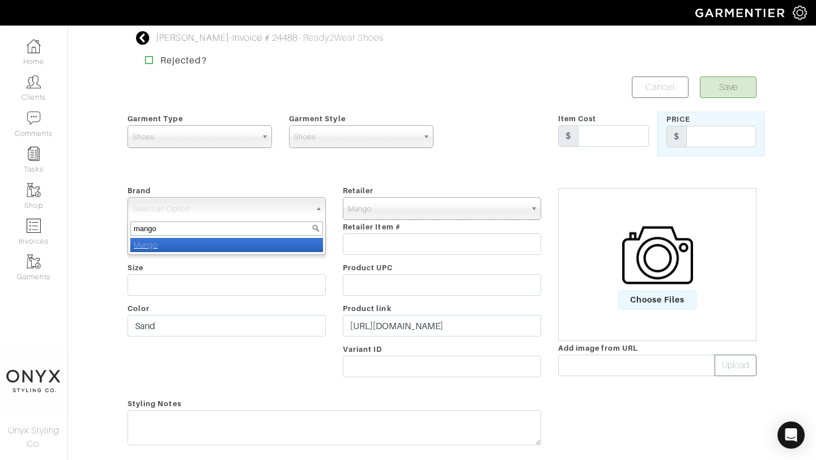
type input "mango"
click at [243, 247] on li "Mango" at bounding box center [226, 245] width 193 height 14
select select "Mango"
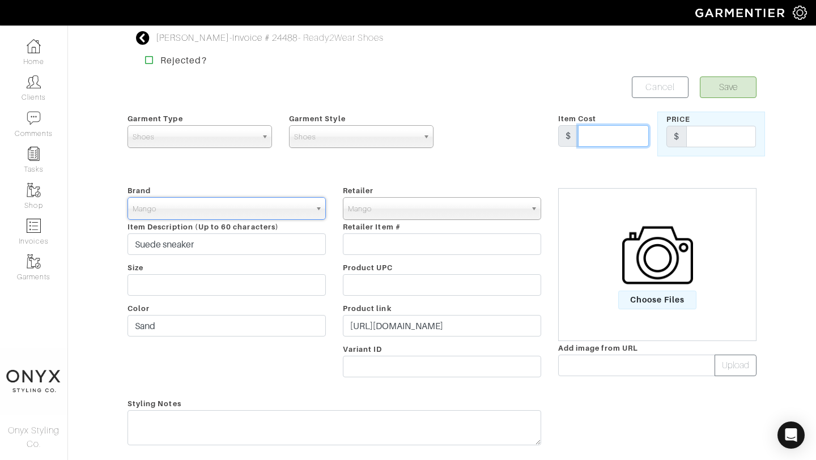
click at [625, 142] on input "text" at bounding box center [613, 136] width 71 height 22
type input "89.99"
click at [707, 139] on input "text" at bounding box center [721, 137] width 70 height 22
type input "89.99"
click at [650, 300] on span "Choose Files" at bounding box center [657, 300] width 79 height 19
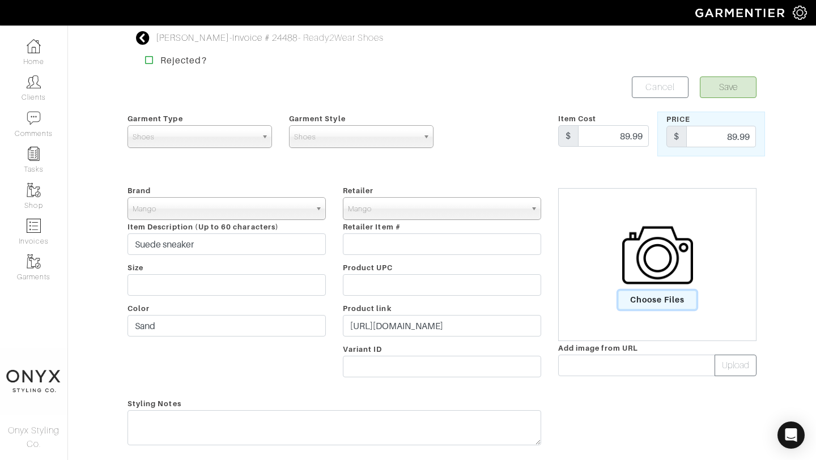
click at [0, 0] on input "Choose Files" at bounding box center [0, 0] width 0 height 0
click at [733, 96] on button "Save" at bounding box center [728, 88] width 57 height 22
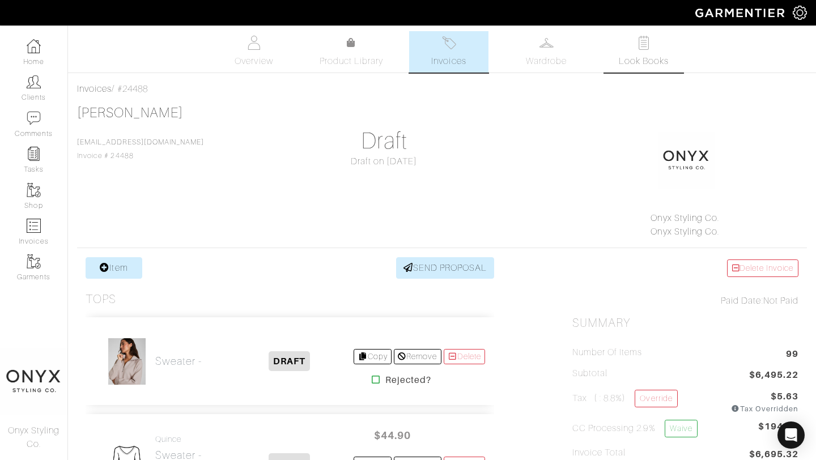
click at [624, 58] on span "Look Books" at bounding box center [644, 61] width 50 height 14
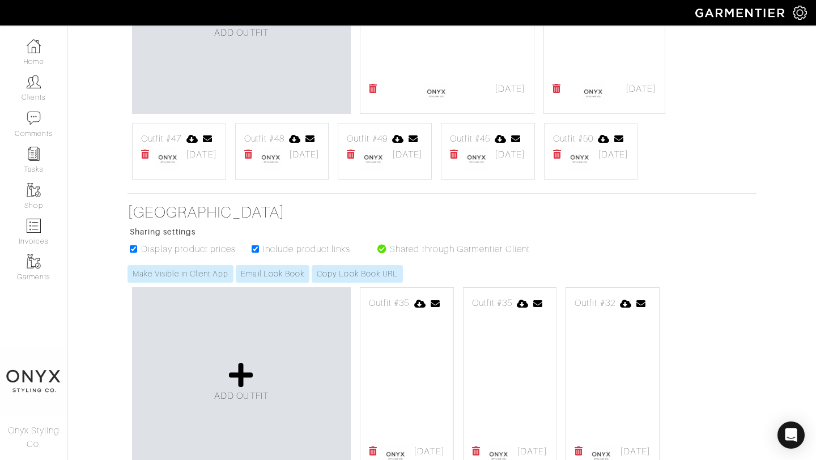
scroll to position [368, 0]
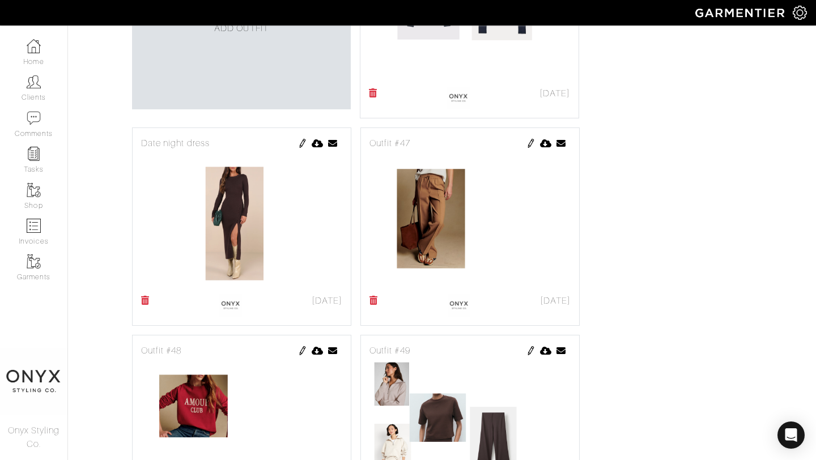
click at [528, 148] on img at bounding box center [530, 143] width 9 height 9
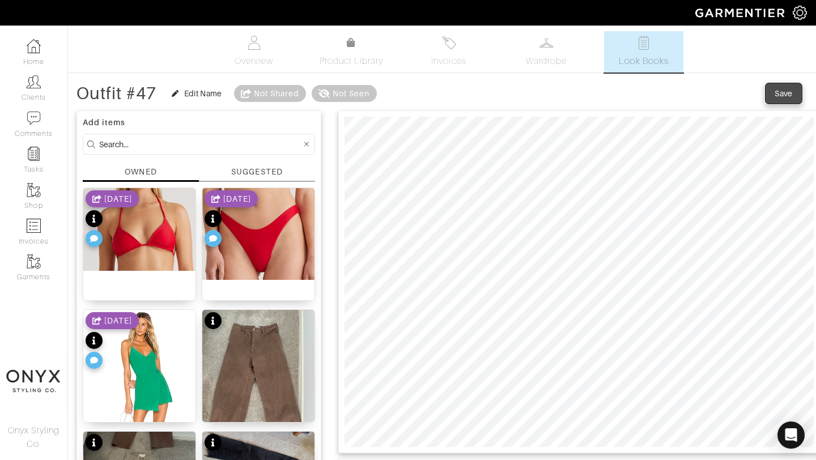
click at [781, 96] on div "Save" at bounding box center [784, 93] width 18 height 11
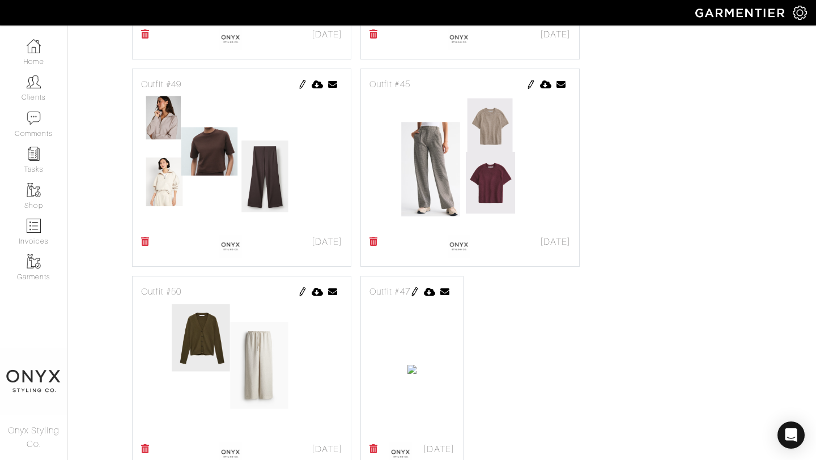
scroll to position [704, 0]
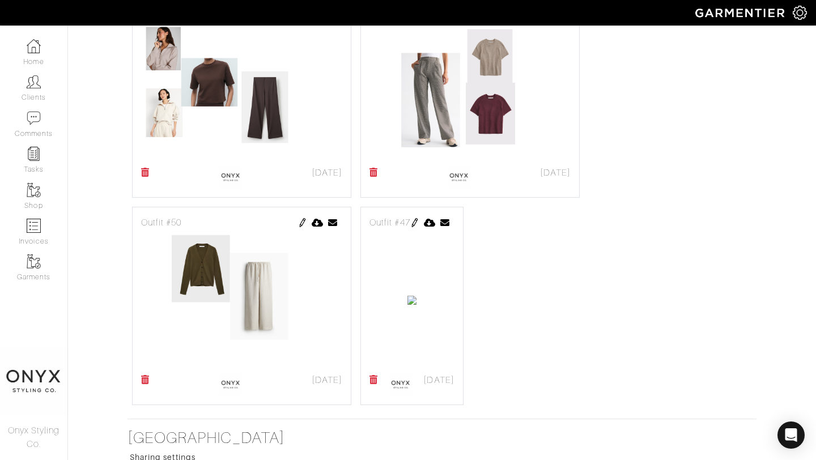
click at [371, 384] on link at bounding box center [374, 384] width 9 height 23
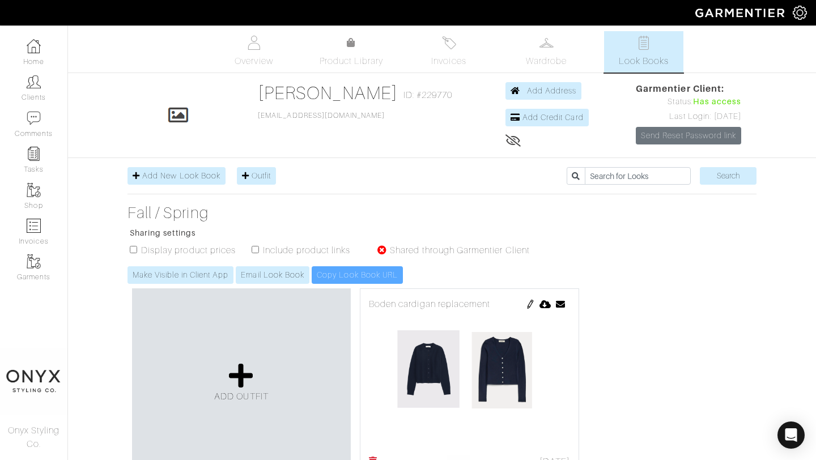
click at [529, 303] on img at bounding box center [530, 304] width 9 height 9
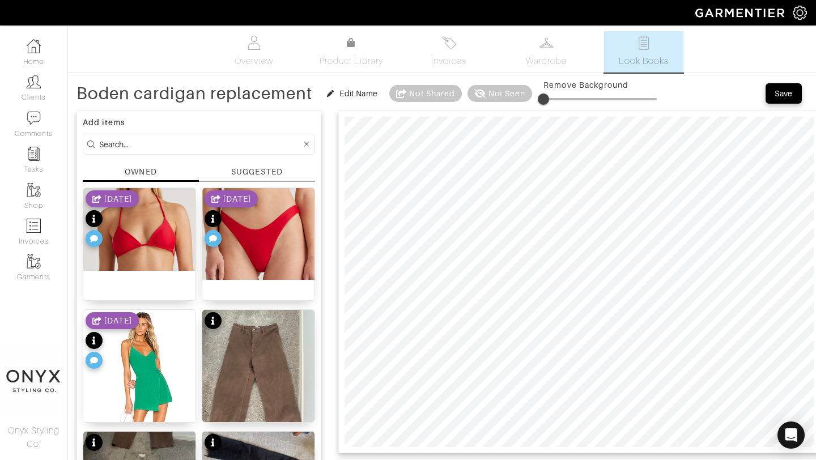
click at [266, 171] on div "SUGGESTED" at bounding box center [256, 172] width 51 height 12
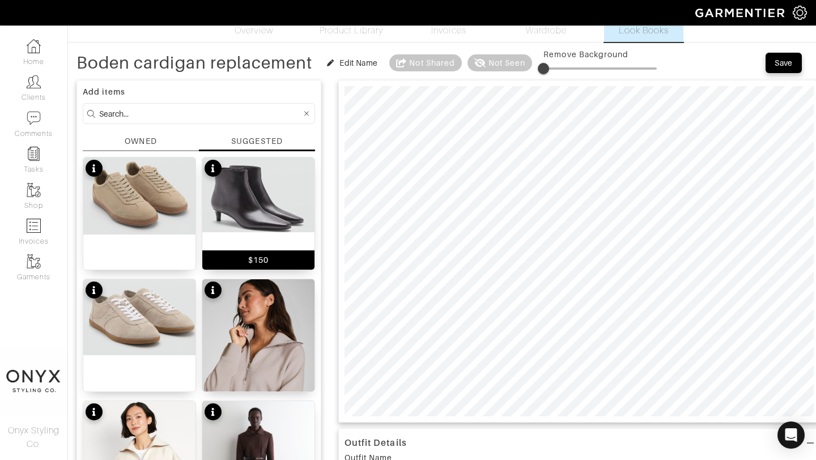
scroll to position [28, 0]
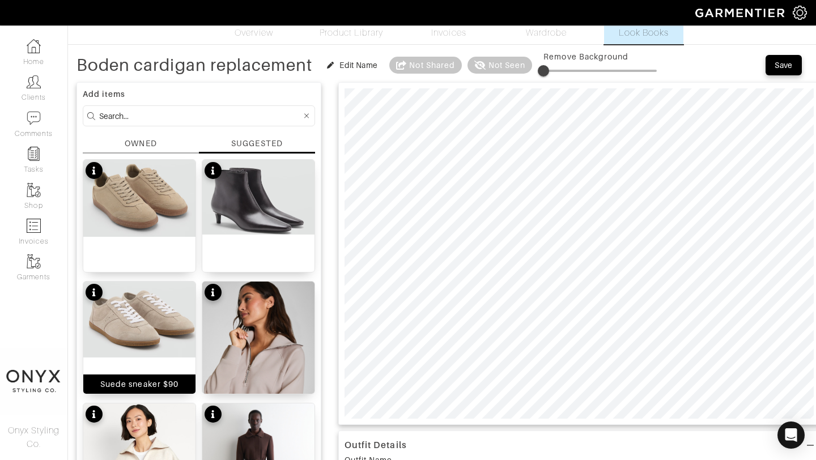
click at [161, 317] on img at bounding box center [139, 320] width 112 height 76
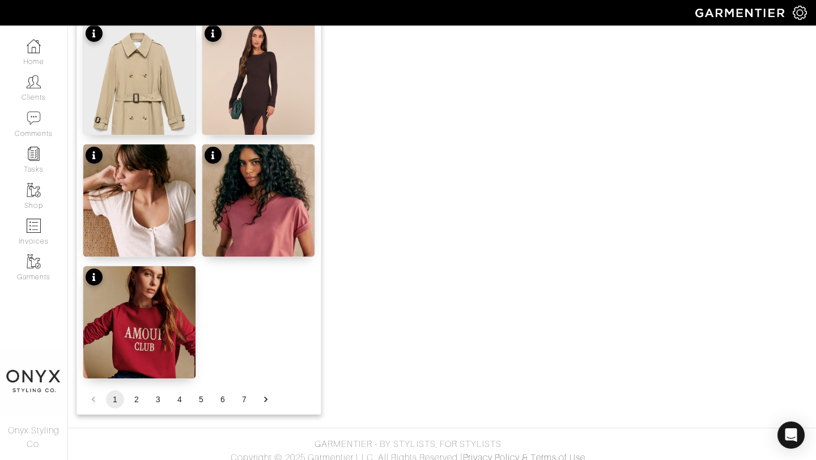
scroll to position [1393, 0]
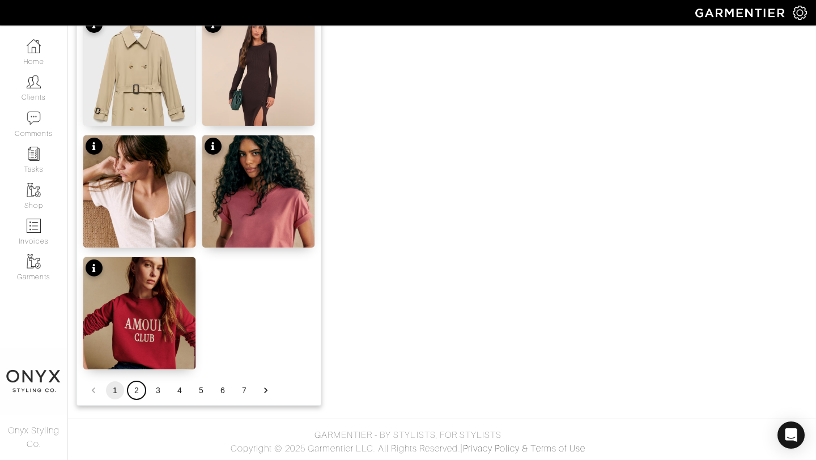
click at [135, 394] on button "2" at bounding box center [137, 390] width 18 height 18
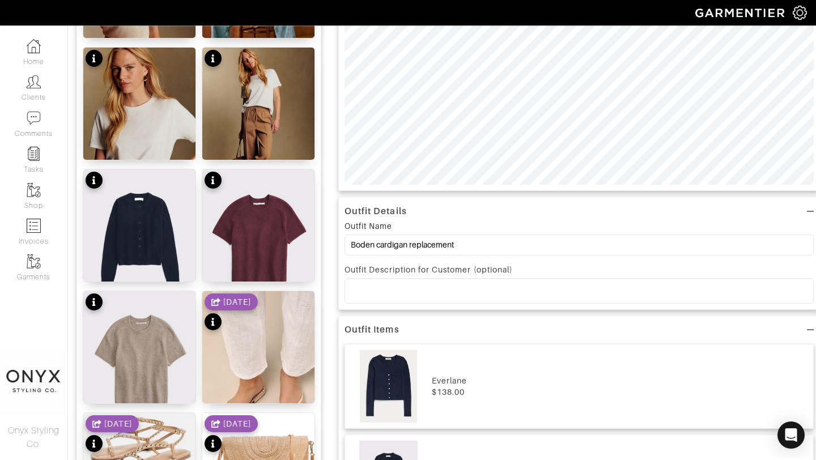
scroll to position [311, 0]
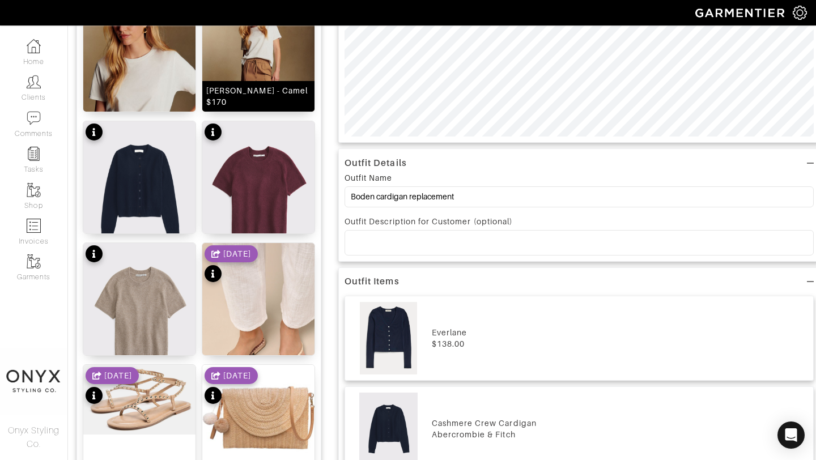
click at [267, 67] on img at bounding box center [258, 78] width 112 height 158
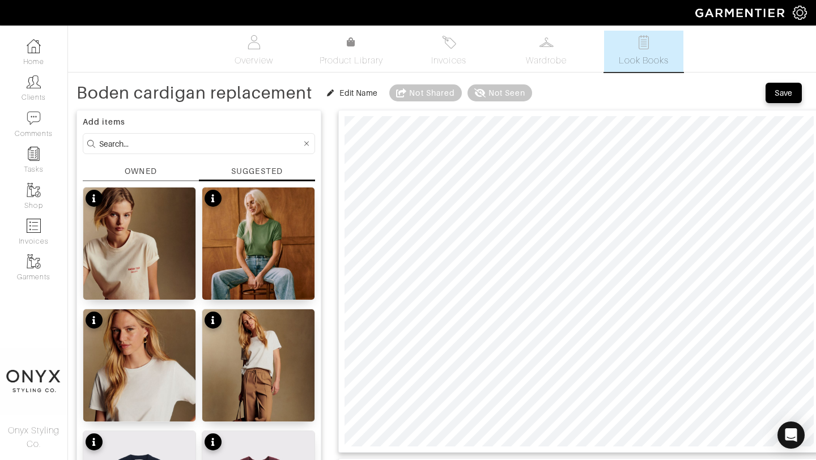
scroll to position [0, 0]
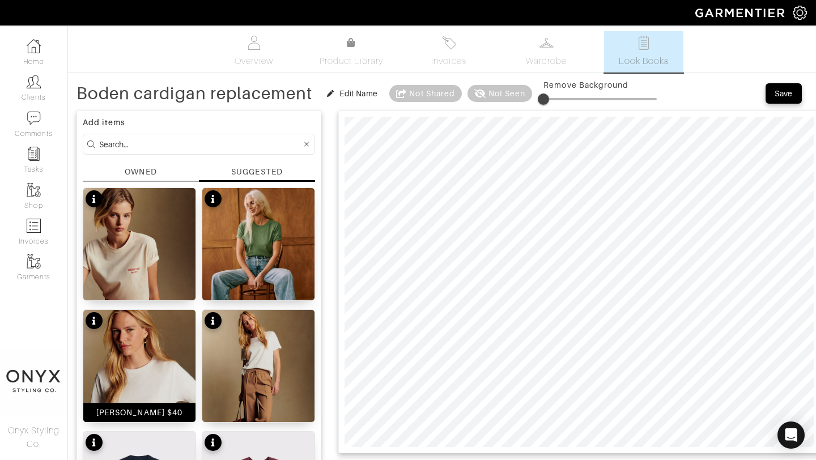
click at [145, 351] on img at bounding box center [139, 389] width 112 height 158
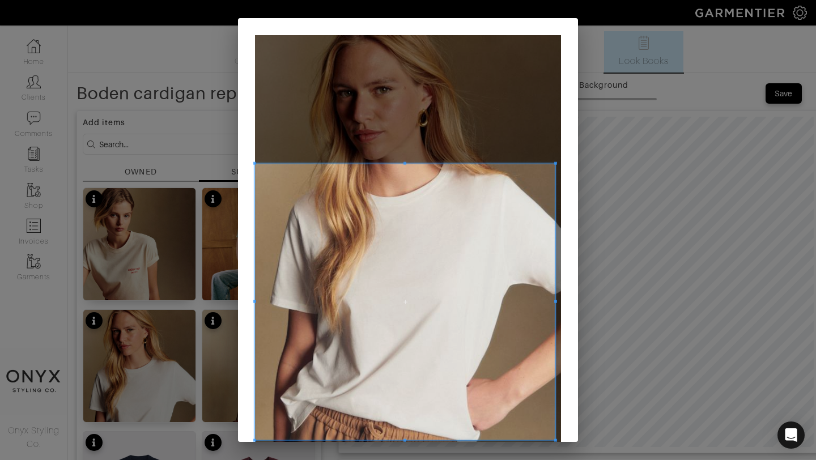
click at [554, 439] on span at bounding box center [555, 440] width 3 height 3
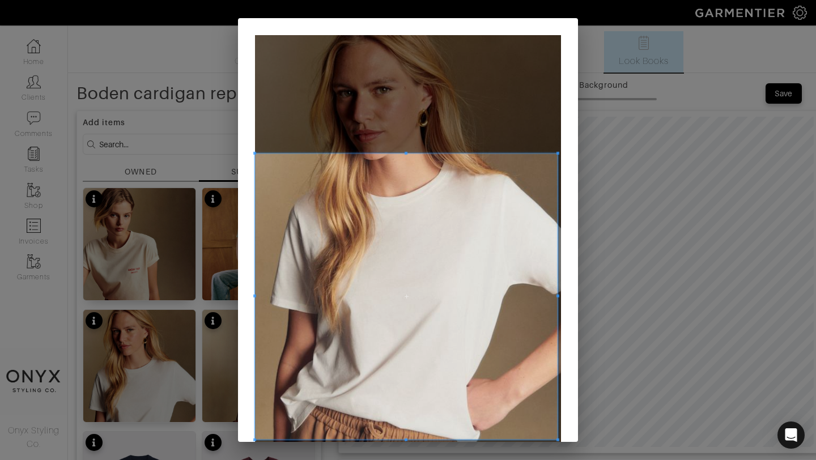
click at [559, 152] on span at bounding box center [558, 153] width 3 height 3
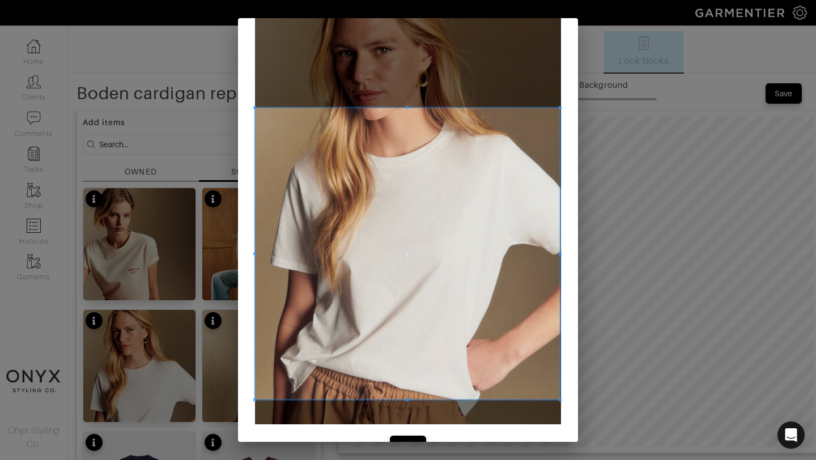
scroll to position [71, 0]
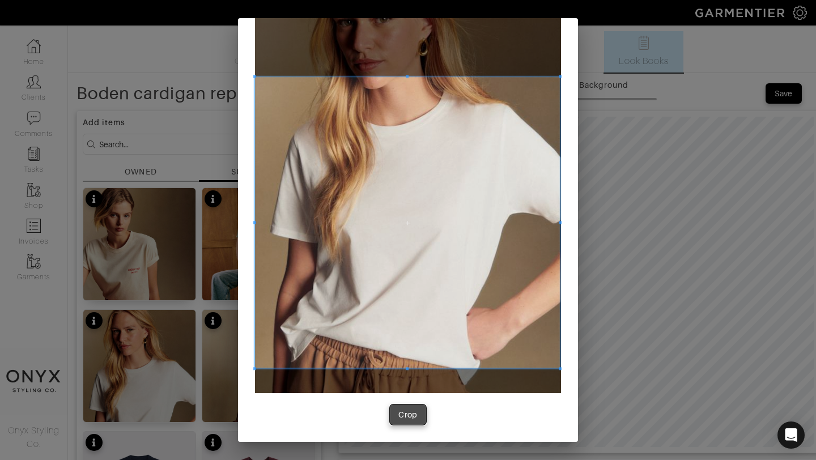
click at [413, 410] on div "Crop" at bounding box center [407, 414] width 19 height 11
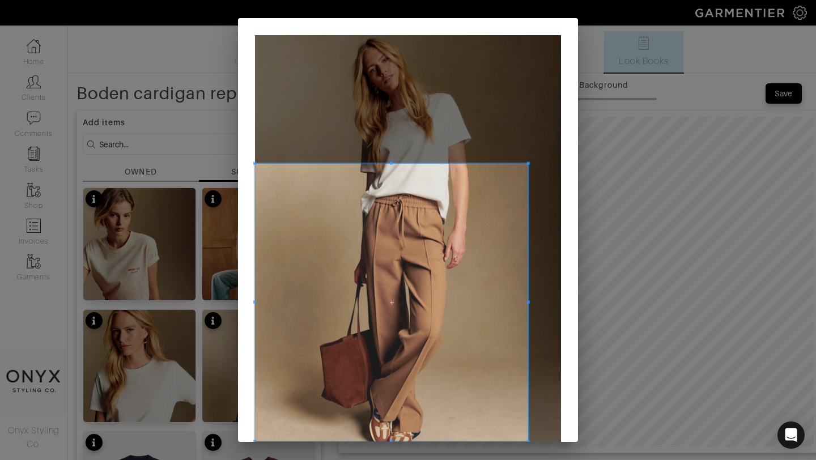
click at [527, 443] on div "Crop" at bounding box center [408, 230] width 816 height 460
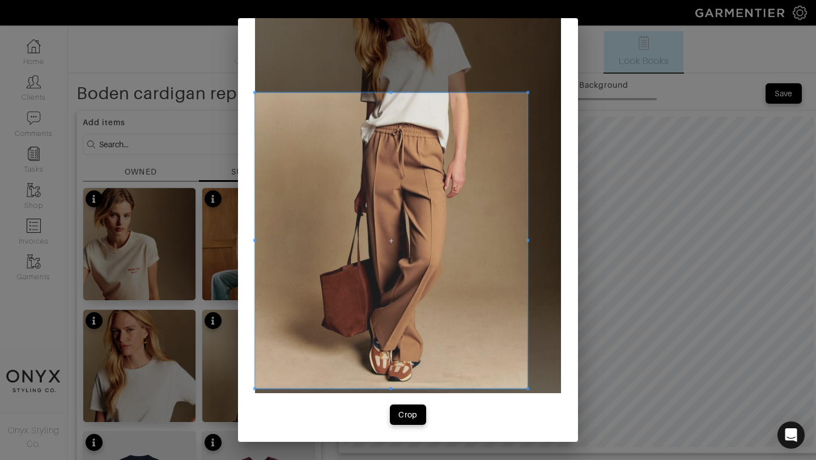
click at [528, 389] on span at bounding box center [527, 389] width 3 height 3
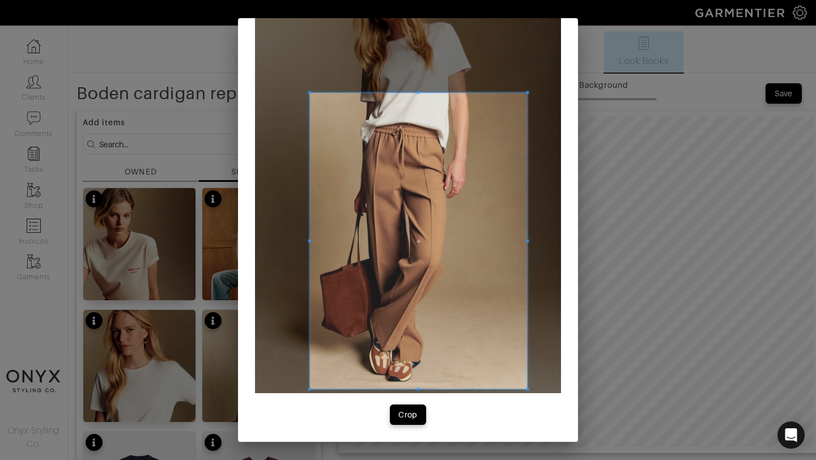
click at [311, 243] on span at bounding box center [309, 241] width 3 height 296
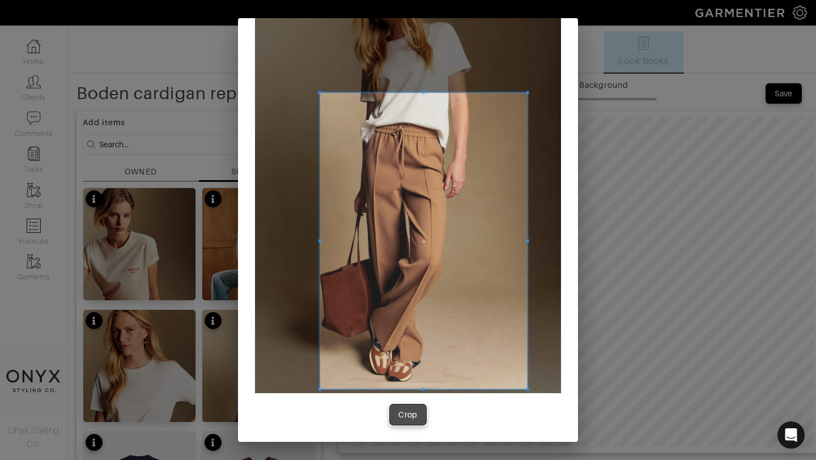
click at [410, 417] on div "Crop" at bounding box center [407, 414] width 19 height 11
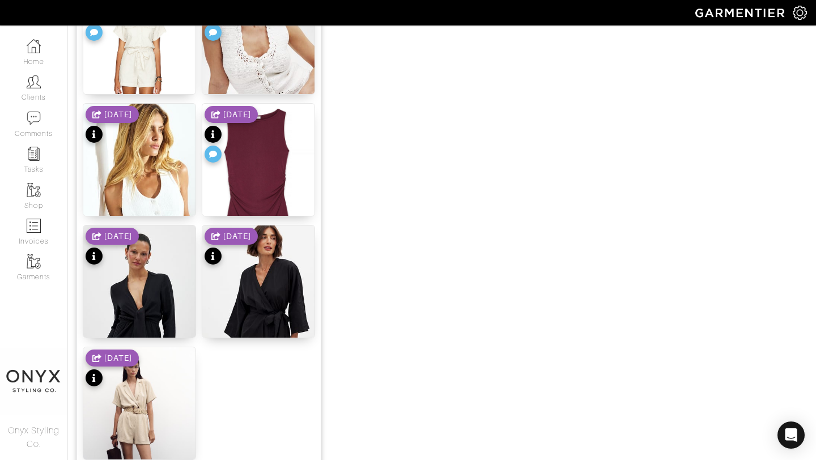
scroll to position [1393, 0]
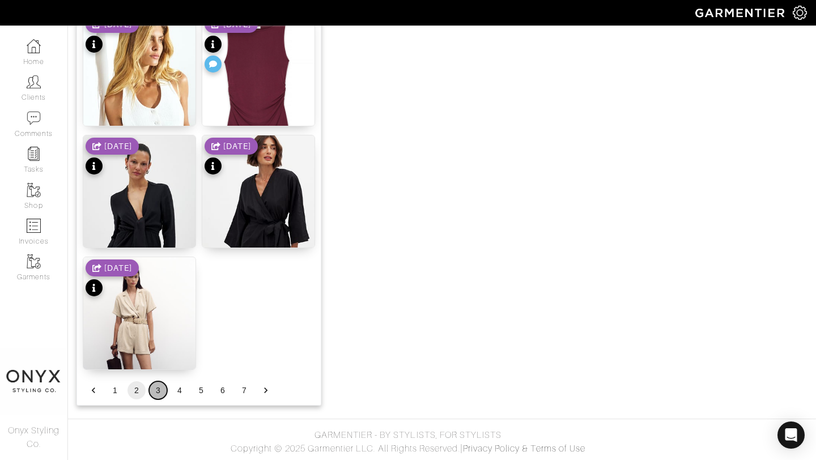
click at [159, 389] on button "3" at bounding box center [158, 390] width 18 height 18
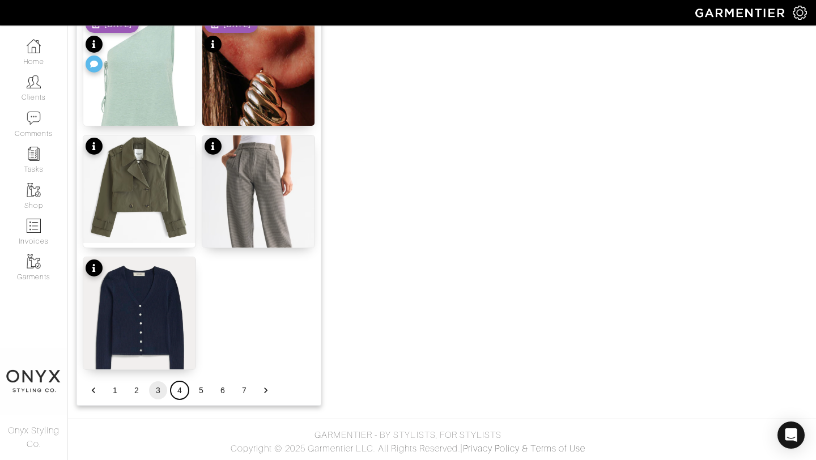
click at [180, 392] on button "4" at bounding box center [180, 390] width 18 height 18
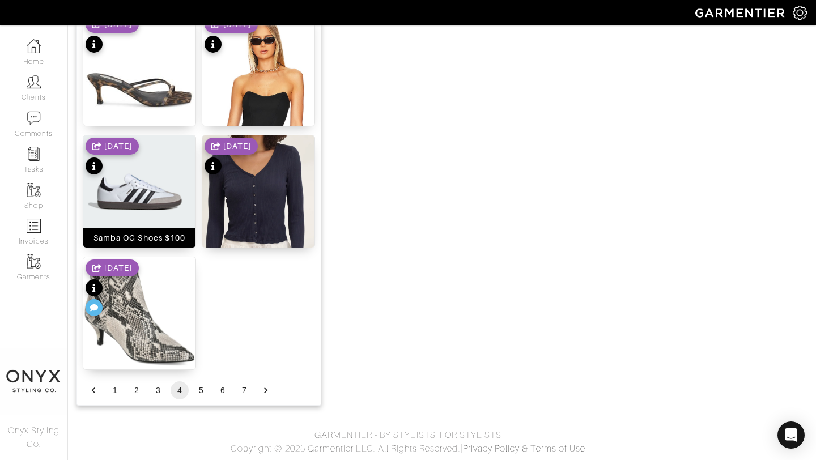
click at [133, 180] on img at bounding box center [139, 191] width 112 height 112
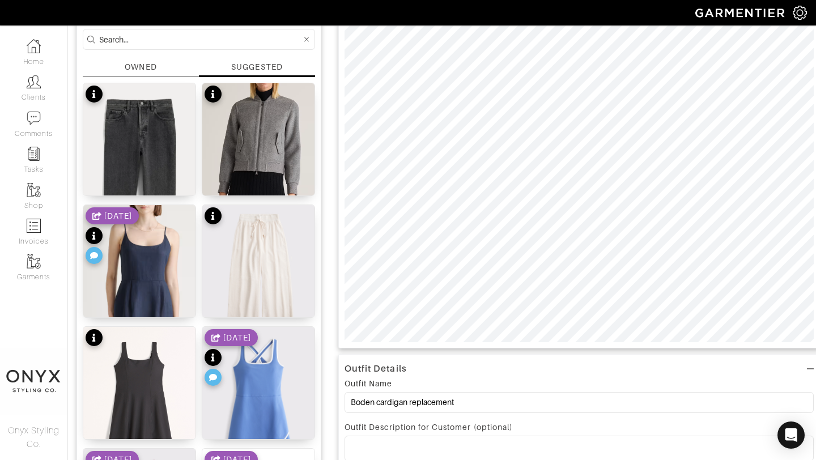
scroll to position [0, 0]
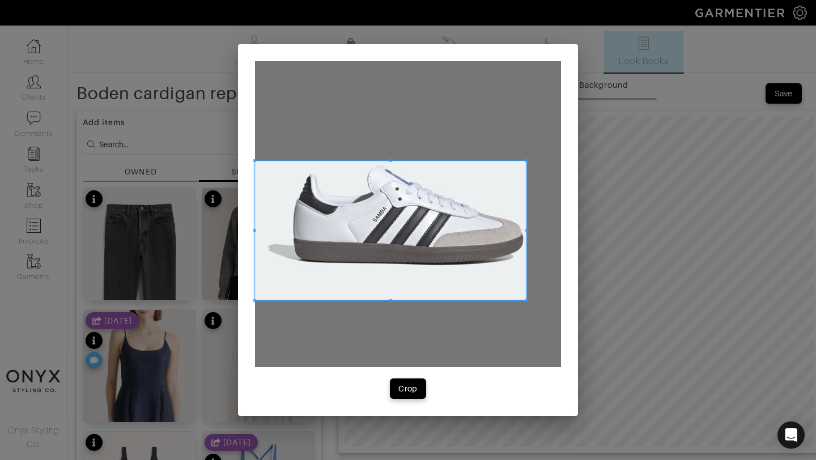
click at [526, 160] on span at bounding box center [526, 160] width 3 height 3
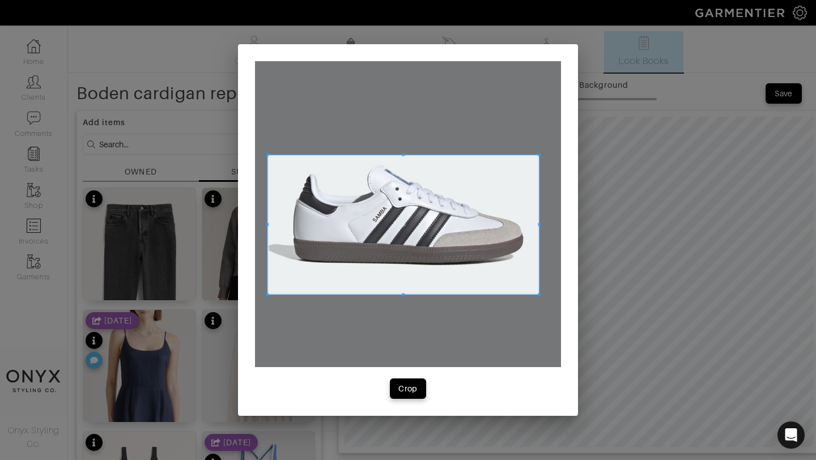
click at [500, 193] on span at bounding box center [402, 224] width 271 height 139
click at [413, 390] on div "Crop" at bounding box center [407, 388] width 19 height 11
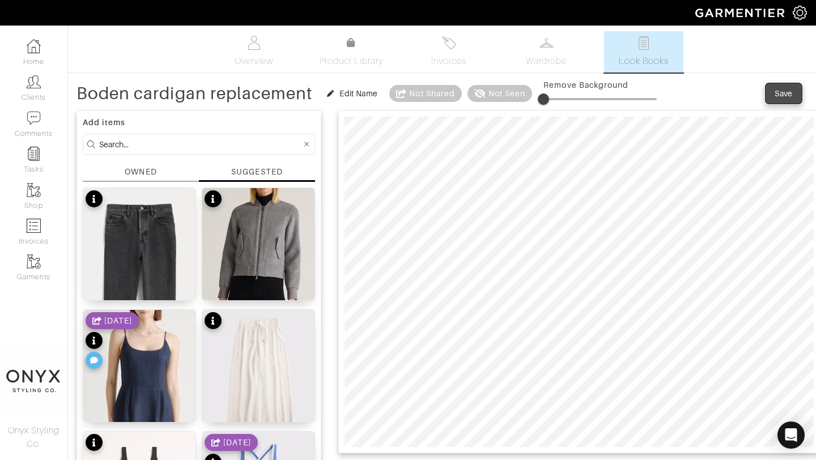
click at [792, 88] on div "Save" at bounding box center [784, 93] width 18 height 11
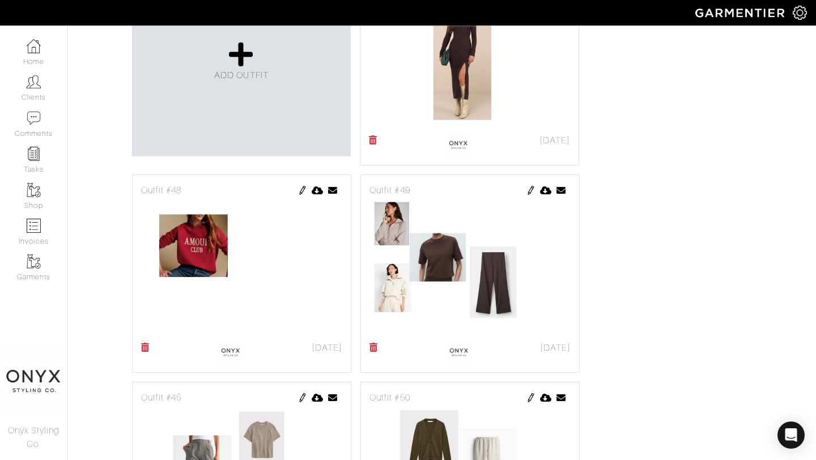
scroll to position [322, 0]
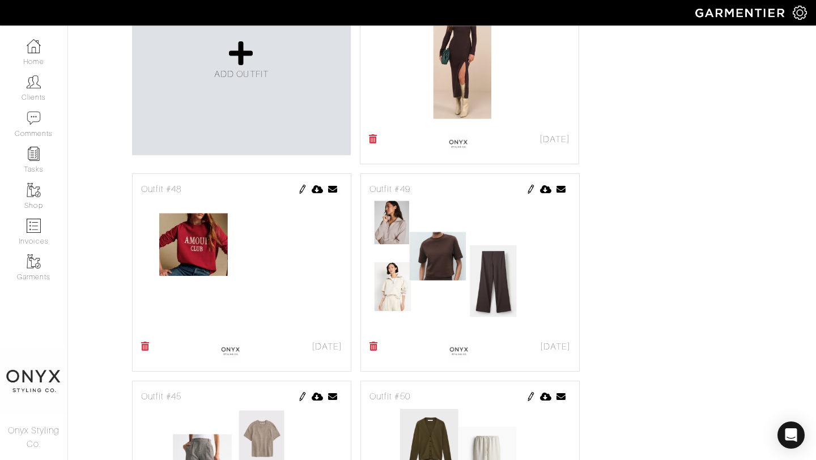
click at [529, 190] on img at bounding box center [530, 189] width 9 height 9
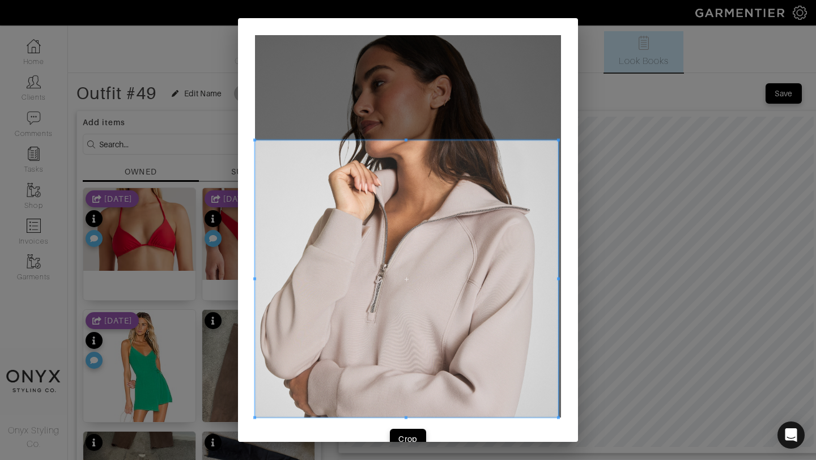
click at [557, 424] on div "Crop" at bounding box center [408, 242] width 340 height 448
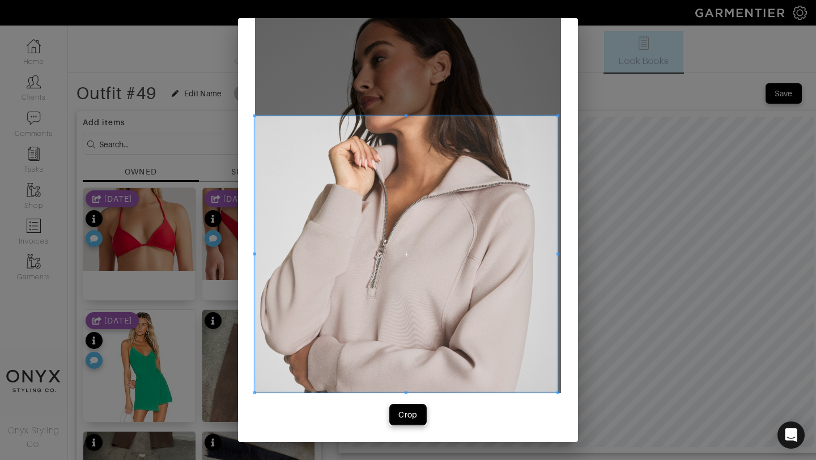
click div "Crop"
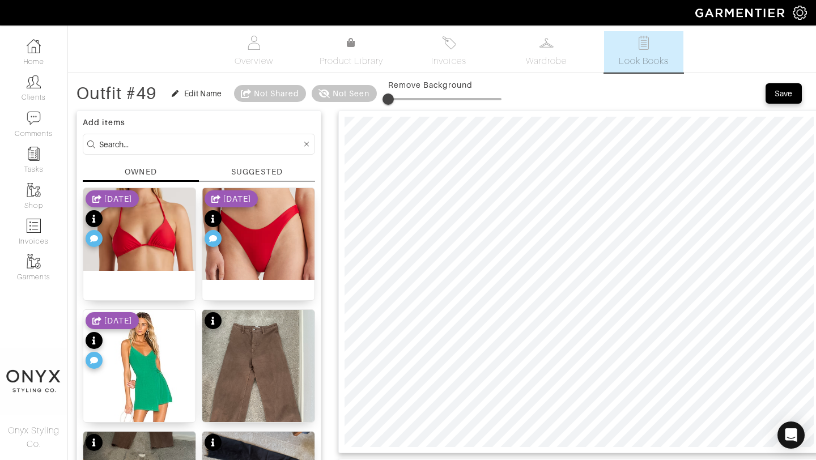
click div "SUGGESTED"
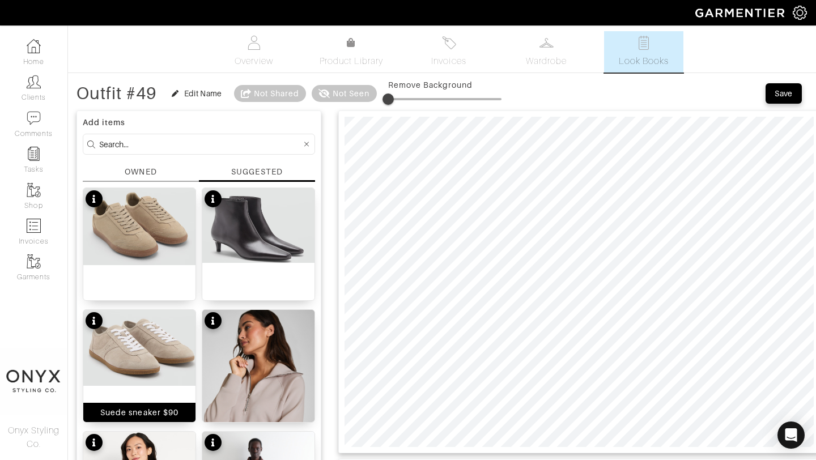
click img
click div "Save"
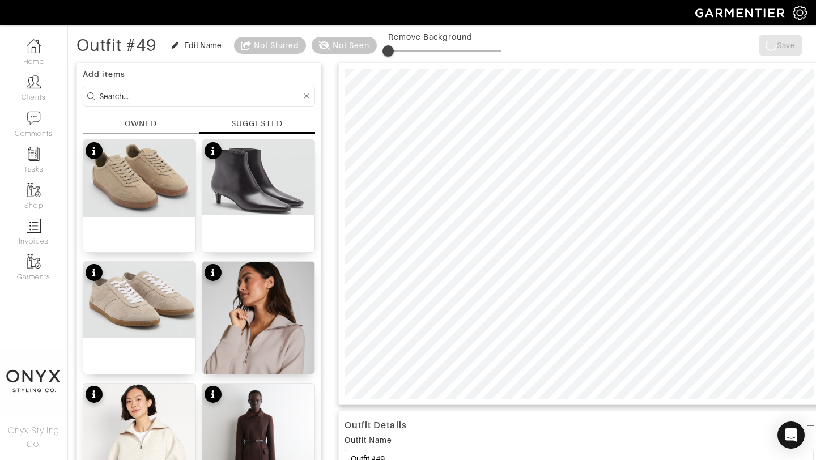
scroll to position [132, 0]
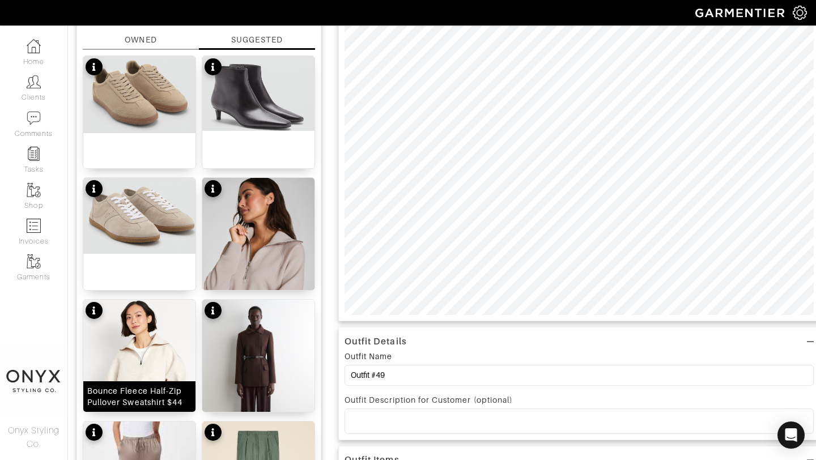
click img
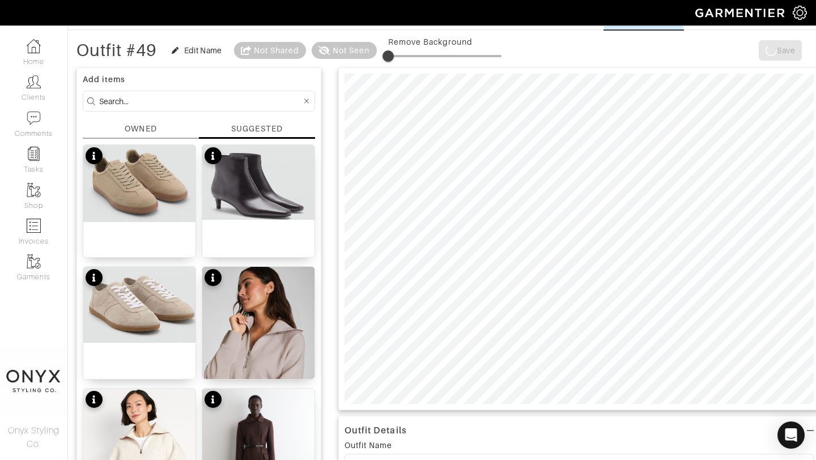
scroll to position [24, 0]
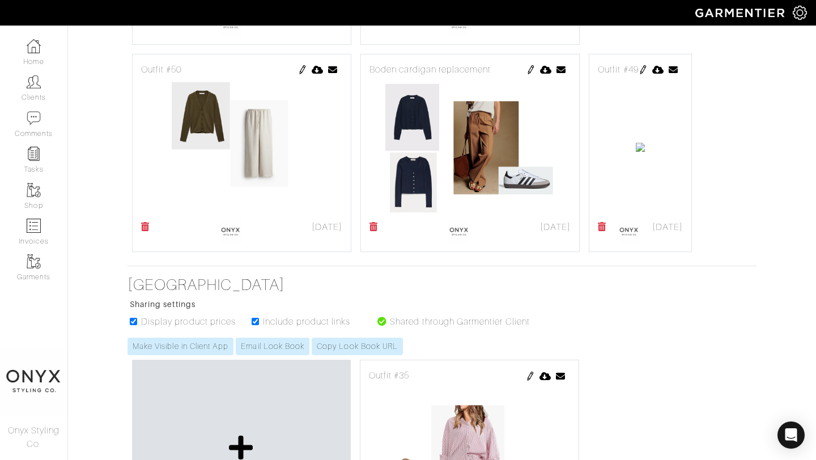
scroll to position [674, 0]
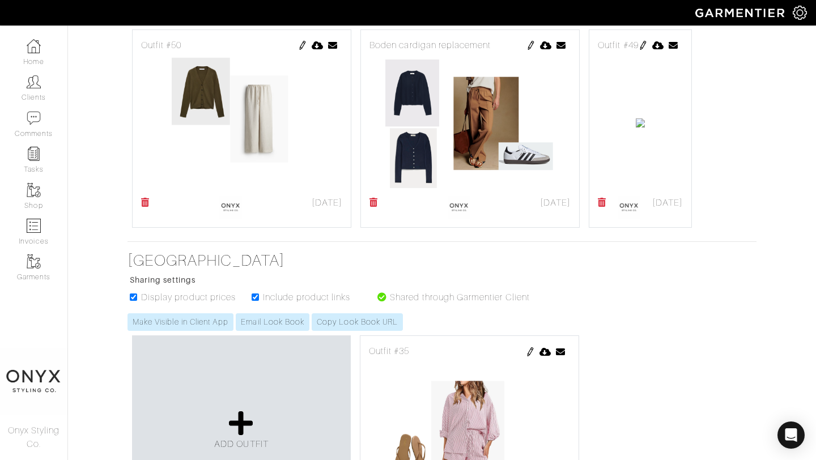
click at [639, 50] on img at bounding box center [643, 45] width 9 height 9
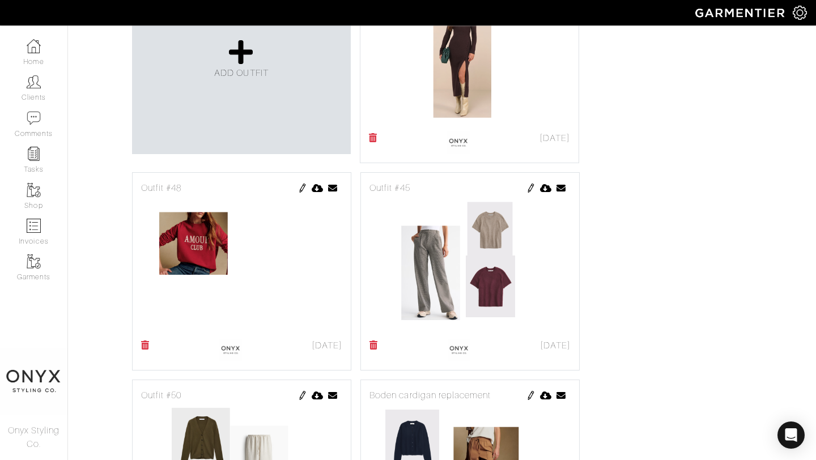
scroll to position [323, 0]
click at [529, 191] on img at bounding box center [530, 188] width 9 height 9
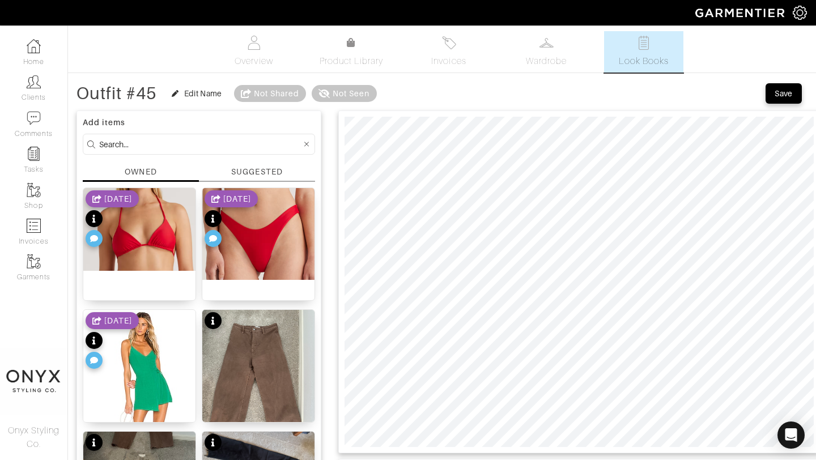
click at [266, 167] on div "SUGGESTED" at bounding box center [256, 172] width 51 height 12
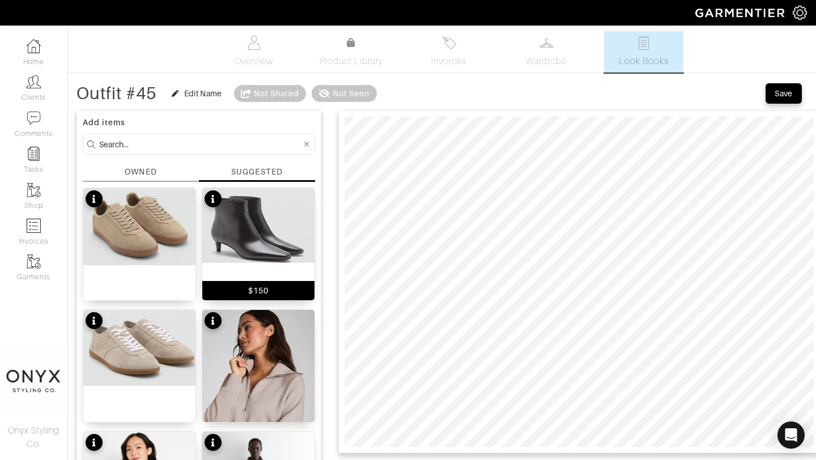
click at [281, 224] on img at bounding box center [258, 225] width 112 height 75
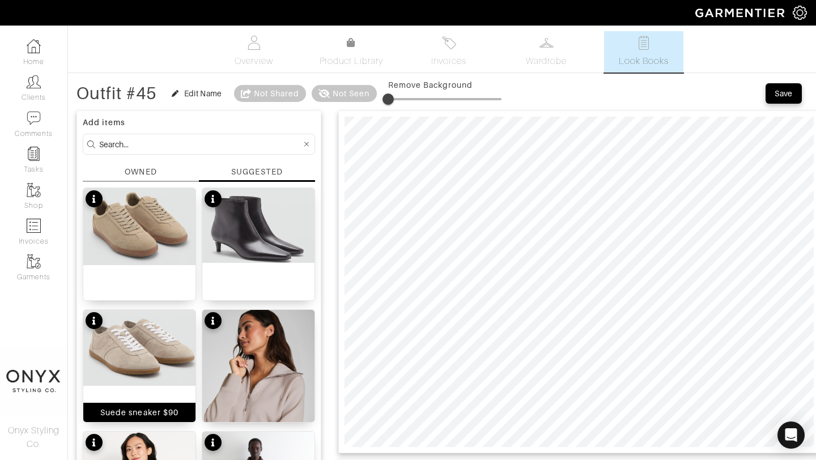
click at [155, 353] on img at bounding box center [139, 348] width 112 height 76
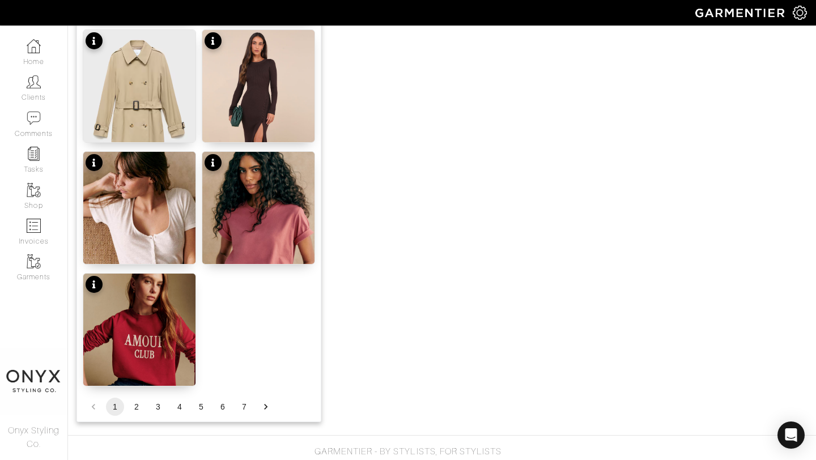
scroll to position [1393, 0]
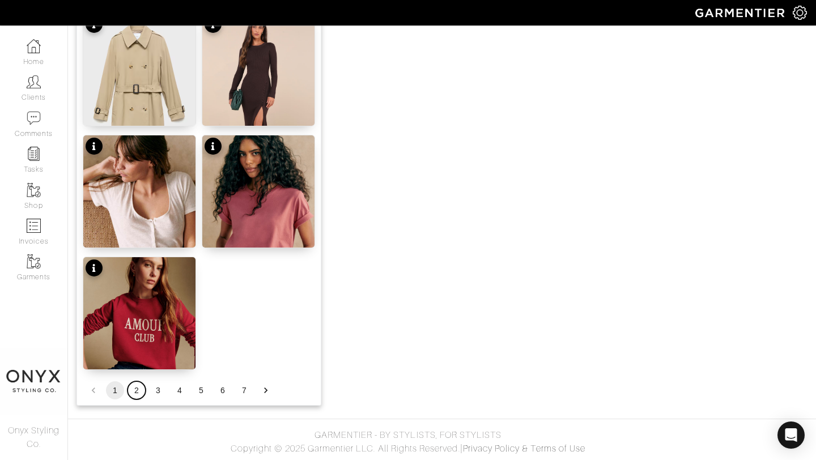
click at [135, 395] on button "2" at bounding box center [137, 390] width 18 height 18
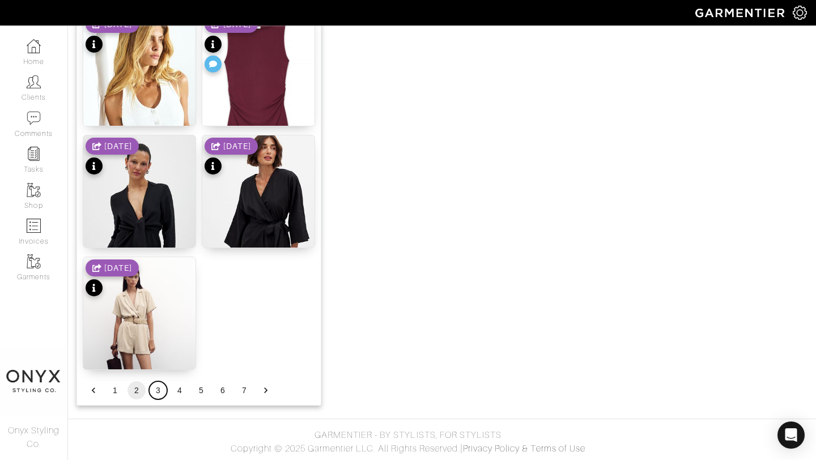
click at [160, 389] on button "3" at bounding box center [158, 390] width 18 height 18
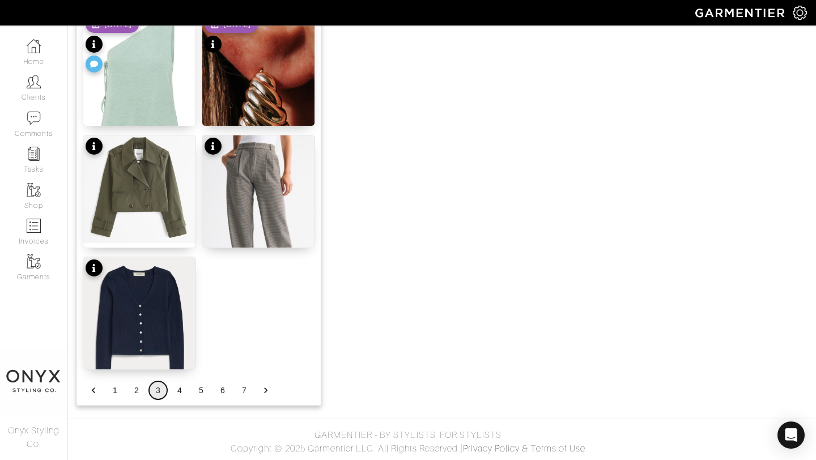
scroll to position [1373, 0]
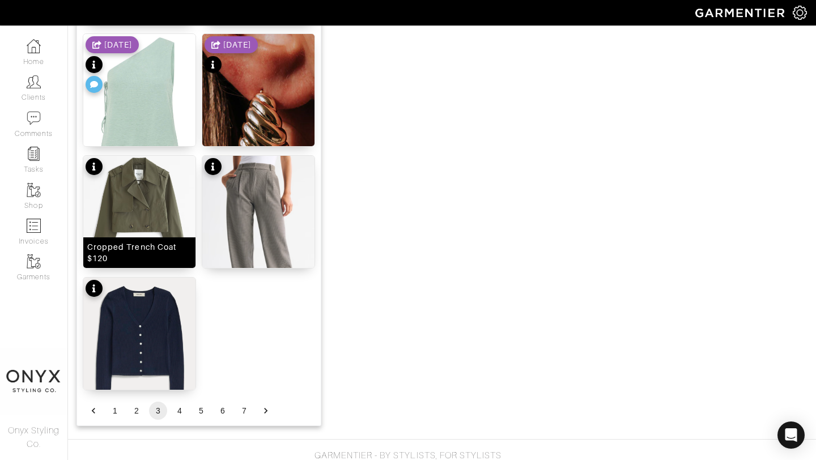
click at [151, 197] on img at bounding box center [139, 210] width 112 height 108
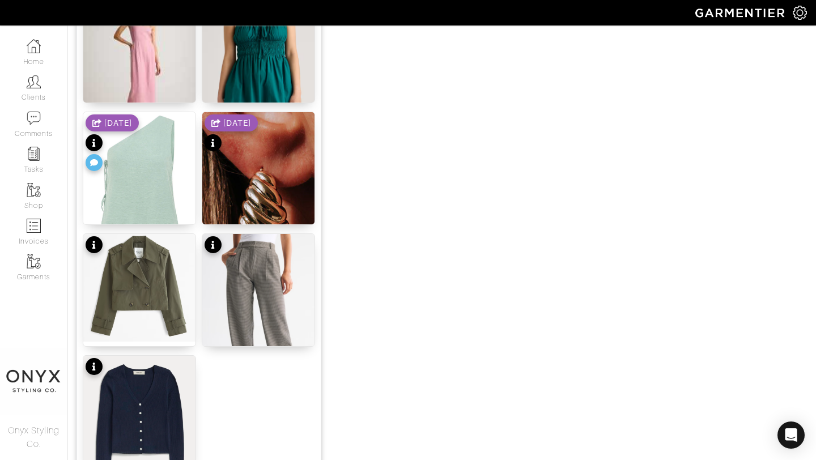
scroll to position [1393, 0]
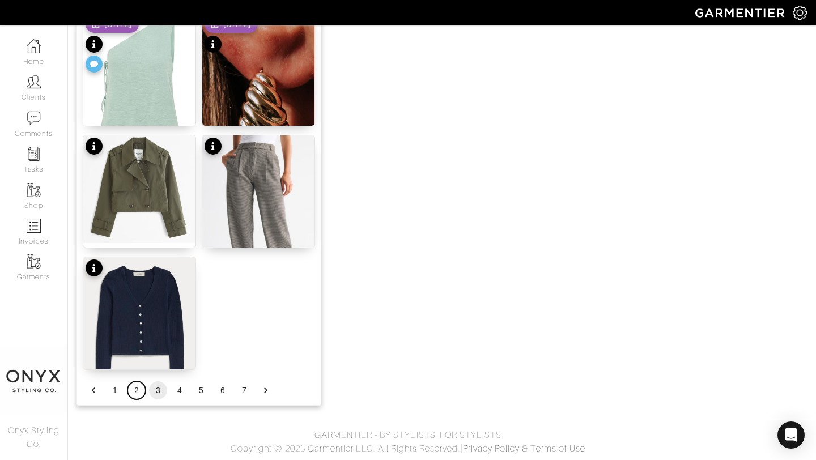
click at [137, 390] on button "2" at bounding box center [137, 390] width 18 height 18
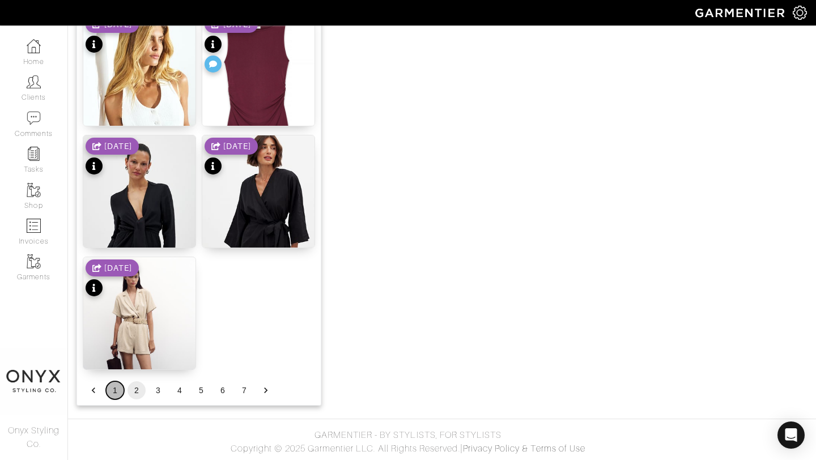
click at [116, 388] on button "1" at bounding box center [115, 390] width 18 height 18
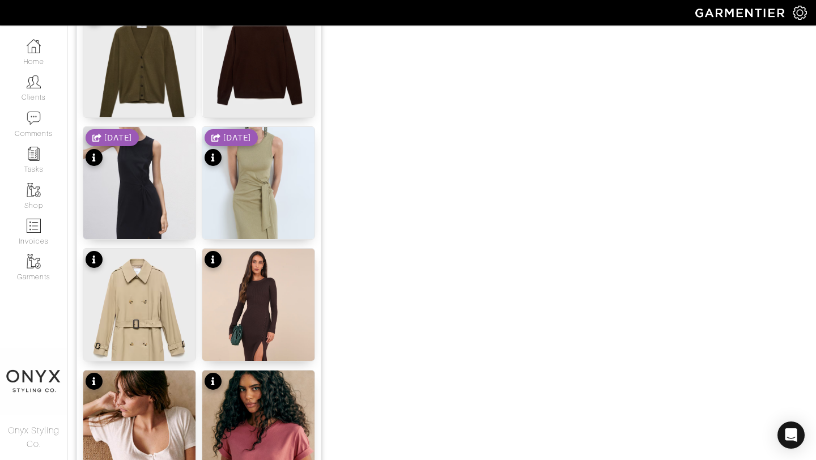
scroll to position [1138, 0]
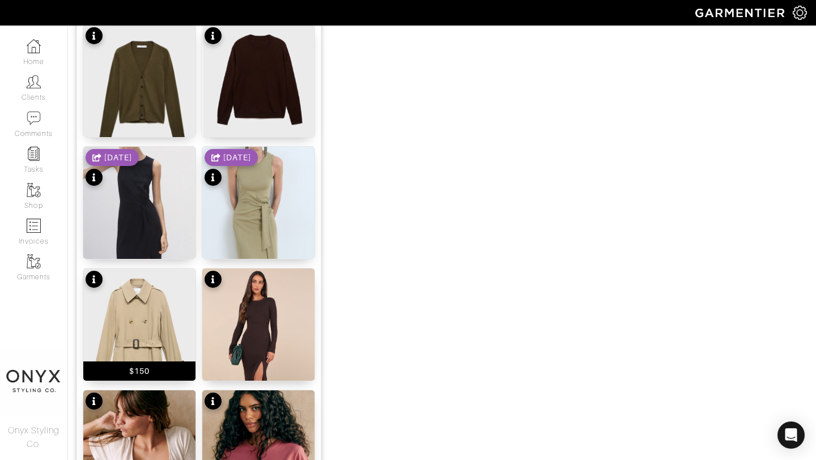
click at [151, 325] on img at bounding box center [139, 349] width 112 height 161
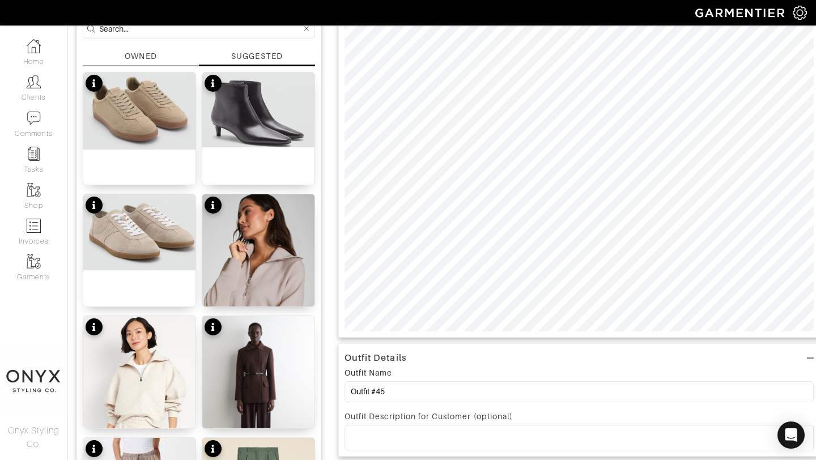
scroll to position [129, 0]
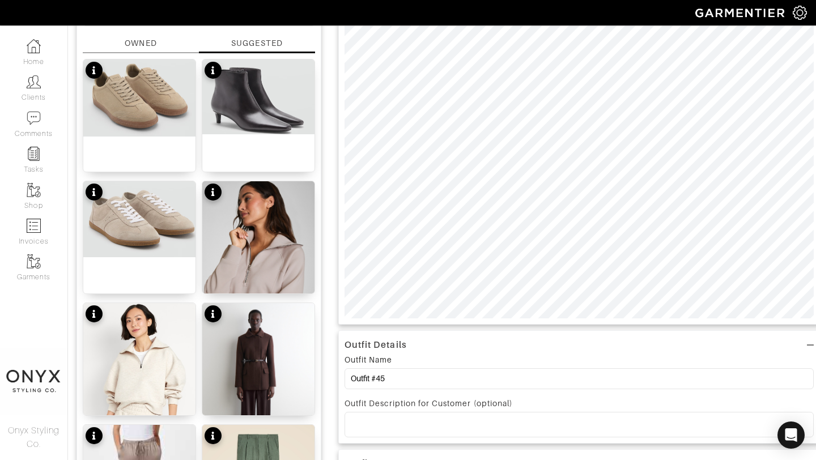
click at [529, 417] on div at bounding box center [579, 425] width 468 height 24
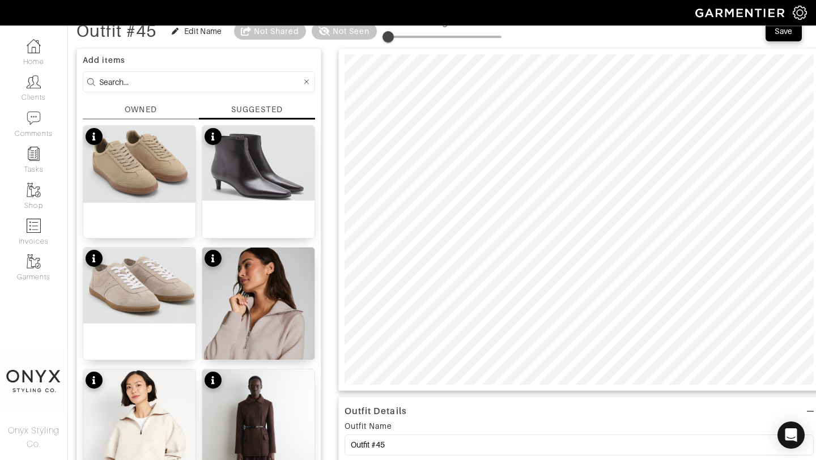
scroll to position [0, 0]
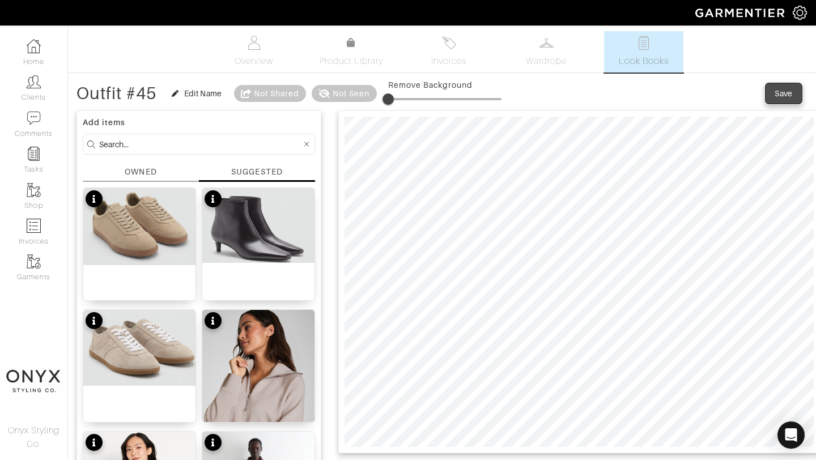
click at [787, 91] on div "Save" at bounding box center [784, 93] width 18 height 11
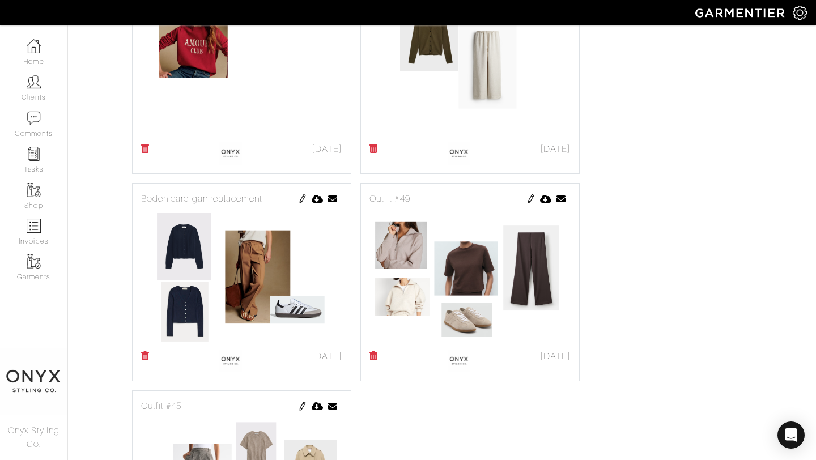
scroll to position [533, 0]
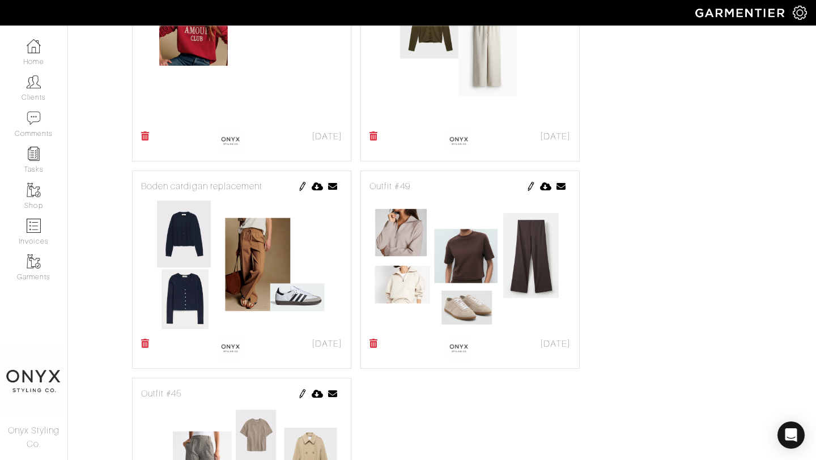
click at [147, 139] on icon at bounding box center [145, 135] width 9 height 9
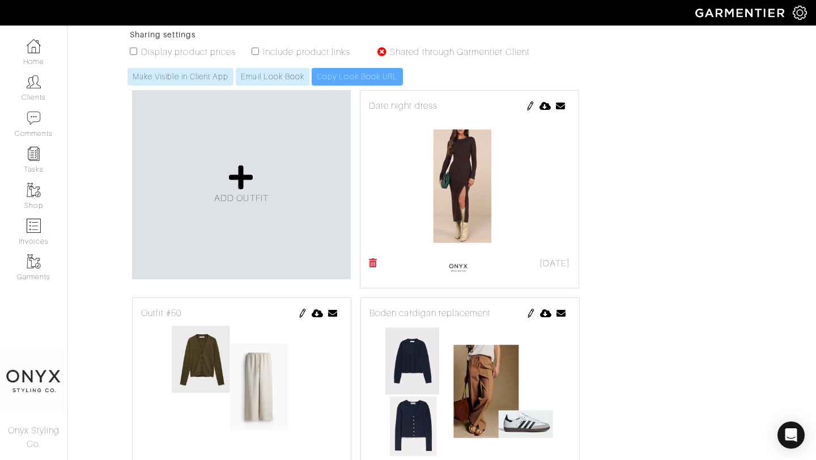
scroll to position [168, 0]
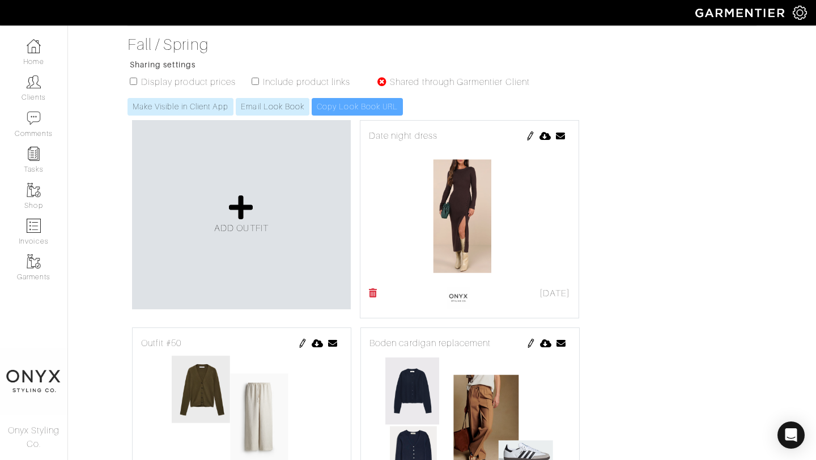
click at [530, 135] on img at bounding box center [530, 135] width 9 height 9
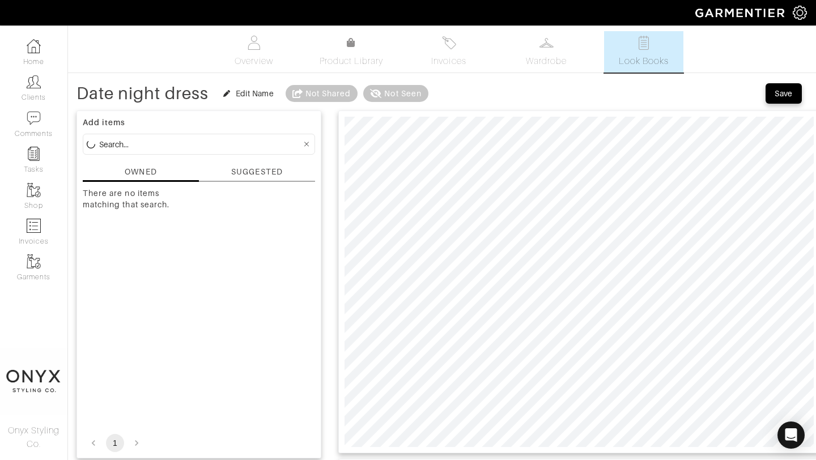
click at [263, 172] on div "SUGGESTED" at bounding box center [256, 172] width 51 height 12
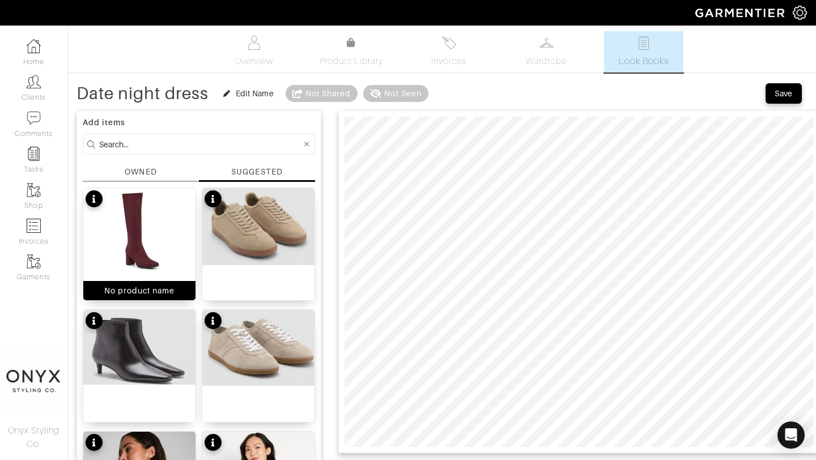
click at [141, 238] on img at bounding box center [139, 230] width 112 height 84
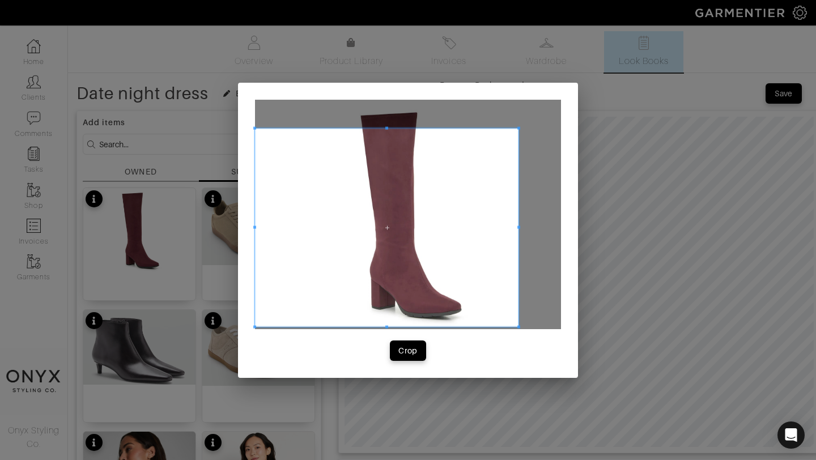
click at [519, 326] on span at bounding box center [518, 327] width 3 height 3
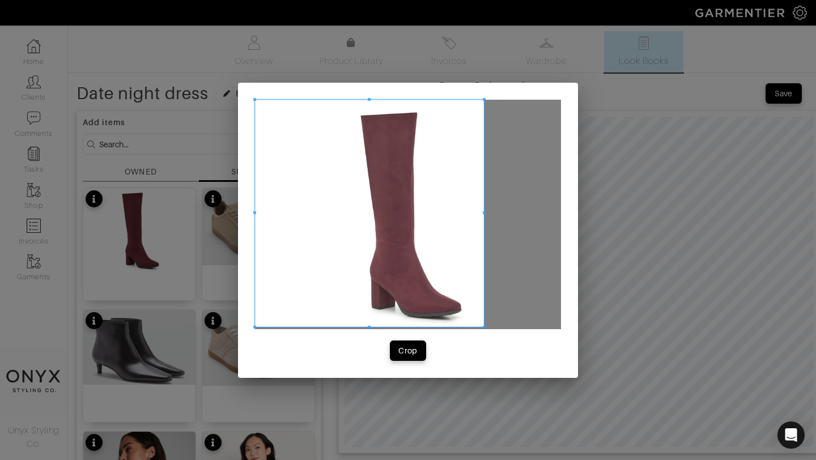
click at [483, 98] on span at bounding box center [484, 99] width 3 height 3
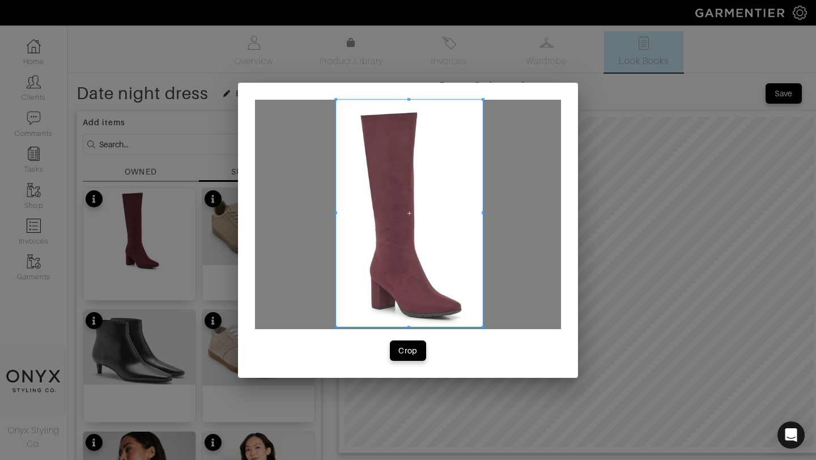
click at [337, 211] on span at bounding box center [335, 213] width 3 height 227
click at [407, 354] on div "Crop" at bounding box center [407, 350] width 19 height 11
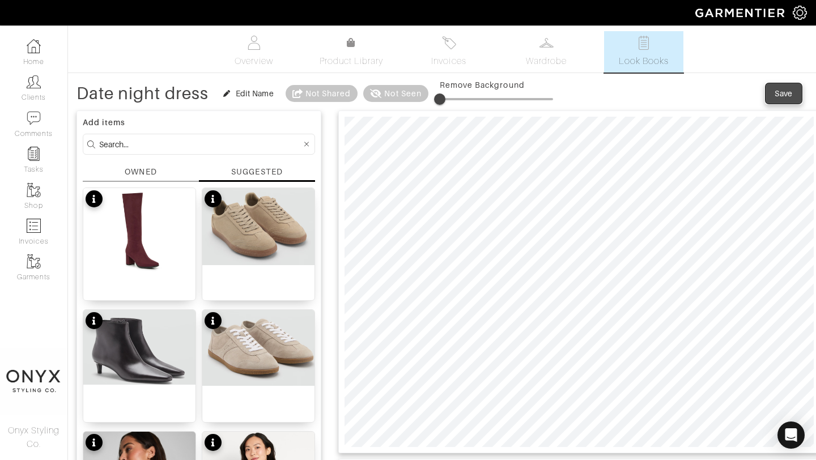
click at [779, 97] on div "Save" at bounding box center [784, 93] width 18 height 11
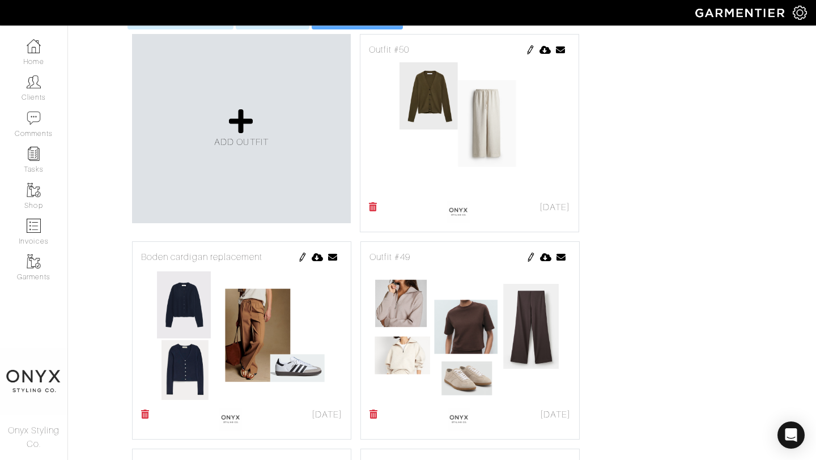
scroll to position [258, 0]
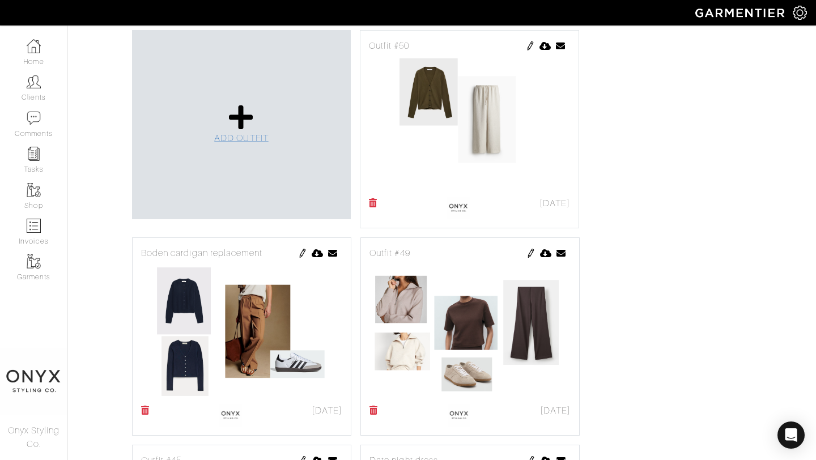
click at [243, 142] on span "ADD OUTFIT" at bounding box center [241, 138] width 54 height 10
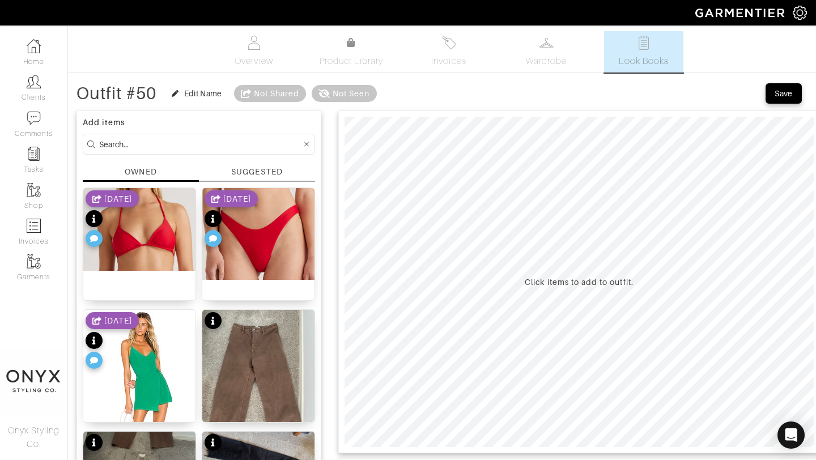
click at [264, 177] on div "SUGGESTED" at bounding box center [256, 172] width 51 height 12
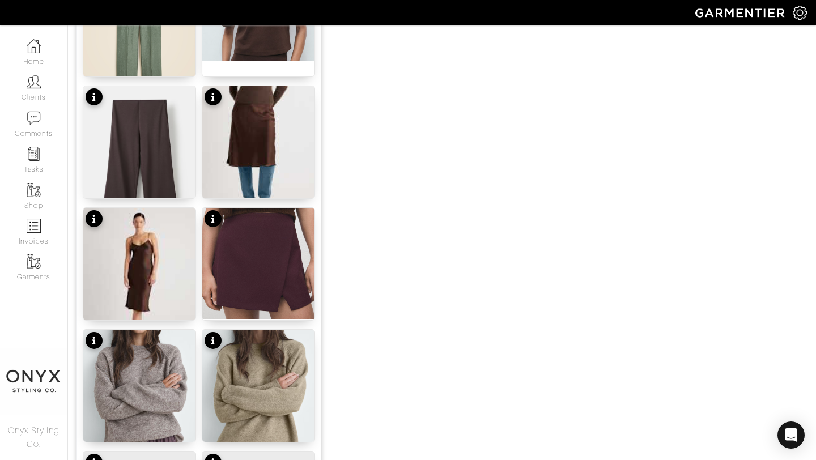
scroll to position [712, 0]
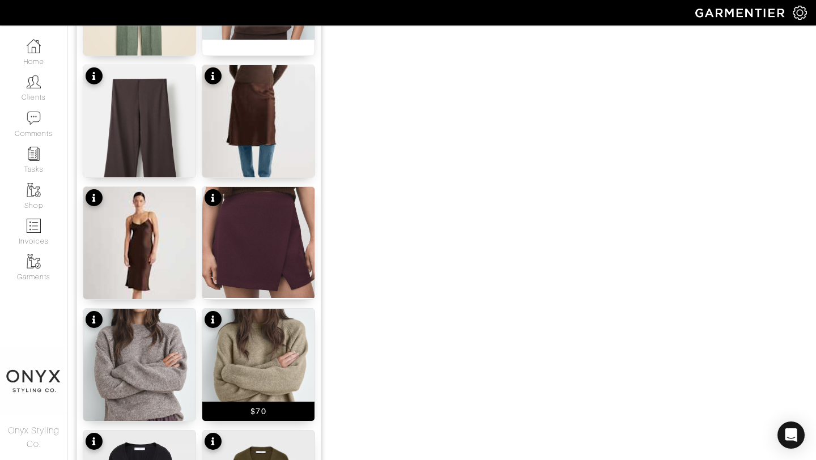
click at [270, 363] on img at bounding box center [258, 385] width 112 height 153
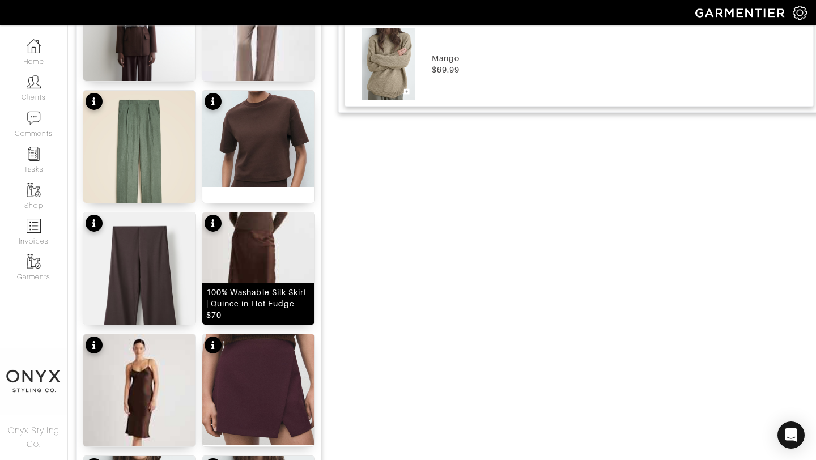
scroll to position [517, 0]
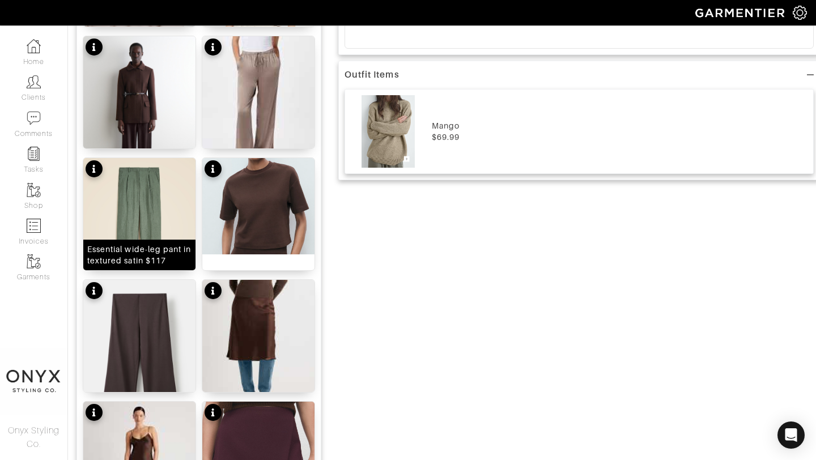
click at [155, 226] on img at bounding box center [139, 228] width 112 height 141
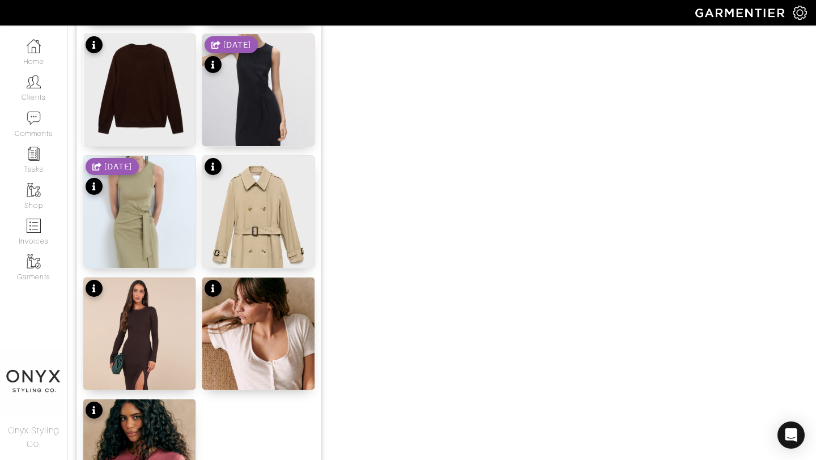
scroll to position [1393, 0]
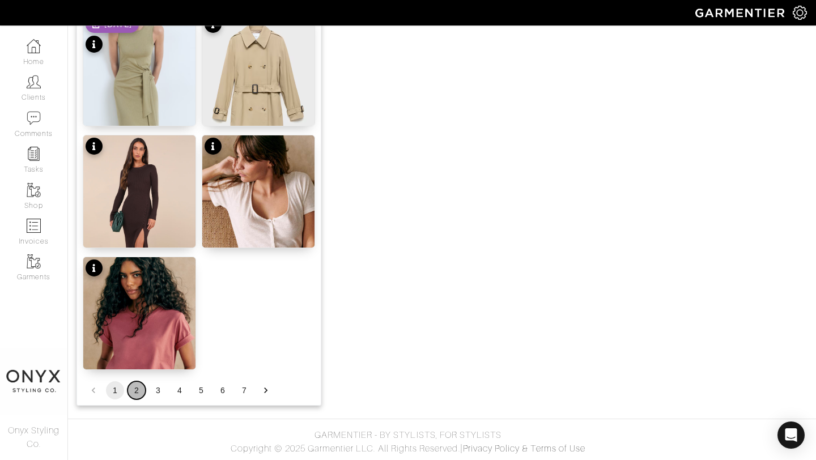
click at [134, 389] on button "2" at bounding box center [137, 390] width 18 height 18
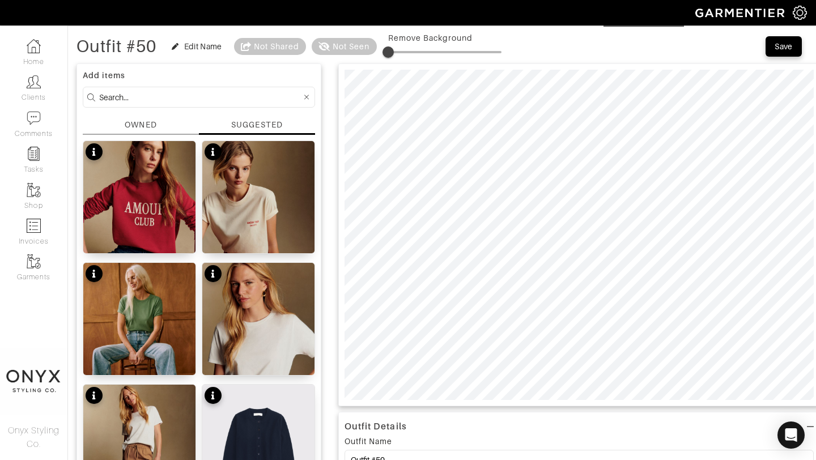
scroll to position [40, 0]
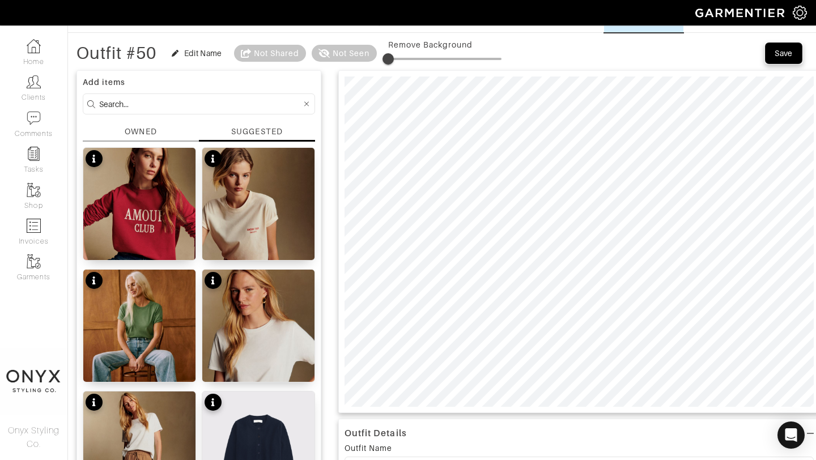
click at [783, 55] on div "Save" at bounding box center [784, 53] width 18 height 11
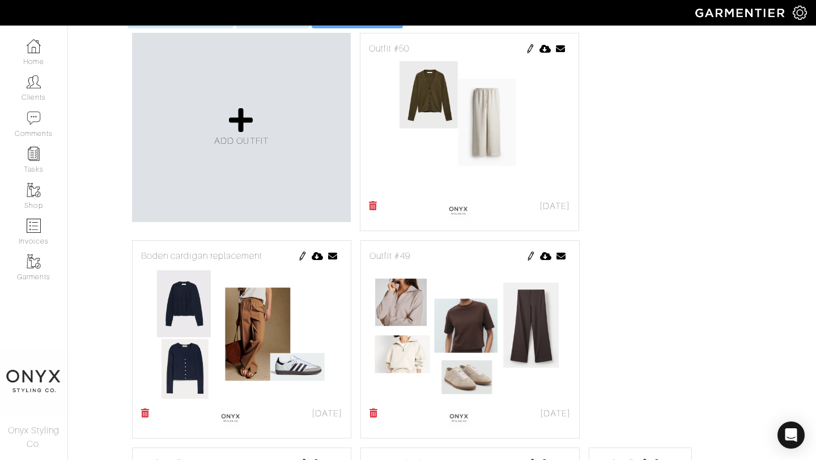
scroll to position [229, 0]
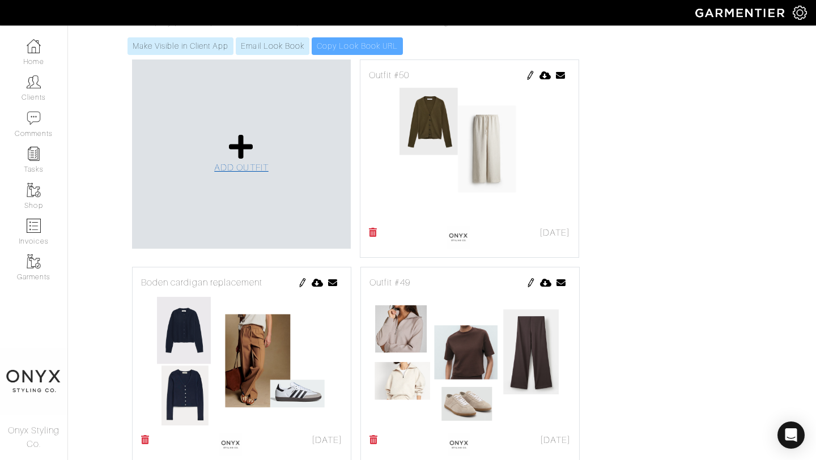
click at [242, 150] on icon at bounding box center [241, 146] width 24 height 27
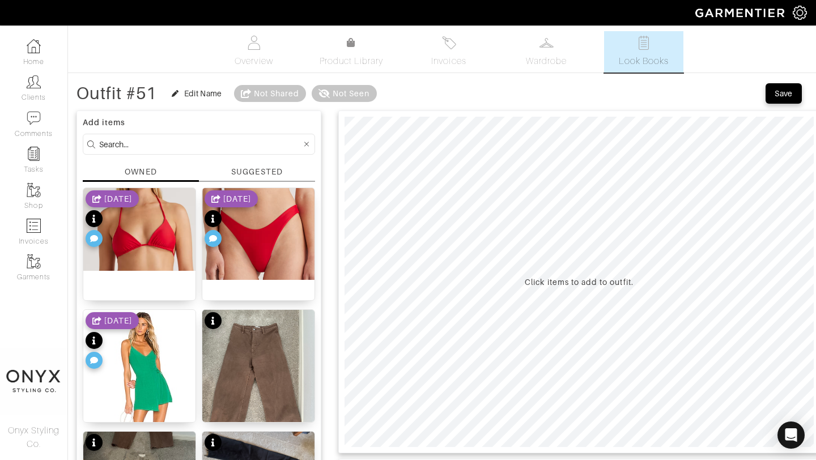
click at [261, 171] on div "SUGGESTED" at bounding box center [256, 172] width 51 height 12
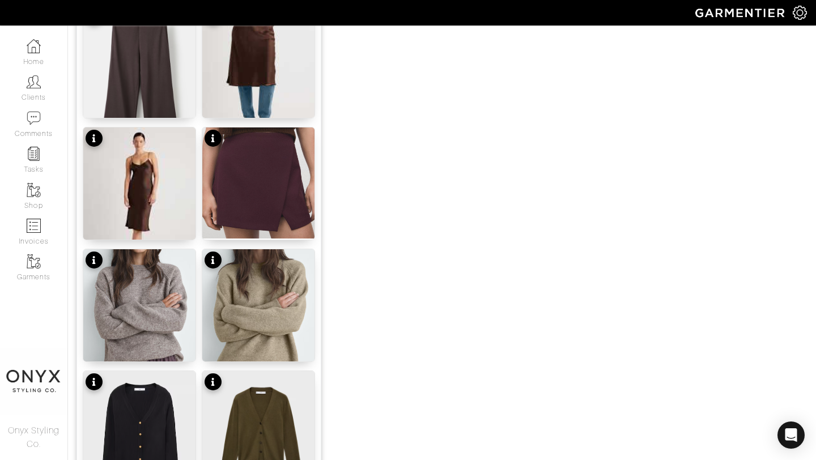
scroll to position [805, 0]
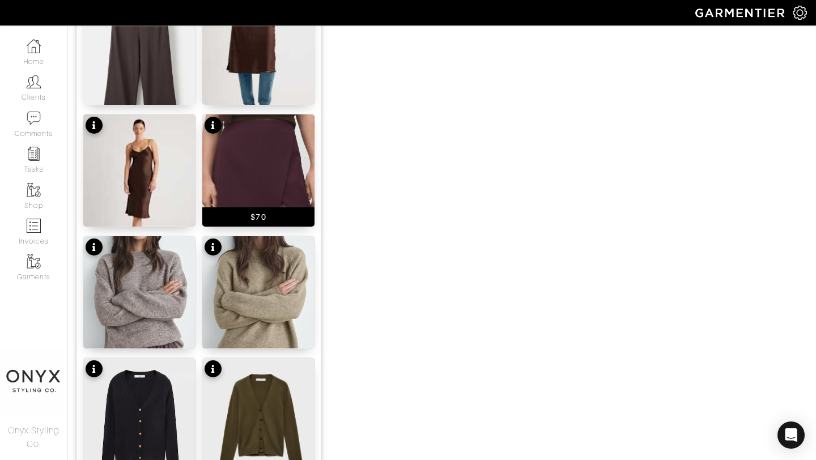
click at [260, 162] on img at bounding box center [258, 169] width 112 height 111
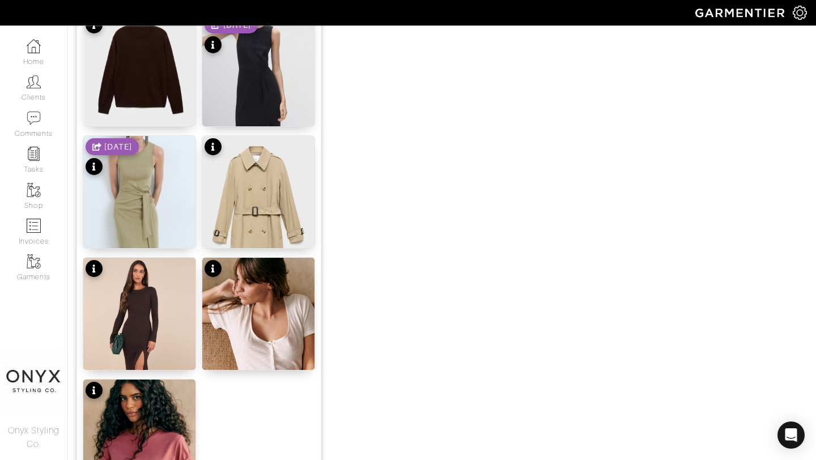
scroll to position [1393, 0]
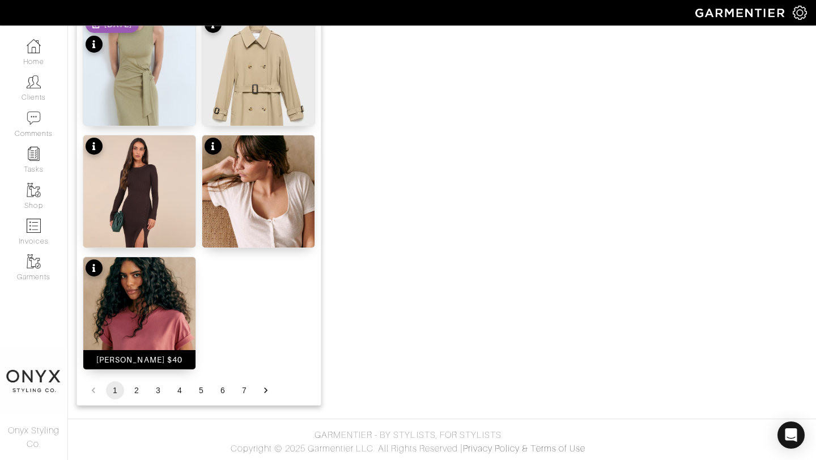
click at [159, 309] on img at bounding box center [139, 336] width 112 height 158
click at [135, 389] on button "2" at bounding box center [137, 390] width 18 height 18
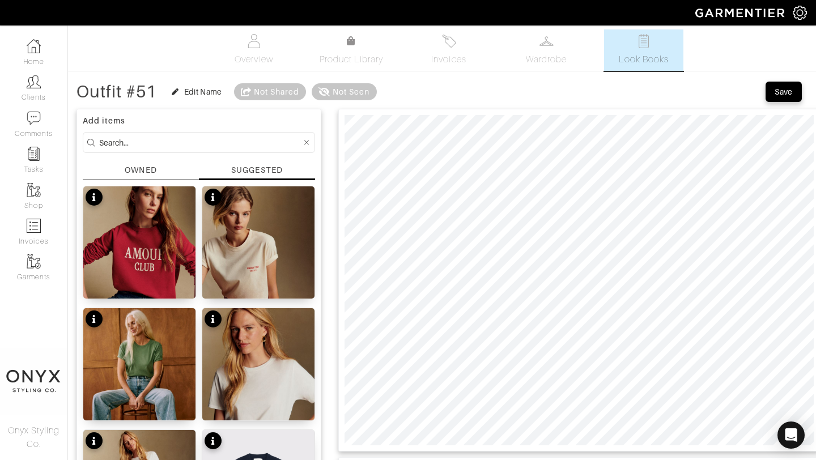
scroll to position [0, 0]
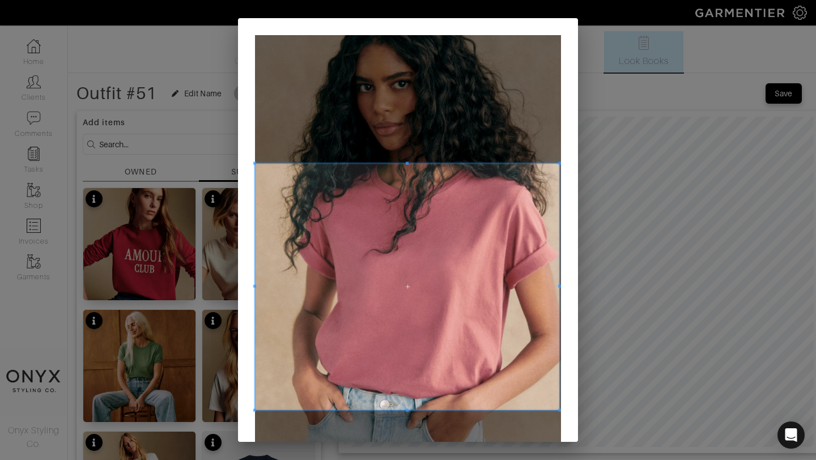
click at [559, 409] on span at bounding box center [559, 410] width 3 height 3
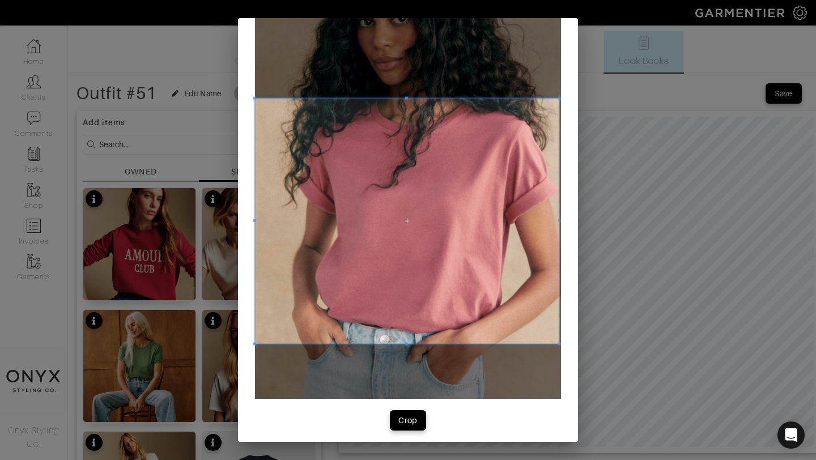
scroll to position [71, 0]
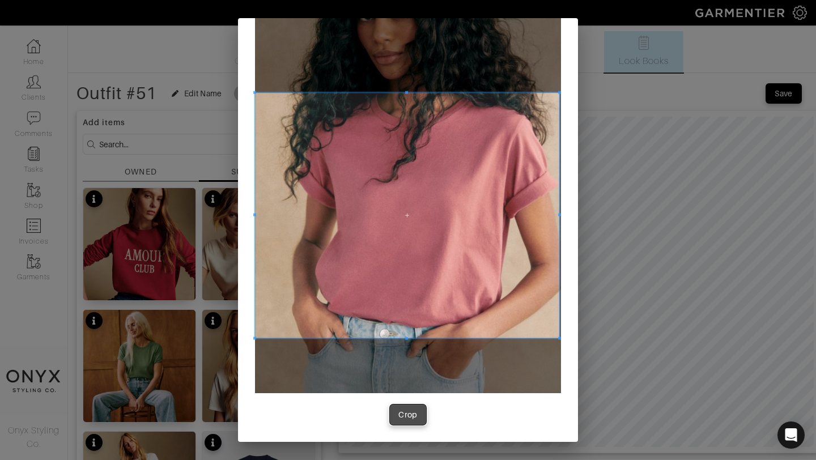
click at [414, 416] on div "Crop" at bounding box center [407, 414] width 19 height 11
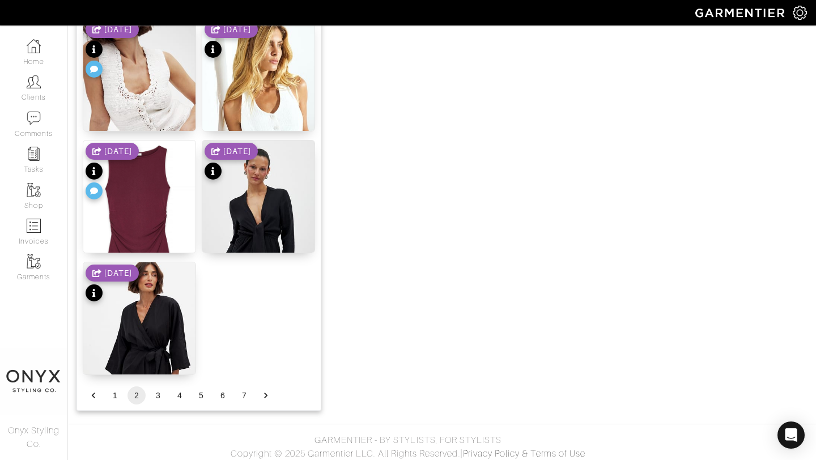
scroll to position [1393, 0]
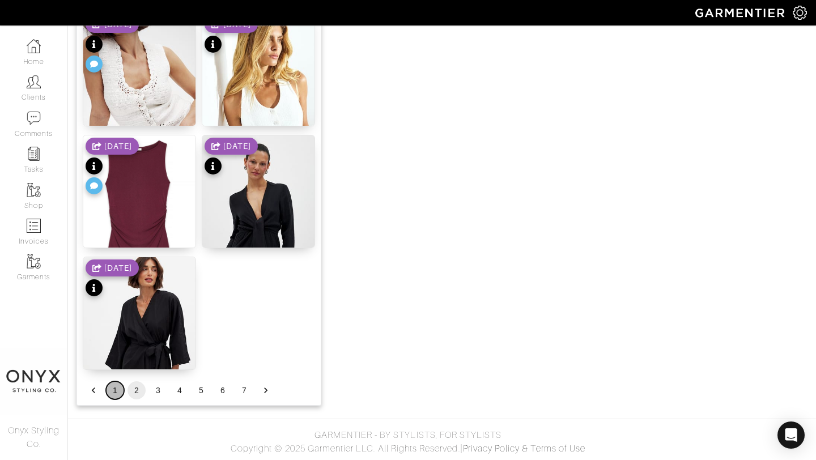
click at [116, 389] on button "1" at bounding box center [115, 390] width 18 height 18
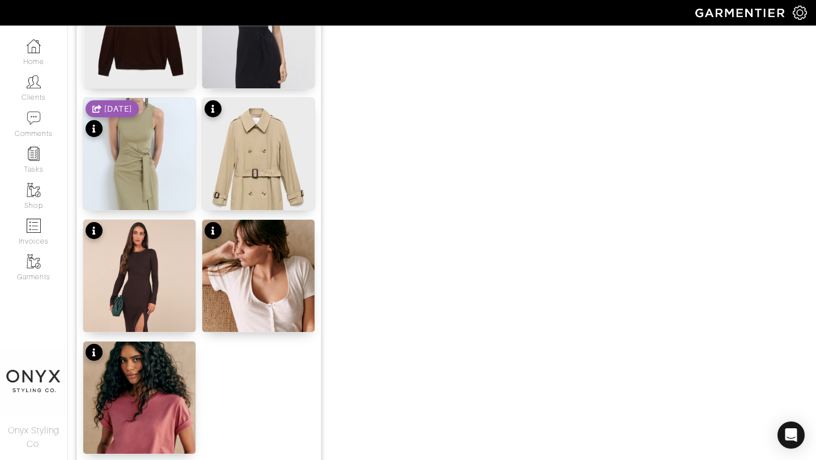
scroll to position [1295, 0]
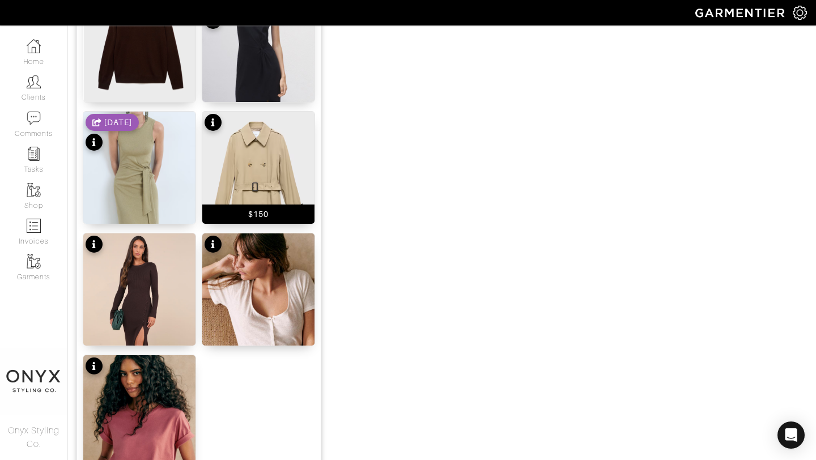
click at [259, 169] on img at bounding box center [258, 192] width 112 height 161
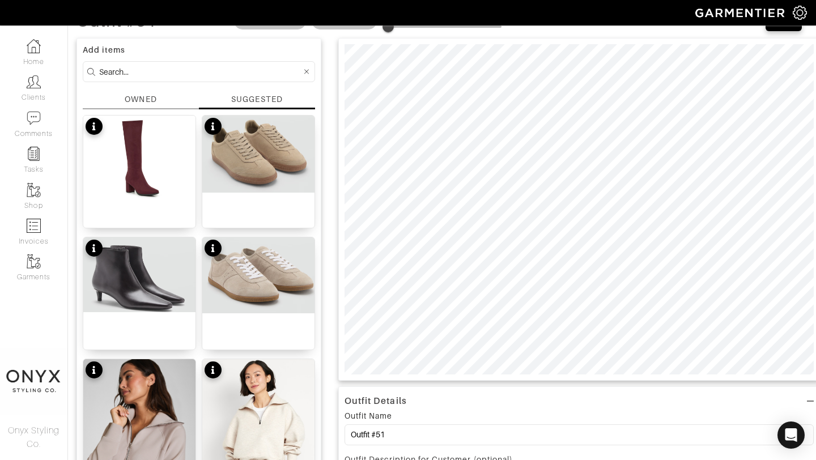
scroll to position [62, 0]
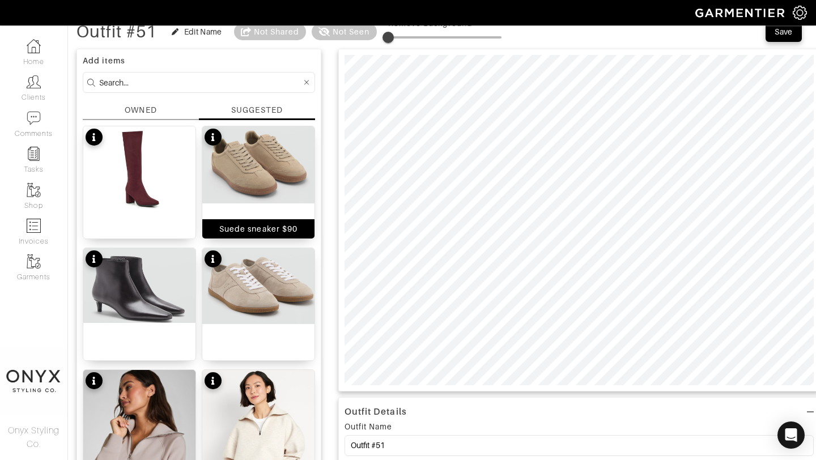
click at [272, 167] on img at bounding box center [258, 164] width 112 height 77
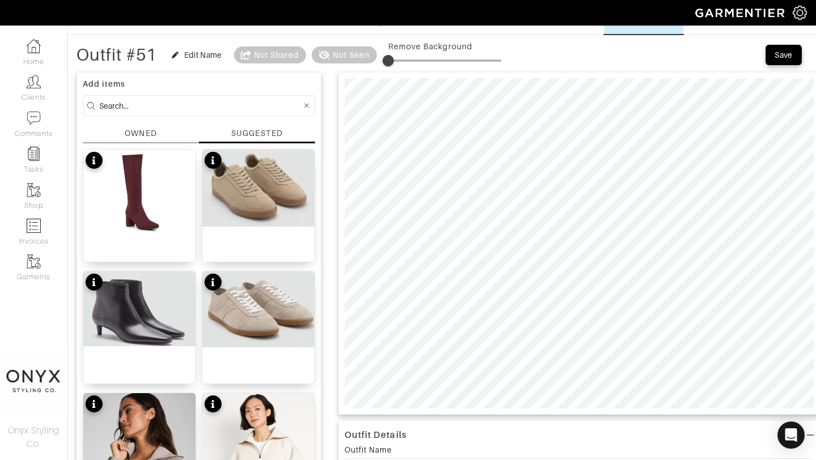
scroll to position [33, 0]
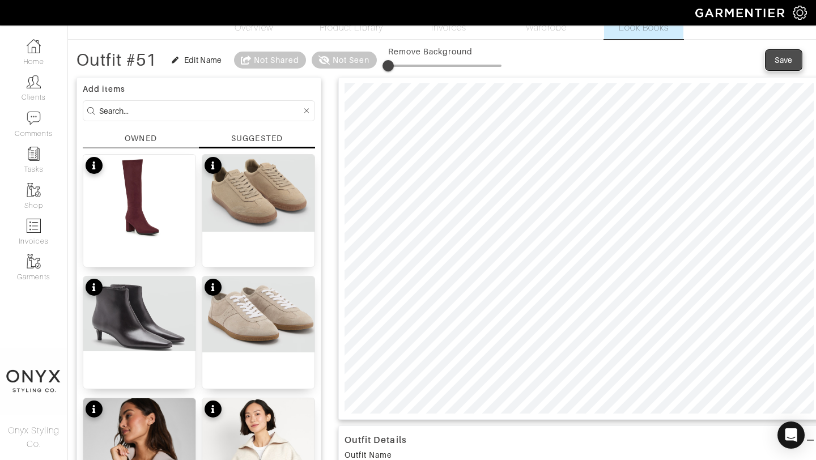
click at [787, 59] on div "Save" at bounding box center [784, 59] width 18 height 11
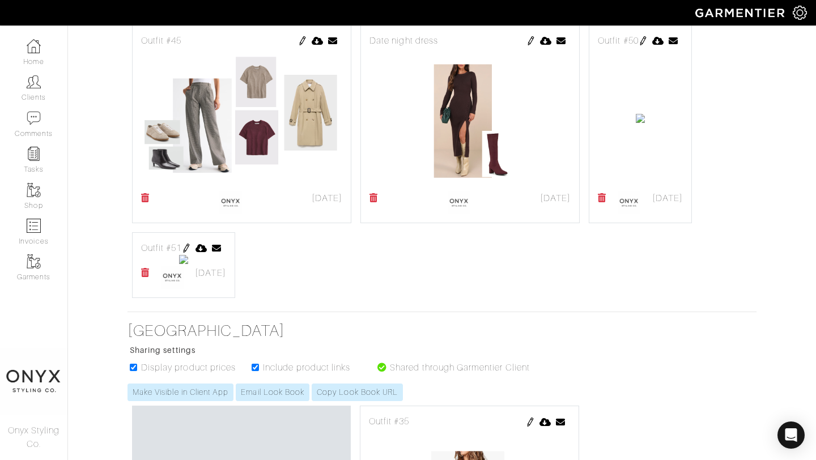
scroll to position [682, 0]
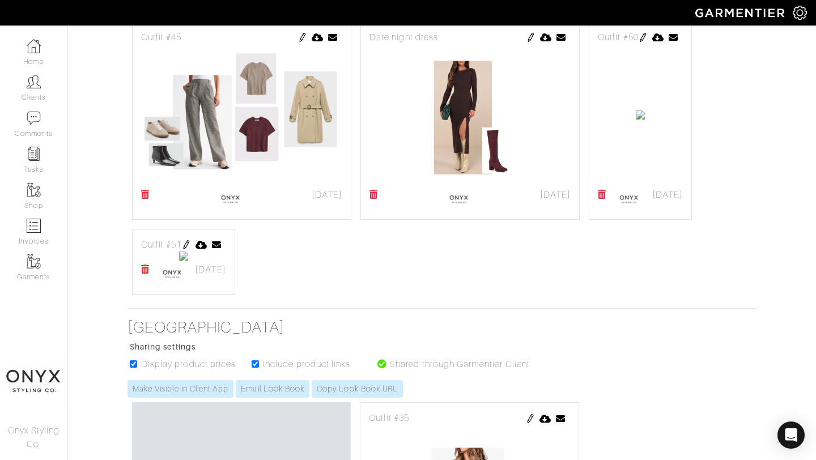
click at [191, 244] on img at bounding box center [186, 244] width 9 height 9
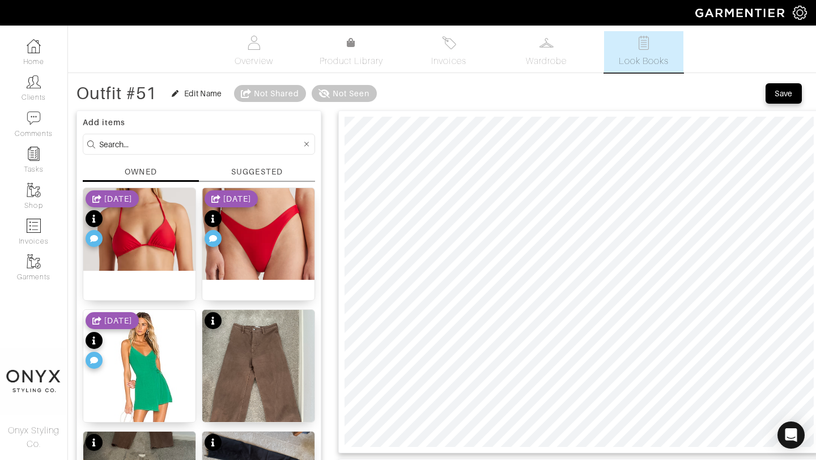
click at [270, 170] on div "SUGGESTED" at bounding box center [256, 172] width 51 height 12
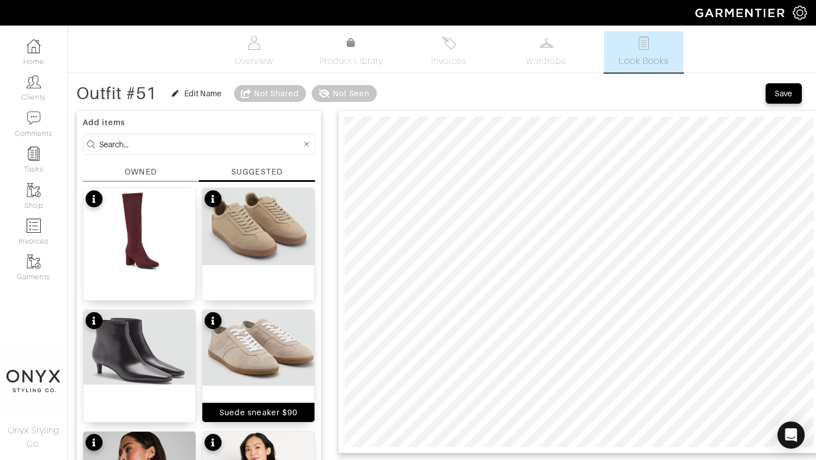
click at [274, 343] on img at bounding box center [258, 348] width 112 height 76
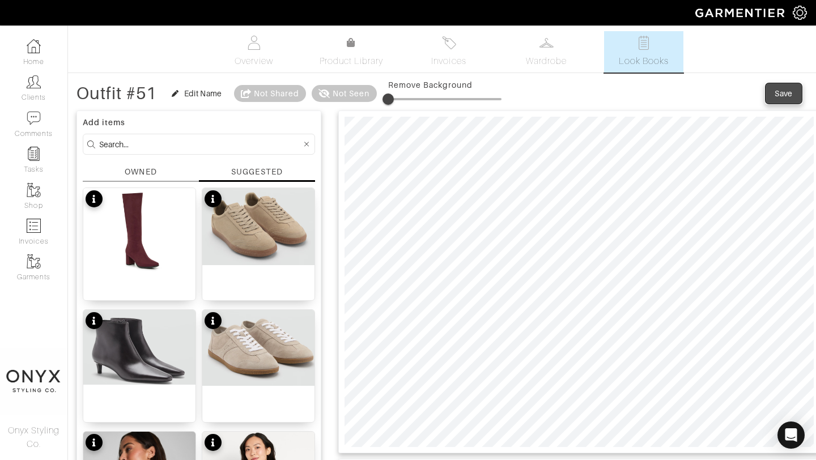
click at [776, 96] on div "Save" at bounding box center [784, 93] width 18 height 11
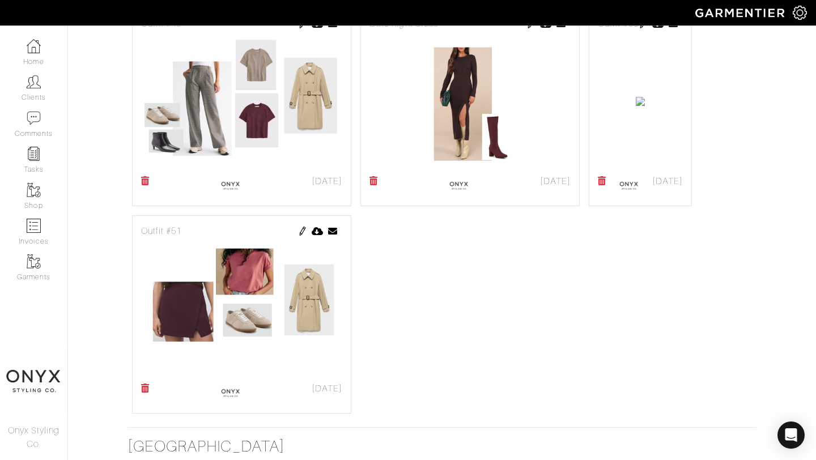
scroll to position [697, 0]
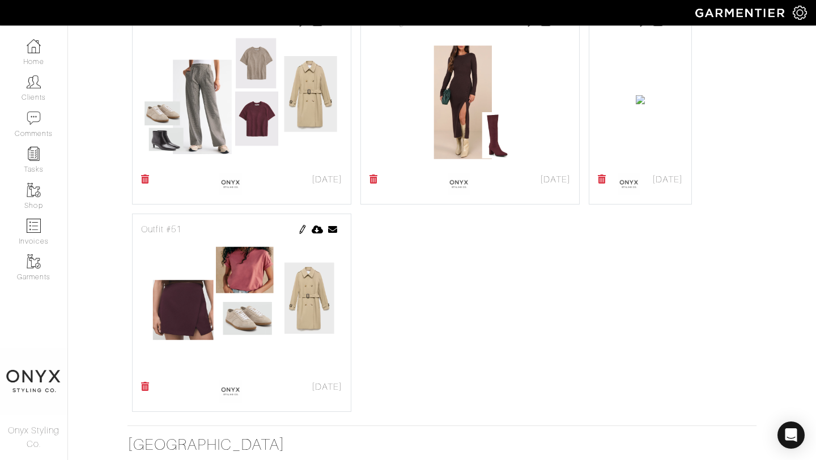
click at [639, 27] on img at bounding box center [643, 22] width 9 height 9
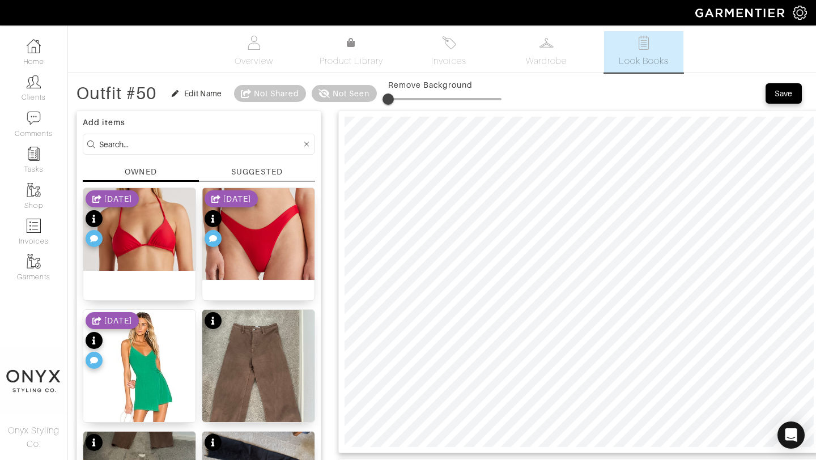
click at [273, 174] on div "SUGGESTED" at bounding box center [256, 172] width 51 height 12
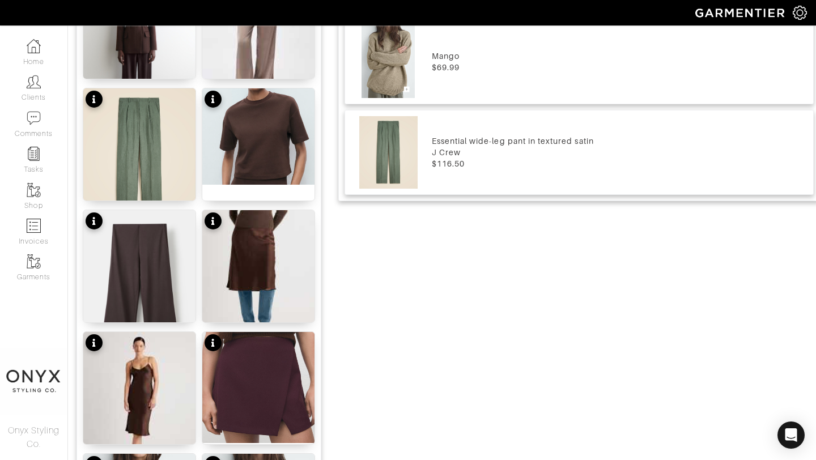
scroll to position [592, 0]
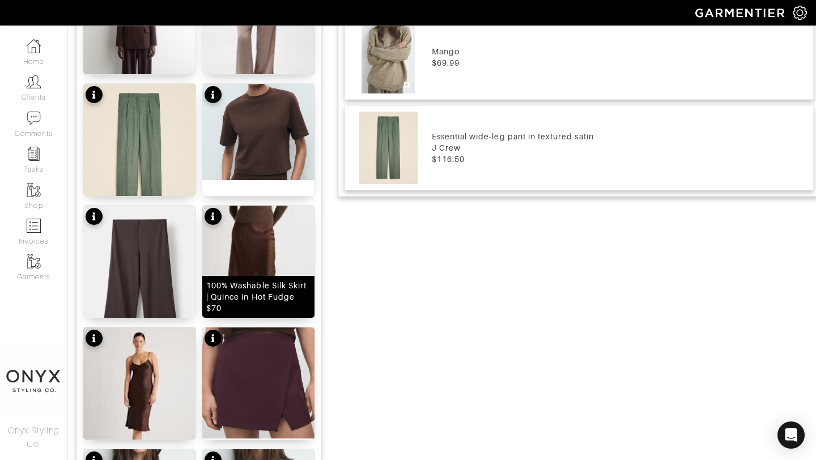
click at [264, 252] on img at bounding box center [258, 276] width 112 height 141
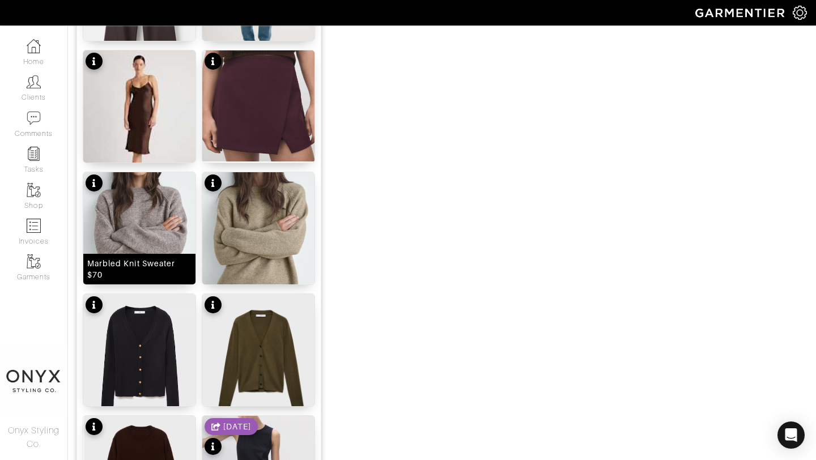
click at [153, 224] on img at bounding box center [139, 237] width 112 height 130
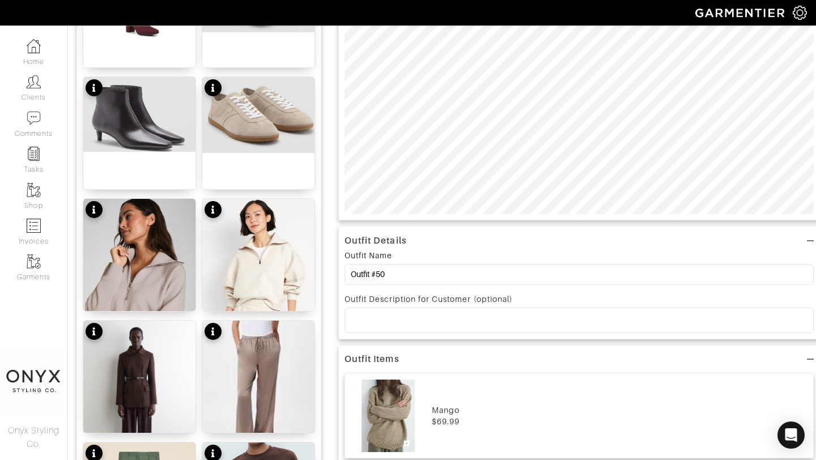
scroll to position [0, 0]
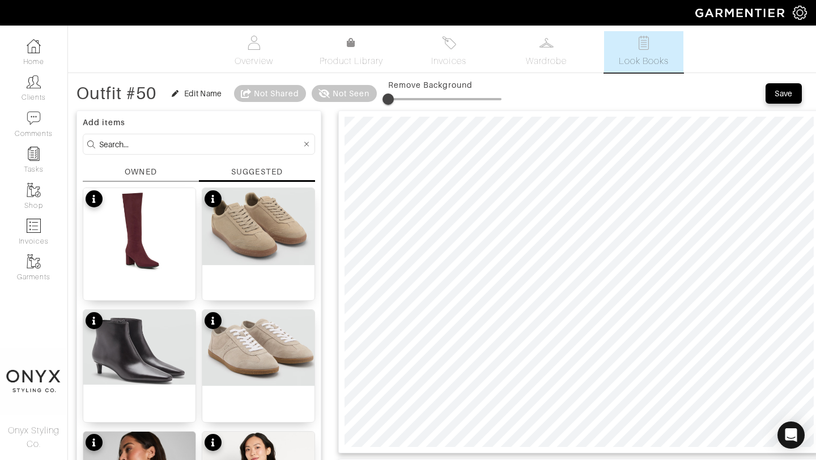
click at [816, 296] on div at bounding box center [579, 282] width 482 height 343
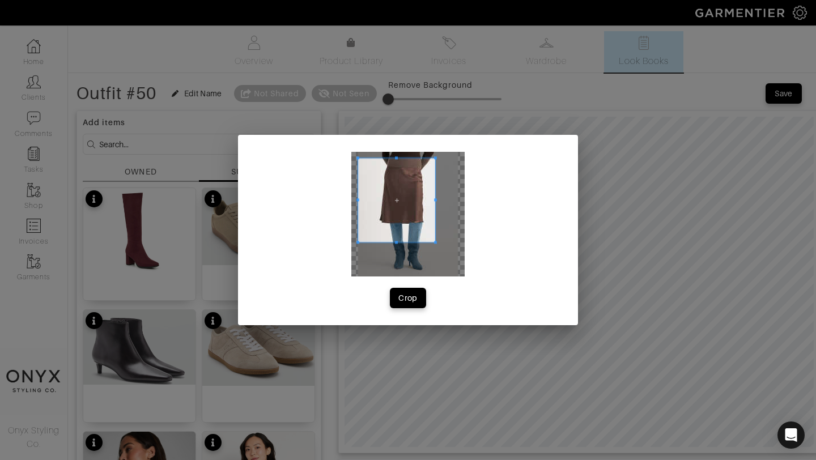
click at [435, 159] on span at bounding box center [435, 157] width 3 height 3
click at [434, 259] on span at bounding box center [435, 260] width 3 height 3
click at [405, 300] on div "Crop" at bounding box center [407, 297] width 19 height 11
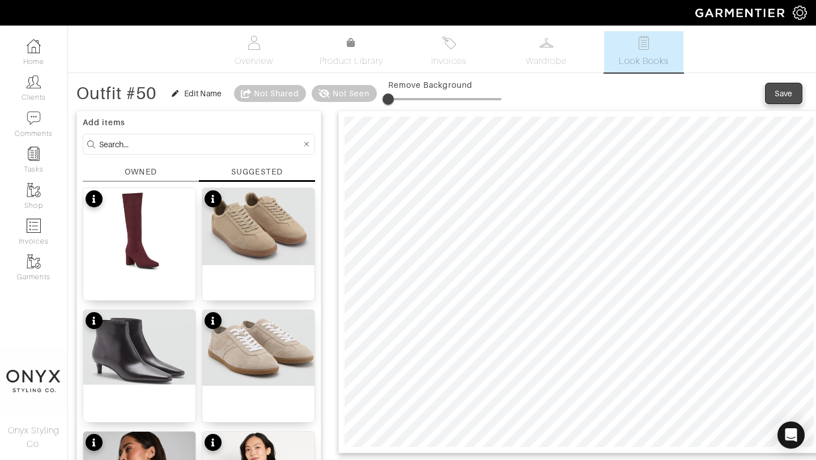
click at [774, 100] on button "Save" at bounding box center [784, 93] width 36 height 20
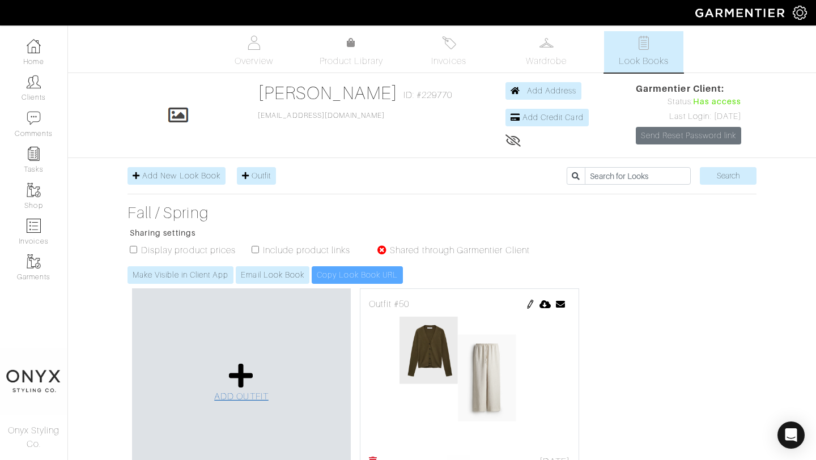
click at [237, 375] on icon at bounding box center [241, 375] width 24 height 27
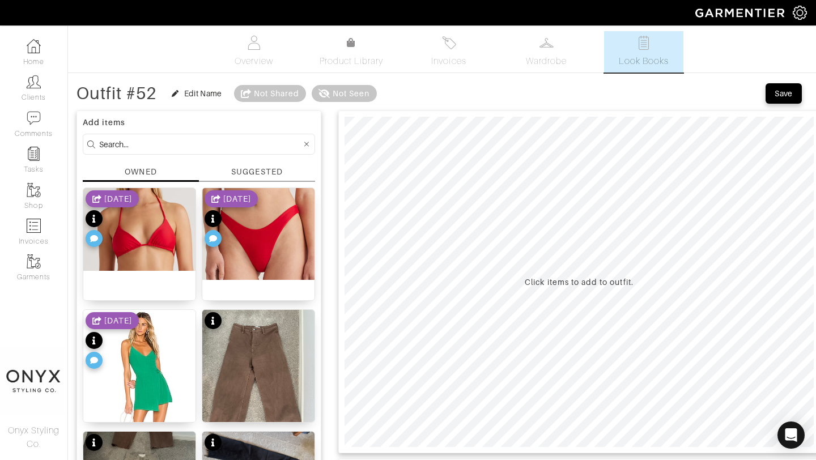
click at [264, 173] on div "SUGGESTED" at bounding box center [256, 172] width 51 height 12
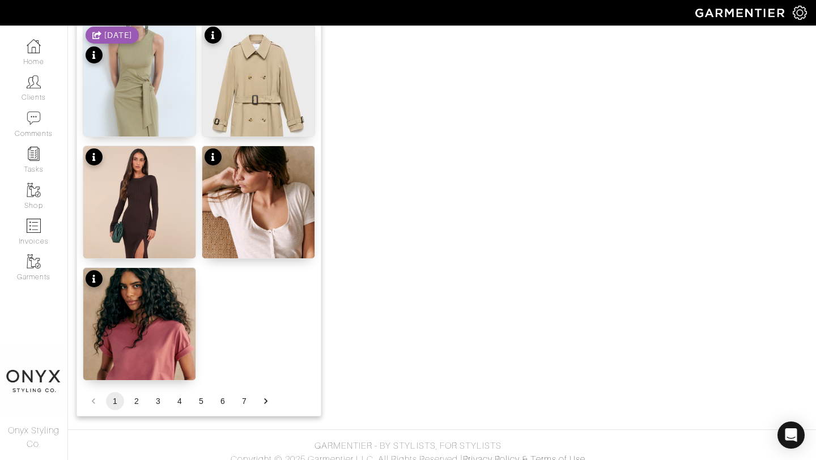
scroll to position [1387, 0]
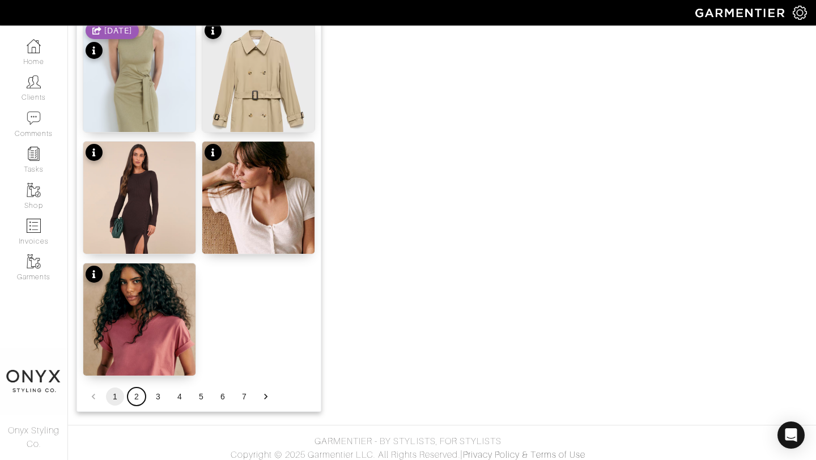
click at [137, 397] on button "2" at bounding box center [137, 397] width 18 height 18
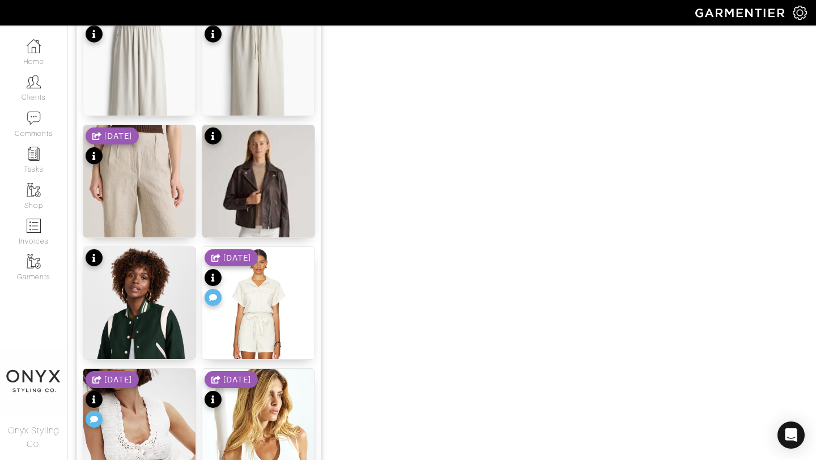
scroll to position [1006, 0]
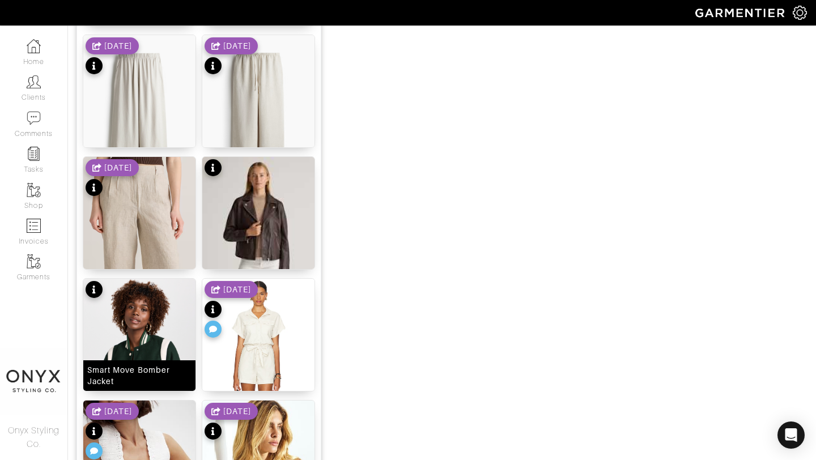
click at [147, 336] on img at bounding box center [139, 378] width 112 height 199
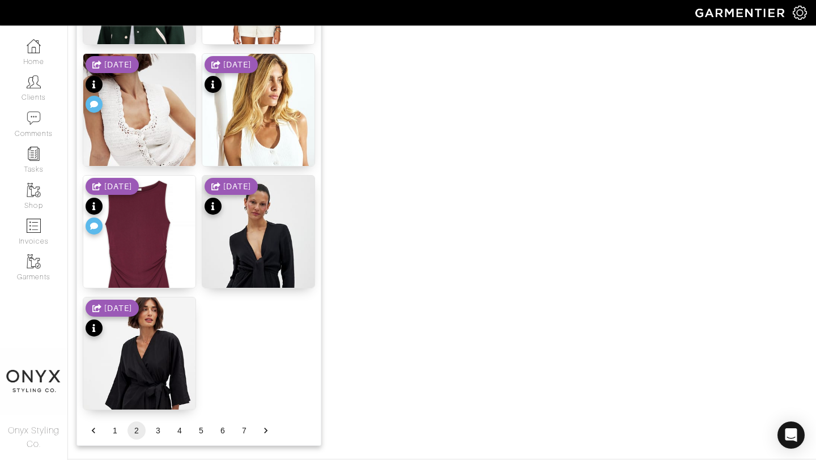
scroll to position [1393, 0]
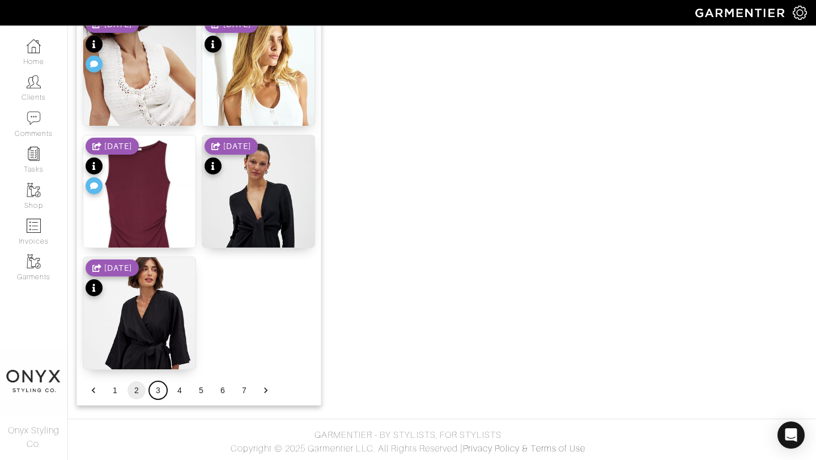
click at [160, 390] on button "3" at bounding box center [158, 390] width 18 height 18
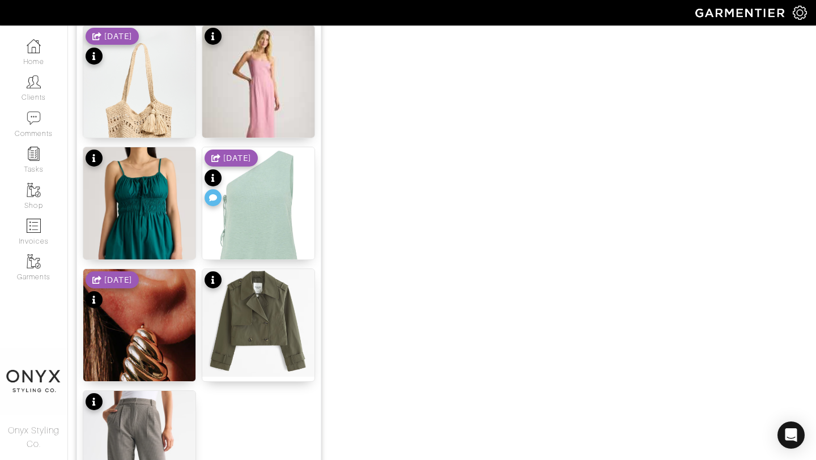
scroll to position [1326, 0]
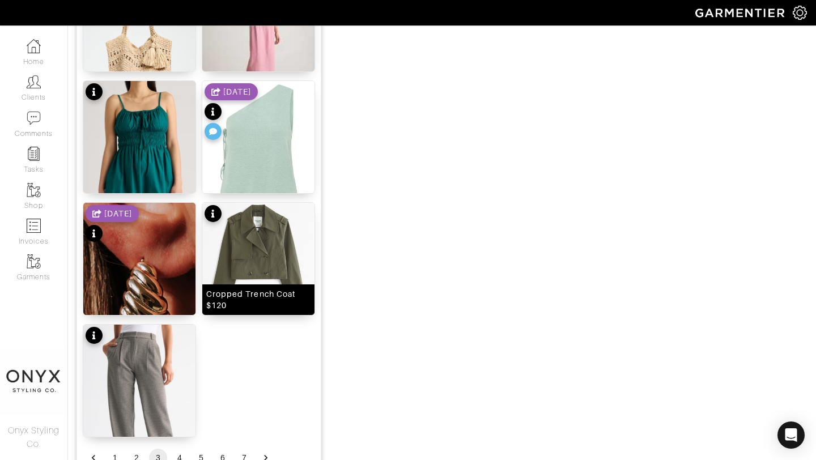
click at [265, 251] on img at bounding box center [258, 257] width 112 height 108
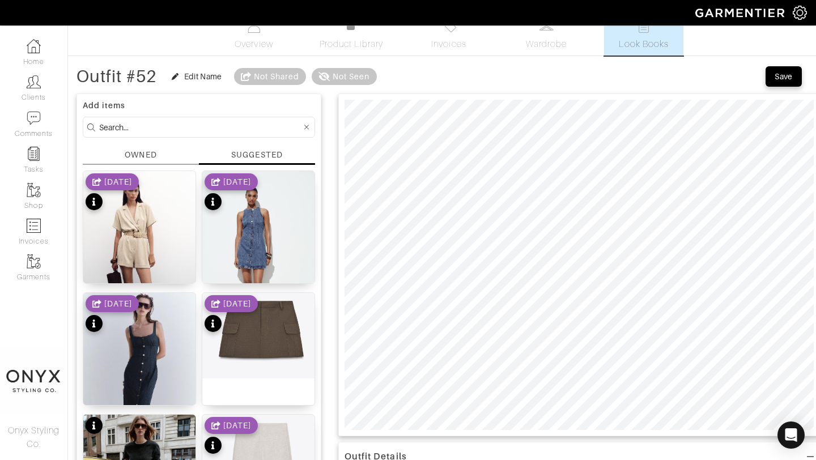
scroll to position [0, 0]
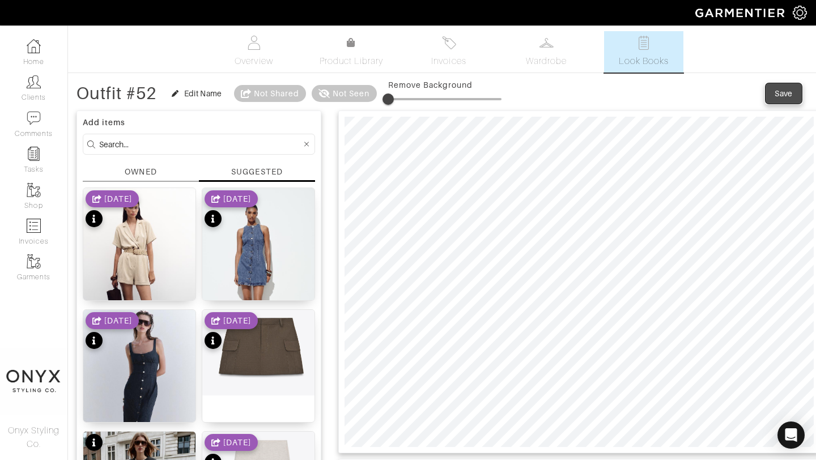
click at [781, 96] on div "Save" at bounding box center [784, 93] width 18 height 11
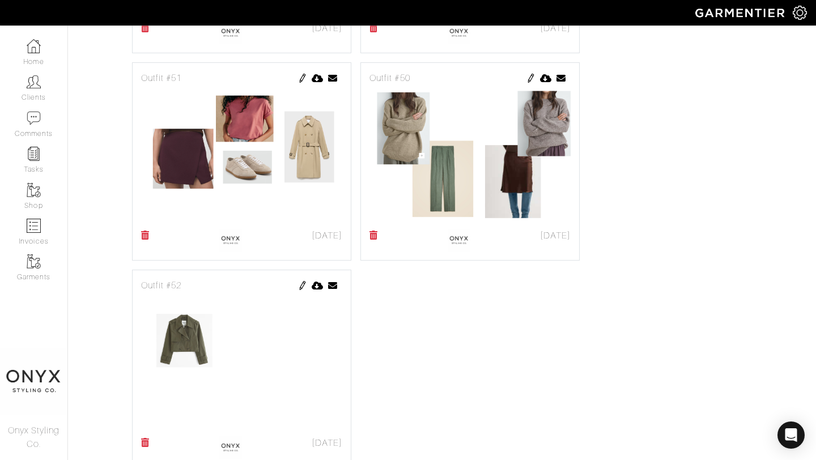
scroll to position [849, 0]
click at [304, 284] on img at bounding box center [302, 285] width 9 height 9
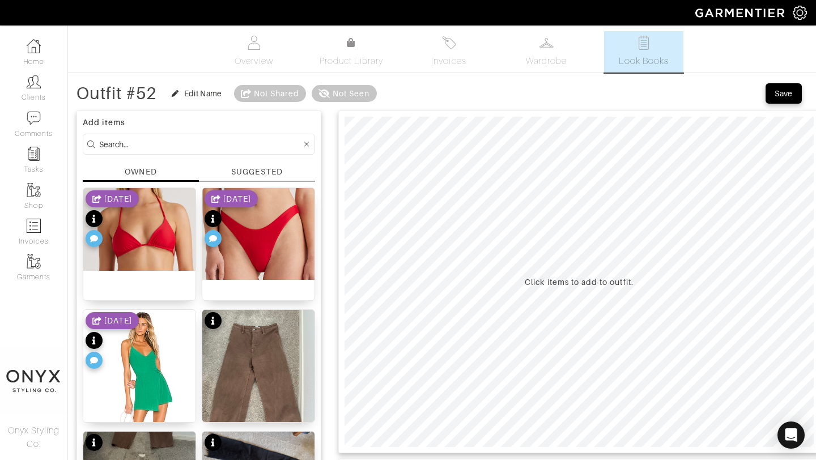
click at [253, 177] on div "SUGGESTED" at bounding box center [256, 172] width 51 height 12
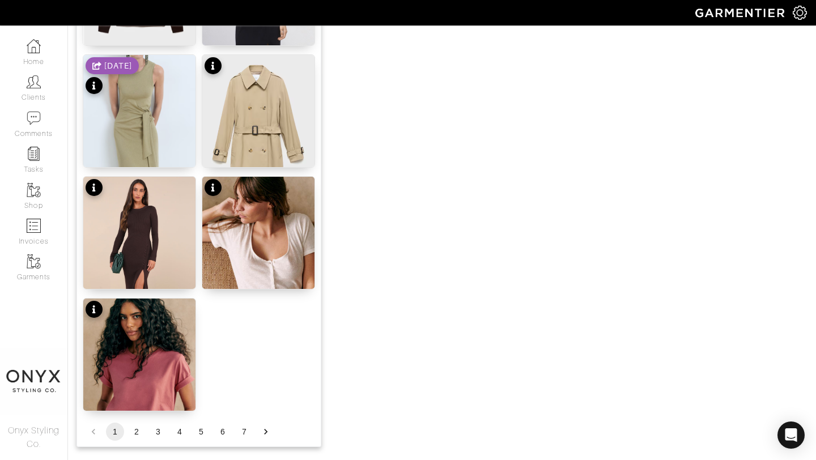
scroll to position [1393, 0]
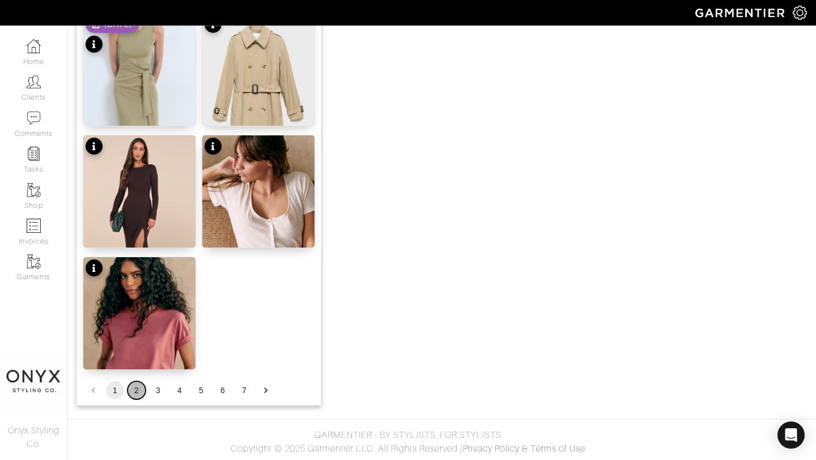
click at [138, 388] on button "2" at bounding box center [137, 390] width 18 height 18
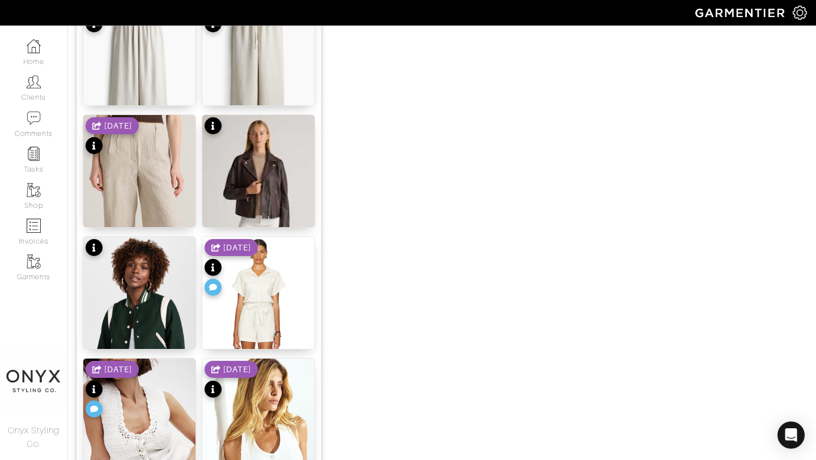
scroll to position [993, 0]
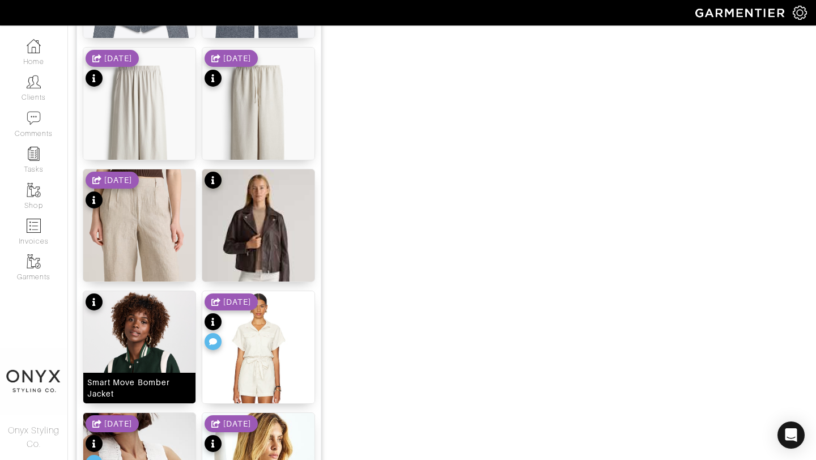
click at [135, 364] on img at bounding box center [139, 390] width 112 height 199
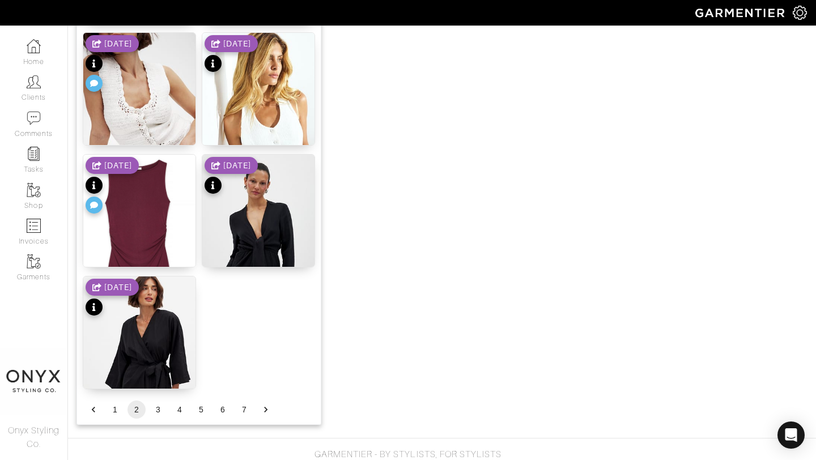
scroll to position [1393, 0]
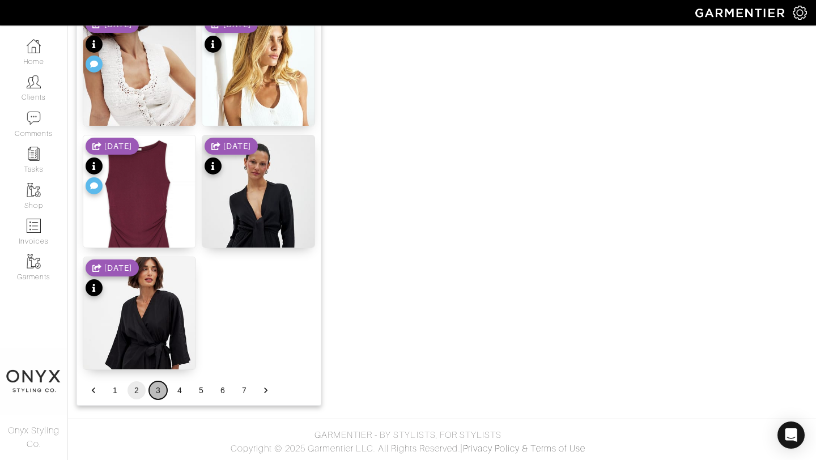
click at [156, 393] on button "3" at bounding box center [158, 390] width 18 height 18
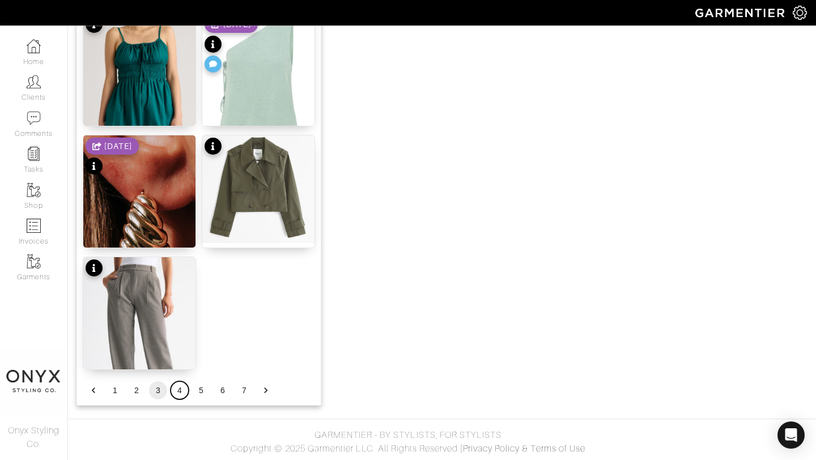
click at [179, 390] on button "4" at bounding box center [180, 390] width 18 height 18
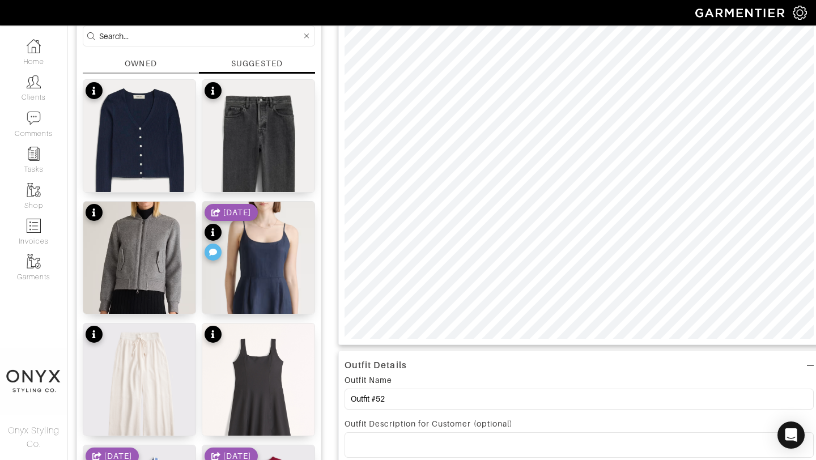
scroll to position [96, 0]
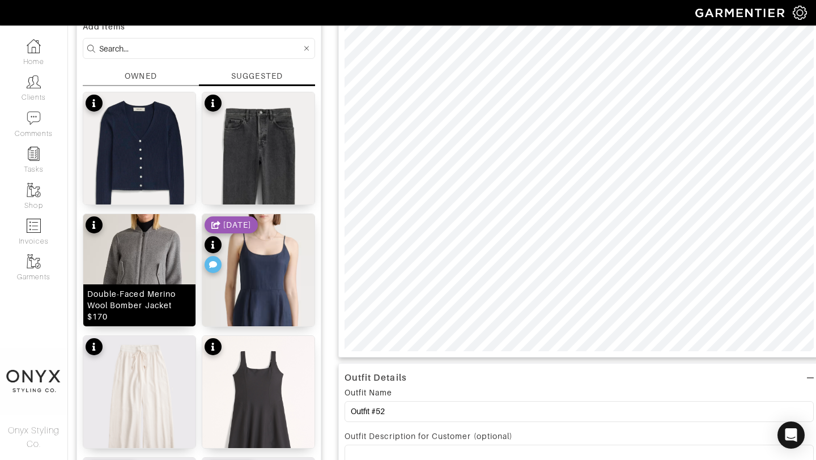
click at [156, 266] on img at bounding box center [139, 273] width 112 height 119
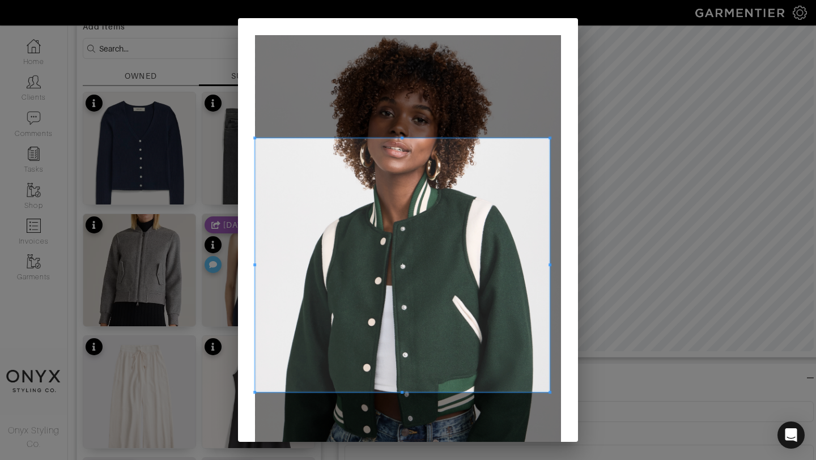
click at [550, 139] on span at bounding box center [550, 138] width 3 height 3
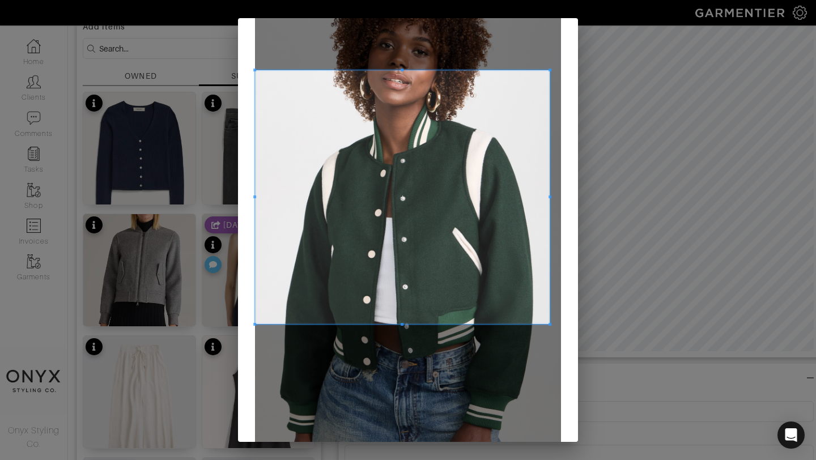
scroll to position [78, 0]
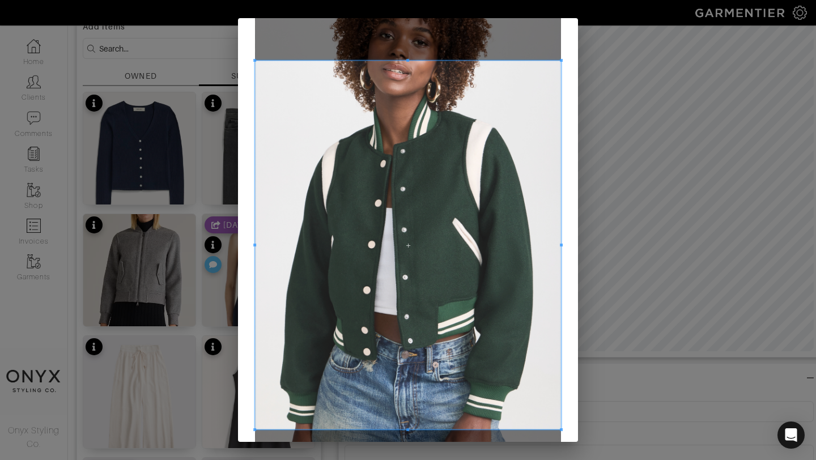
click at [566, 429] on div "Crop" at bounding box center [408, 244] width 340 height 608
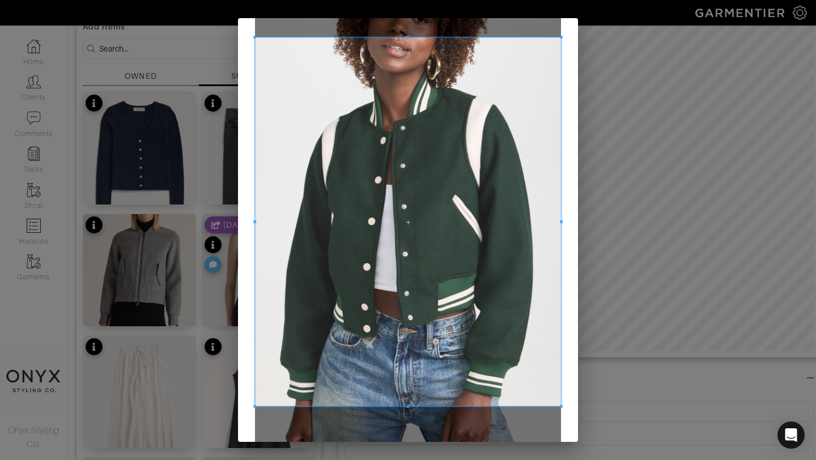
scroll to position [114, 0]
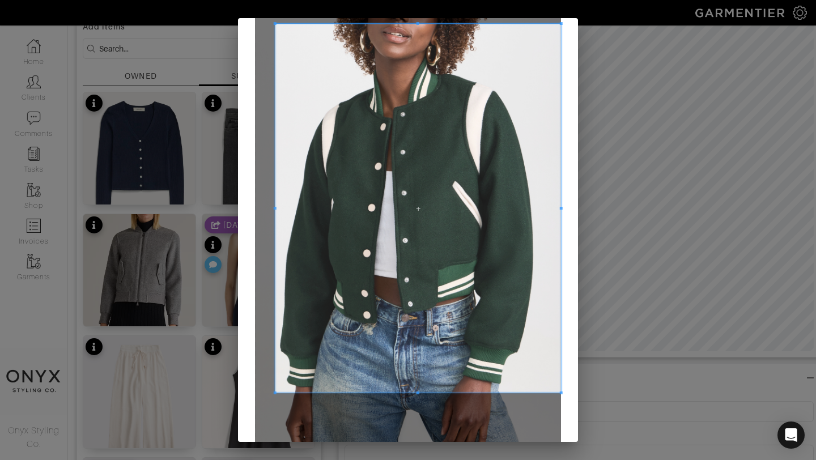
click at [275, 213] on span at bounding box center [275, 208] width 3 height 369
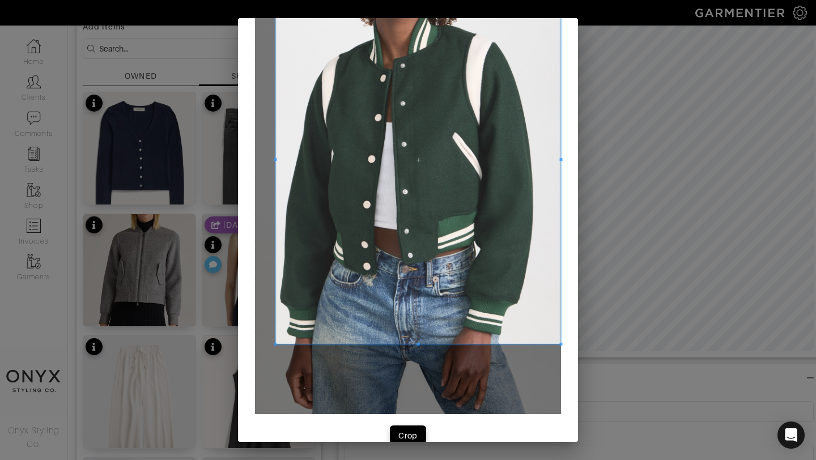
scroll to position [184, 0]
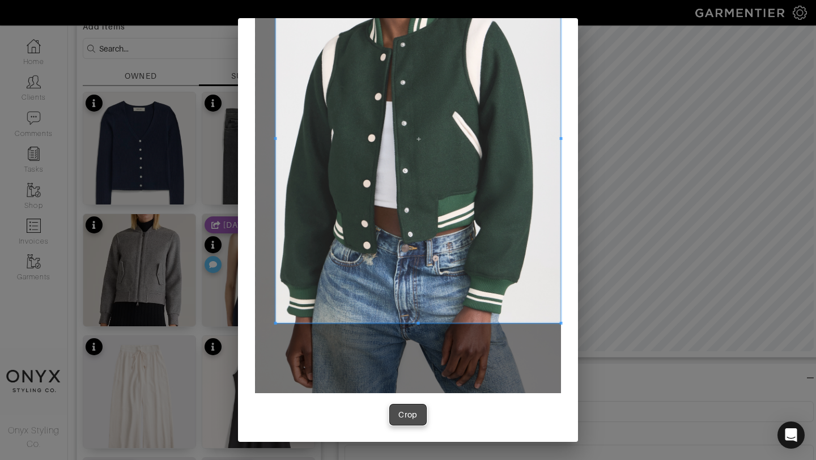
click at [411, 424] on button "Crop" at bounding box center [408, 415] width 36 height 20
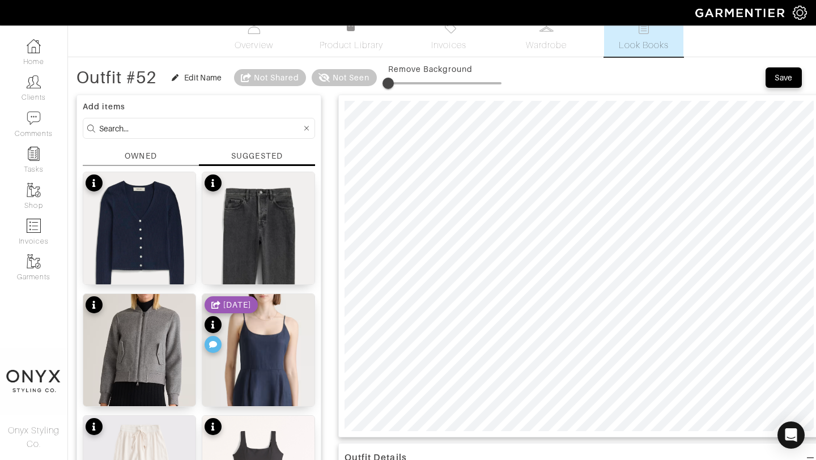
scroll to position [0, 0]
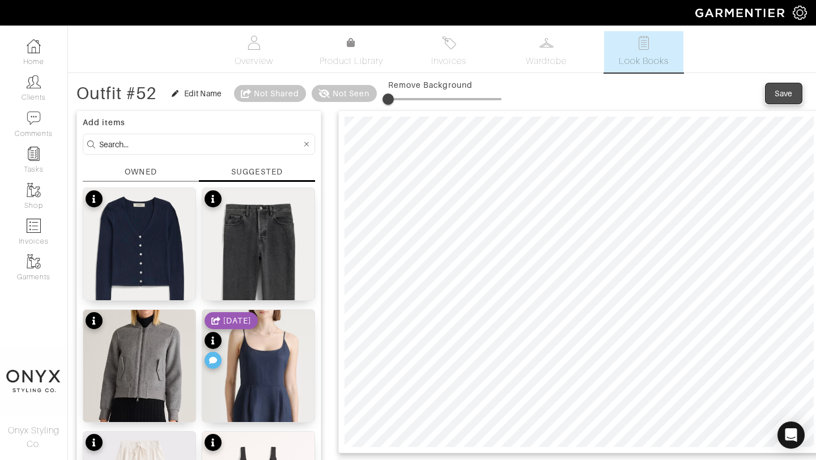
click at [780, 92] on div "Save" at bounding box center [784, 93] width 18 height 11
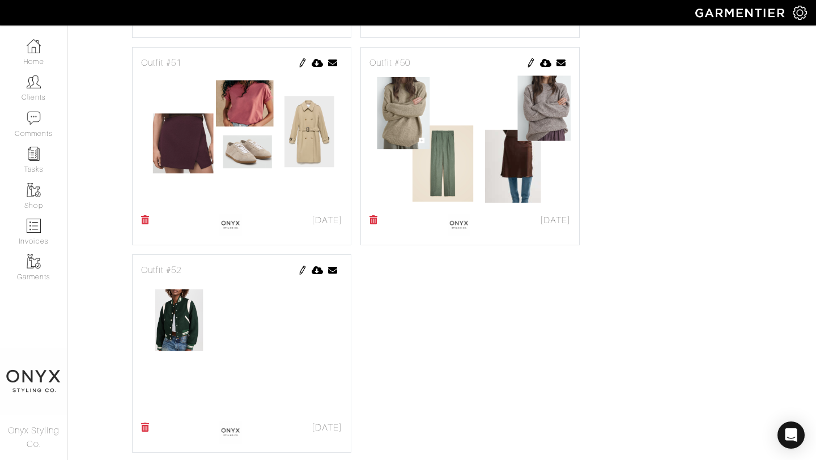
scroll to position [867, 0]
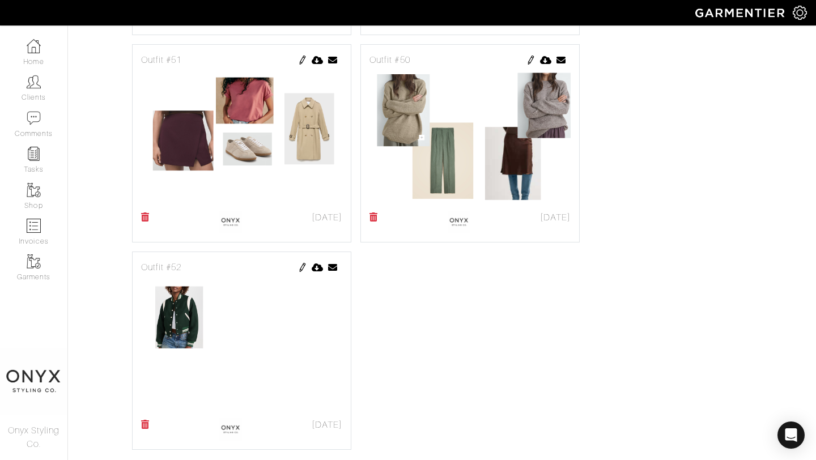
click at [301, 270] on img at bounding box center [302, 267] width 9 height 9
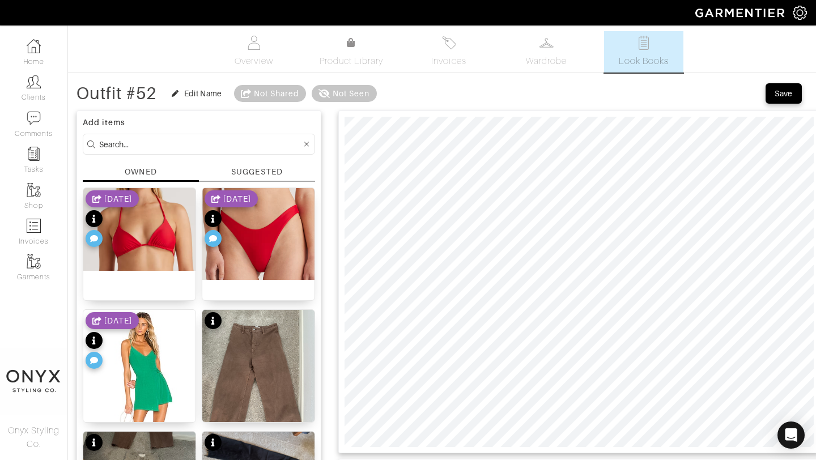
click at [265, 175] on div "SUGGESTED" at bounding box center [256, 172] width 51 height 12
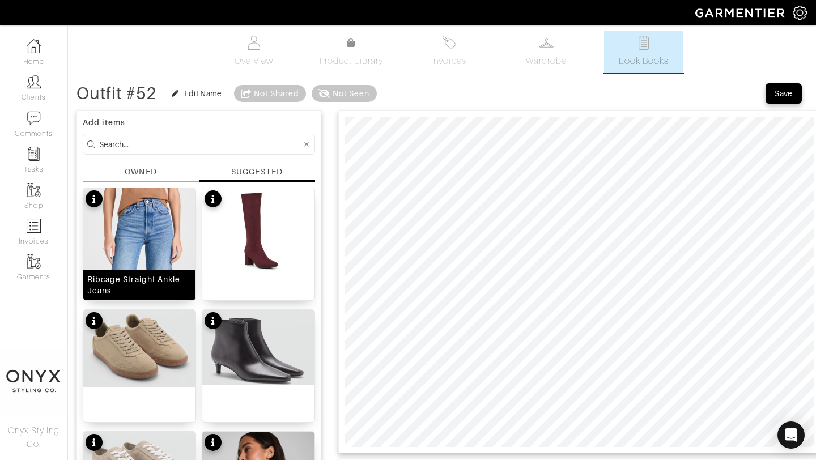
click at [152, 233] on img at bounding box center [139, 287] width 112 height 199
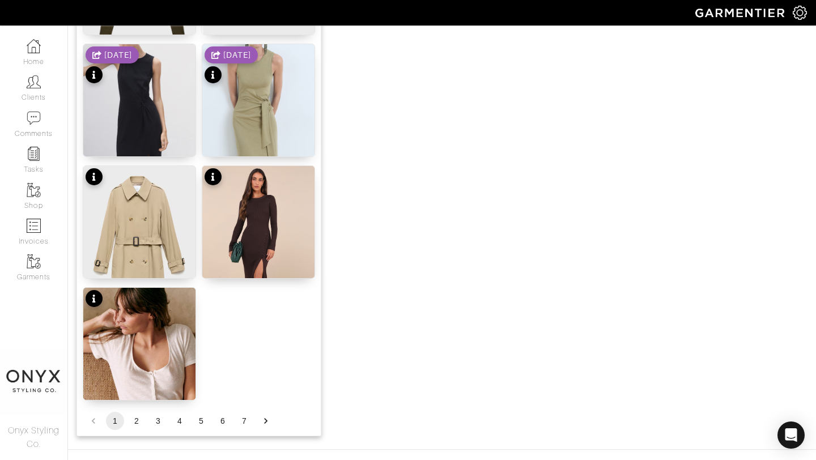
scroll to position [1393, 0]
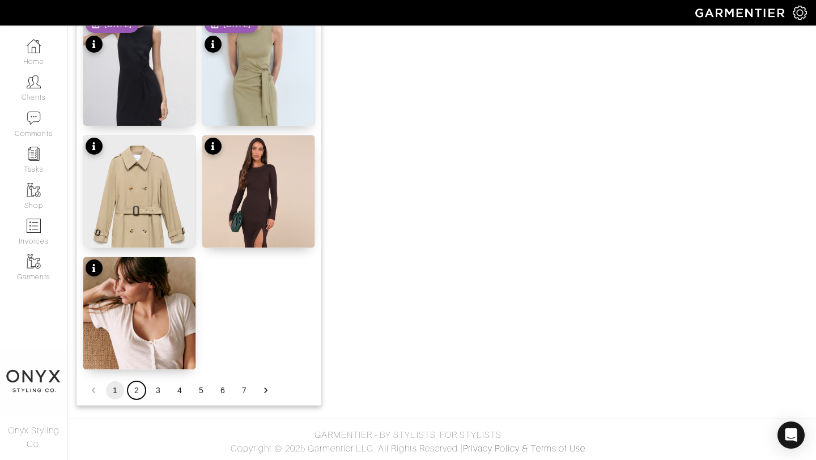
click at [139, 391] on button "2" at bounding box center [137, 390] width 18 height 18
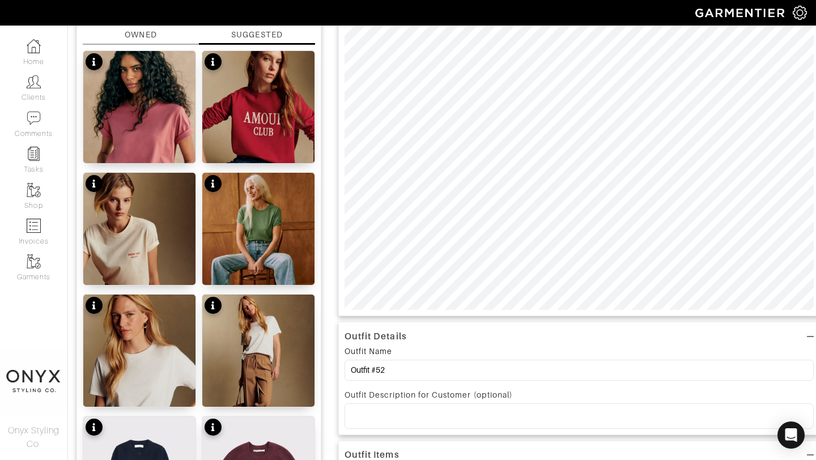
scroll to position [160, 0]
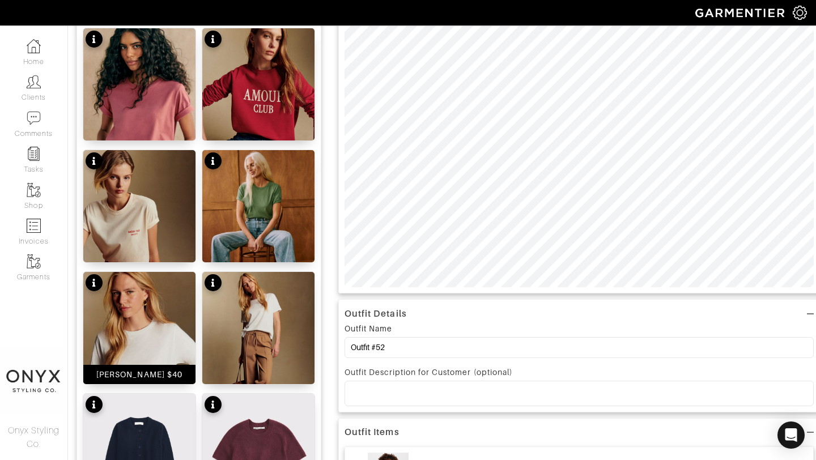
click at [153, 333] on img at bounding box center [139, 351] width 112 height 158
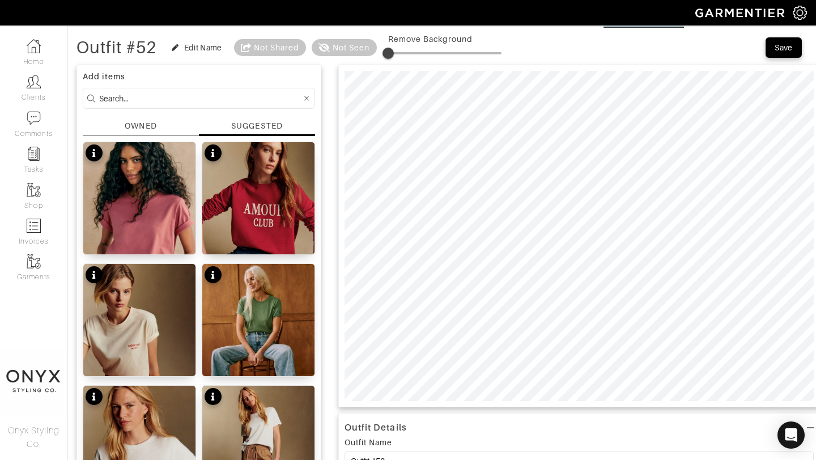
scroll to position [25, 0]
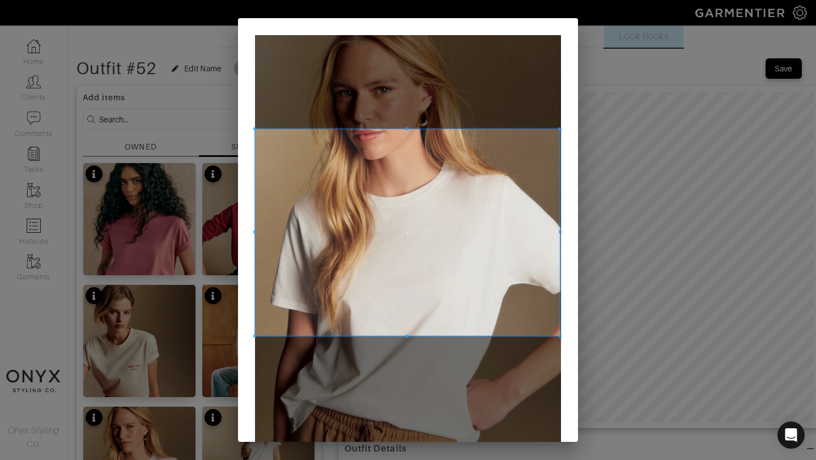
click at [561, 128] on span at bounding box center [560, 129] width 3 height 3
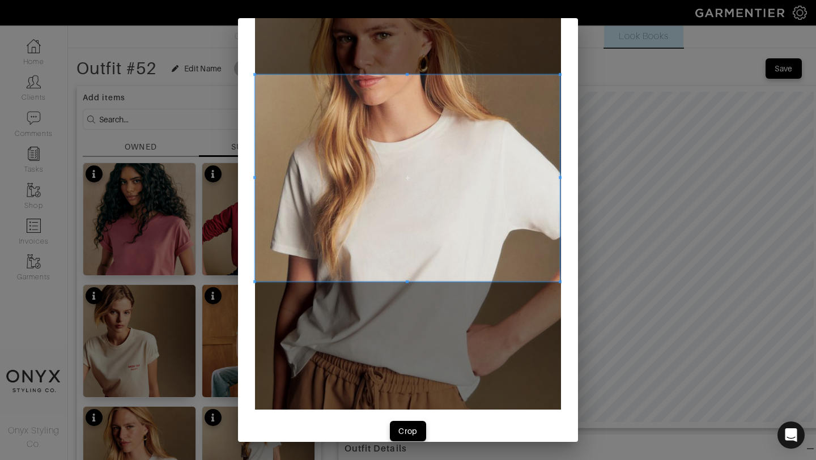
scroll to position [71, 0]
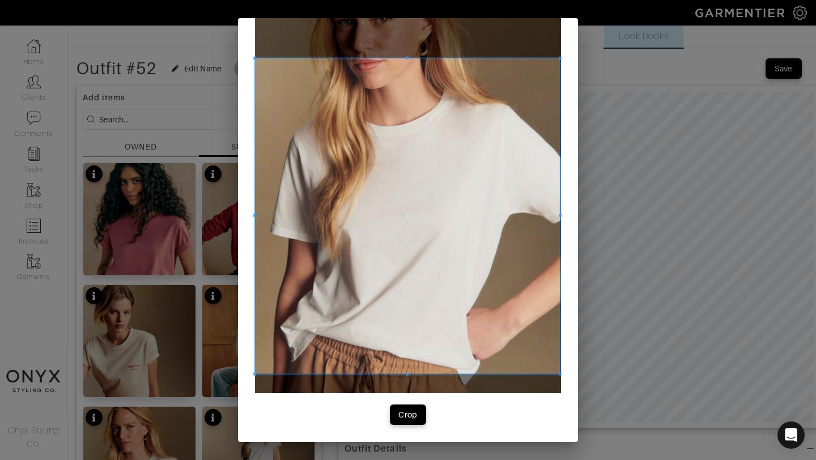
click at [559, 376] on span at bounding box center [560, 374] width 3 height 3
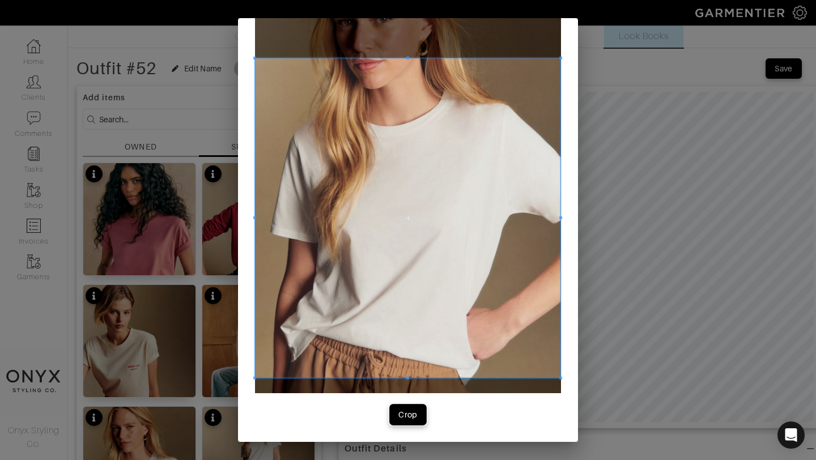
click at [414, 415] on div "Crop" at bounding box center [407, 414] width 19 height 11
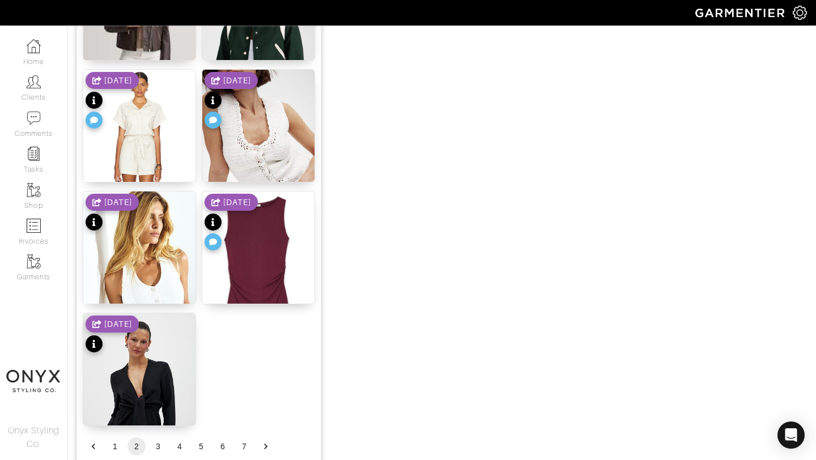
scroll to position [1393, 0]
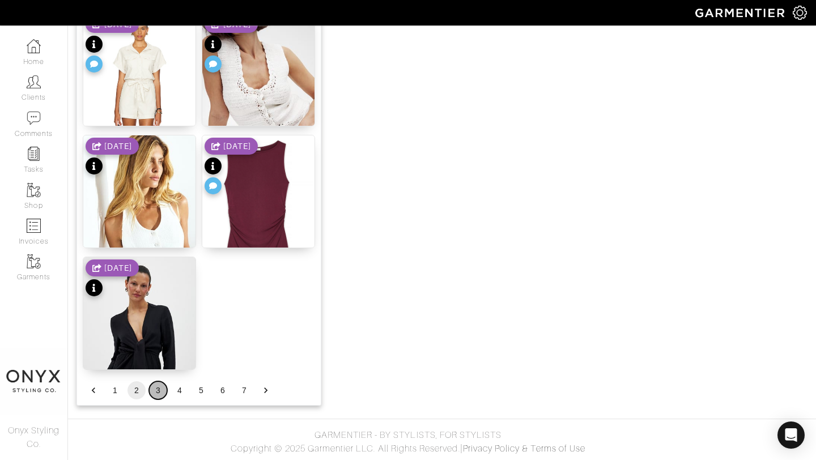
click at [159, 390] on button "3" at bounding box center [158, 390] width 18 height 18
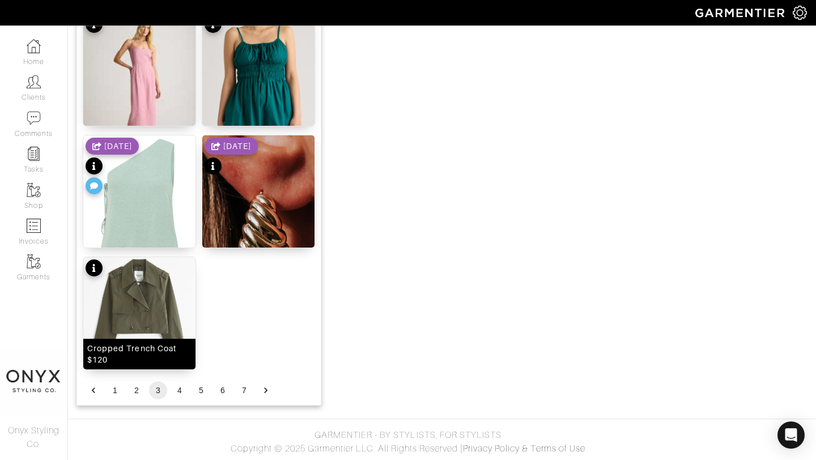
click at [147, 309] on img at bounding box center [139, 311] width 112 height 108
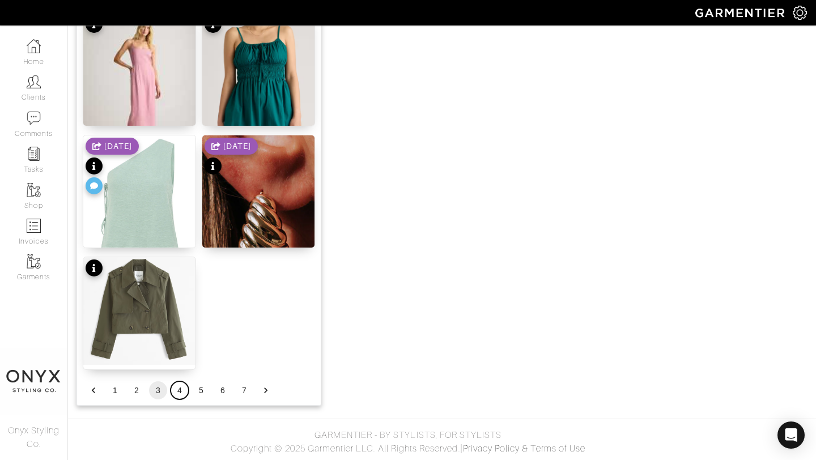
click at [179, 390] on button "4" at bounding box center [180, 390] width 18 height 18
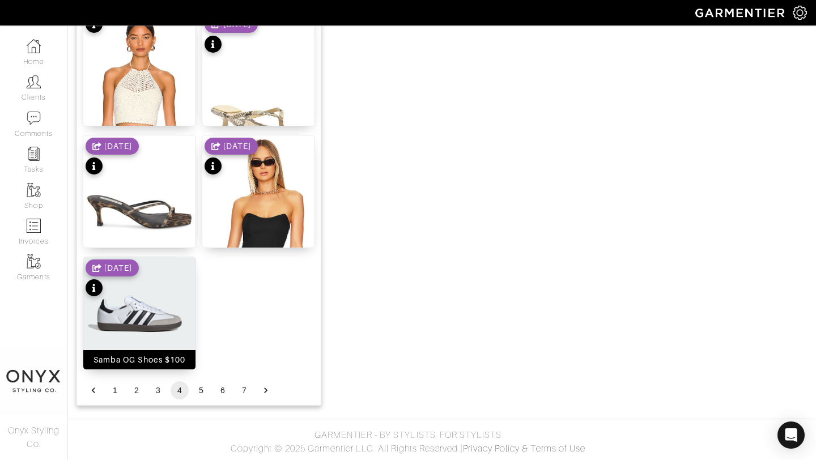
click at [142, 303] on img at bounding box center [139, 313] width 112 height 112
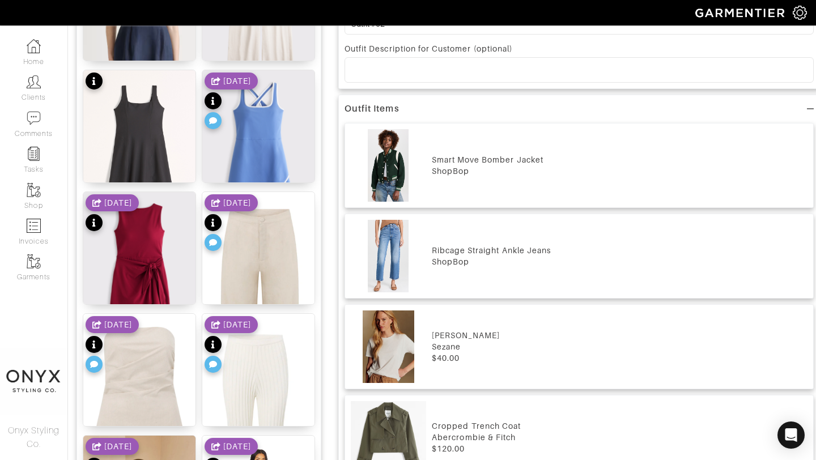
scroll to position [0, 0]
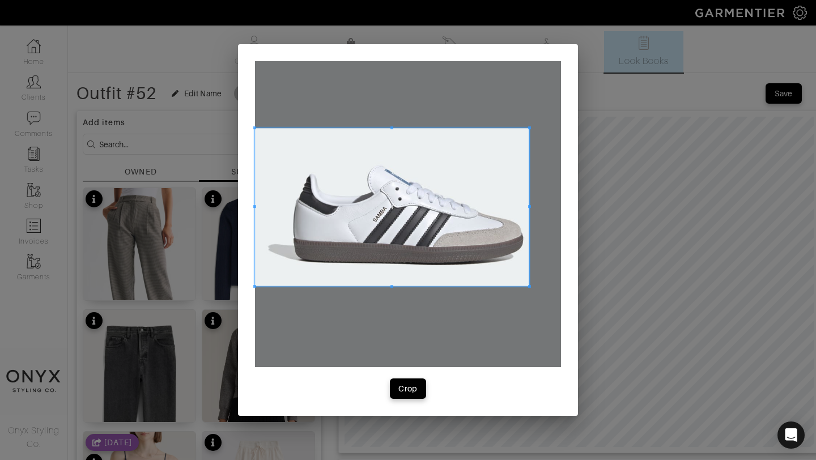
click at [528, 285] on span at bounding box center [529, 286] width 3 height 3
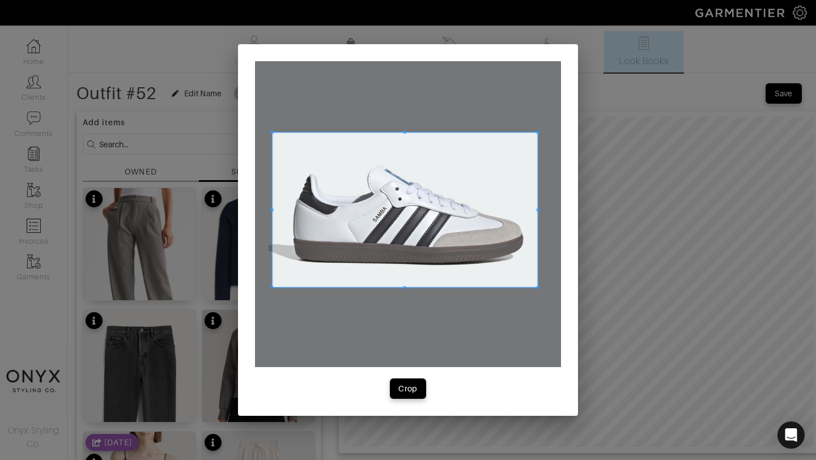
click at [483, 257] on span at bounding box center [405, 210] width 265 height 155
click at [415, 390] on div "Crop" at bounding box center [407, 388] width 19 height 11
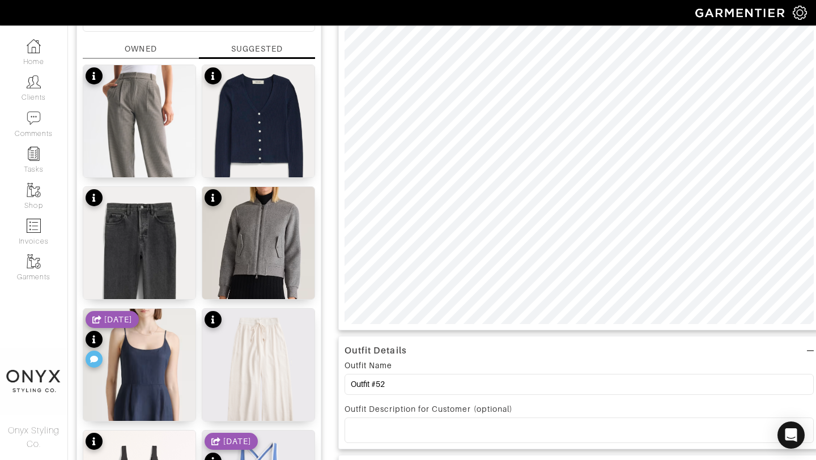
scroll to position [154, 0]
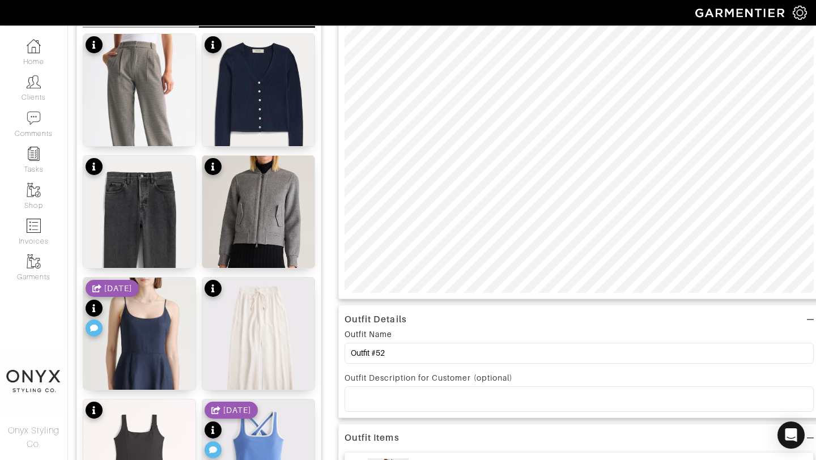
click at [438, 404] on p at bounding box center [579, 399] width 451 height 10
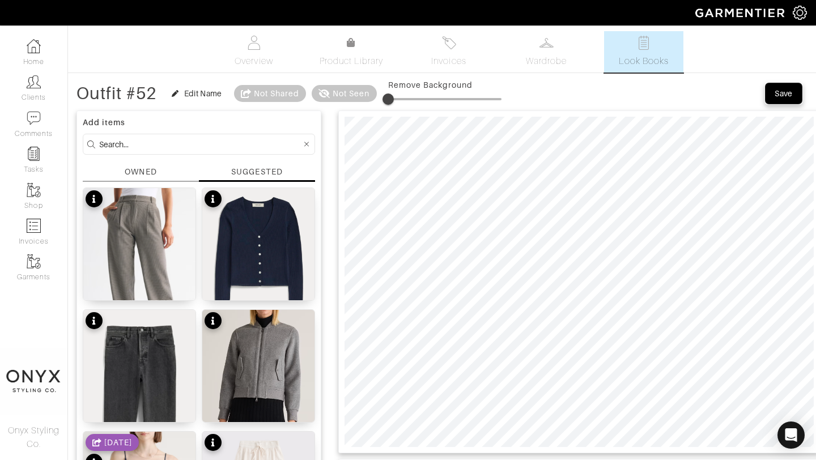
click at [783, 99] on button "Save" at bounding box center [784, 93] width 36 height 20
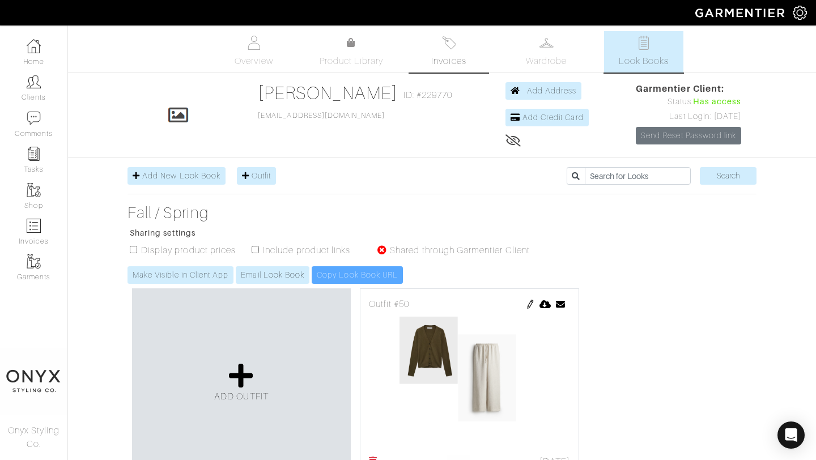
click at [451, 55] on span "Invoices" at bounding box center [448, 61] width 35 height 14
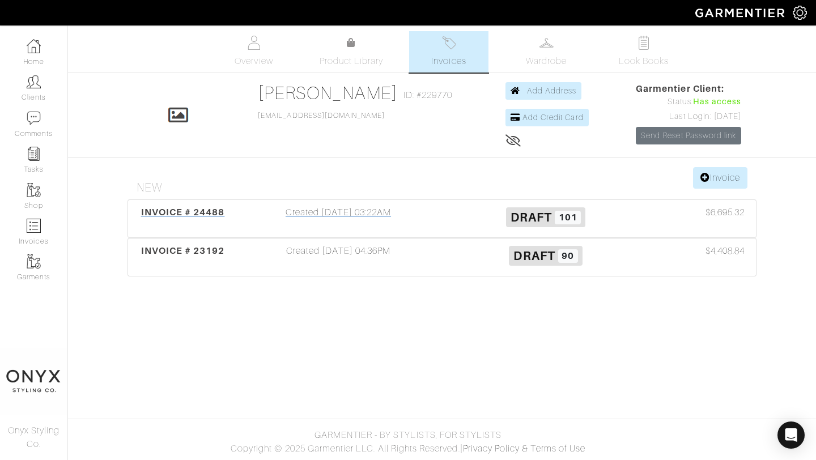
click at [192, 210] on span "INVOICE # 24488" at bounding box center [183, 212] width 84 height 11
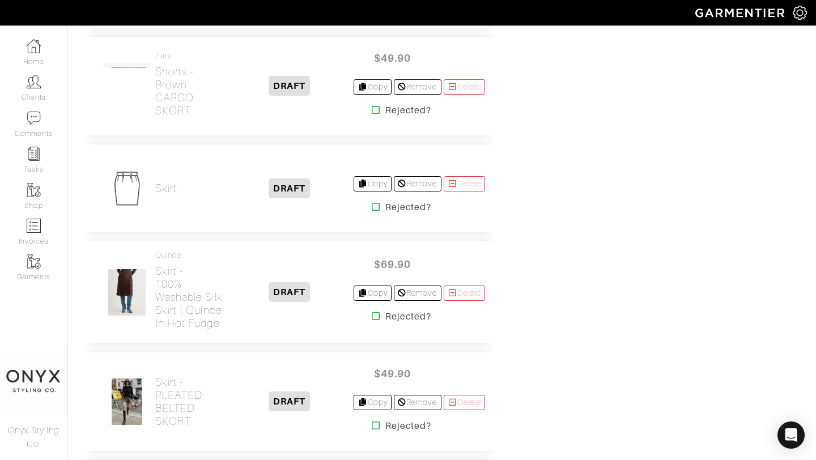
scroll to position [5915, 0]
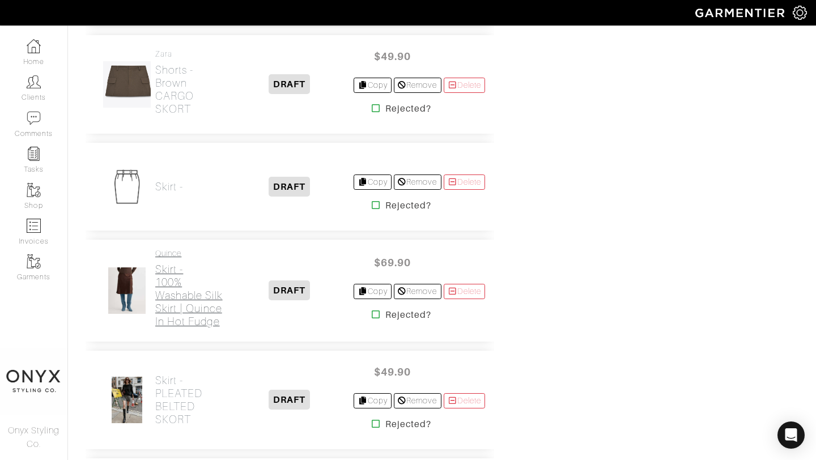
click at [186, 323] on h2 "Skirt - 100% Washable Silk Skirt | Quince in Hot Fudge" at bounding box center [190, 295] width 70 height 65
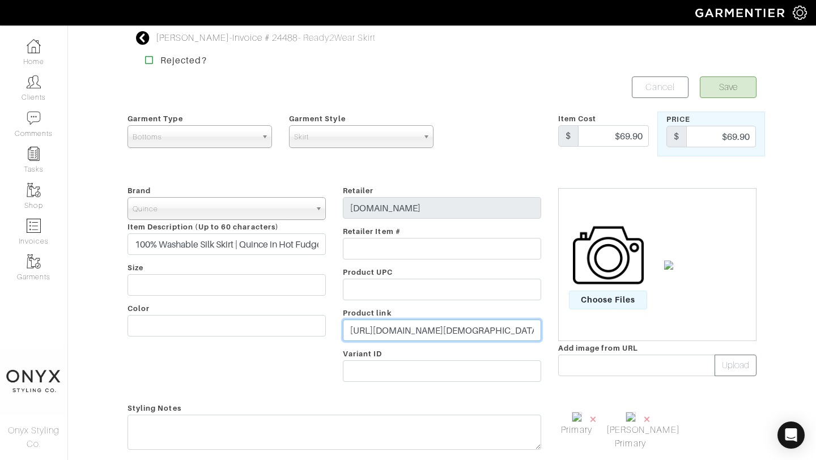
click at [387, 332] on input "https://www.quince.com/women/silk/silk-skirt?color=hot-fudge&gender=women&track…" at bounding box center [442, 331] width 198 height 22
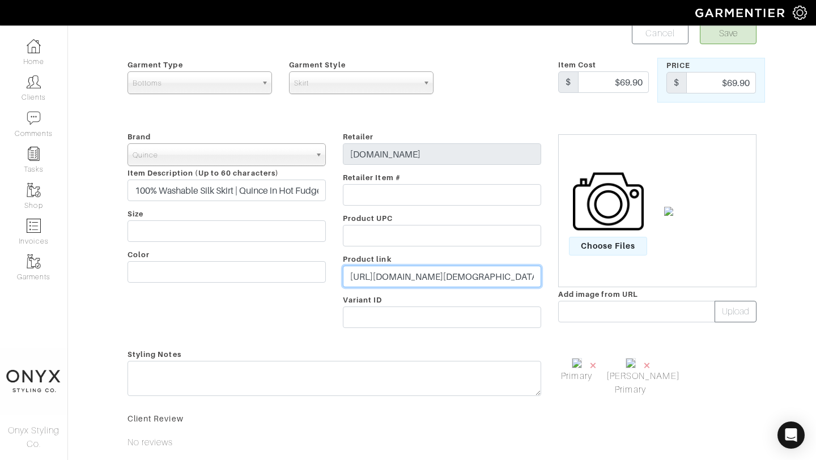
scroll to position [54, 0]
click at [610, 245] on span "Choose Files" at bounding box center [608, 245] width 79 height 19
click at [0, 0] on input "Choose Files" at bounding box center [0, 0] width 0 height 0
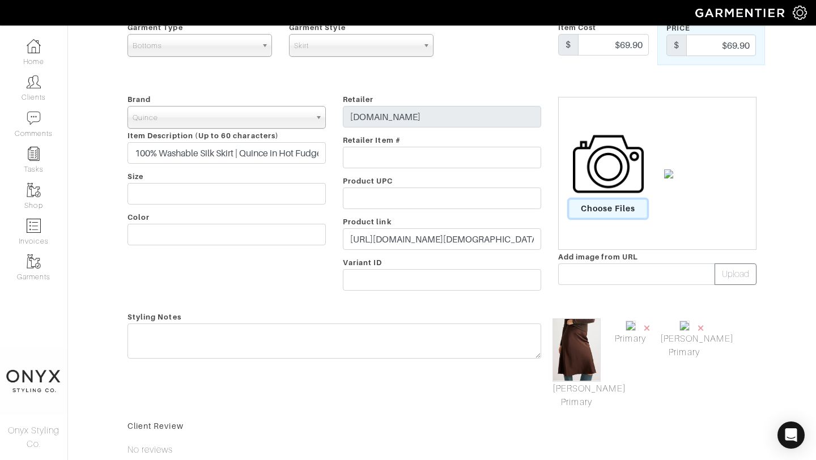
scroll to position [100, 0]
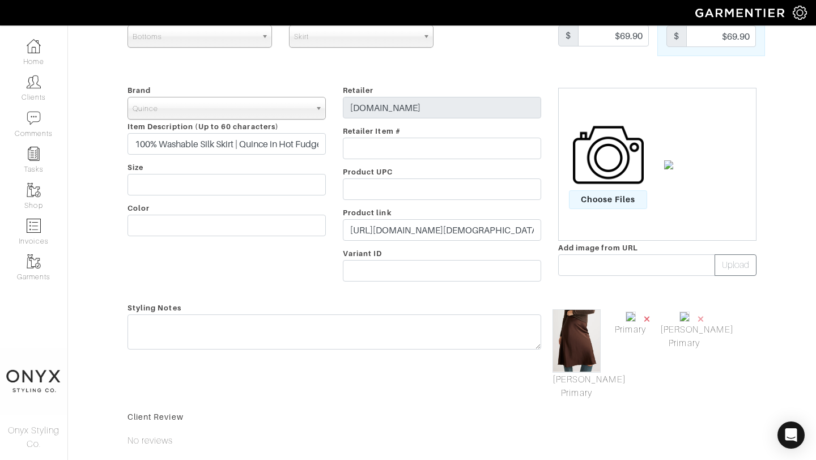
click at [646, 319] on span "×" at bounding box center [647, 318] width 9 height 15
click at [587, 392] on link "[PERSON_NAME] Primary" at bounding box center [577, 386] width 48 height 27
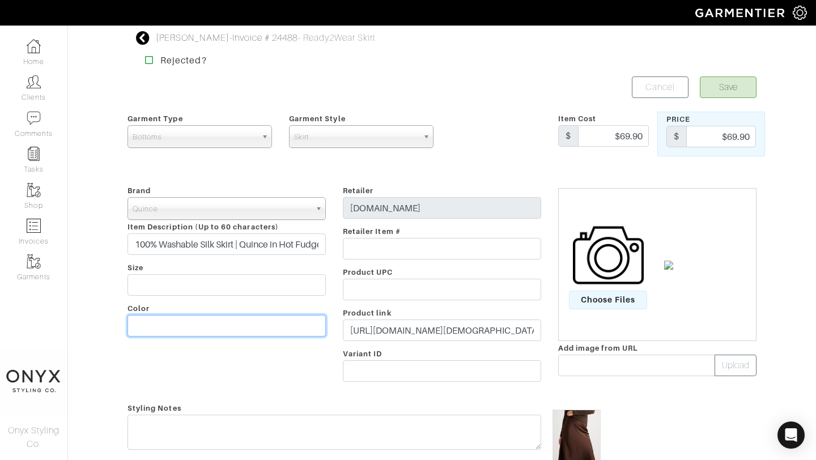
click at [244, 336] on input "text" at bounding box center [227, 326] width 198 height 22
type input "Chocolate"
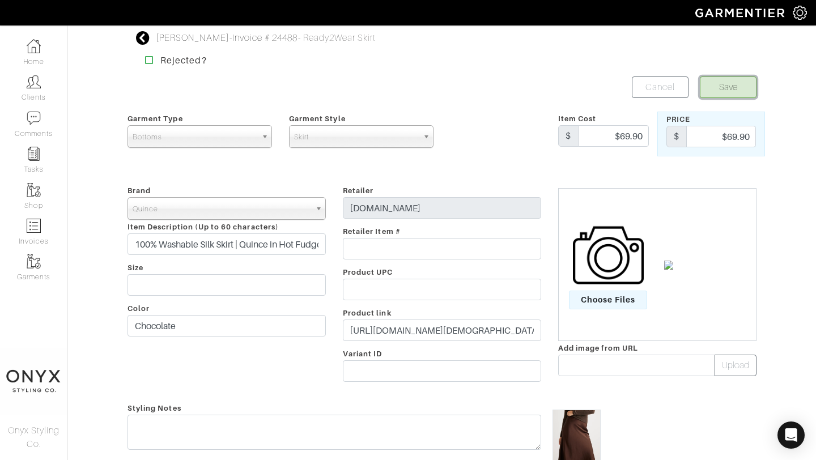
click at [736, 86] on button "Save" at bounding box center [728, 88] width 57 height 22
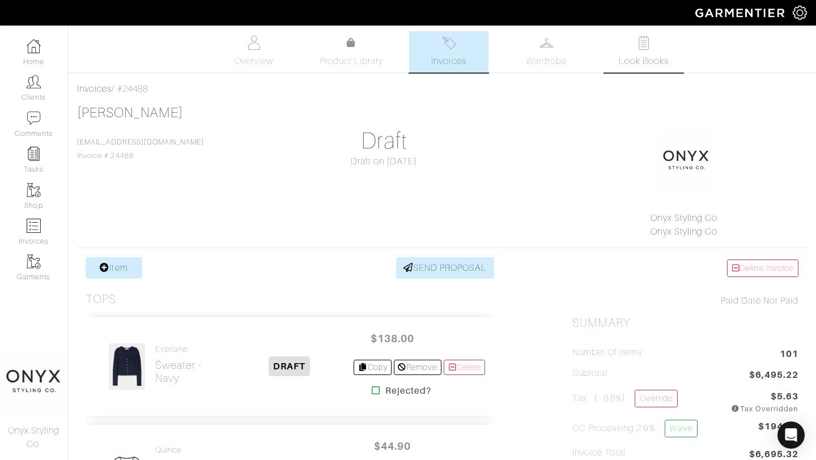
click at [653, 55] on span "Look Books" at bounding box center [644, 61] width 50 height 14
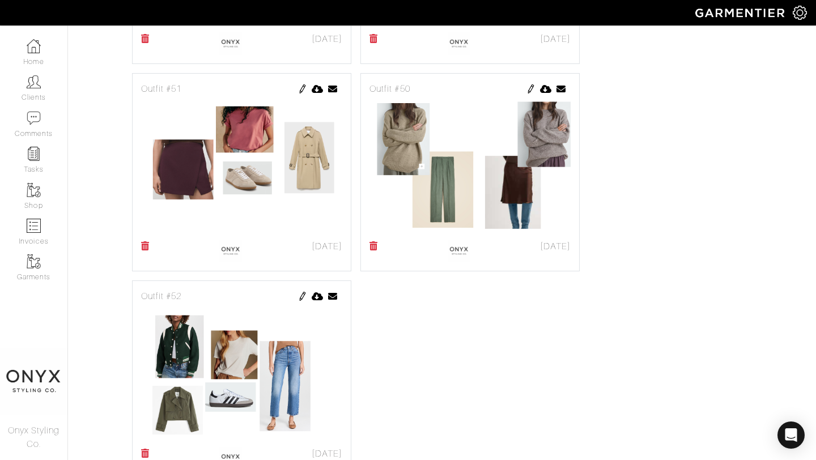
scroll to position [829, 0]
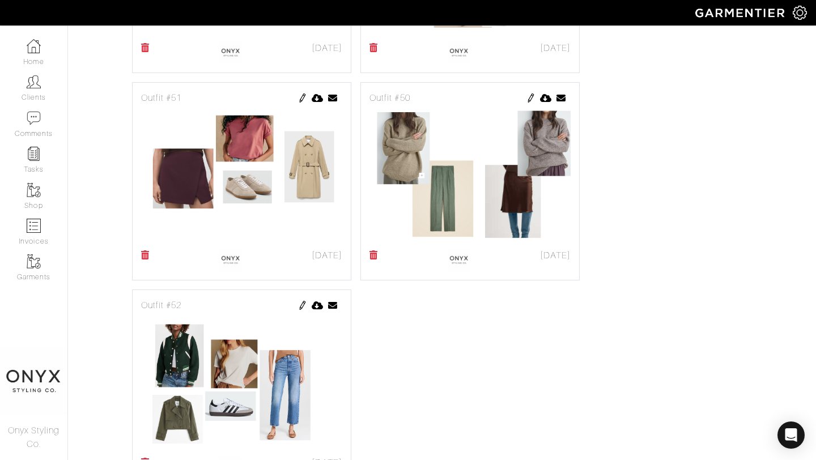
click at [529, 100] on img at bounding box center [530, 98] width 9 height 9
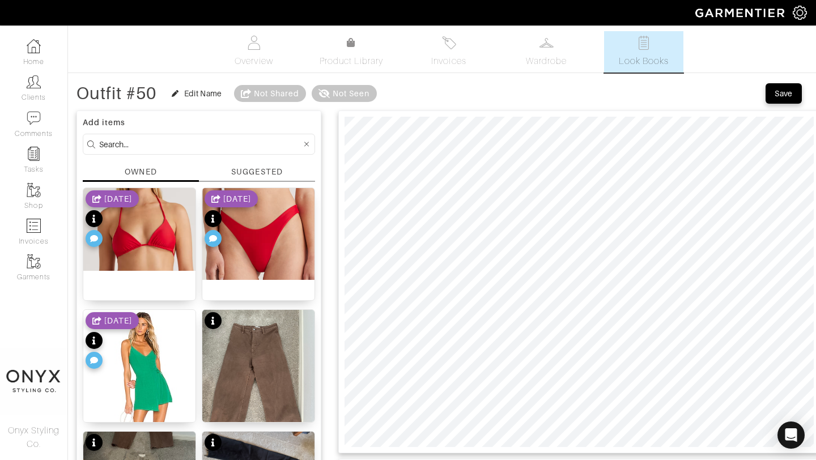
click at [269, 170] on div "SUGGESTED" at bounding box center [256, 172] width 51 height 12
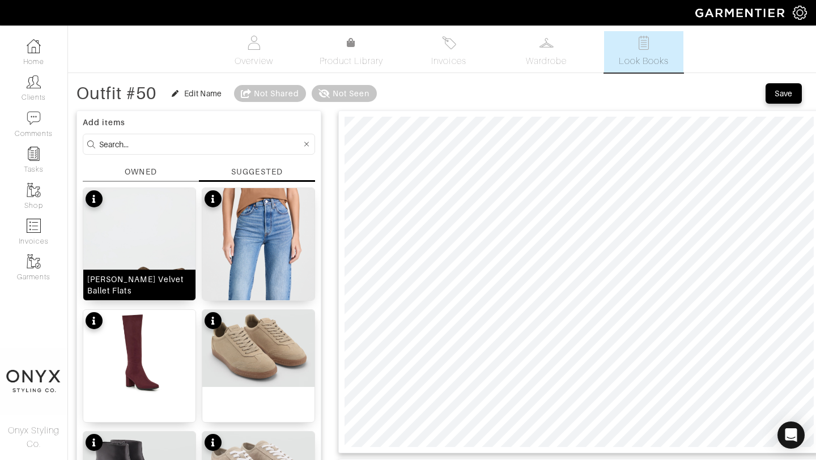
click at [161, 243] on img at bounding box center [139, 287] width 112 height 199
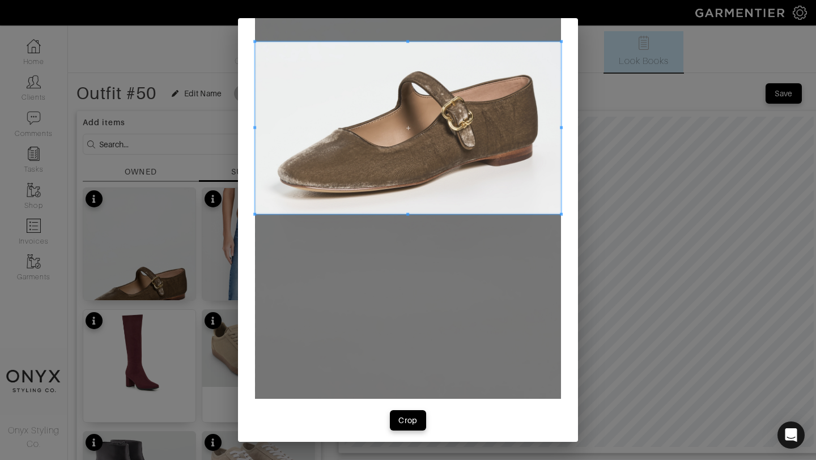
scroll to position [184, 0]
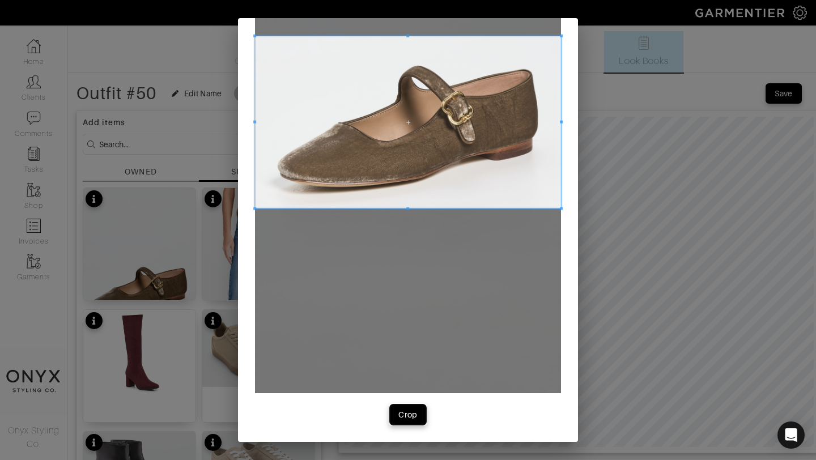
click at [413, 414] on div "Crop" at bounding box center [407, 414] width 19 height 11
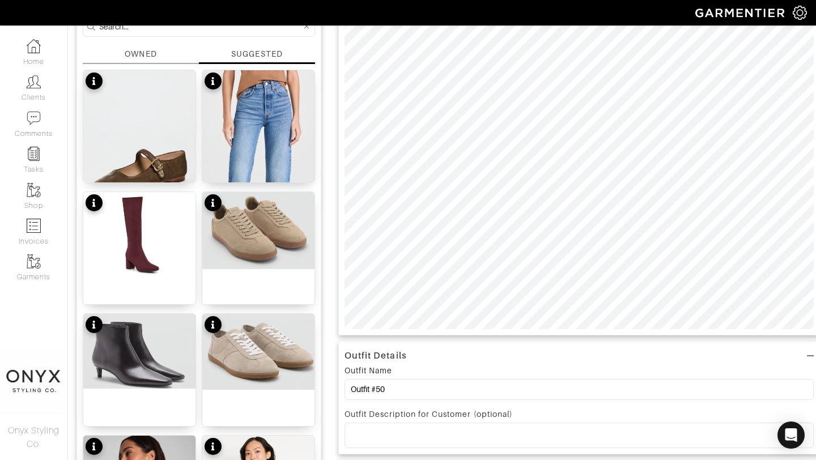
scroll to position [123, 0]
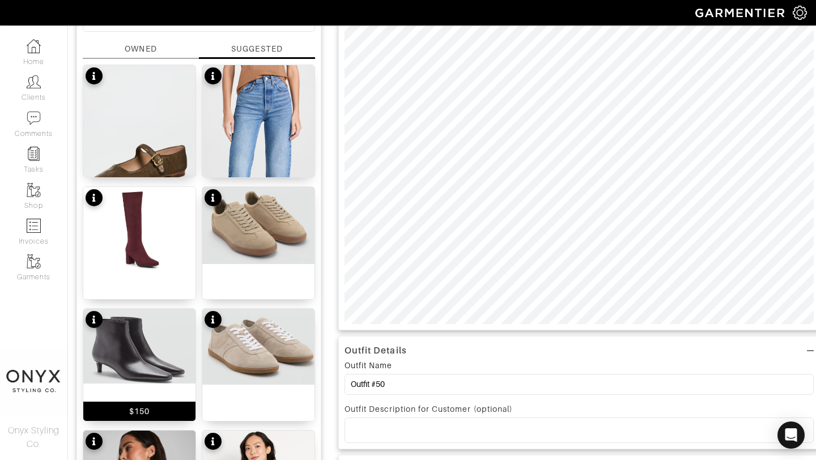
click at [163, 345] on img at bounding box center [139, 346] width 112 height 75
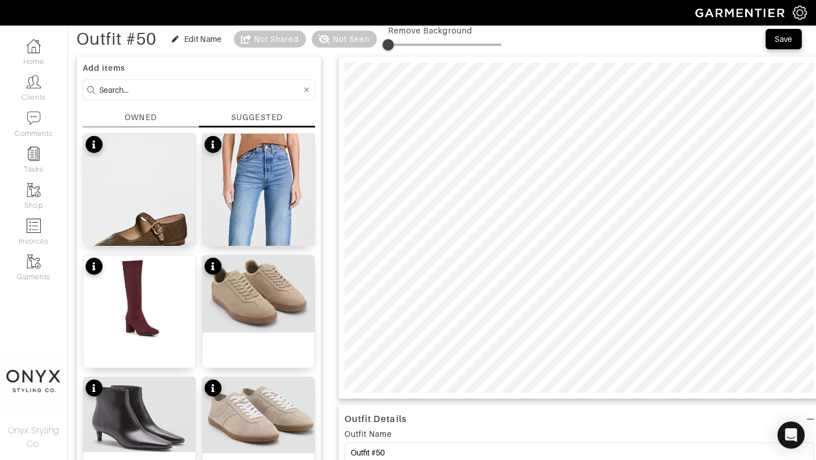
scroll to position [52, 0]
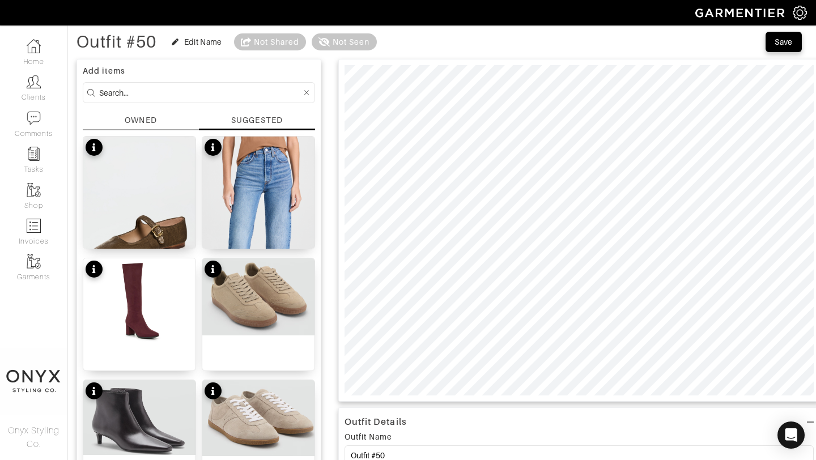
click at [260, 125] on div "SUGGESTED" at bounding box center [256, 119] width 51 height 11
click at [259, 117] on div "SUGGESTED" at bounding box center [256, 119] width 51 height 11
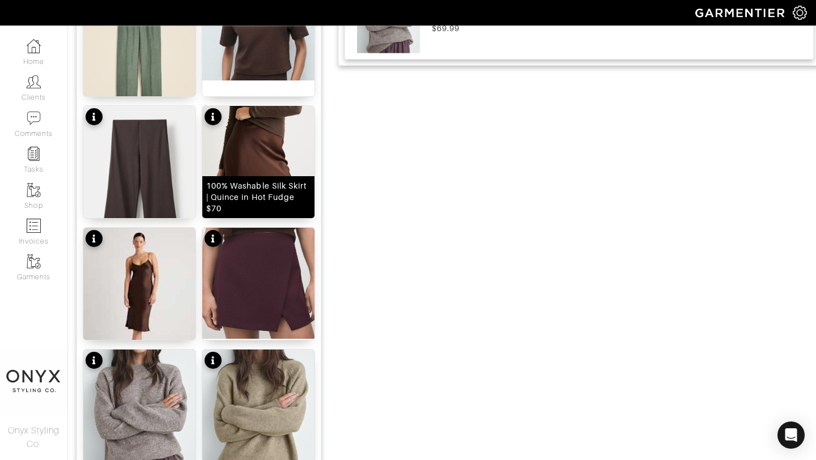
click at [256, 172] on img at bounding box center [258, 180] width 112 height 148
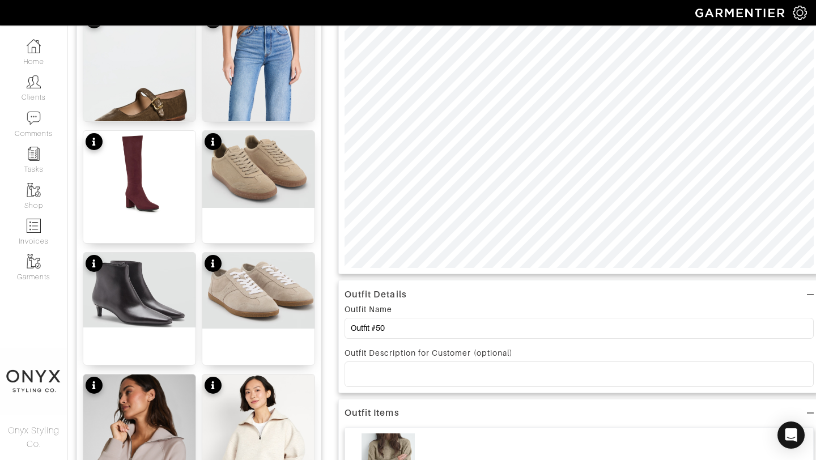
scroll to position [199, 0]
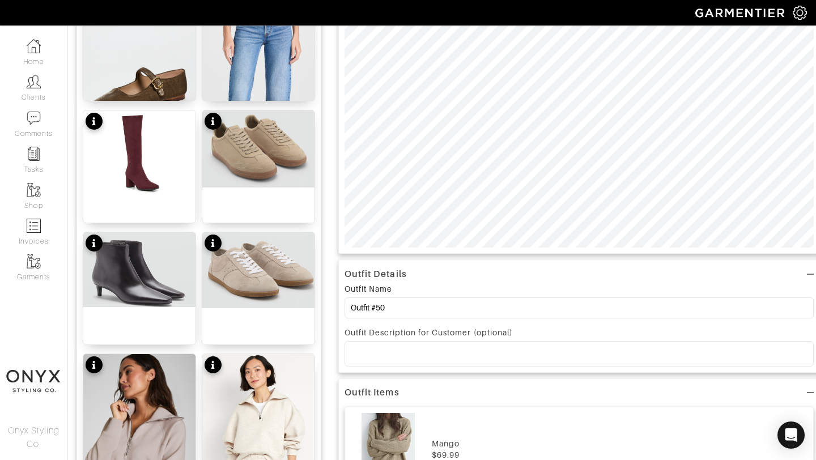
click at [647, 352] on p at bounding box center [579, 354] width 451 height 10
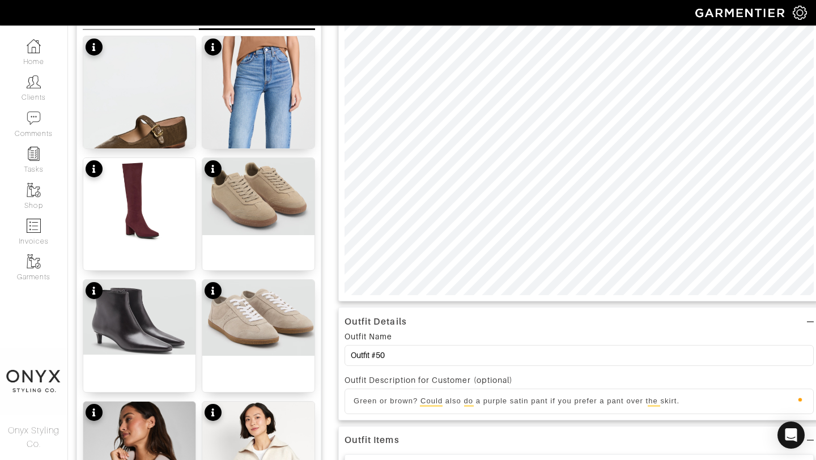
scroll to position [0, 0]
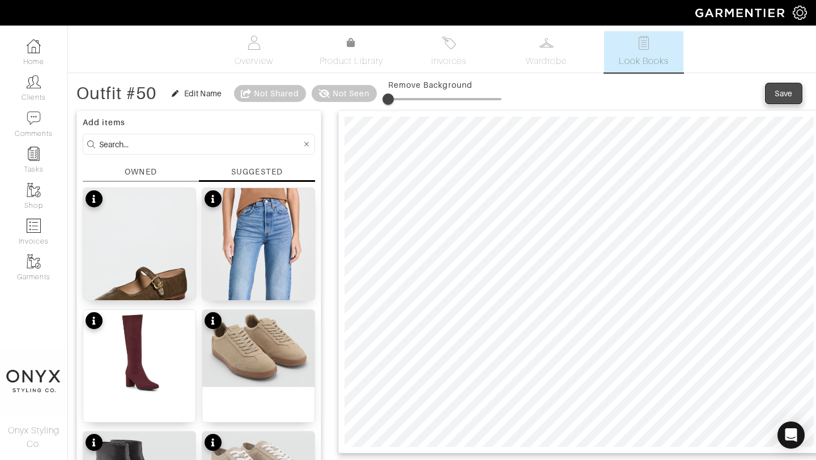
click at [787, 91] on div "Save" at bounding box center [784, 93] width 18 height 11
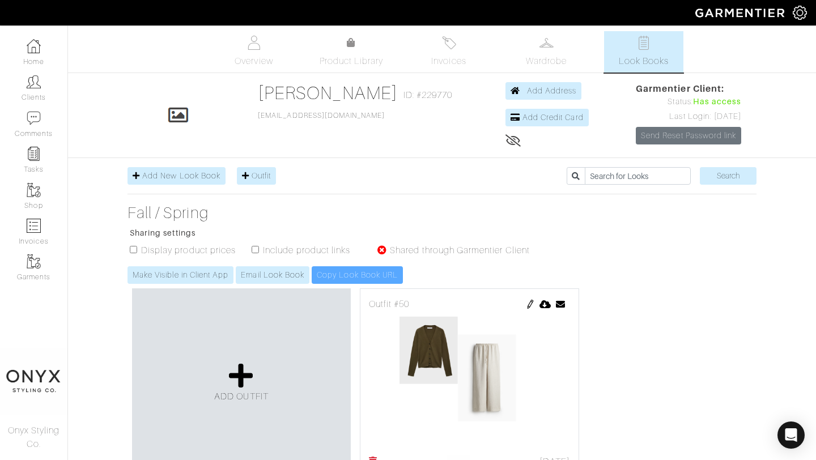
click at [530, 305] on img at bounding box center [530, 304] width 9 height 9
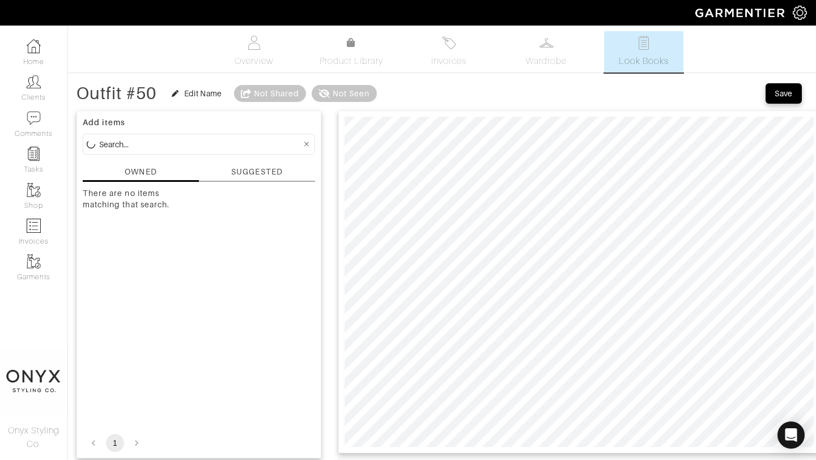
click at [262, 173] on div "SUGGESTED" at bounding box center [256, 172] width 51 height 12
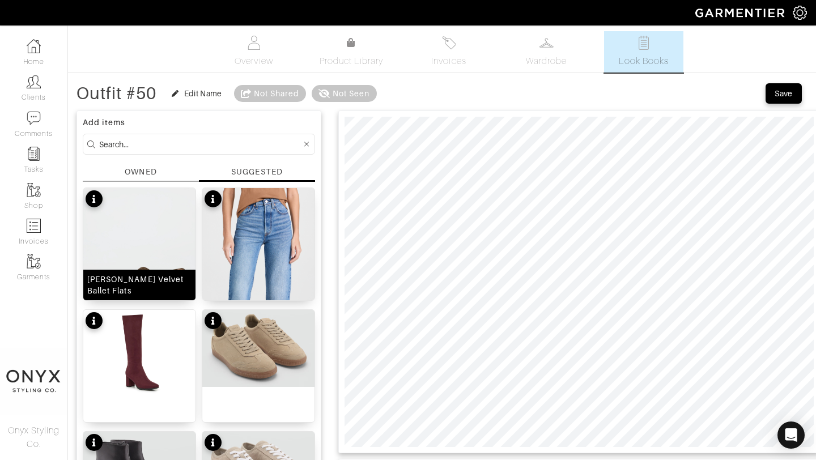
click at [162, 257] on img at bounding box center [139, 287] width 112 height 199
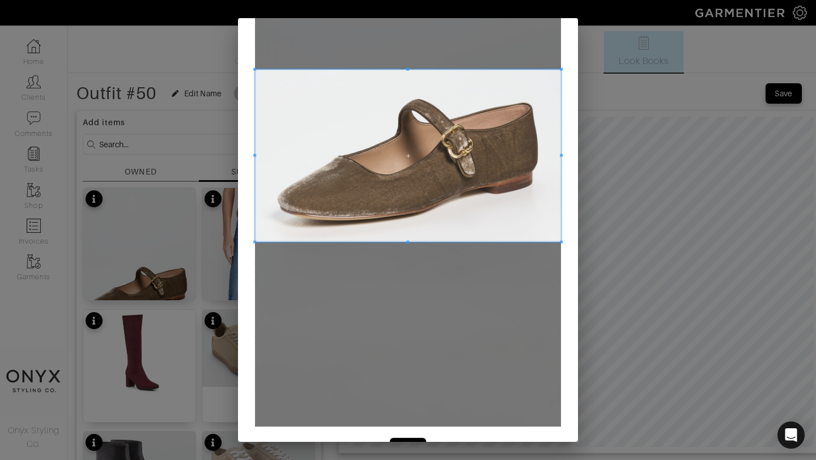
scroll to position [180, 0]
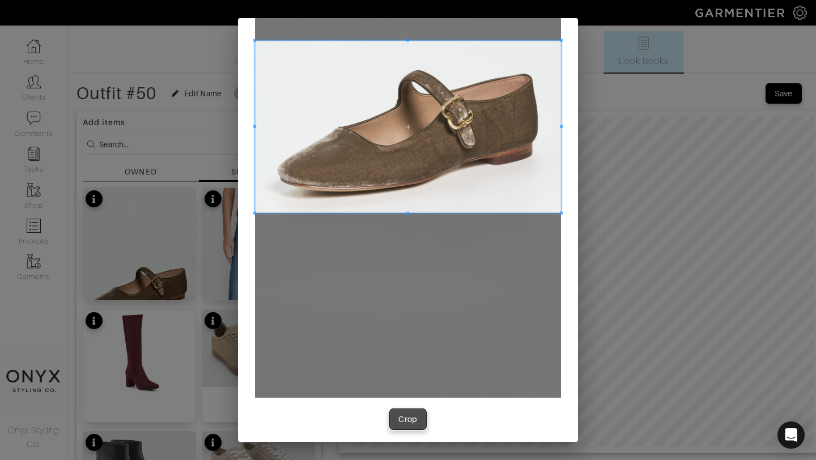
click at [412, 418] on div "Crop" at bounding box center [407, 419] width 19 height 11
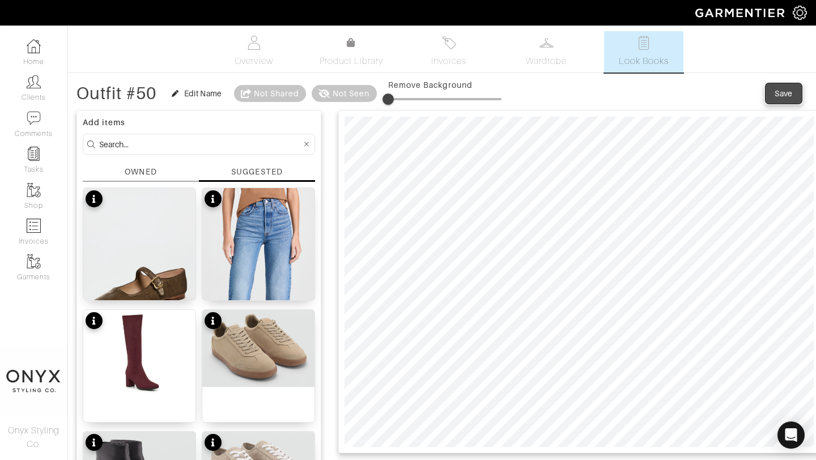
click at [778, 91] on div "Save" at bounding box center [784, 93] width 18 height 11
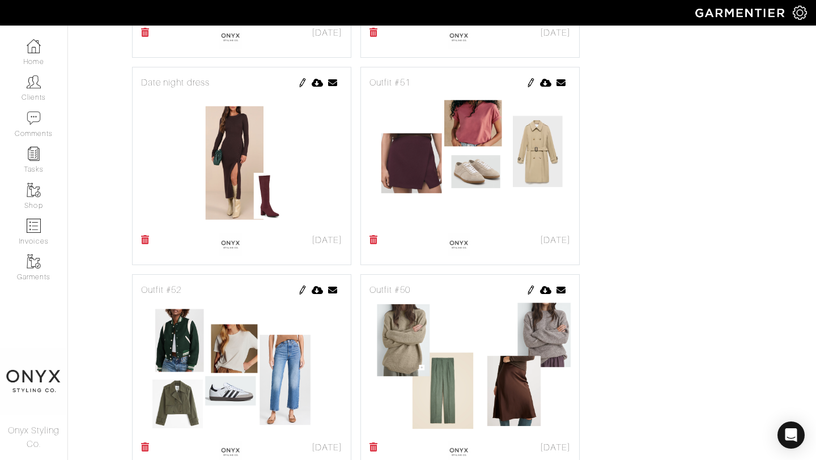
scroll to position [639, 0]
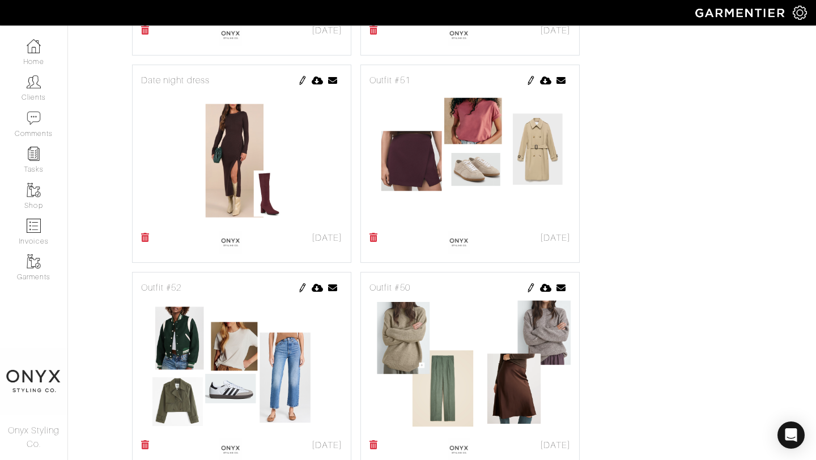
click at [529, 80] on img at bounding box center [530, 80] width 9 height 9
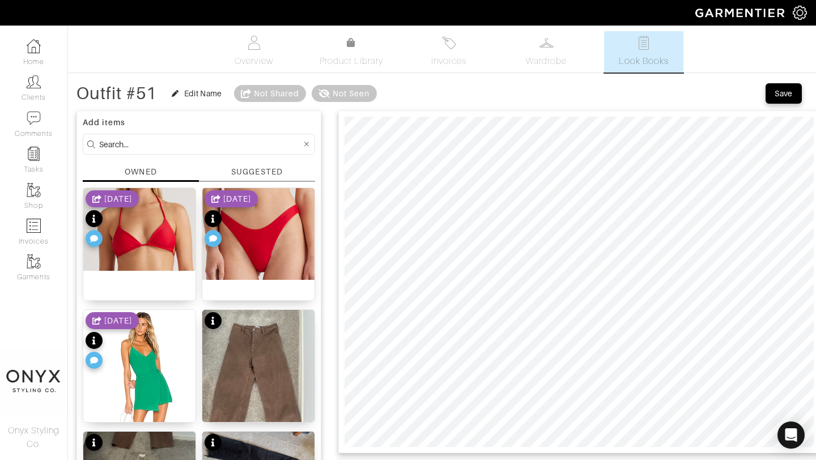
click at [254, 171] on div "SUGGESTED" at bounding box center [256, 172] width 51 height 12
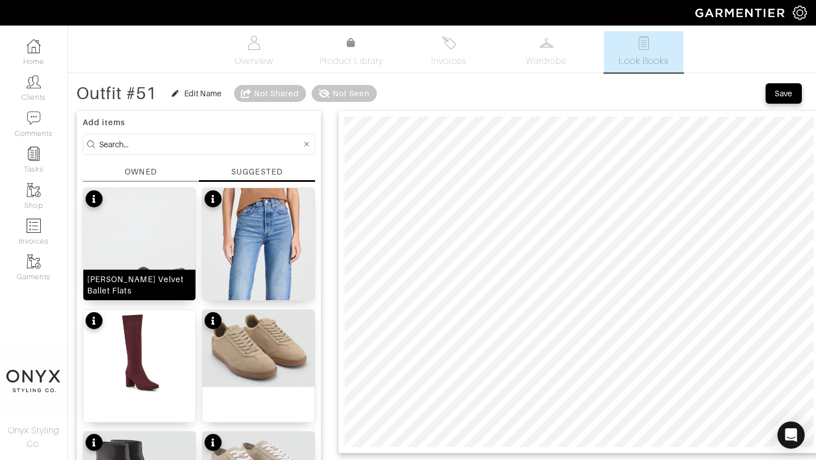
click at [171, 247] on img at bounding box center [139, 287] width 112 height 199
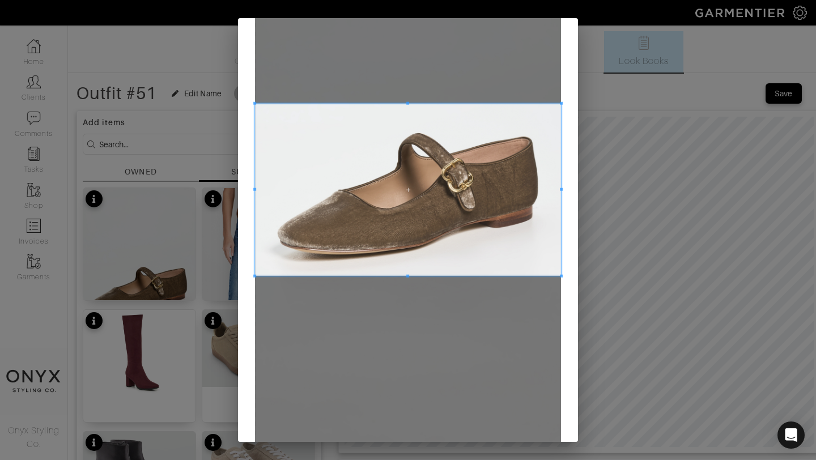
scroll to position [184, 0]
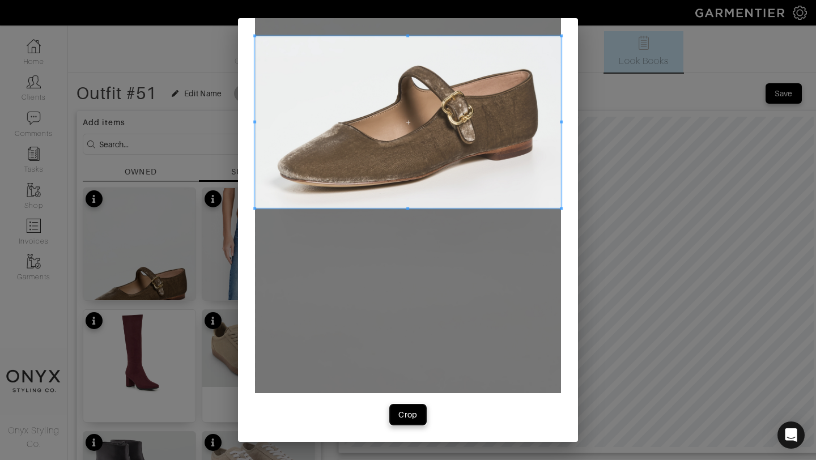
click at [406, 415] on div "Crop" at bounding box center [407, 414] width 19 height 11
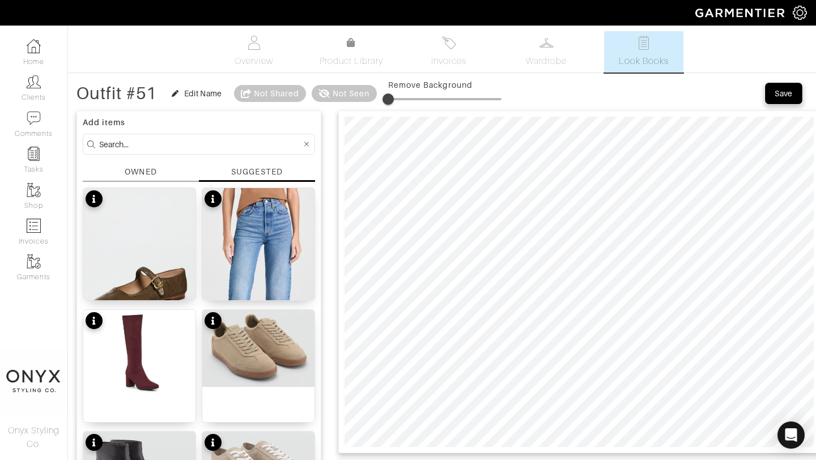
click at [778, 99] on button "Save" at bounding box center [784, 93] width 36 height 20
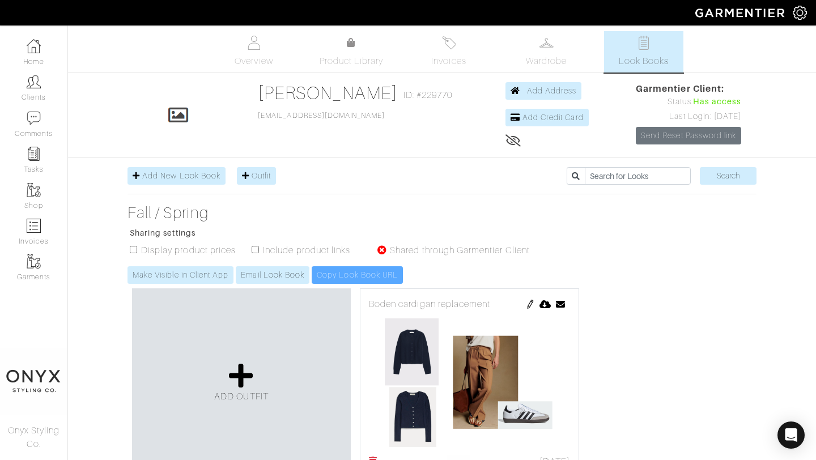
click at [253, 253] on input "checkbox" at bounding box center [255, 249] width 7 height 7
checkbox input "true"
click at [131, 250] on input "checkbox" at bounding box center [133, 249] width 7 height 7
checkbox input "true"
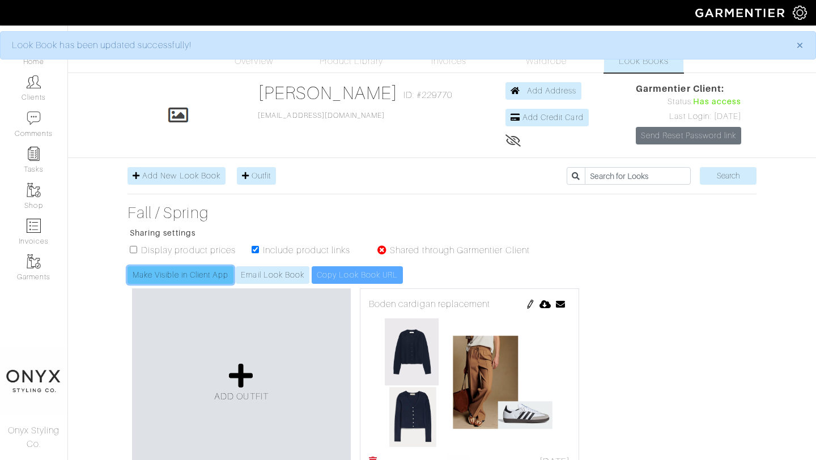
click at [165, 278] on link "Make Visible in Client App" at bounding box center [181, 275] width 106 height 18
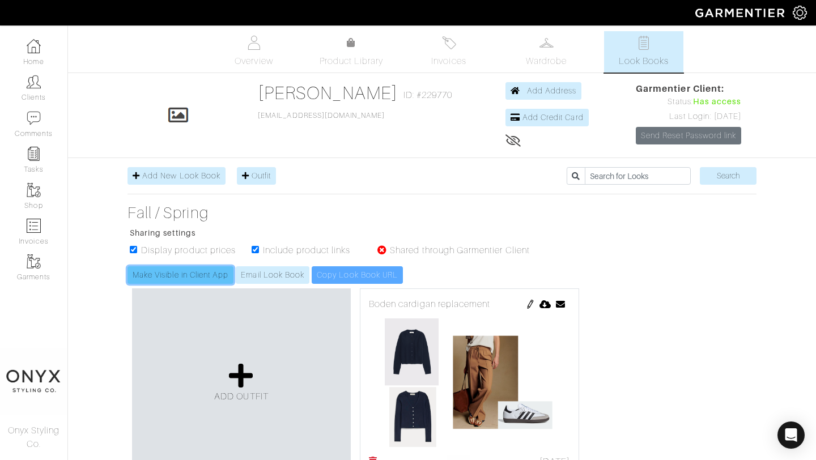
click at [198, 275] on link "Make Visible in Client App" at bounding box center [181, 275] width 106 height 18
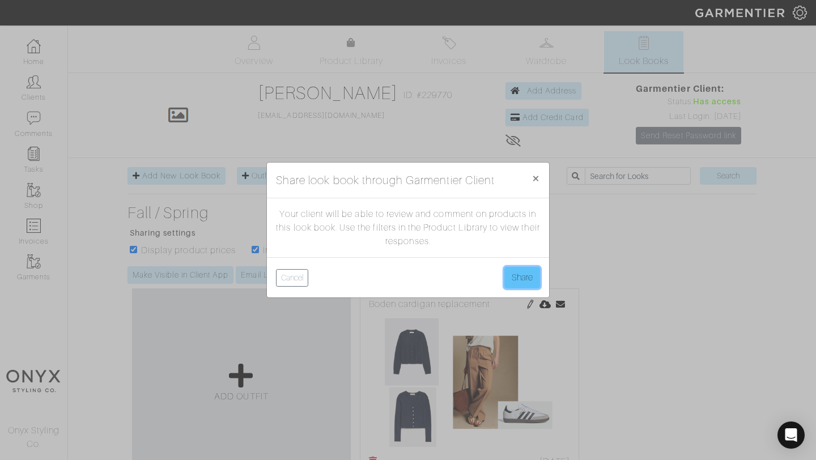
click at [525, 281] on button "Share" at bounding box center [522, 278] width 36 height 22
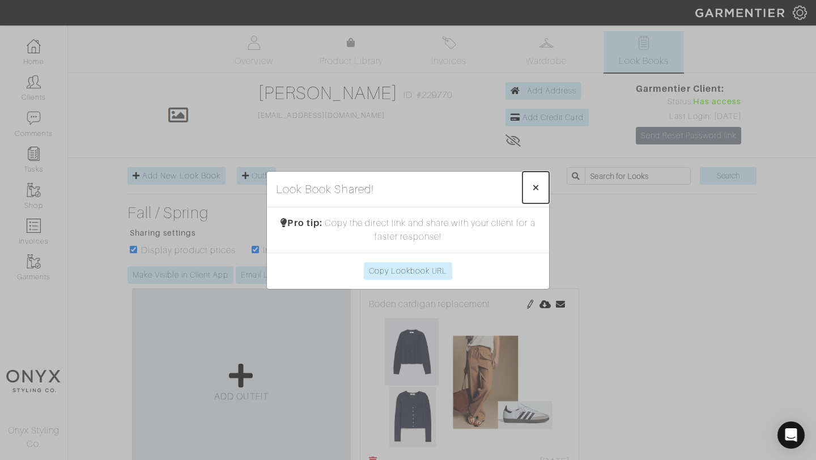
click at [536, 183] on span "×" at bounding box center [536, 187] width 9 height 15
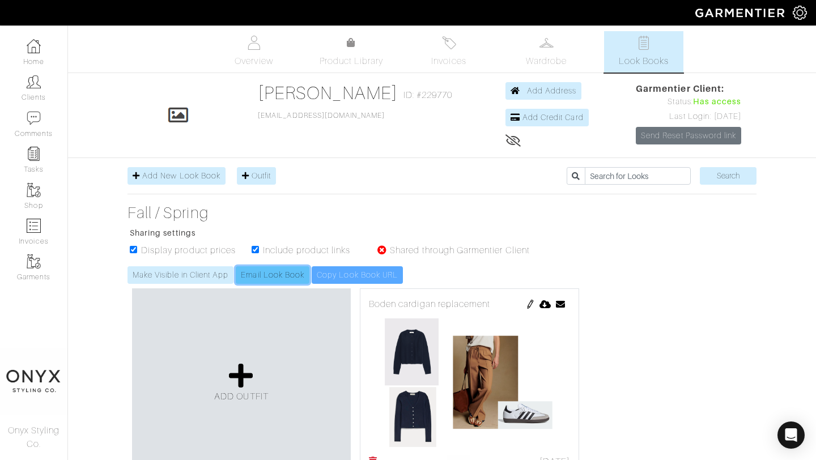
click at [286, 275] on link "Email Look Book" at bounding box center [273, 275] width 74 height 18
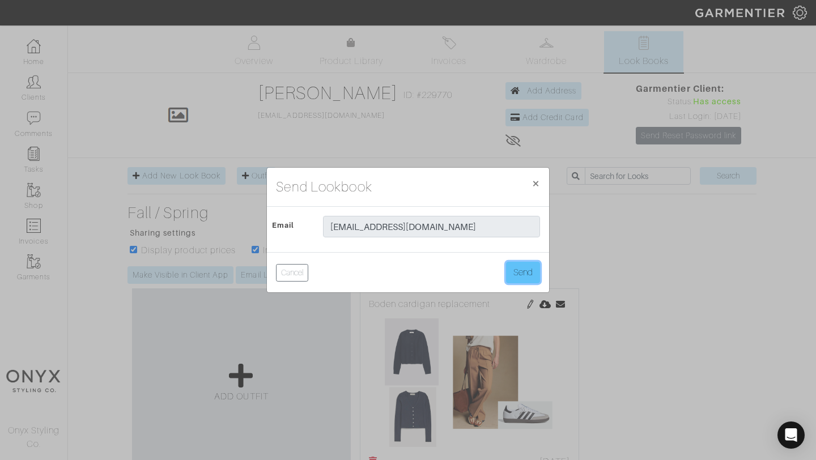
click at [517, 273] on button "Send" at bounding box center [523, 273] width 34 height 22
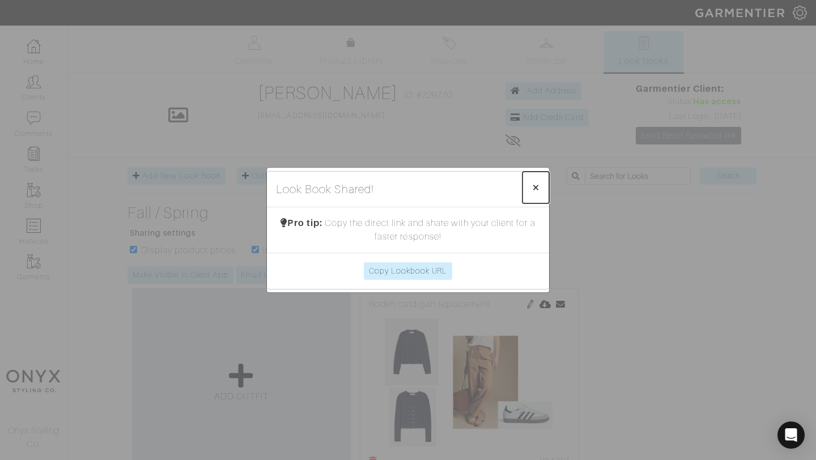
click at [536, 186] on span "×" at bounding box center [536, 187] width 9 height 15
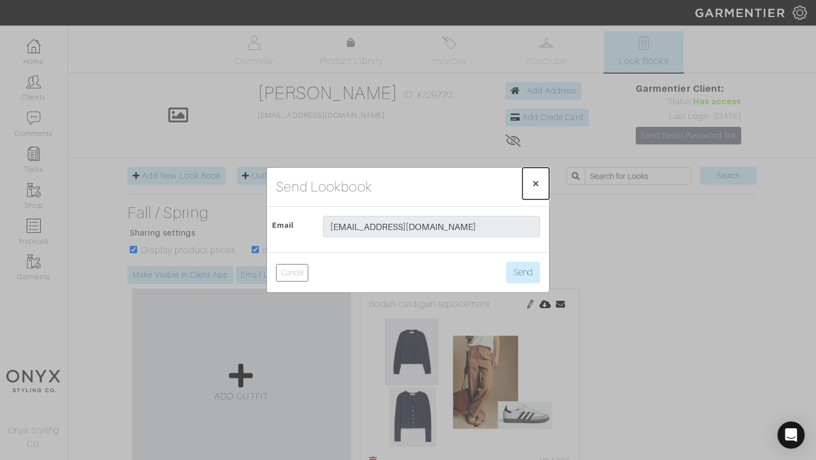
click at [535, 182] on span "×" at bounding box center [536, 183] width 9 height 15
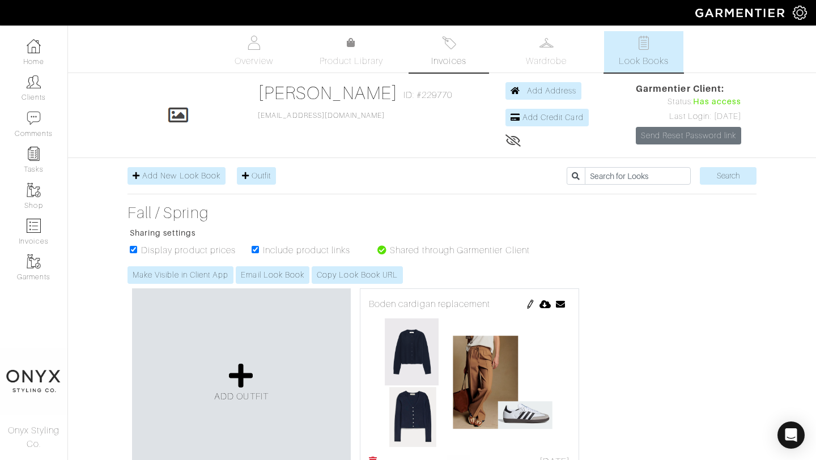
click at [451, 57] on span "Invoices" at bounding box center [448, 61] width 35 height 14
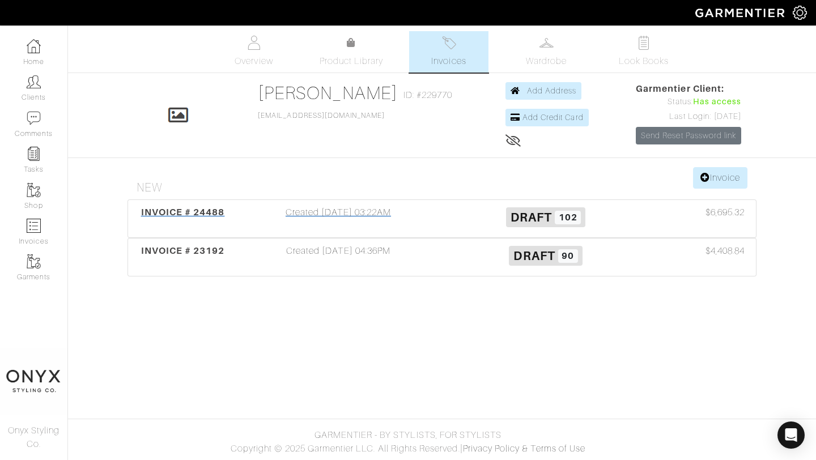
click at [187, 212] on span "INVOICE # 24488" at bounding box center [183, 212] width 84 height 11
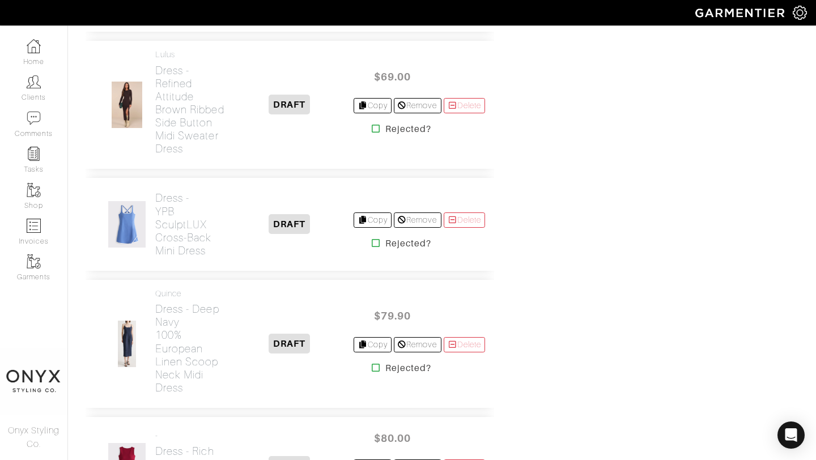
scroll to position [6938, 0]
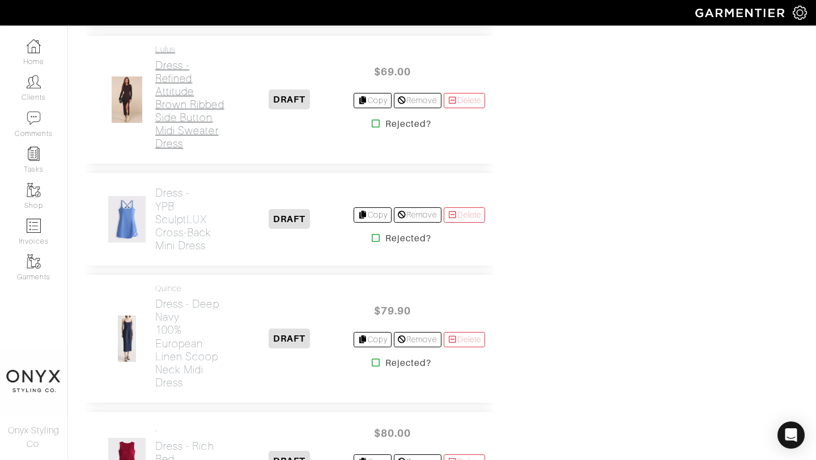
click at [188, 150] on h2 "Dress - Refined Attitude Brown Ribbed Side Button Midi Sweater Dress" at bounding box center [190, 104] width 70 height 91
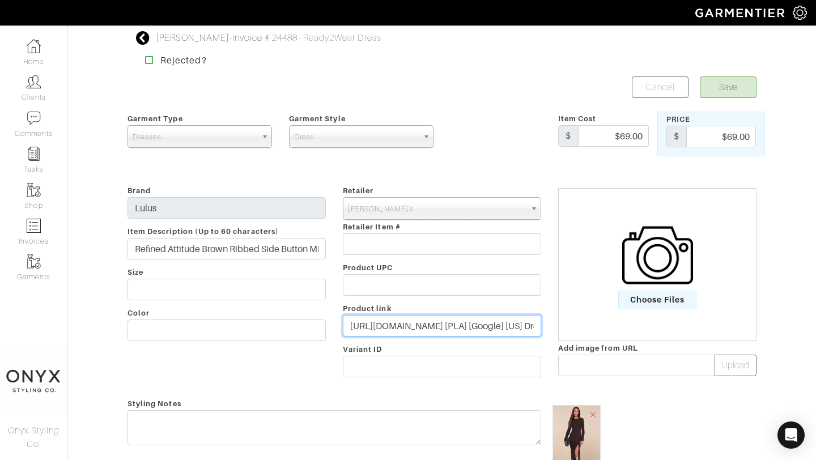
click at [485, 325] on input "[URL][DOMAIN_NAME] [PLA] [Google] [US] Dresses - tROAS - Boost - Midwest&utm_te…" at bounding box center [442, 326] width 198 height 22
